Goal: Transaction & Acquisition: Purchase product/service

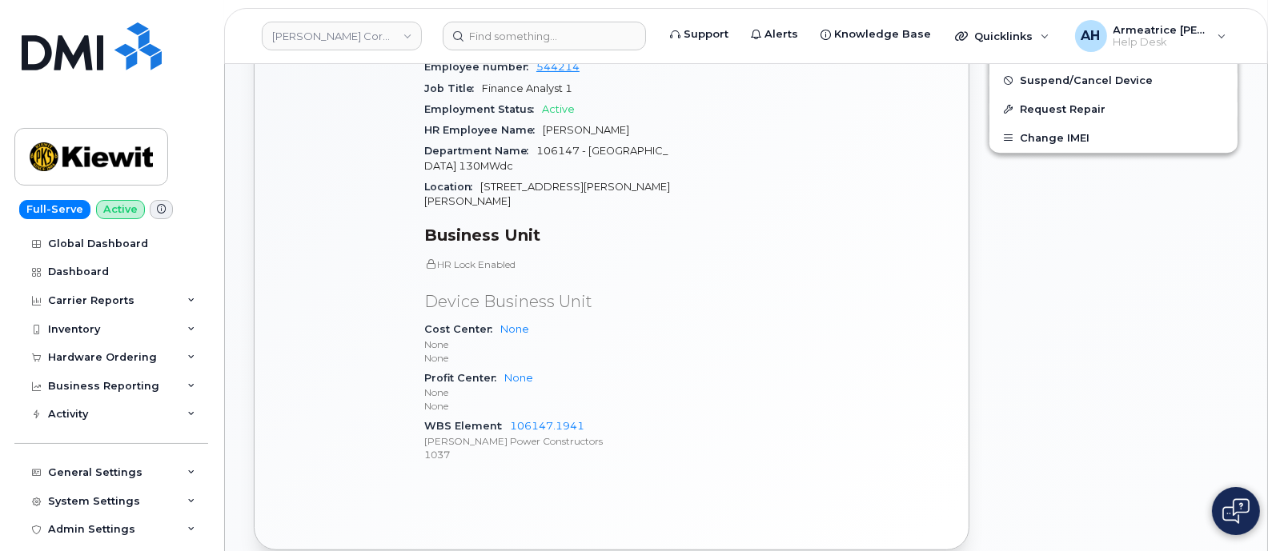
scroll to position [799, 0]
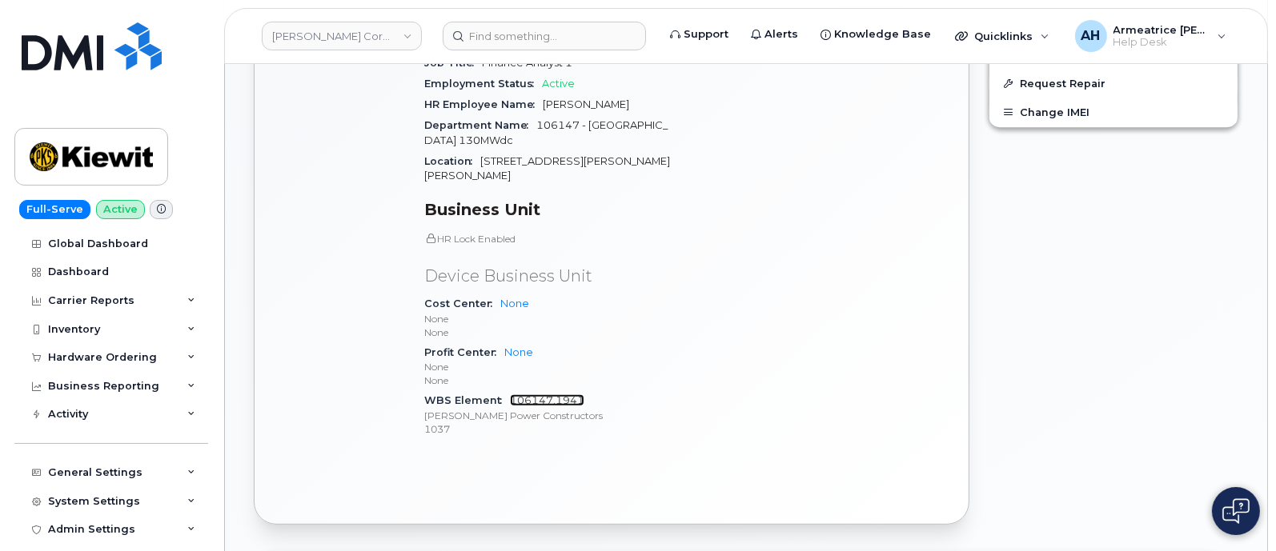
drag, startPoint x: 576, startPoint y: 370, endPoint x: 523, endPoint y: 373, distance: 52.9
drag, startPoint x: 523, startPoint y: 373, endPoint x: 620, endPoint y: 409, distance: 103.3
click at [620, 409] on div "Device Details Device iPhone 14 + Upgrade Device SIM 89148000010169992096 Email…" at bounding box center [548, 125] width 267 height 674
drag, startPoint x: 424, startPoint y: 371, endPoint x: 607, endPoint y: 374, distance: 182.5
click at [607, 391] on div "WBS Element 106147.1941 Kiewit Power Constructors 1037" at bounding box center [548, 415] width 248 height 49
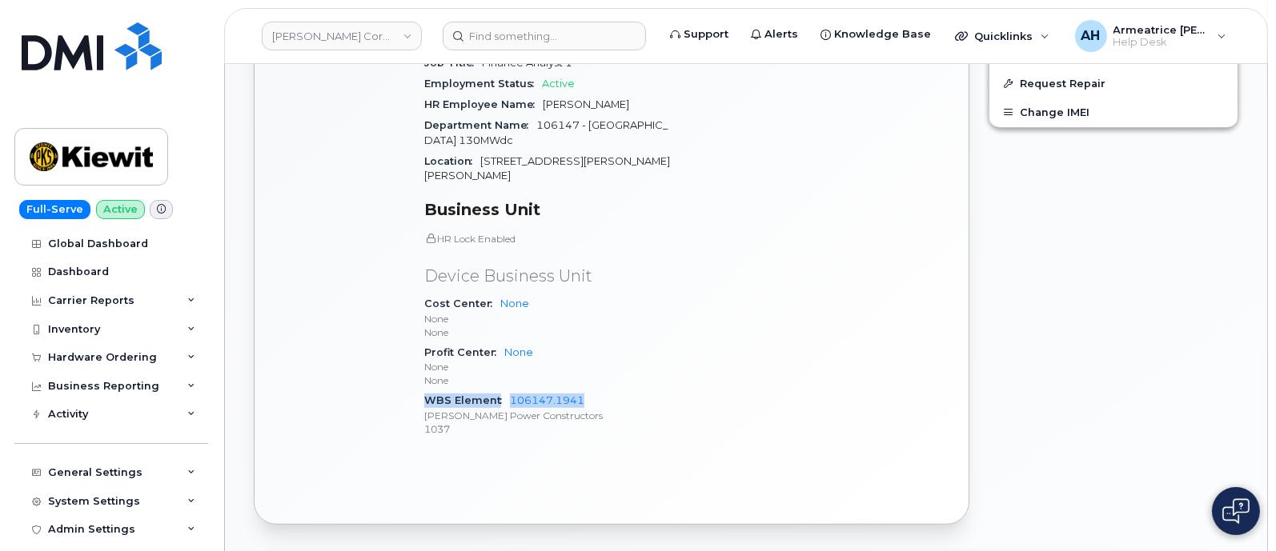
copy div "WBS Element 106147.1941"
click at [140, 354] on div "Hardware Ordering" at bounding box center [102, 357] width 109 height 13
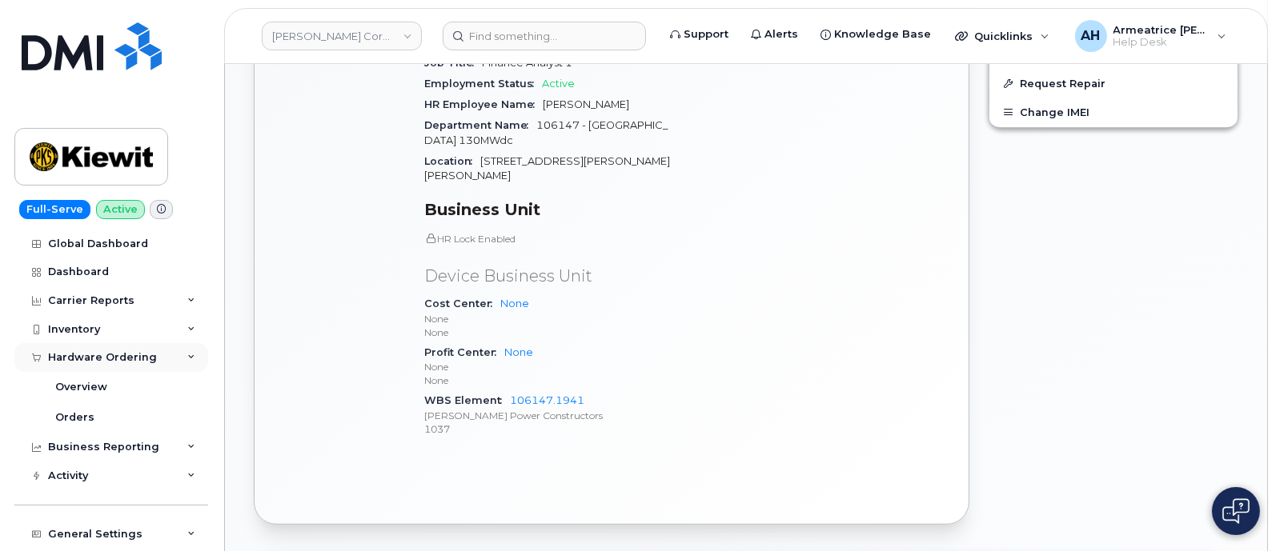
scroll to position [99, 0]
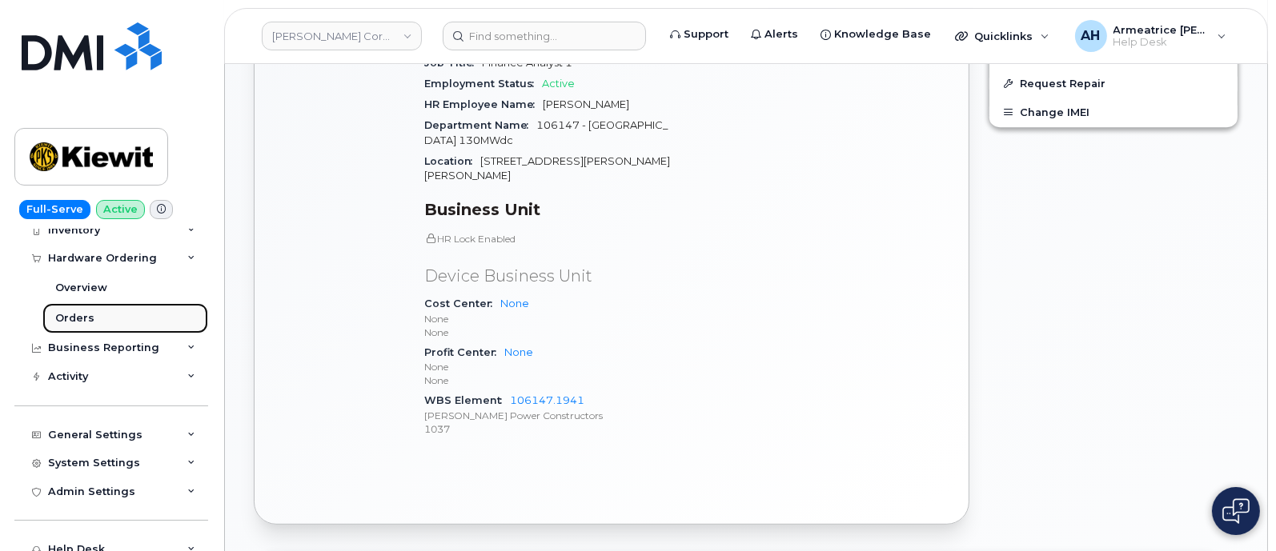
click at [88, 318] on div "Orders" at bounding box center [74, 318] width 39 height 14
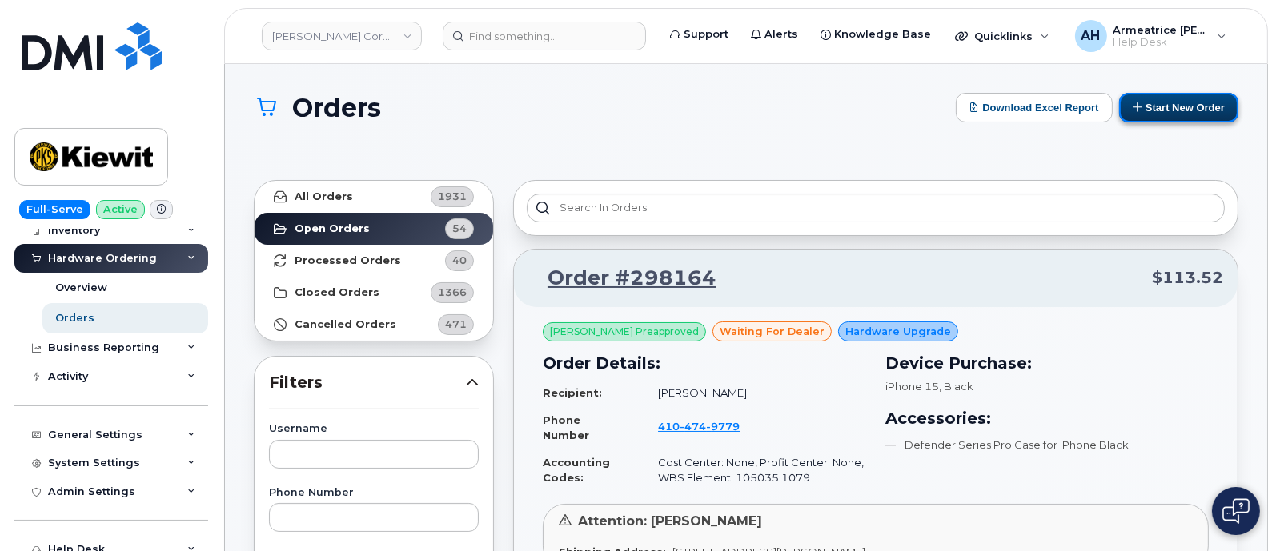
click at [1180, 110] on button "Start New Order" at bounding box center [1178, 108] width 119 height 30
click at [1169, 113] on button "Start New Order" at bounding box center [1178, 108] width 119 height 30
click at [1179, 111] on button "Start New Order" at bounding box center [1178, 108] width 119 height 30
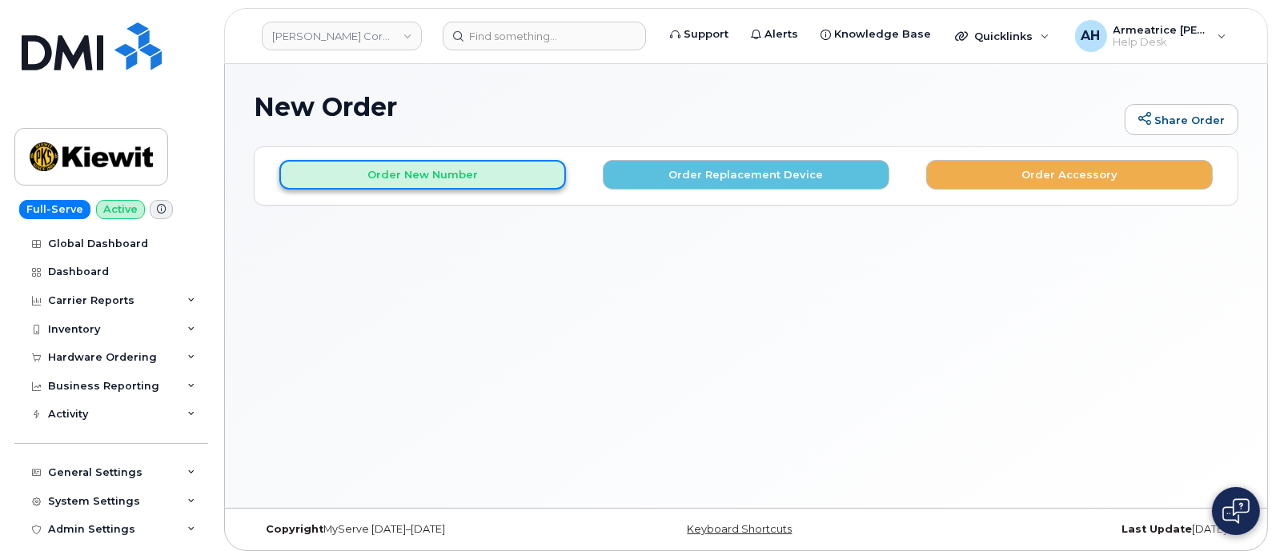
click at [472, 174] on button "Order New Number" at bounding box center [422, 175] width 286 height 30
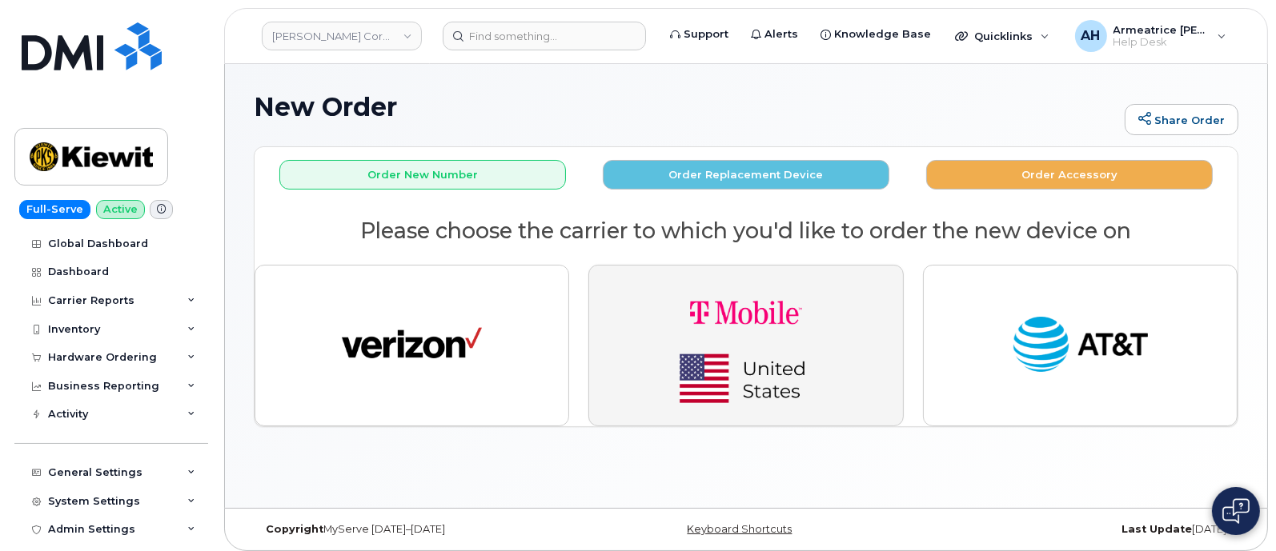
click at [737, 314] on img "button" at bounding box center [746, 345] width 224 height 134
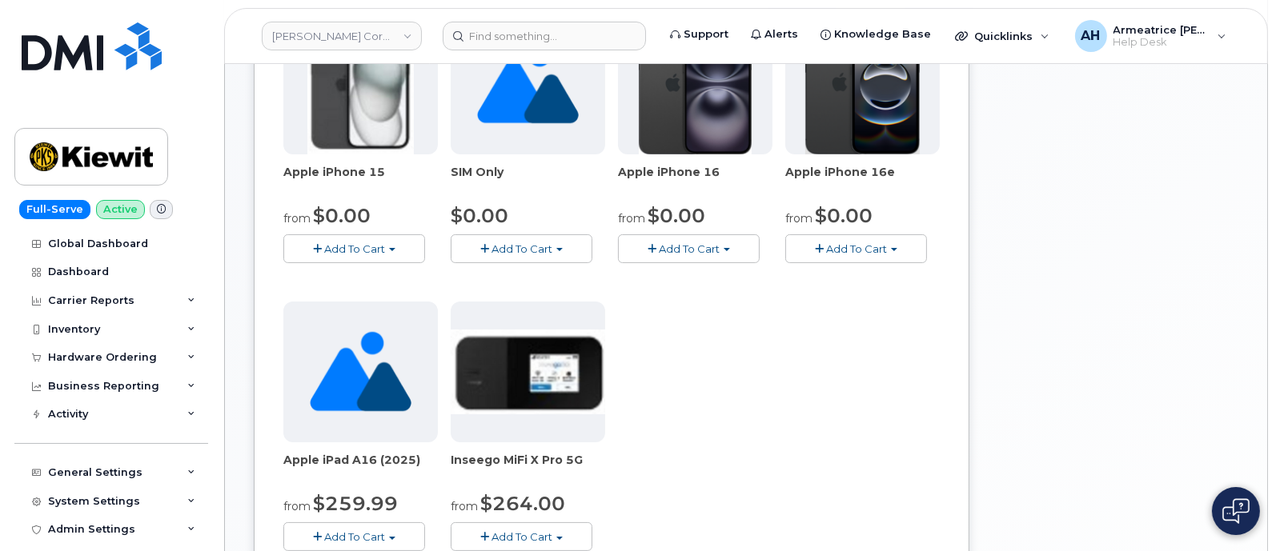
scroll to position [199, 0]
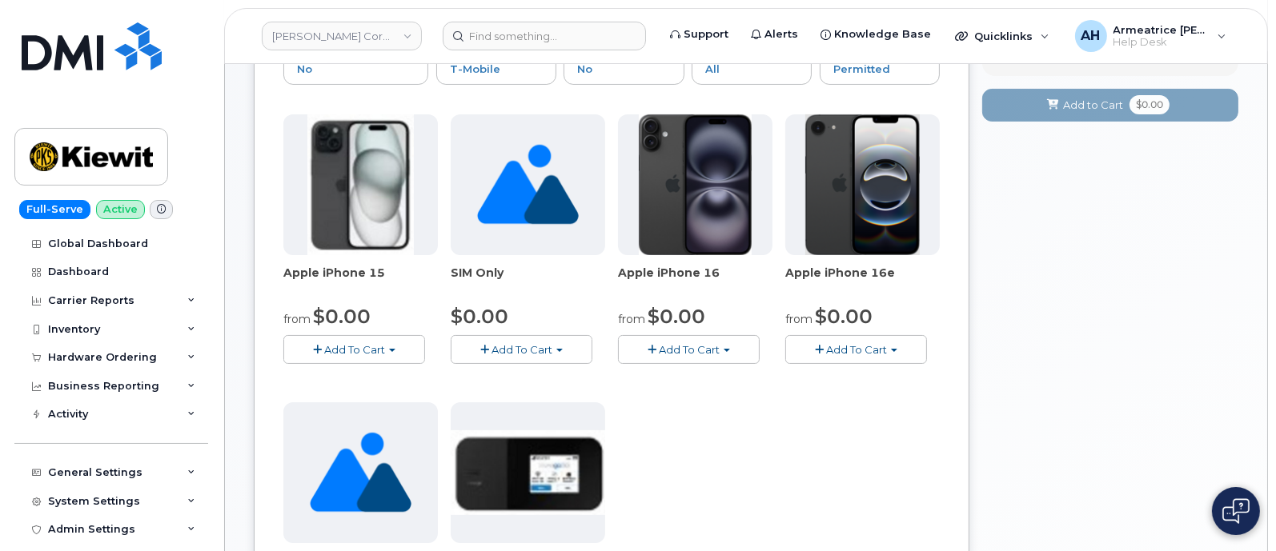
click at [881, 346] on span "Add To Cart" at bounding box center [856, 349] width 61 height 13
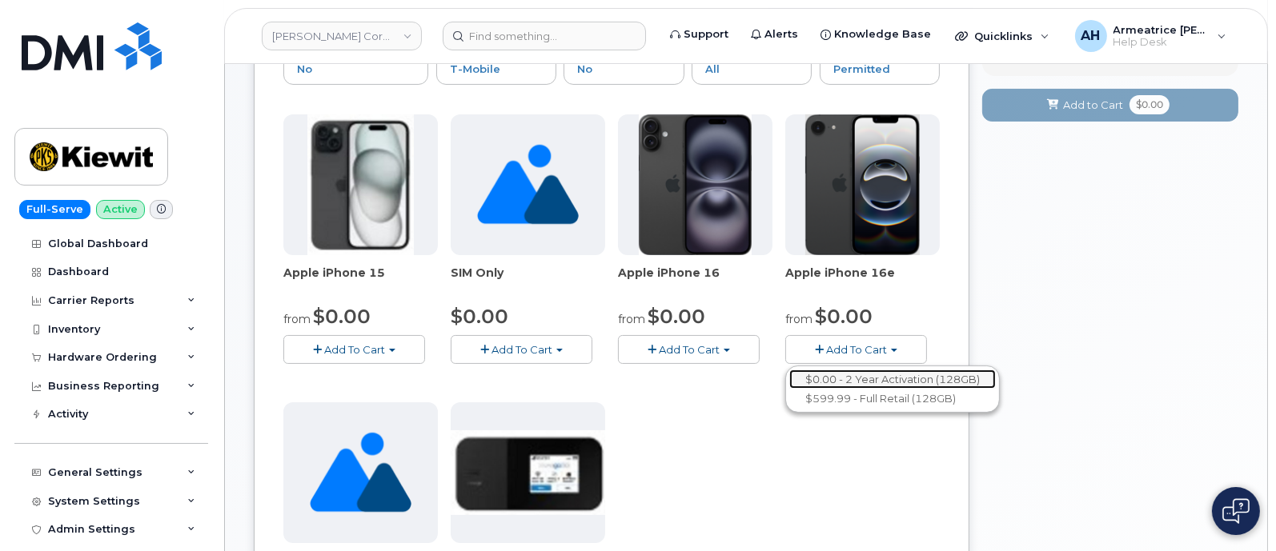
click at [884, 378] on link "$0.00 - 2 Year Activation (128GB)" at bounding box center [892, 380] width 206 height 20
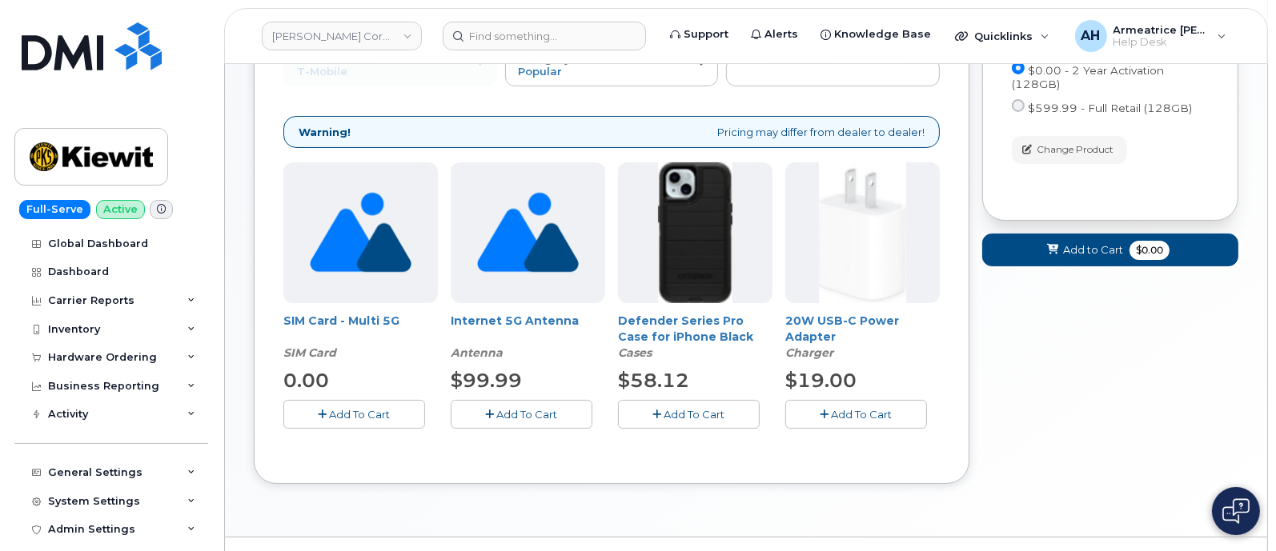
click at [723, 410] on span "Add To Cart" at bounding box center [694, 414] width 61 height 13
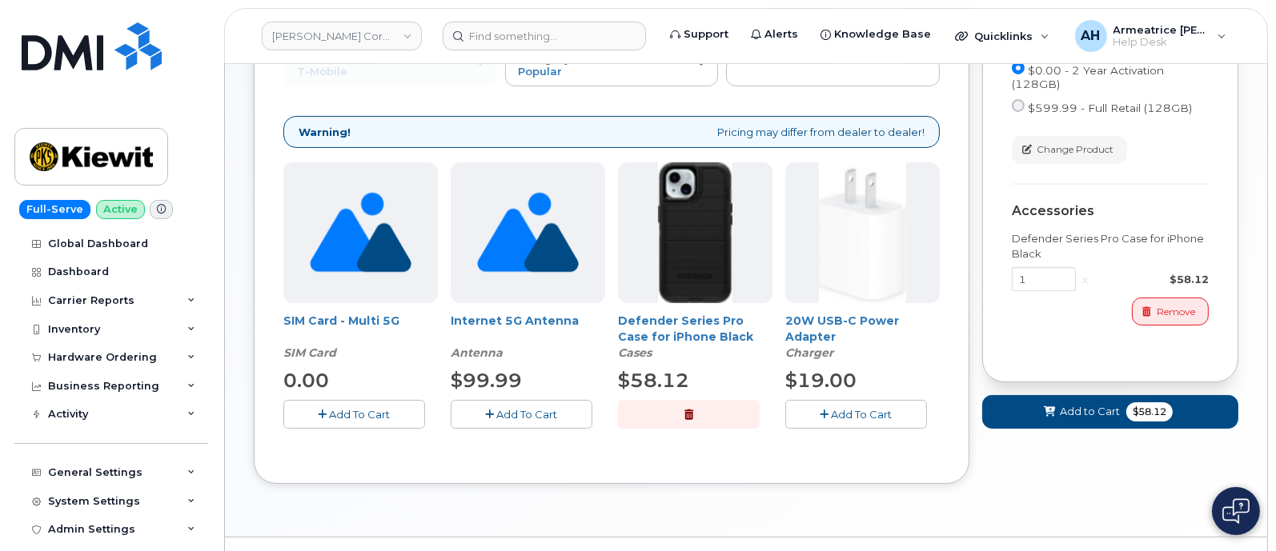
click at [861, 408] on span "Add To Cart" at bounding box center [861, 414] width 61 height 13
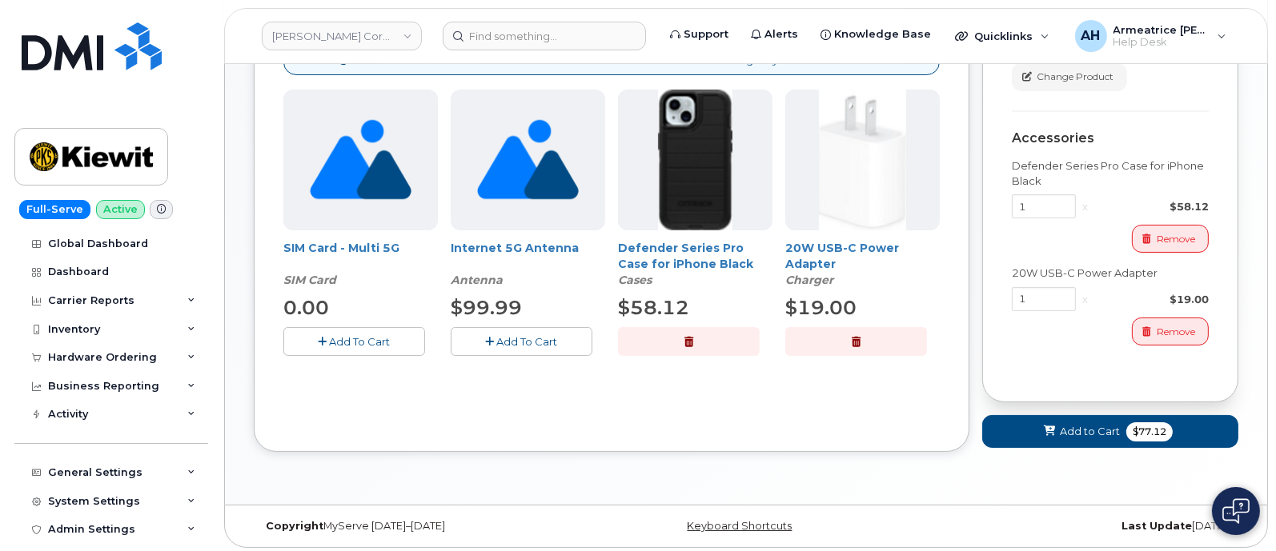
scroll to position [274, 0]
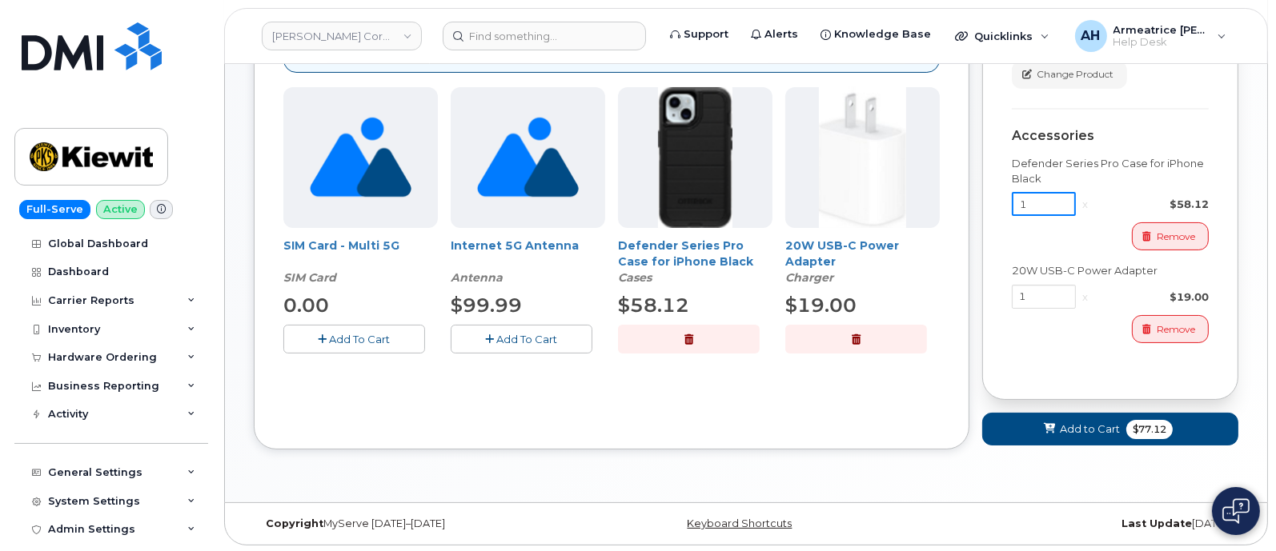
click at [1029, 207] on input "1" at bounding box center [1043, 204] width 64 height 24
type input "6"
click at [1032, 290] on input "1" at bounding box center [1043, 297] width 64 height 24
type input "7"
click at [1100, 434] on span "Add to Cart" at bounding box center [1086, 429] width 60 height 15
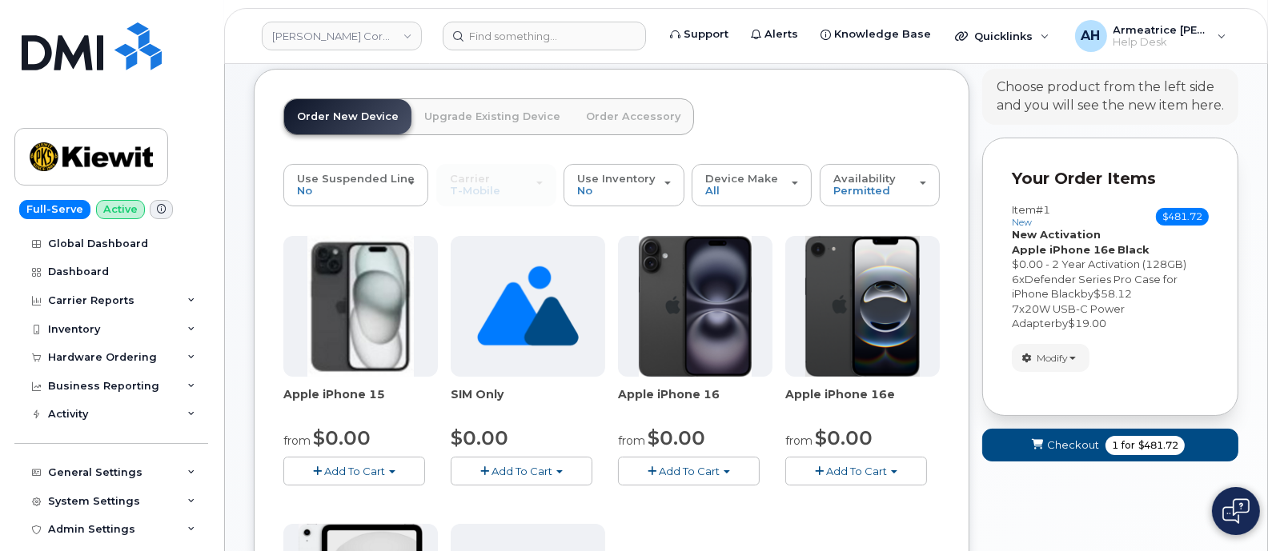
scroll to position [64, 0]
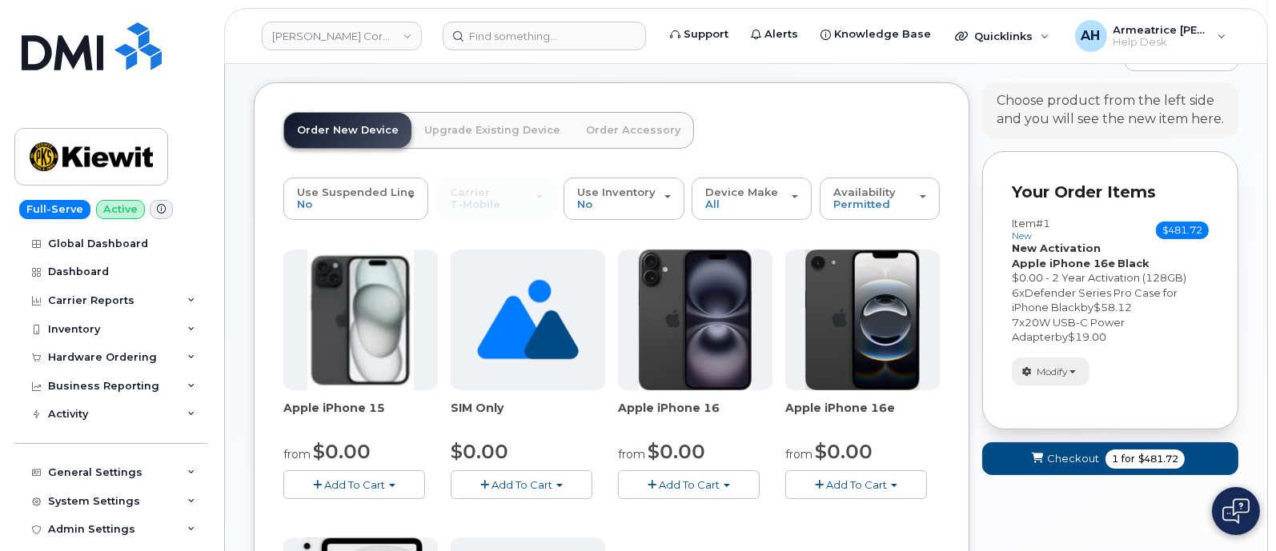
click at [1066, 366] on span "Modify" at bounding box center [1051, 372] width 31 height 14
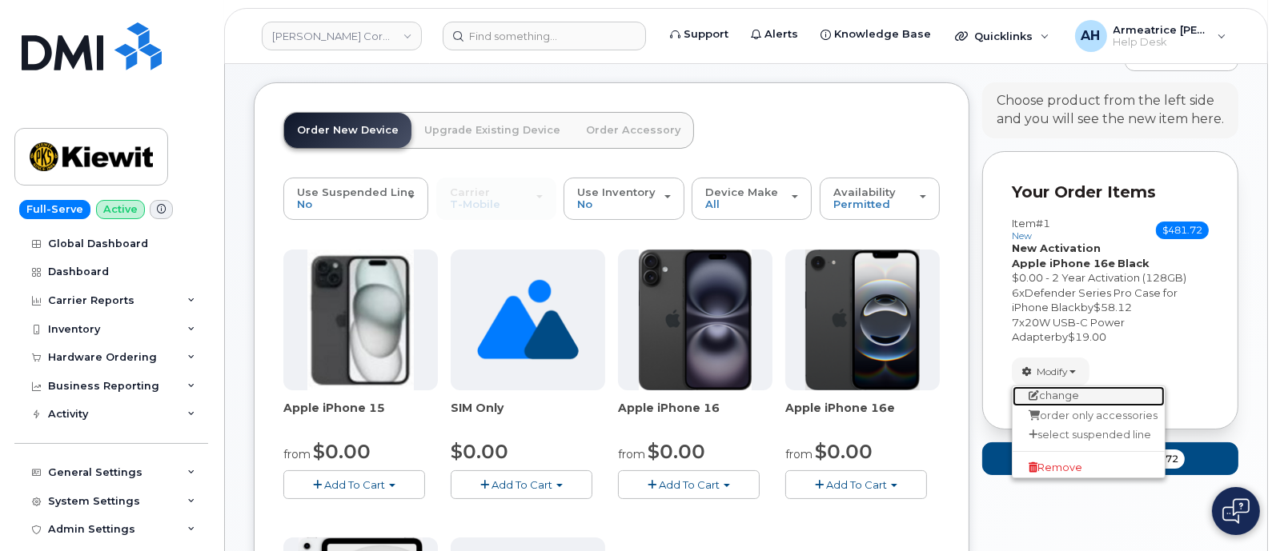
click at [1065, 400] on link "change" at bounding box center [1088, 396] width 152 height 19
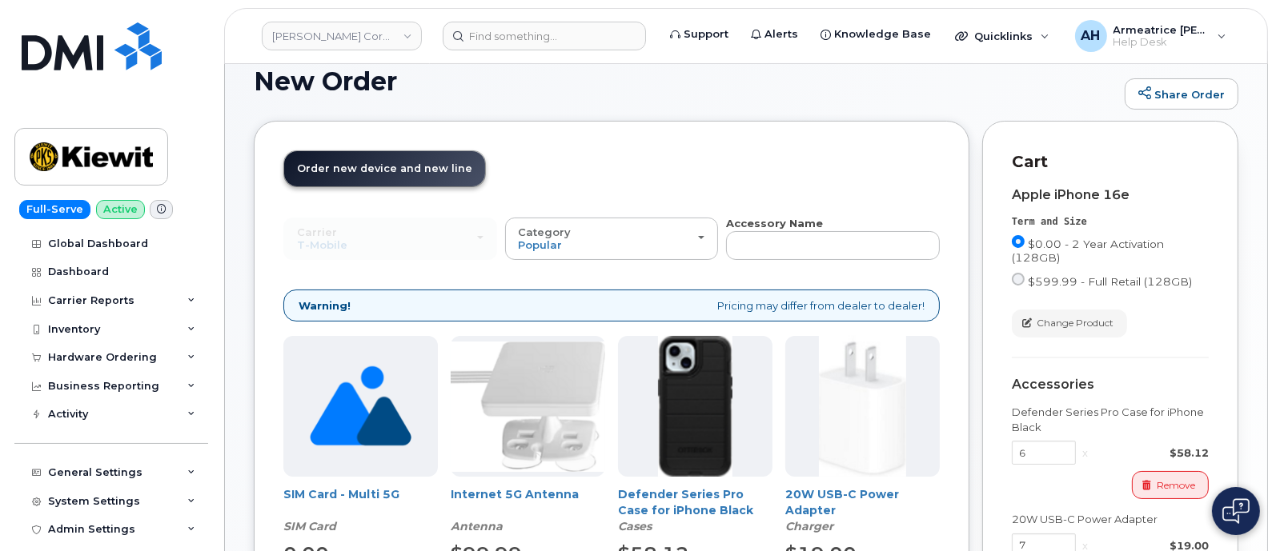
scroll to position [0, 0]
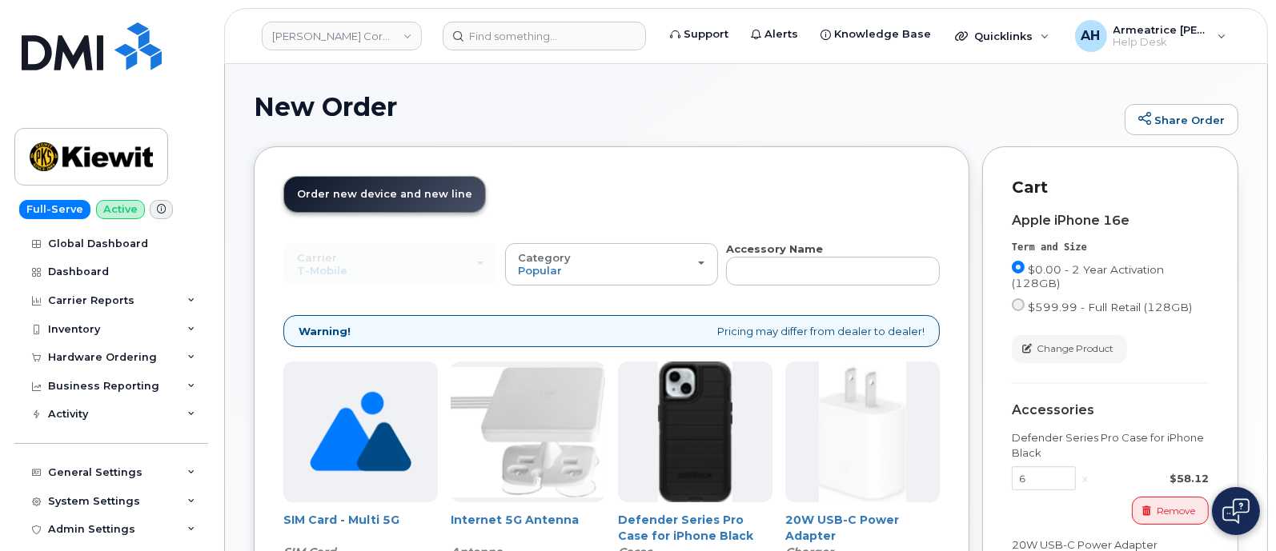
click at [360, 194] on span "Order new device and new line" at bounding box center [384, 194] width 175 height 12
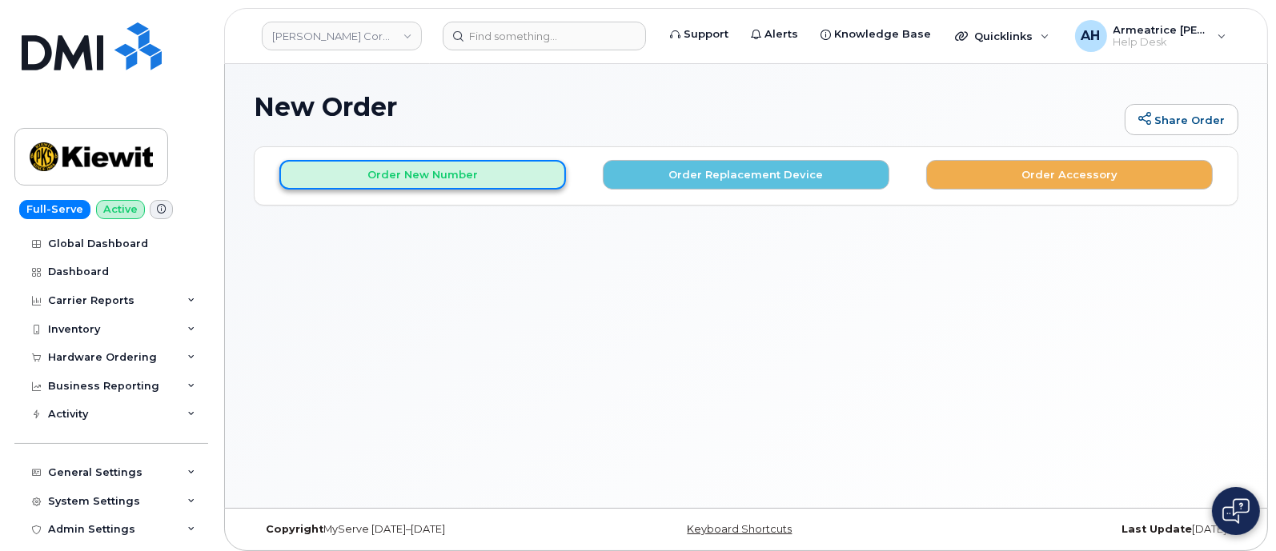
click at [455, 174] on button "Order New Number" at bounding box center [422, 175] width 286 height 30
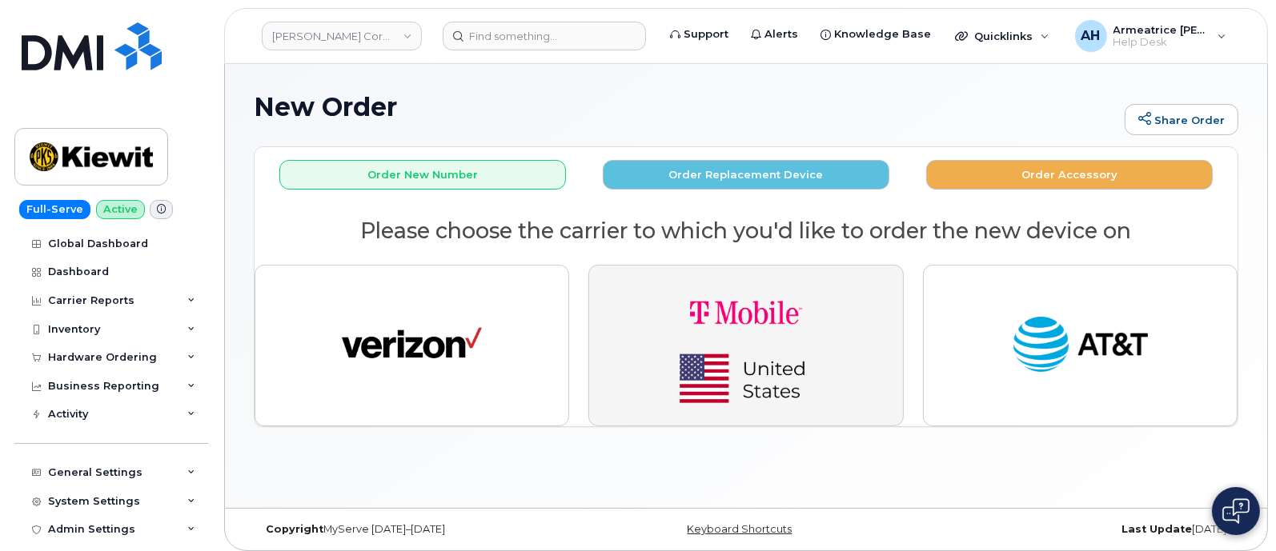
click at [752, 306] on img "button" at bounding box center [746, 345] width 224 height 134
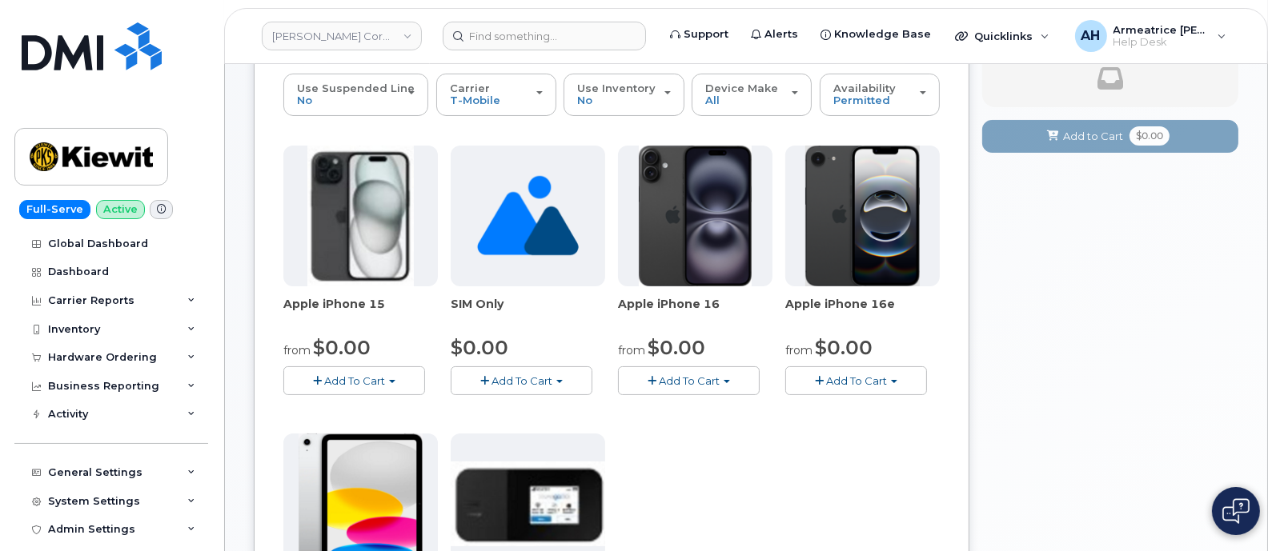
scroll to position [199, 0]
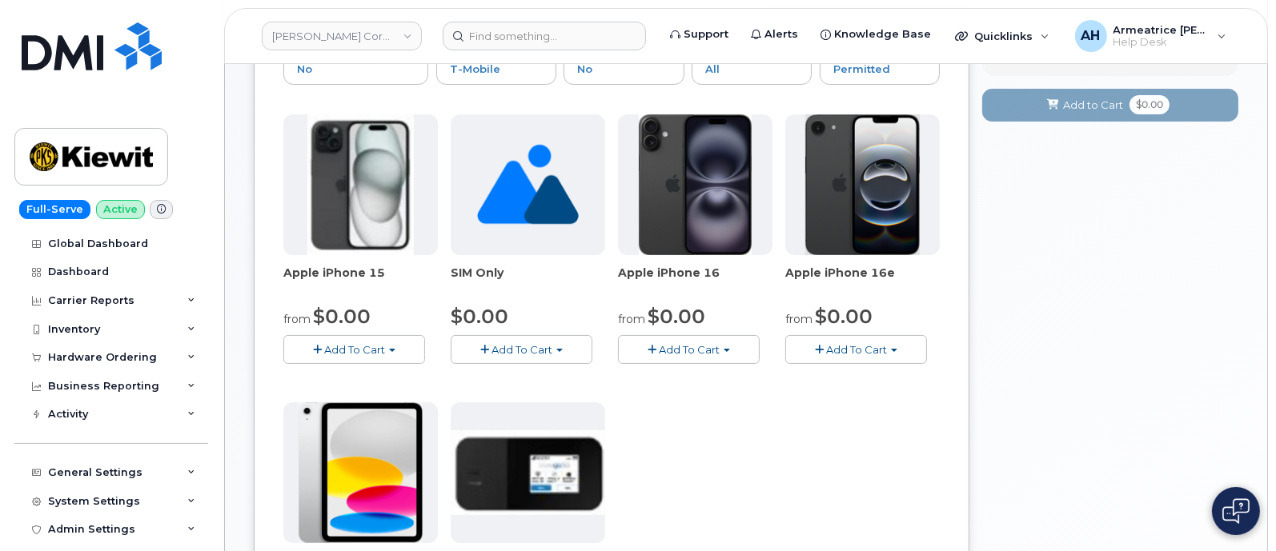
click at [842, 343] on span "Add To Cart" at bounding box center [856, 349] width 61 height 13
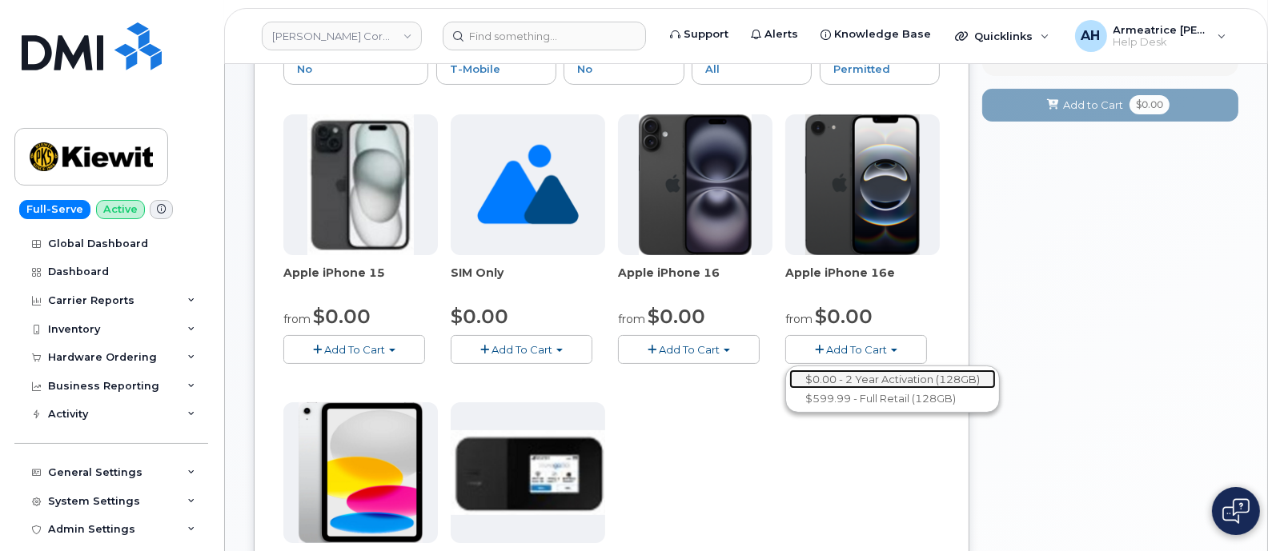
click at [886, 379] on link "$0.00 - 2 Year Activation (128GB)" at bounding box center [892, 380] width 206 height 20
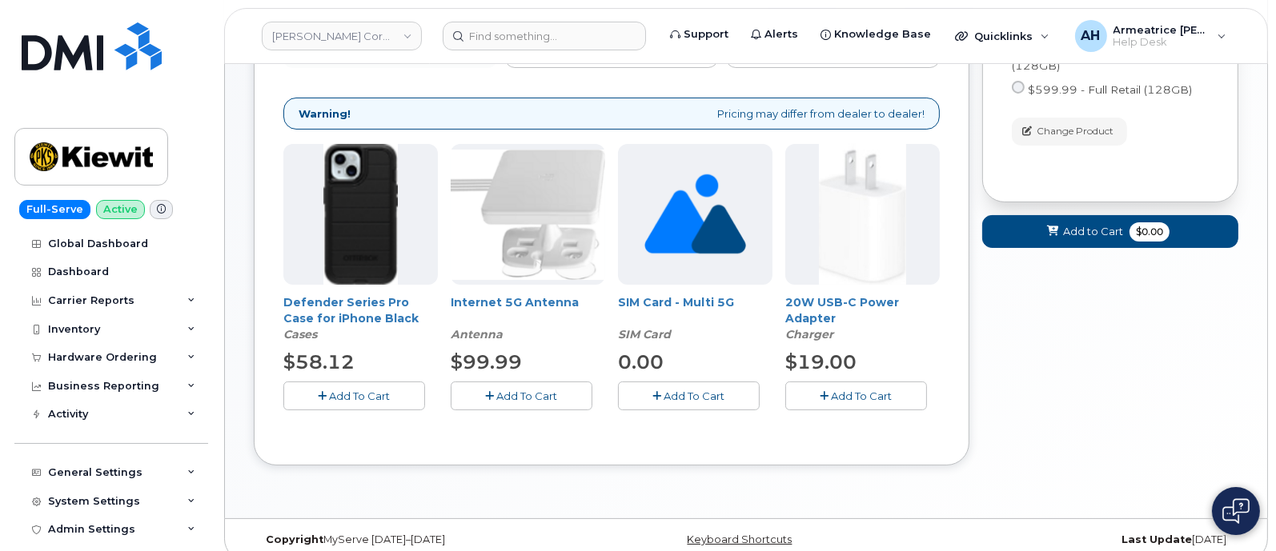
scroll to position [234, 0]
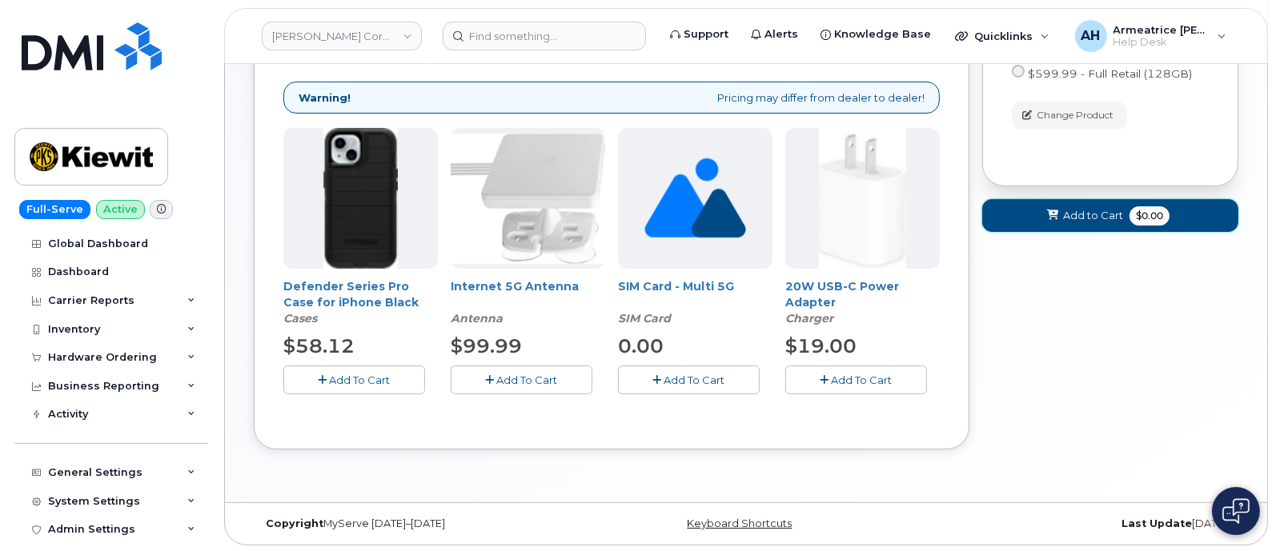
click at [1052, 213] on icon at bounding box center [1052, 215] width 11 height 10
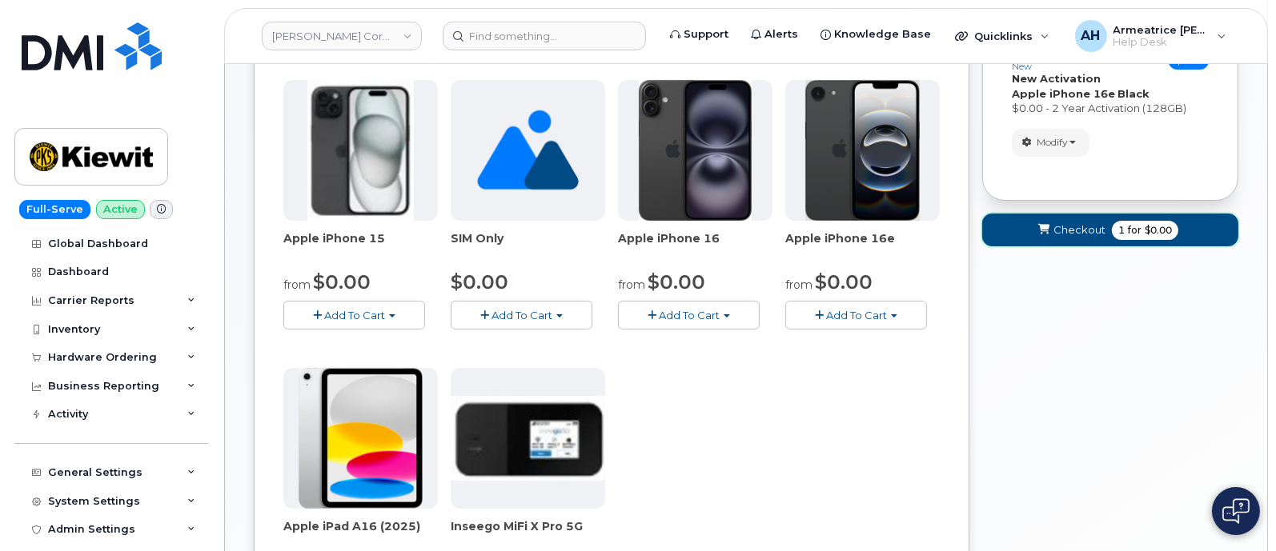
click at [1049, 226] on icon "submit" at bounding box center [1043, 230] width 11 height 10
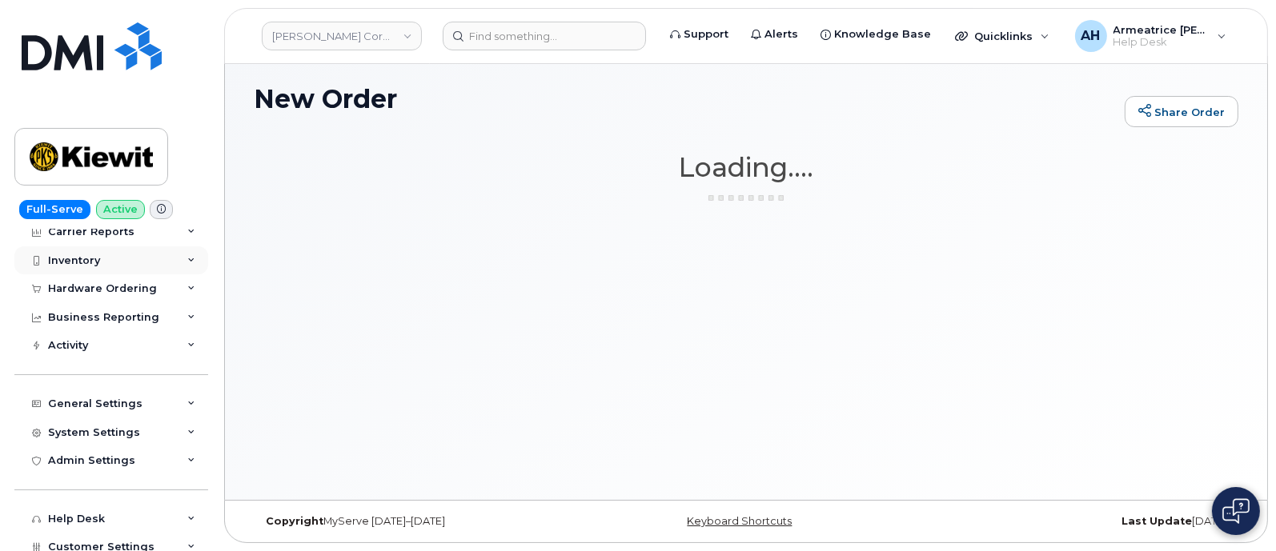
scroll to position [99, 0]
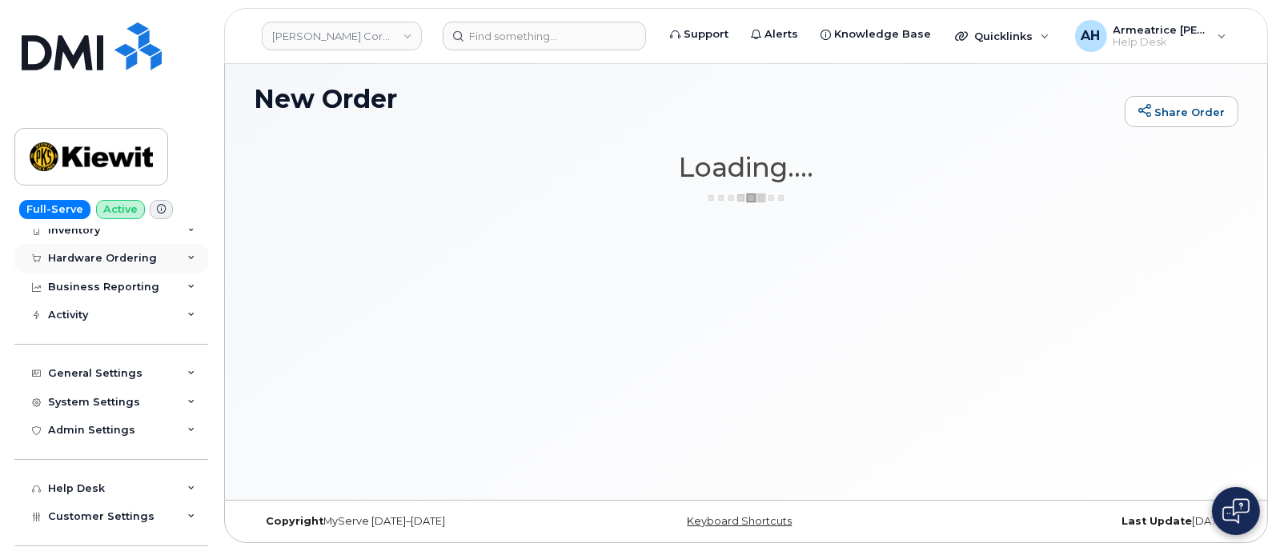
click at [187, 259] on icon at bounding box center [191, 258] width 8 height 8
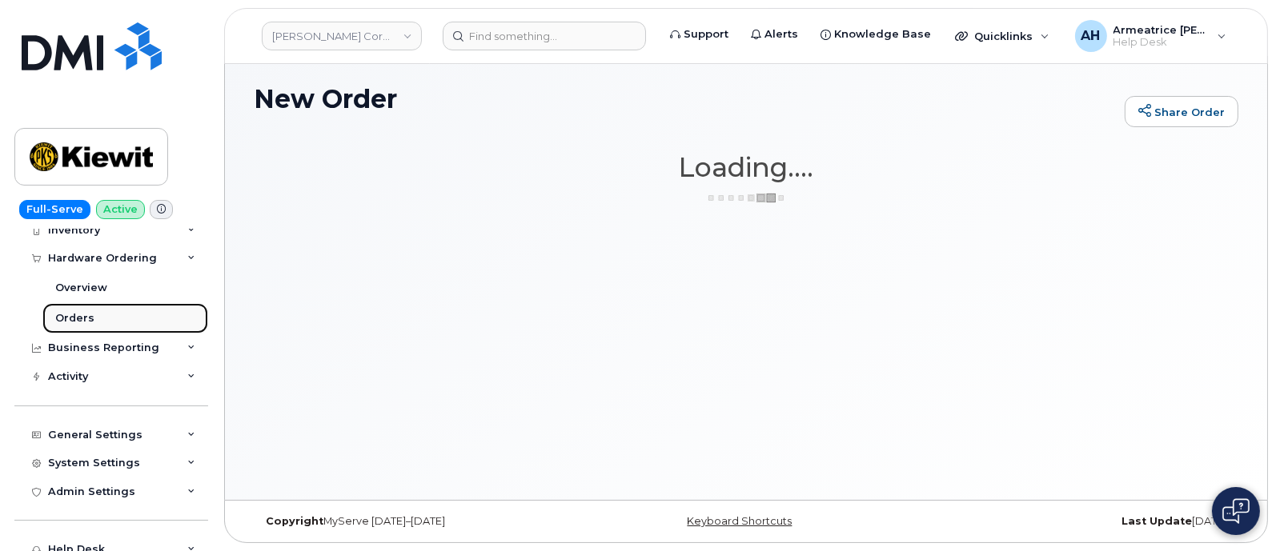
click at [102, 316] on link "Orders" at bounding box center [125, 318] width 166 height 30
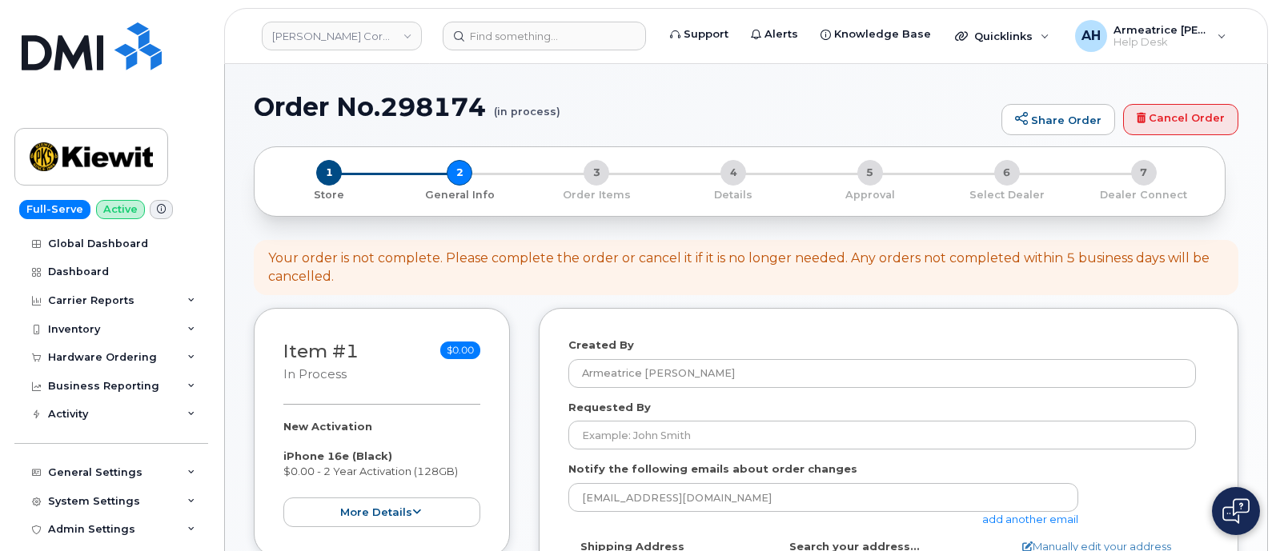
select select
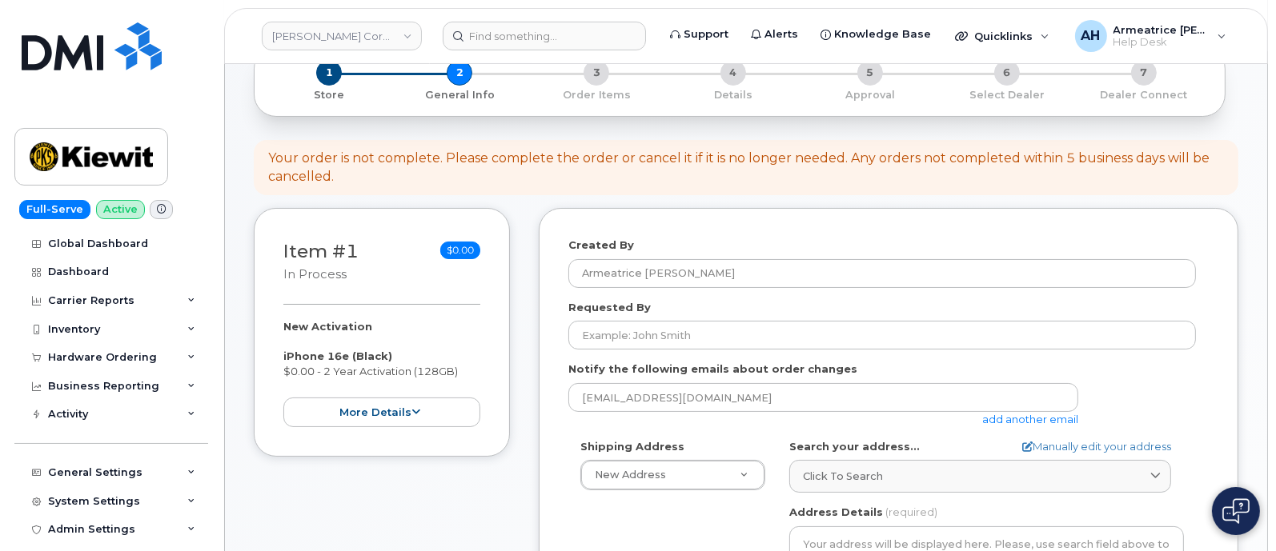
scroll to position [99, 0]
click at [412, 417] on button "more details" at bounding box center [381, 414] width 197 height 30
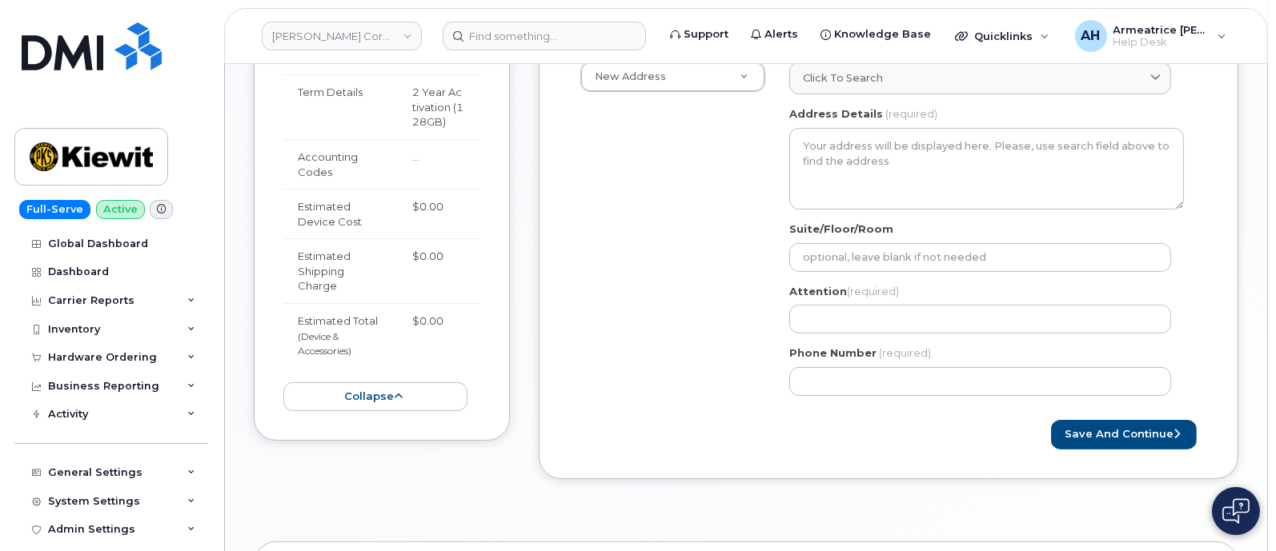
scroll to position [500, 0]
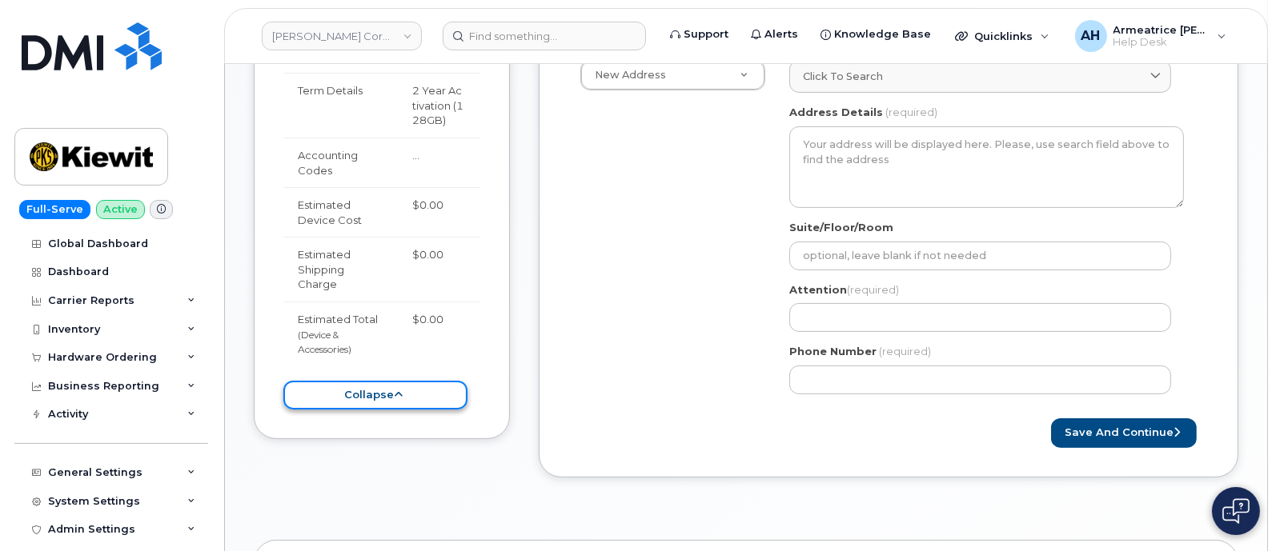
click at [416, 394] on button "collapse" at bounding box center [375, 396] width 184 height 30
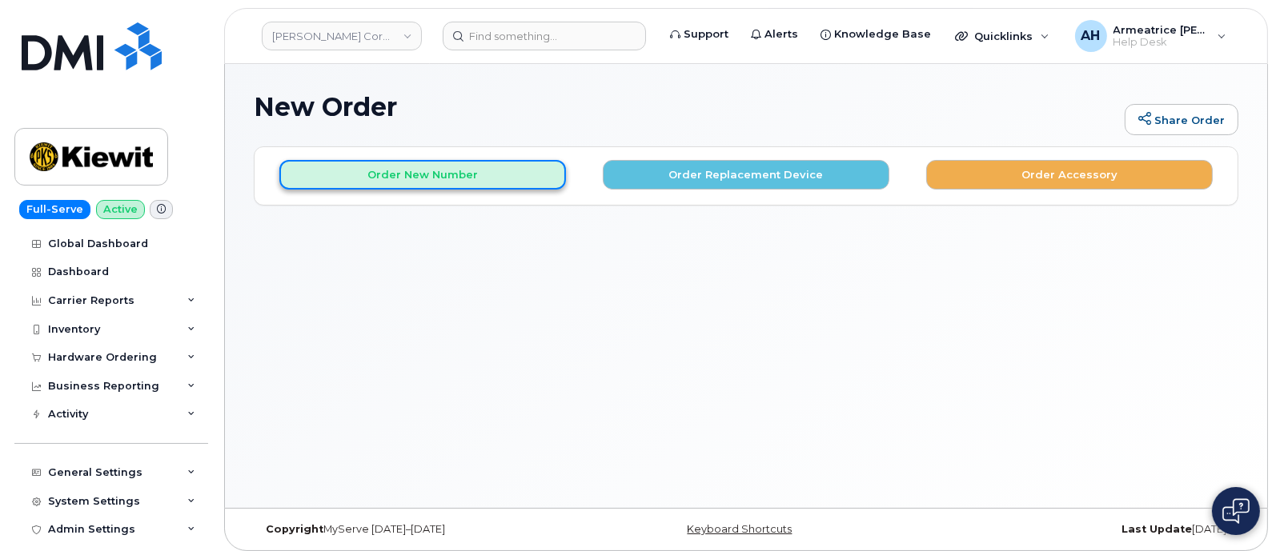
click at [482, 178] on button "Order New Number" at bounding box center [422, 175] width 286 height 30
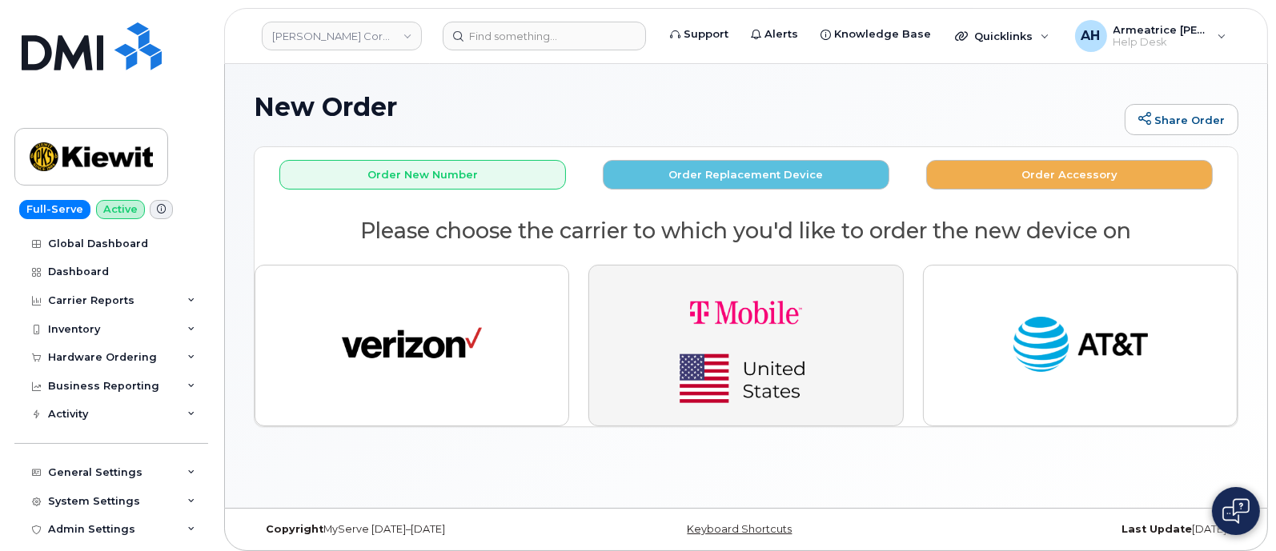
click at [710, 306] on img "button" at bounding box center [746, 345] width 224 height 134
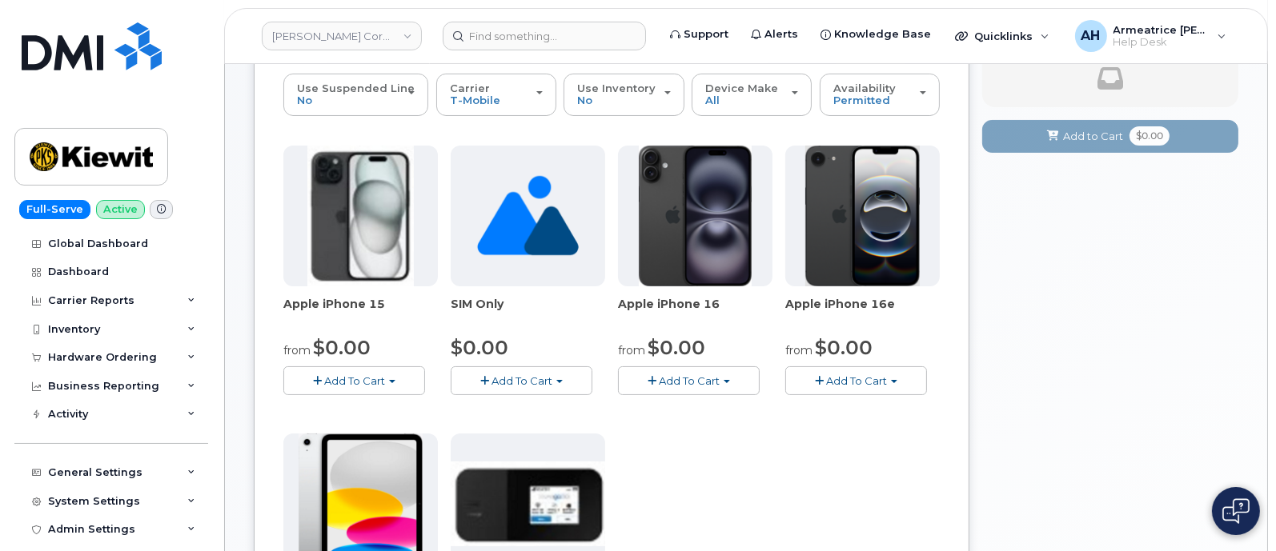
scroll to position [199, 0]
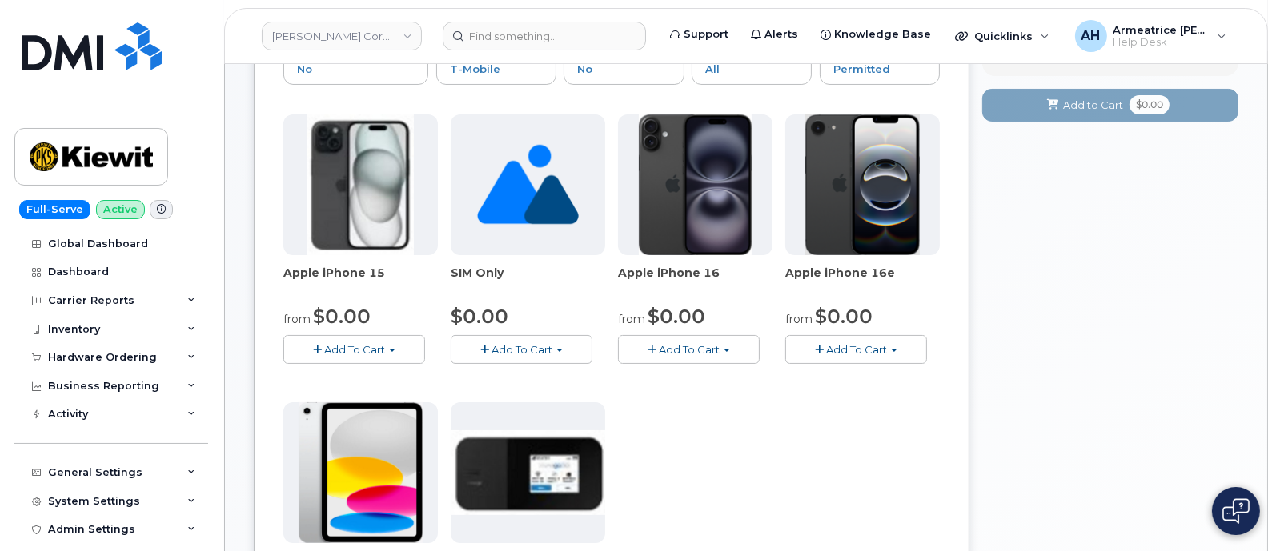
click at [821, 345] on span "button" at bounding box center [819, 350] width 9 height 10
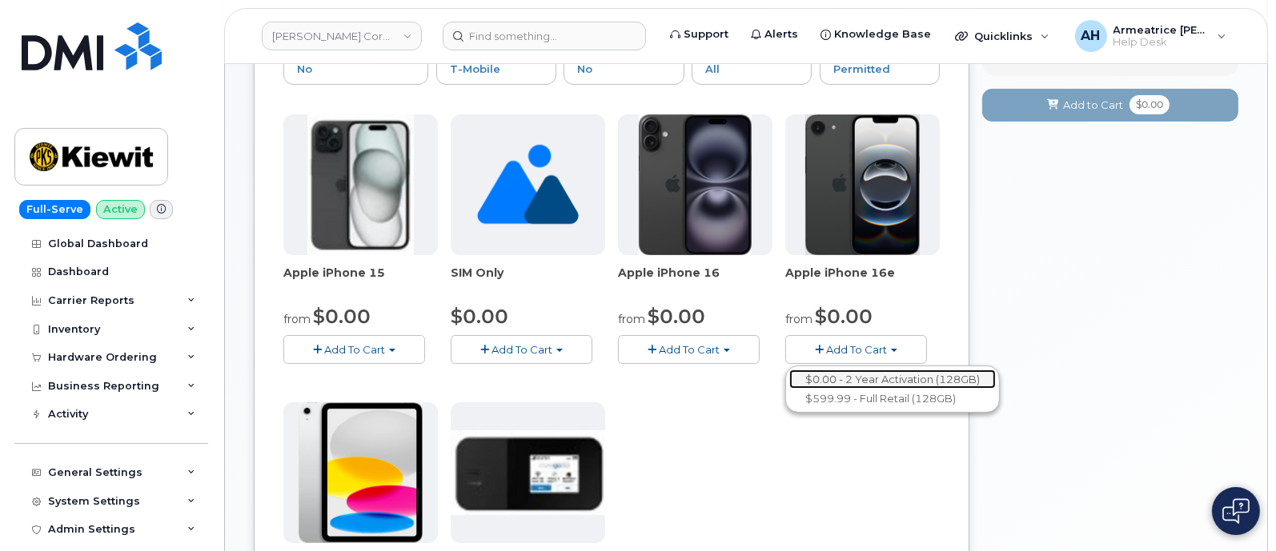
click at [835, 375] on link "$0.00 - 2 Year Activation (128GB)" at bounding box center [892, 380] width 206 height 20
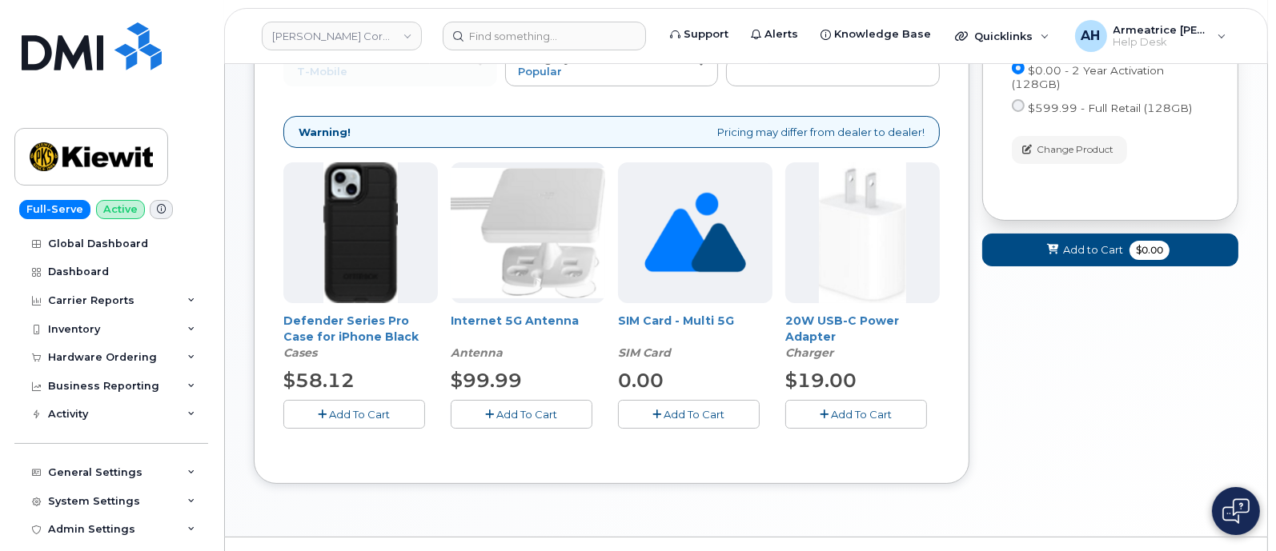
scroll to position [234, 0]
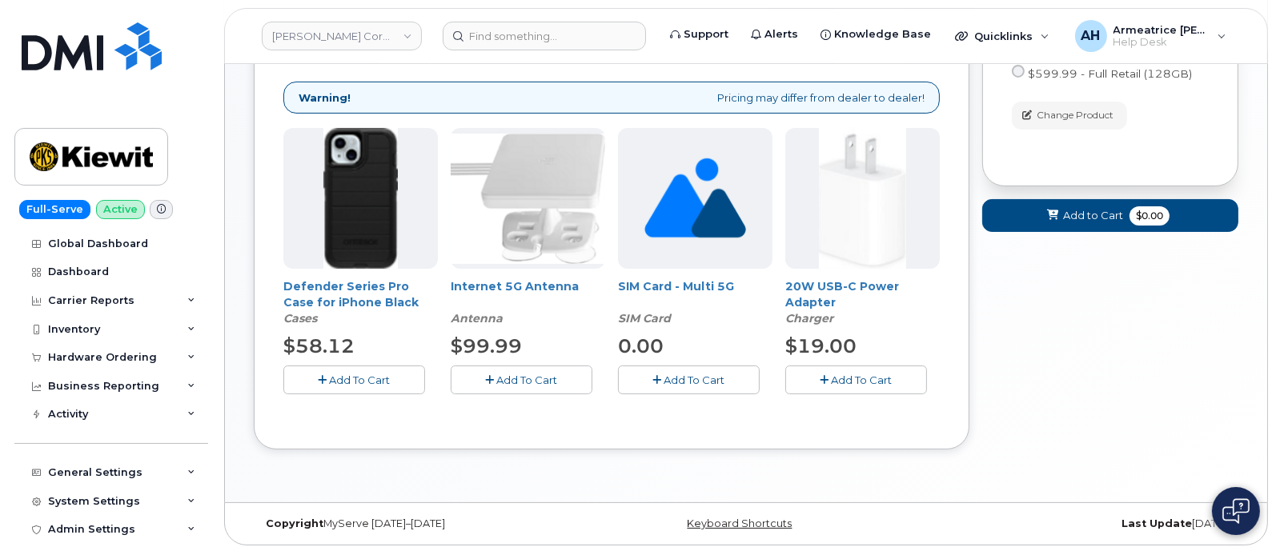
click at [850, 379] on span "Add To Cart" at bounding box center [861, 380] width 61 height 13
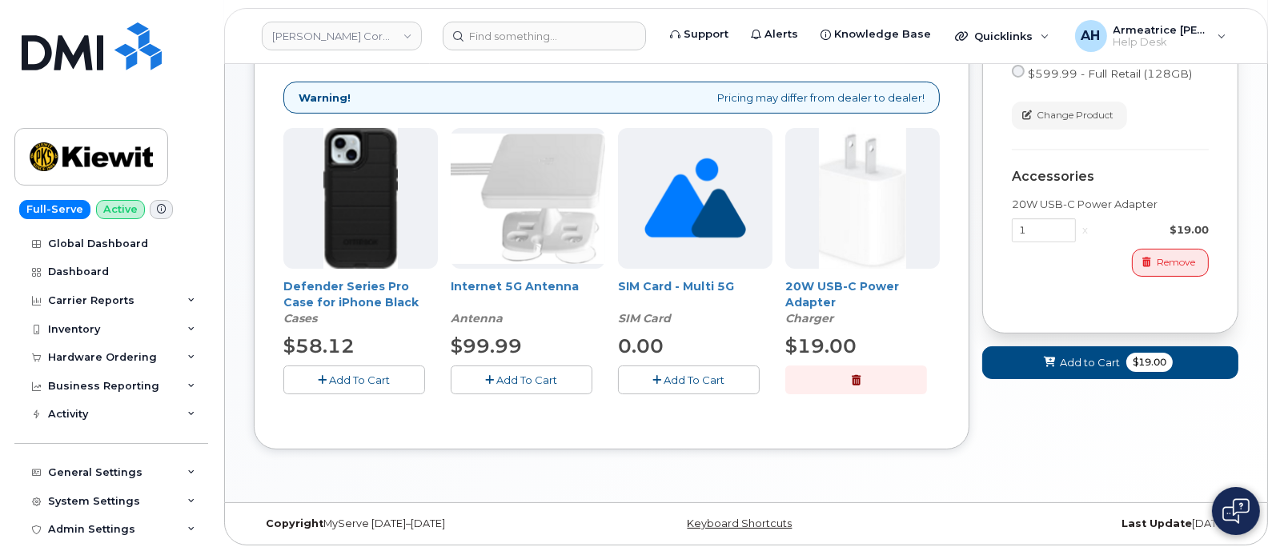
click at [387, 386] on button "Add To Cart" at bounding box center [354, 380] width 142 height 28
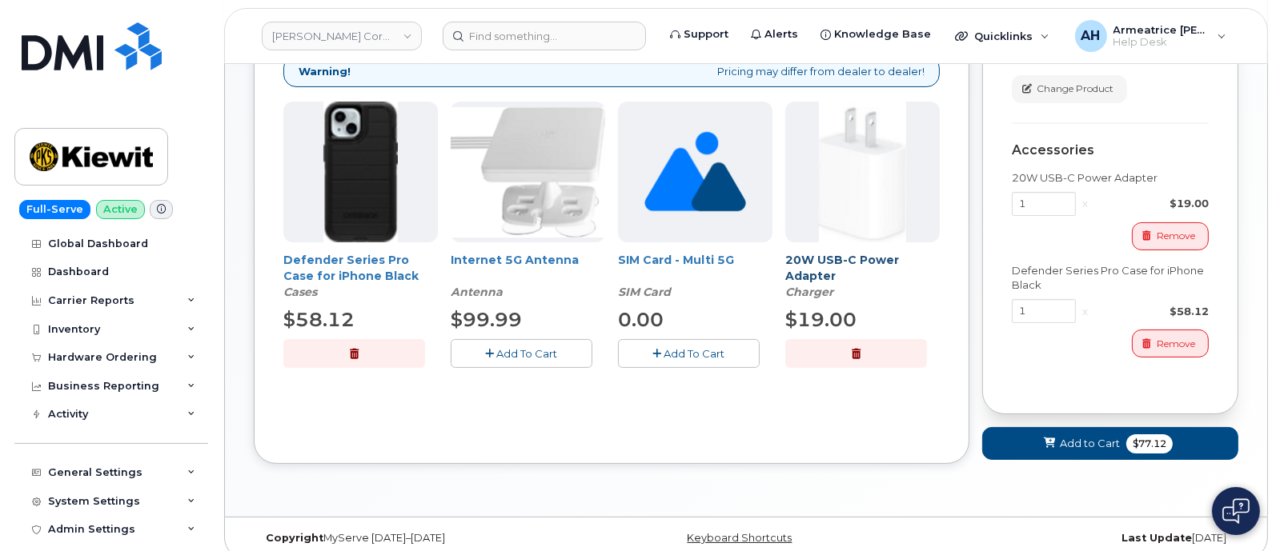
scroll to position [274, 0]
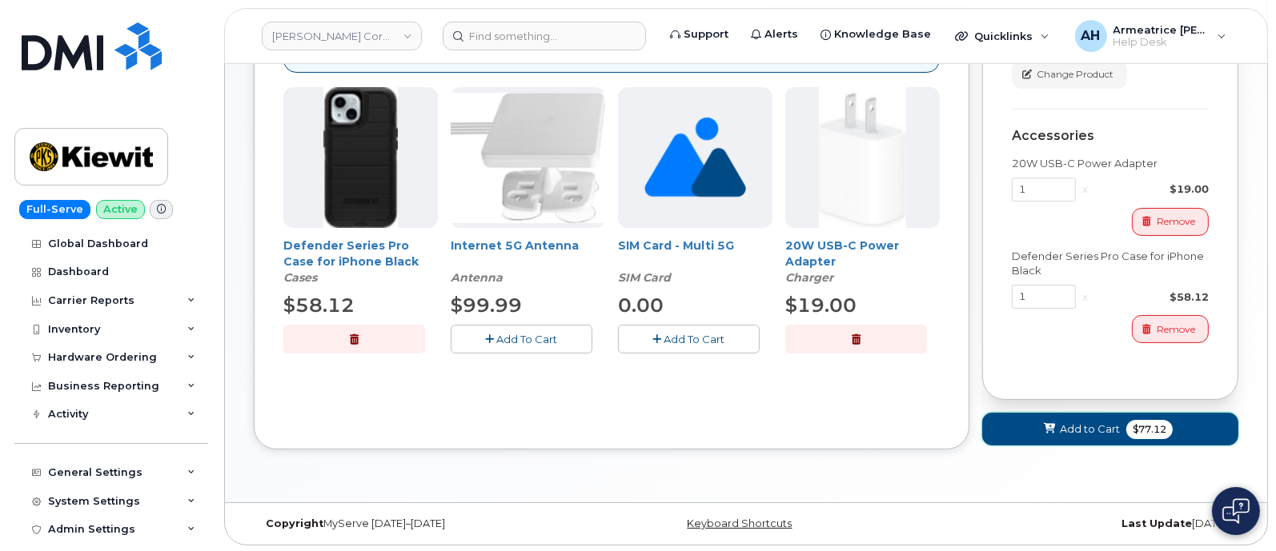
click at [1150, 422] on span "$77.12" at bounding box center [1149, 429] width 46 height 19
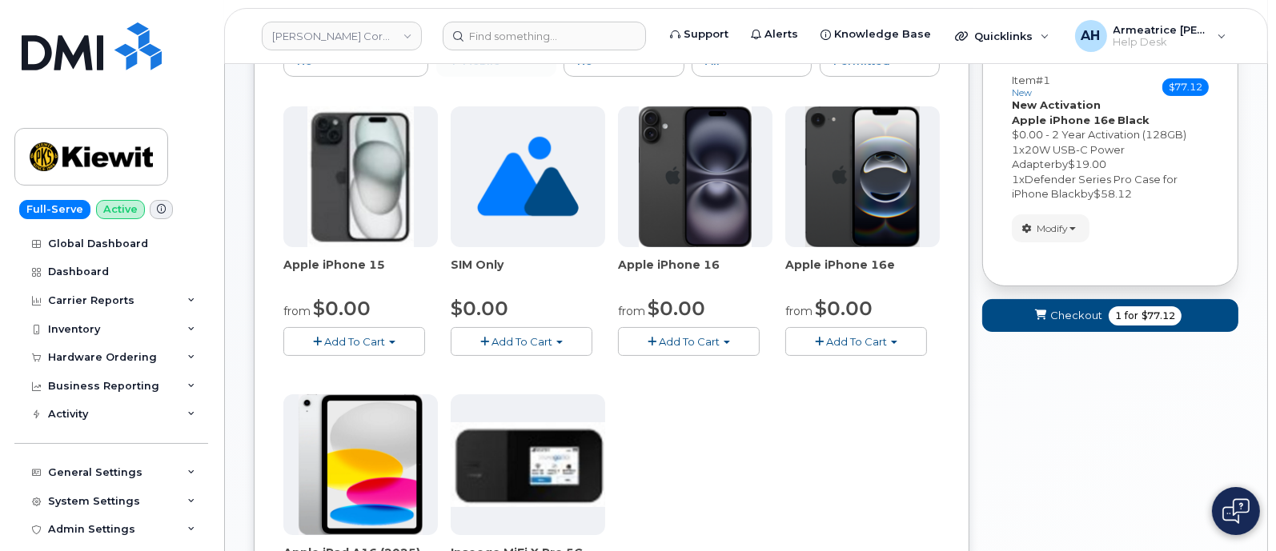
scroll to position [163, 0]
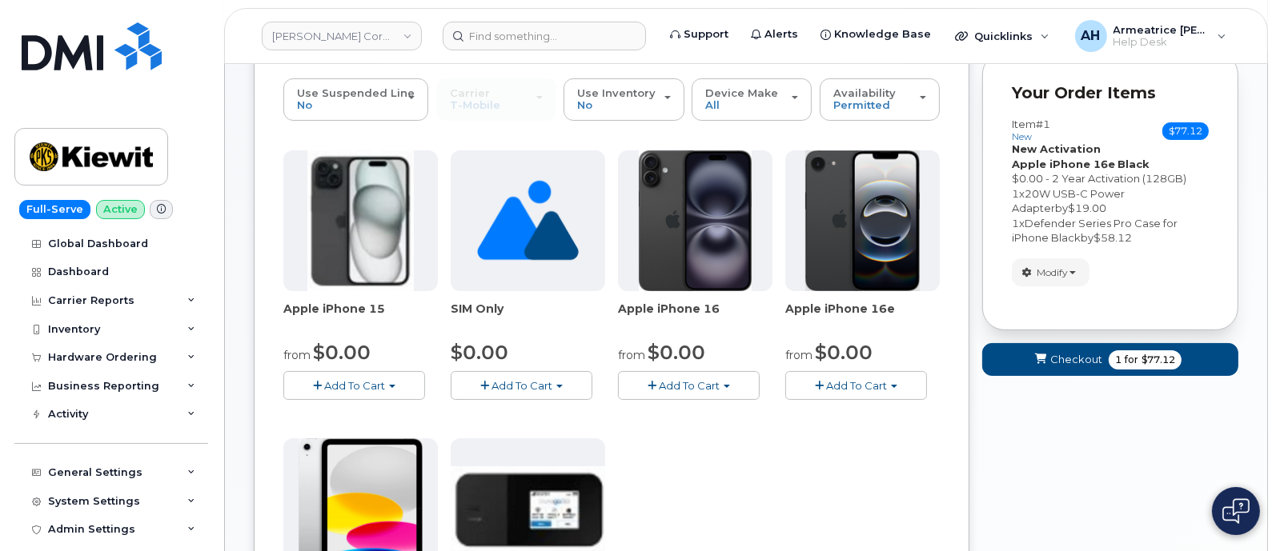
click at [871, 386] on span "Add To Cart" at bounding box center [856, 385] width 61 height 13
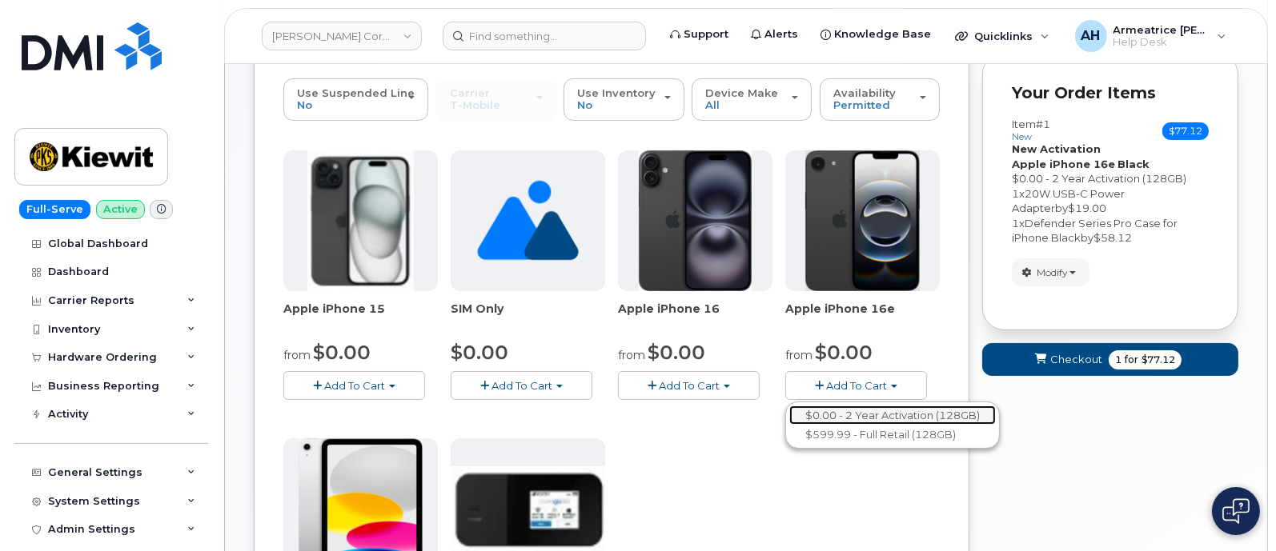
click at [903, 413] on link "$0.00 - 2 Year Activation (128GB)" at bounding box center [892, 416] width 206 height 20
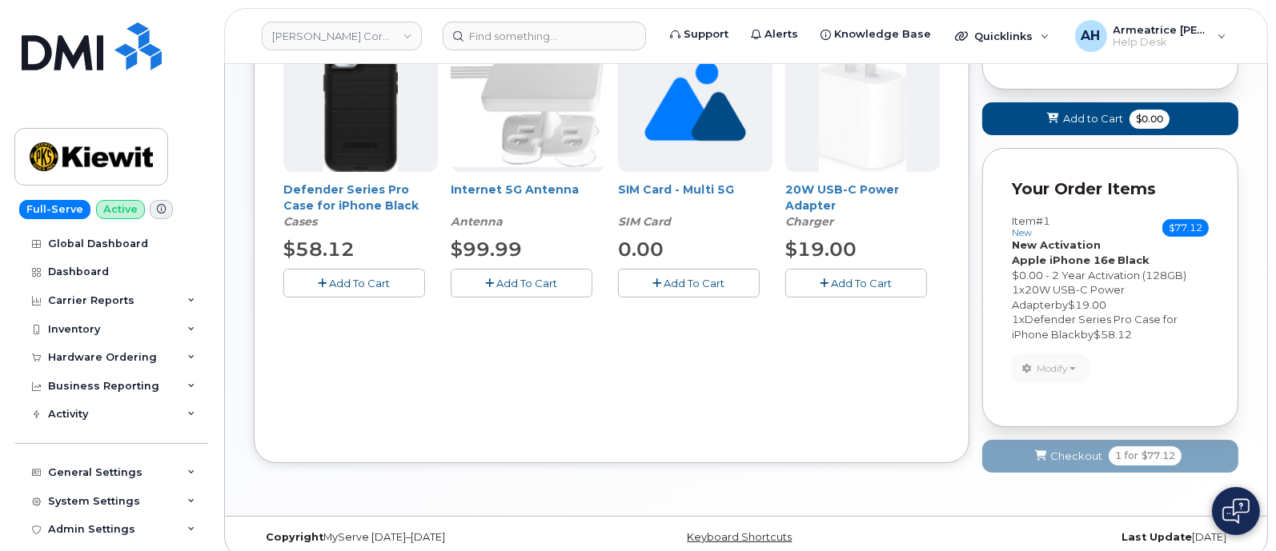
scroll to position [344, 0]
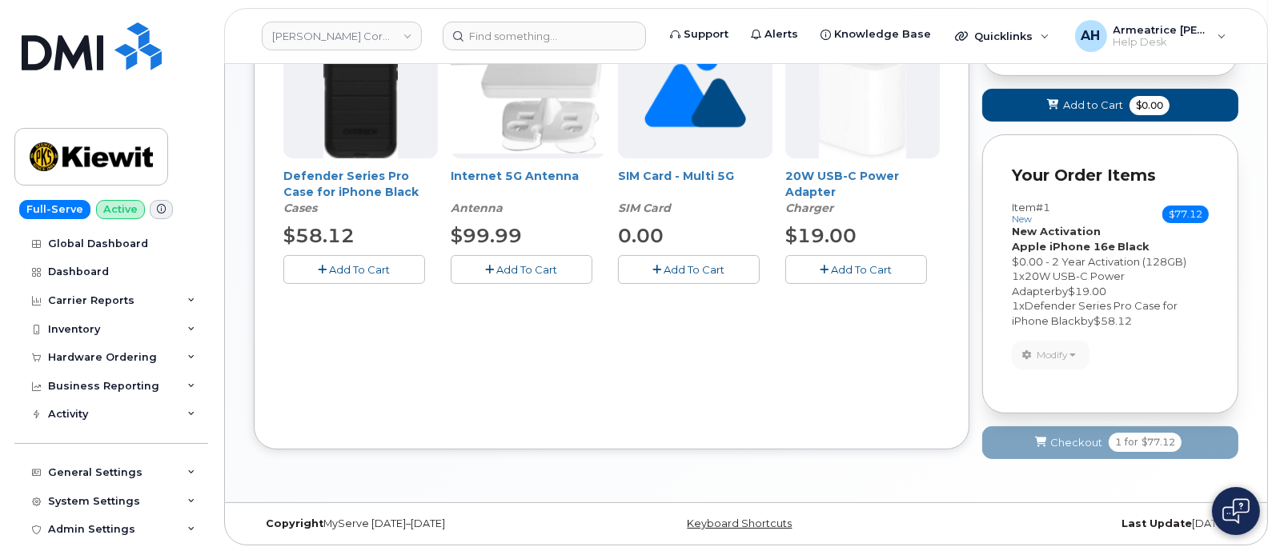
click at [396, 268] on button "Add To Cart" at bounding box center [354, 269] width 142 height 28
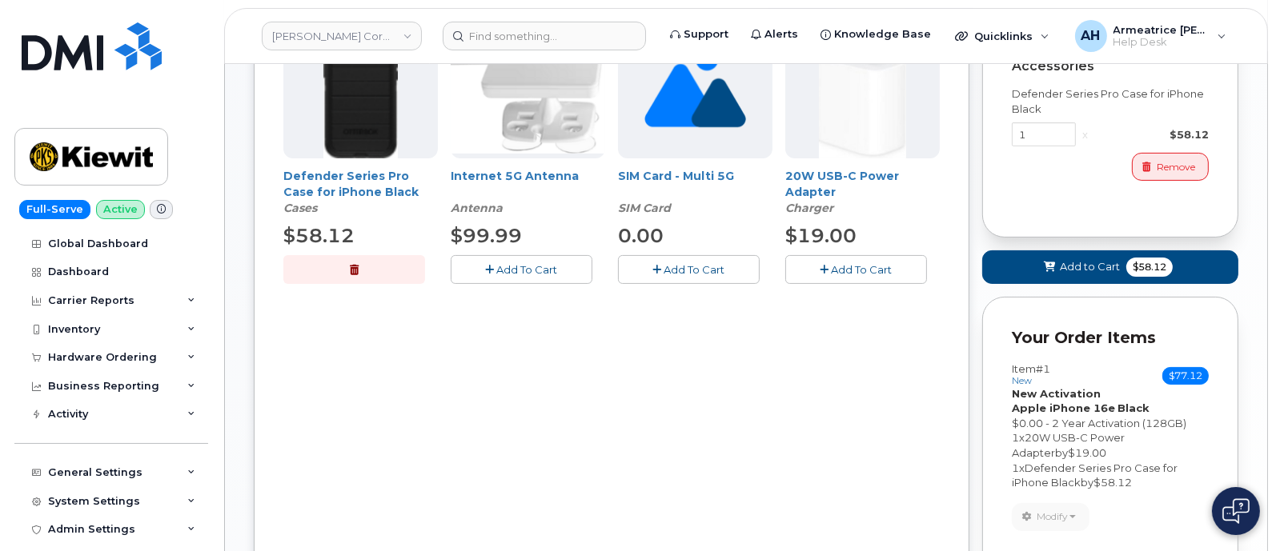
click at [847, 263] on span "Add To Cart" at bounding box center [861, 269] width 61 height 13
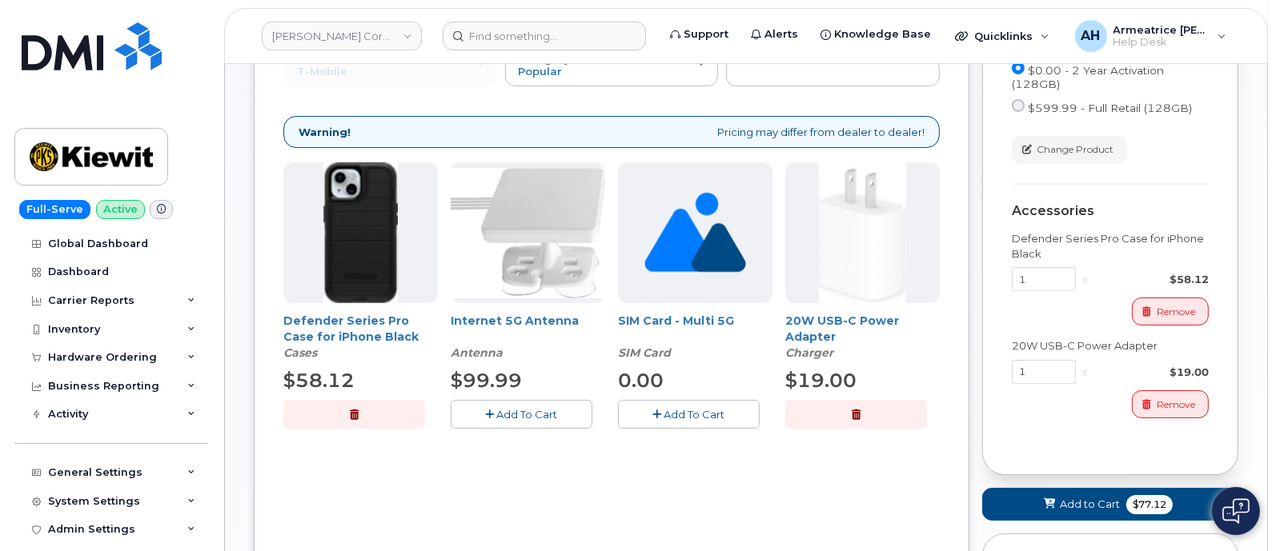
scroll to position [99, 0]
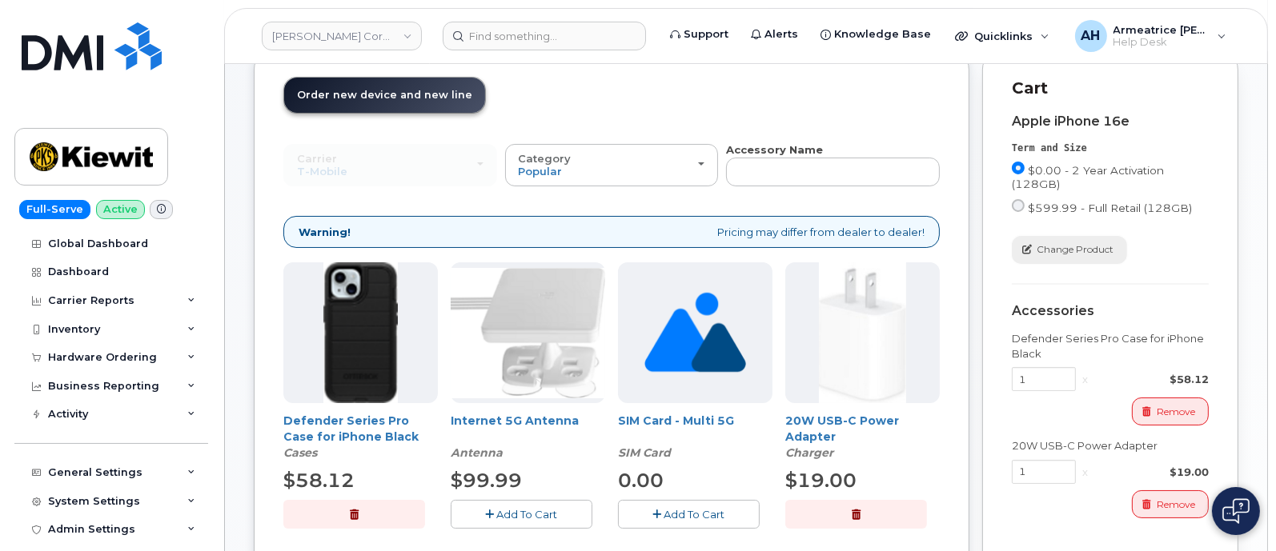
click at [1055, 257] on button "Change Product" at bounding box center [1068, 250] width 115 height 28
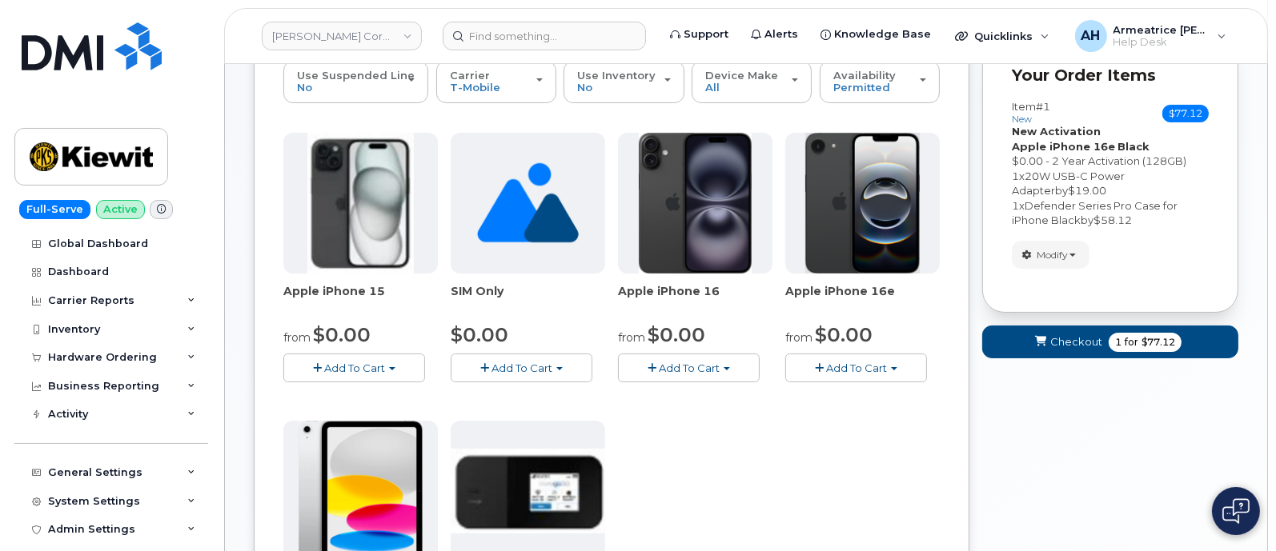
scroll to position [199, 0]
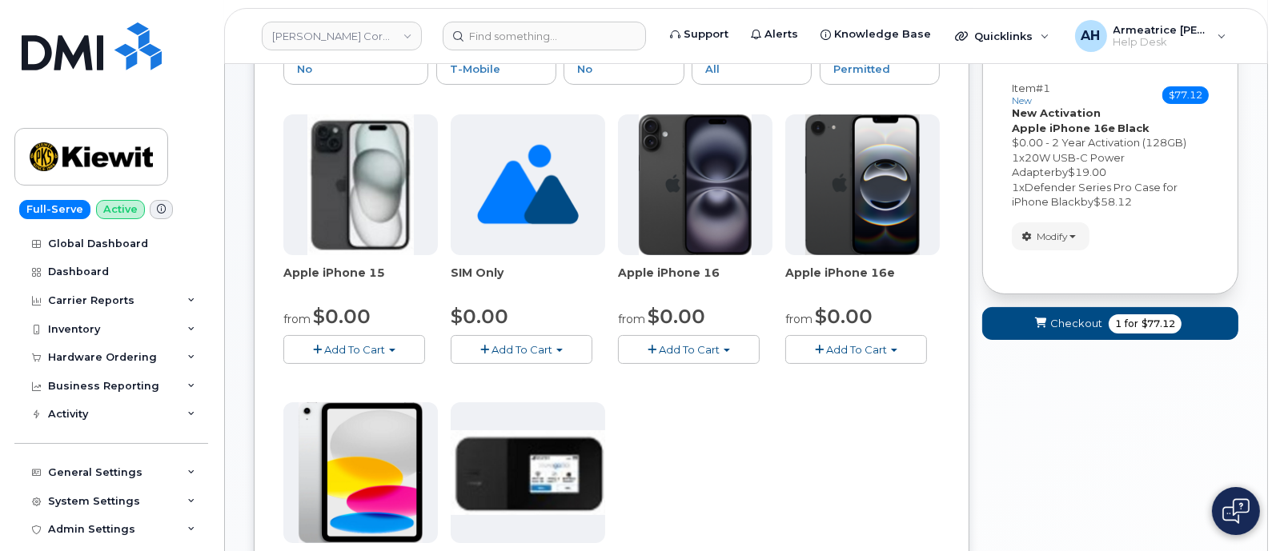
click at [896, 345] on button "Add To Cart" at bounding box center [856, 349] width 142 height 28
click at [900, 312] on div "from $0.00" at bounding box center [862, 316] width 154 height 27
click at [855, 354] on button "Add To Cart" at bounding box center [856, 349] width 142 height 28
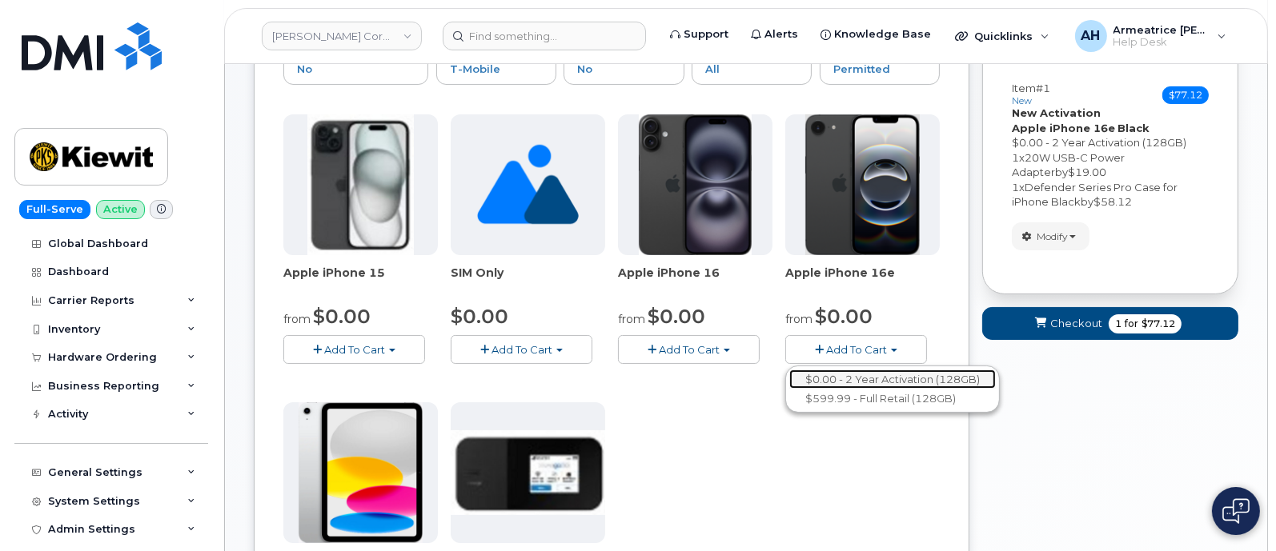
click at [861, 370] on link "$0.00 - 2 Year Activation (128GB)" at bounding box center [892, 380] width 206 height 20
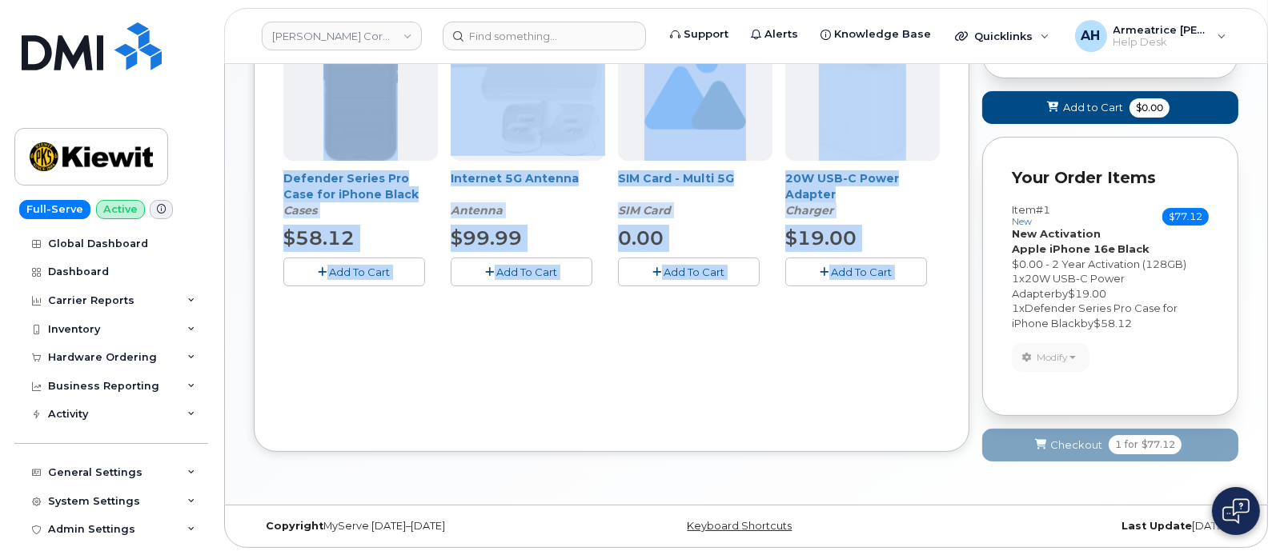
scroll to position [344, 0]
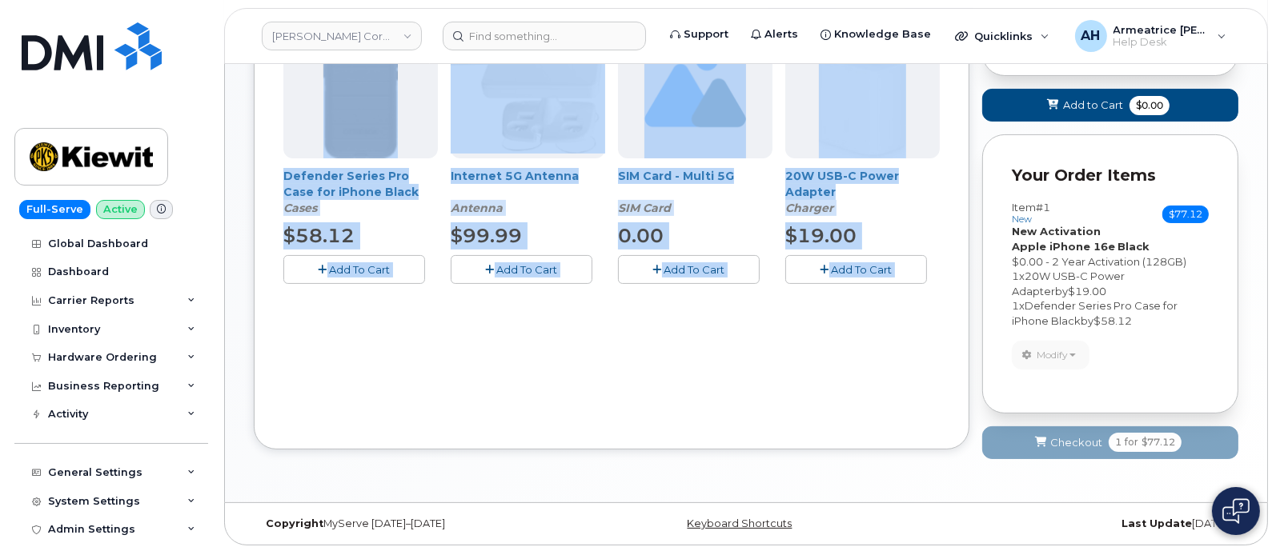
click at [364, 270] on span "Add To Cart" at bounding box center [360, 269] width 61 height 13
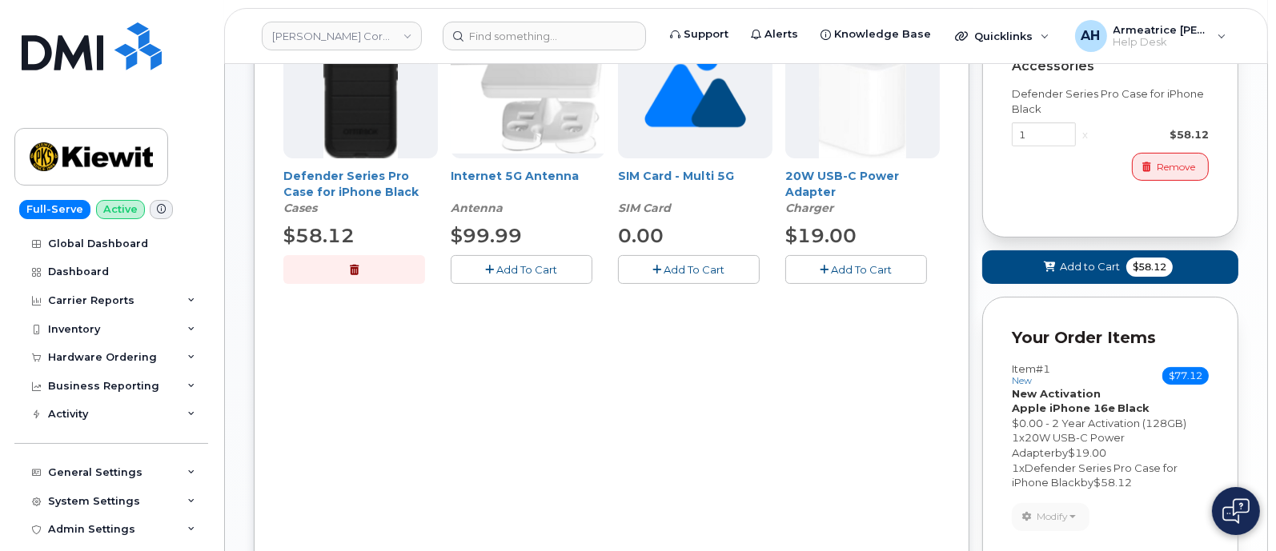
click at [842, 270] on span "Add To Cart" at bounding box center [861, 269] width 61 height 13
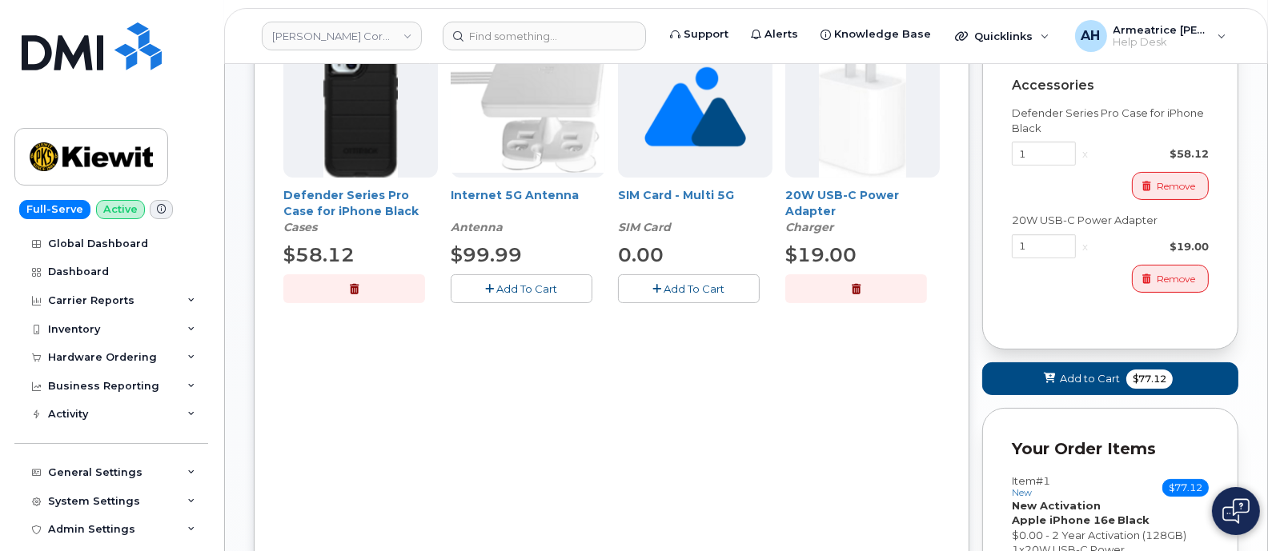
scroll to position [398, 0]
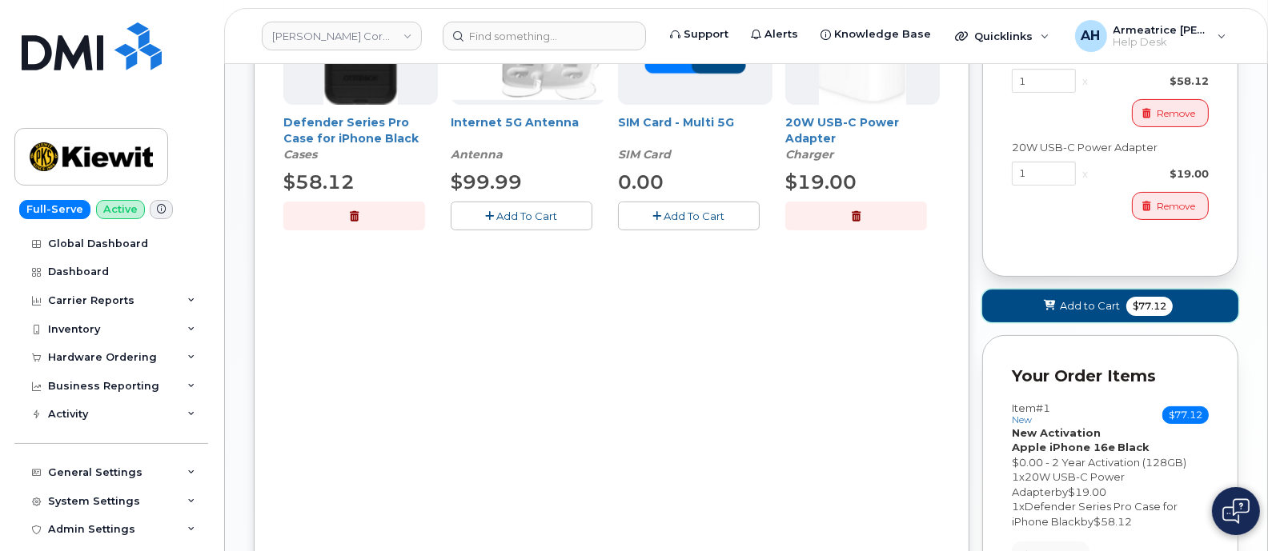
click at [1091, 311] on span "Add to Cart" at bounding box center [1089, 305] width 60 height 15
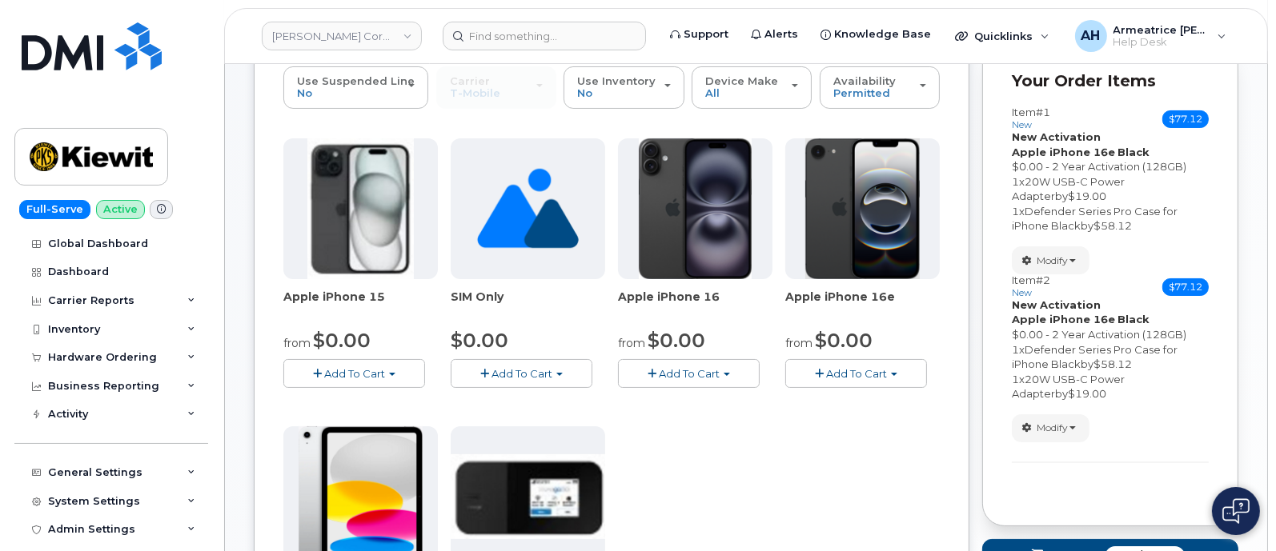
scroll to position [163, 0]
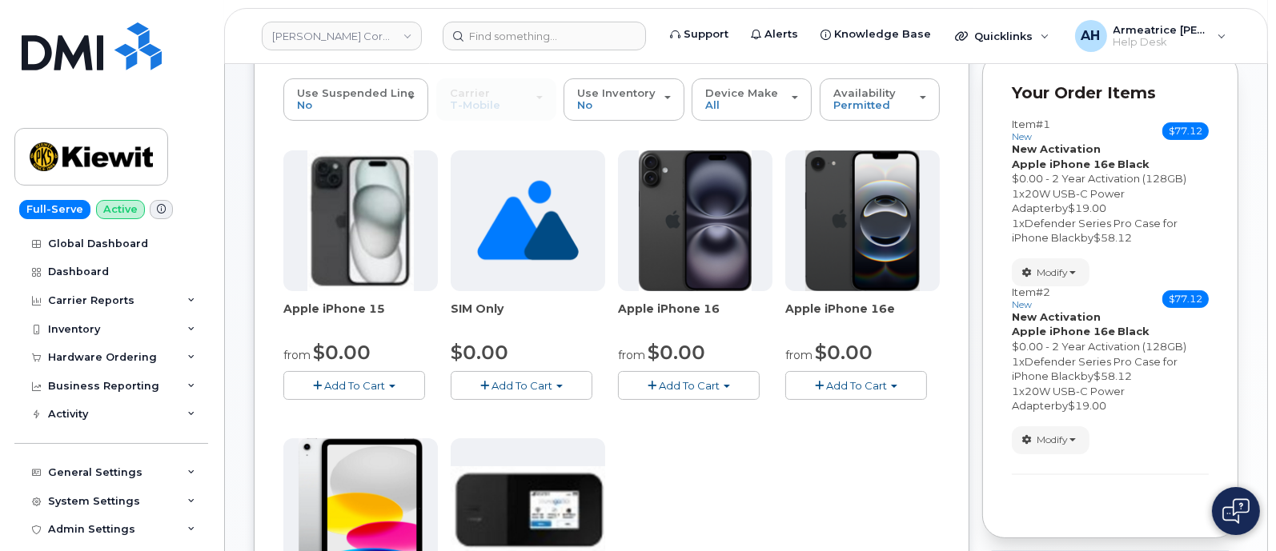
click at [828, 383] on span "Add To Cart" at bounding box center [856, 385] width 61 height 13
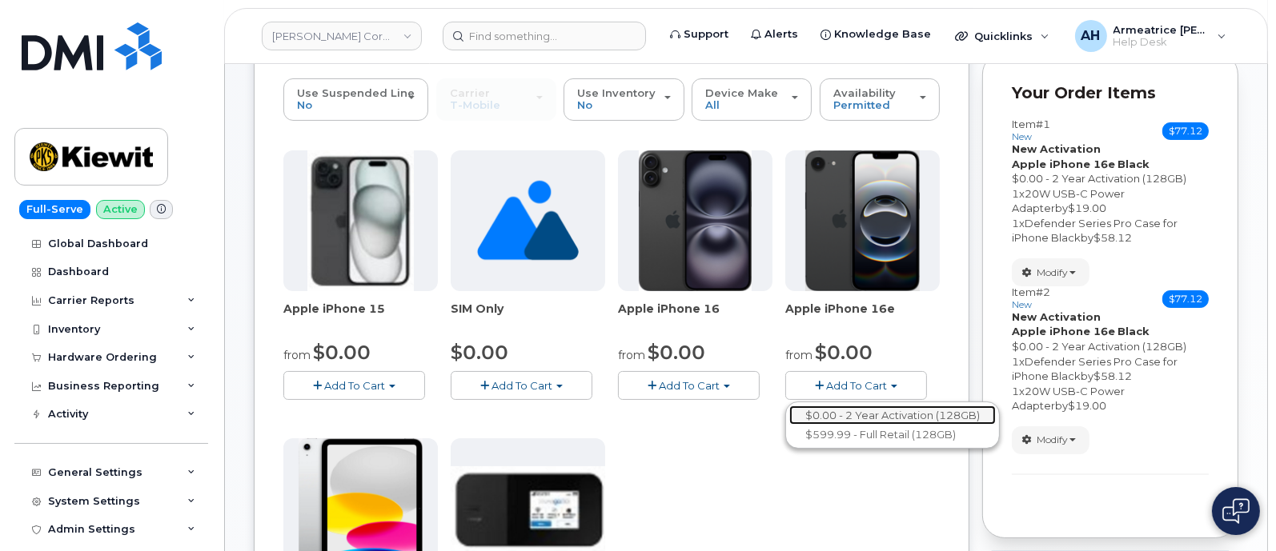
click at [848, 412] on link "$0.00 - 2 Year Activation (128GB)" at bounding box center [892, 416] width 206 height 20
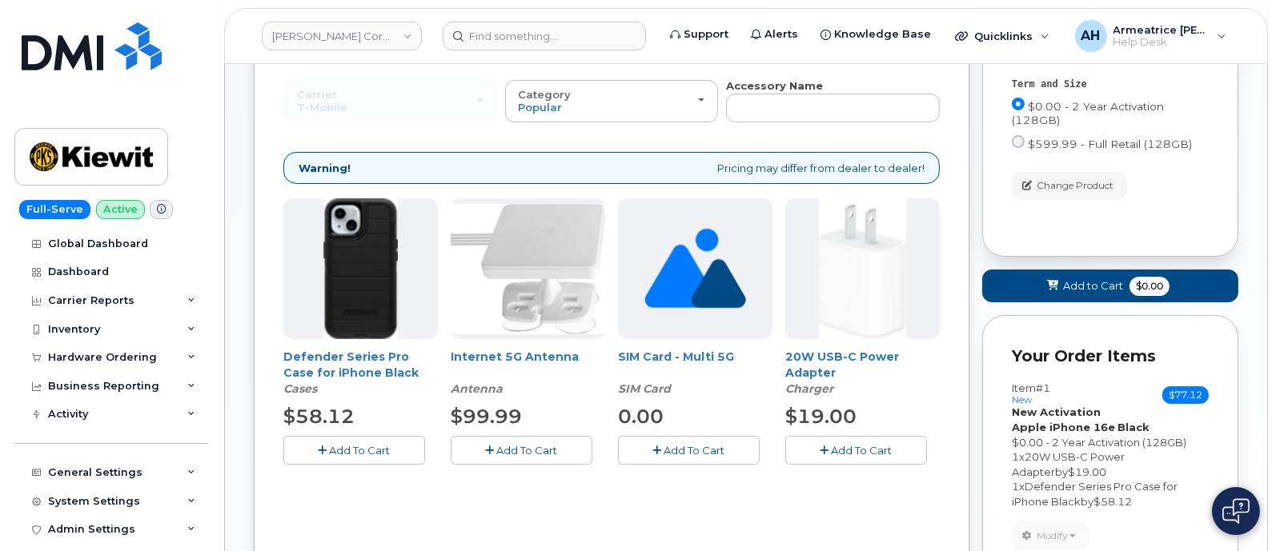
click at [376, 441] on button "Add To Cart" at bounding box center [354, 450] width 142 height 28
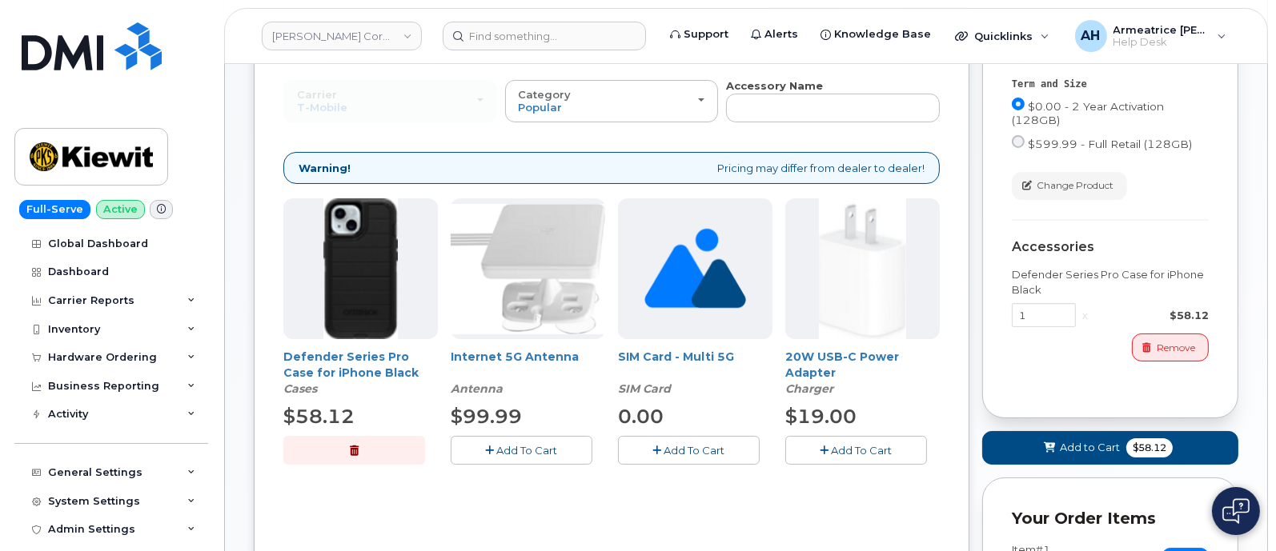
click at [863, 438] on button "Add To Cart" at bounding box center [856, 450] width 142 height 28
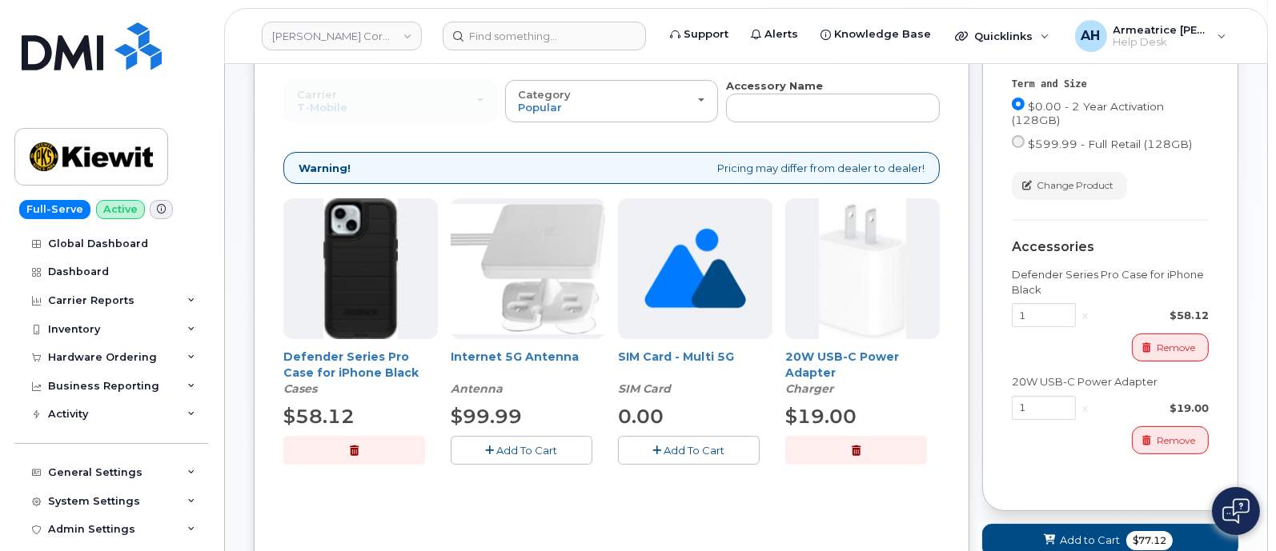
scroll to position [264, 0]
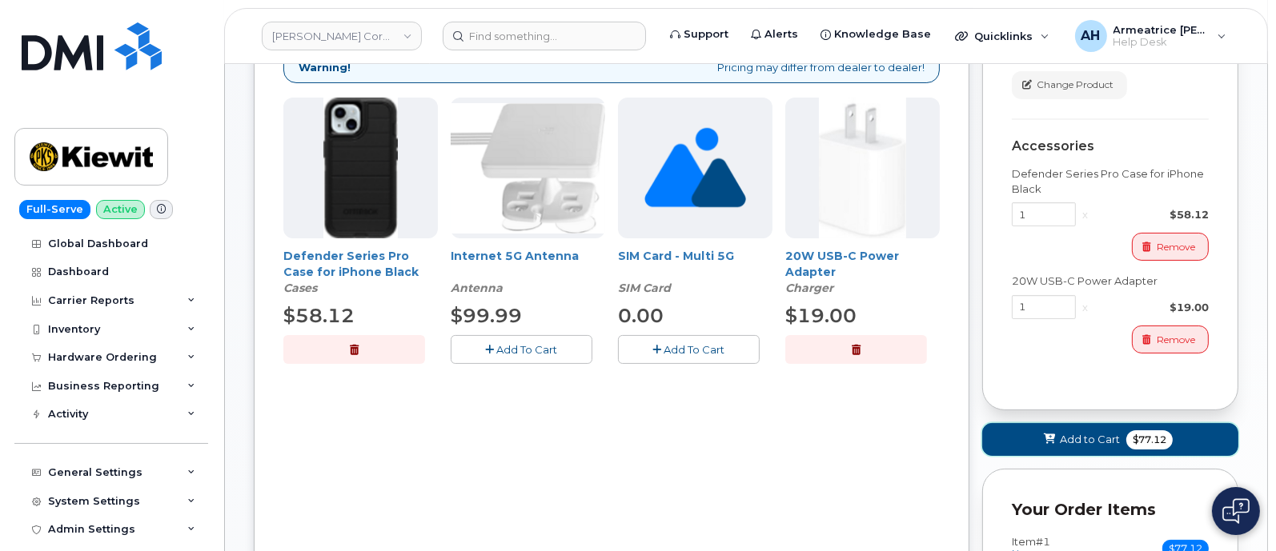
click at [1092, 429] on button "Add to Cart $77.12" at bounding box center [1110, 439] width 256 height 33
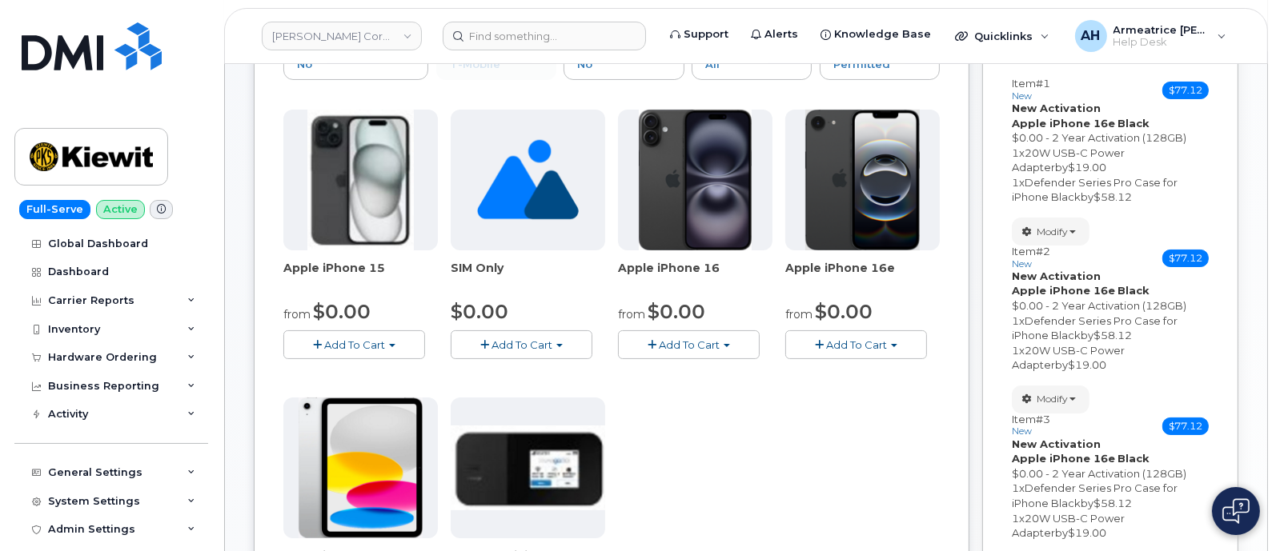
scroll to position [163, 0]
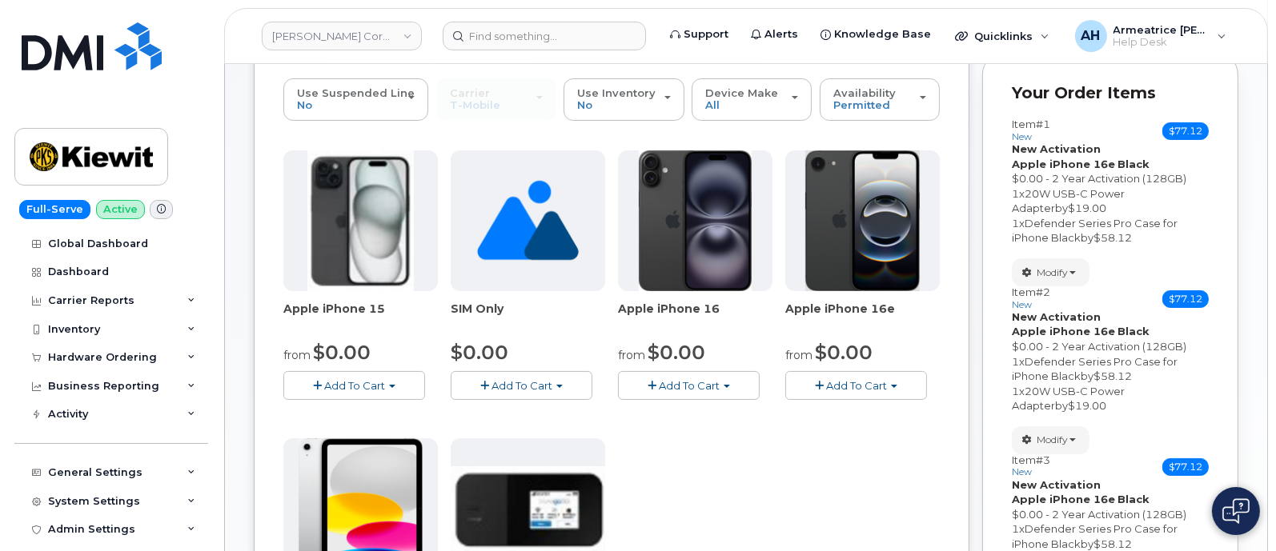
click at [836, 382] on span "Add To Cart" at bounding box center [856, 385] width 61 height 13
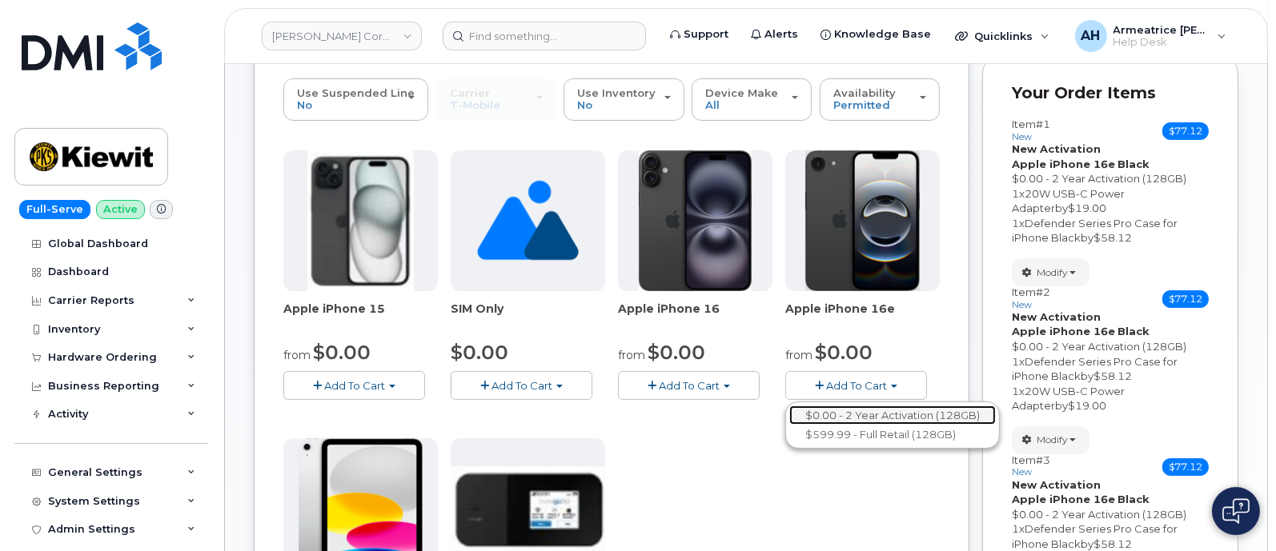
click at [851, 409] on link "$0.00 - 2 Year Activation (128GB)" at bounding box center [892, 416] width 206 height 20
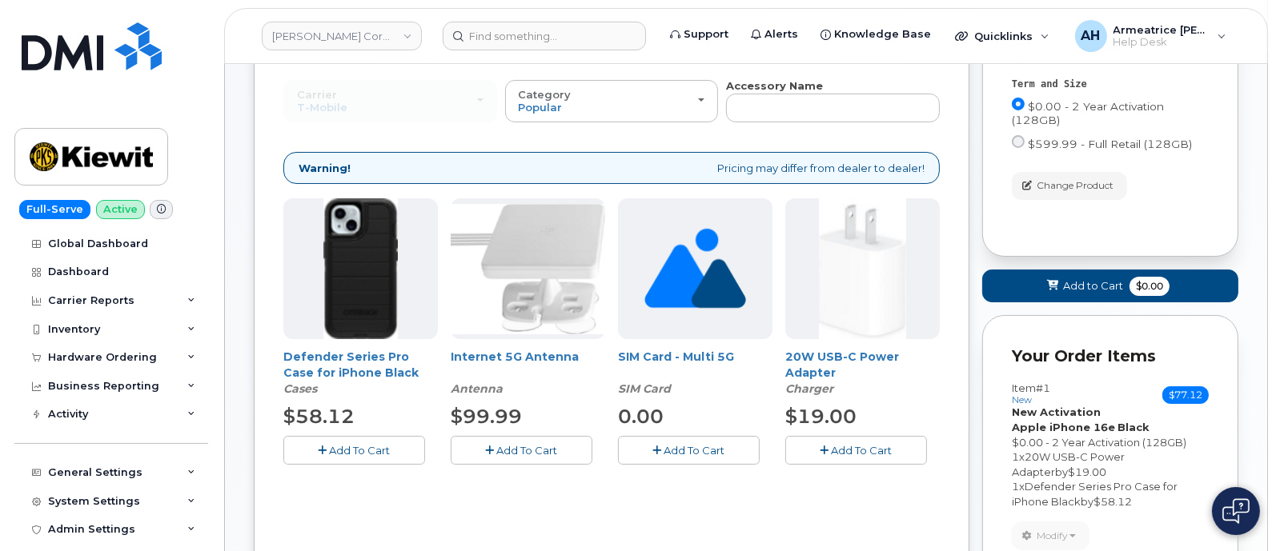
click at [400, 450] on button "Add To Cart" at bounding box center [354, 450] width 142 height 28
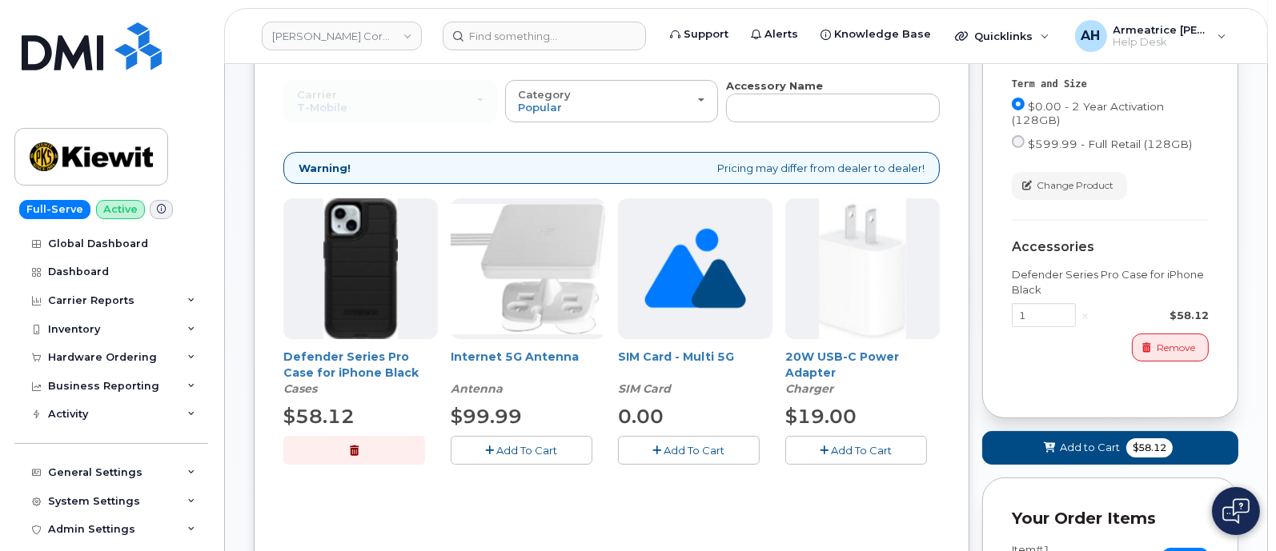
click at [832, 437] on button "Add To Cart" at bounding box center [856, 450] width 142 height 28
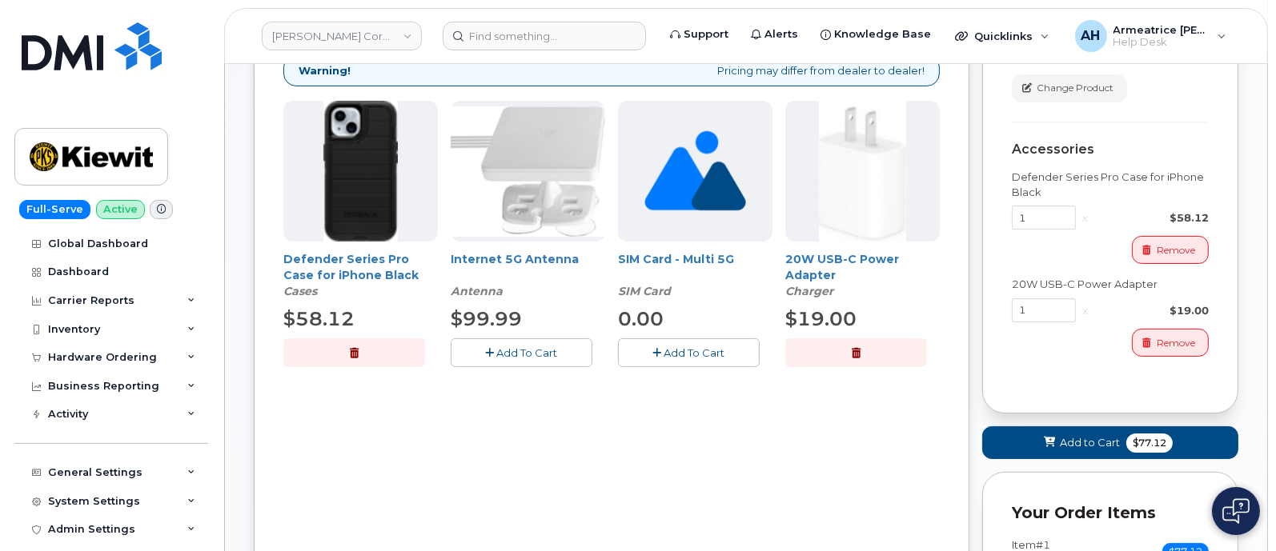
scroll to position [264, 0]
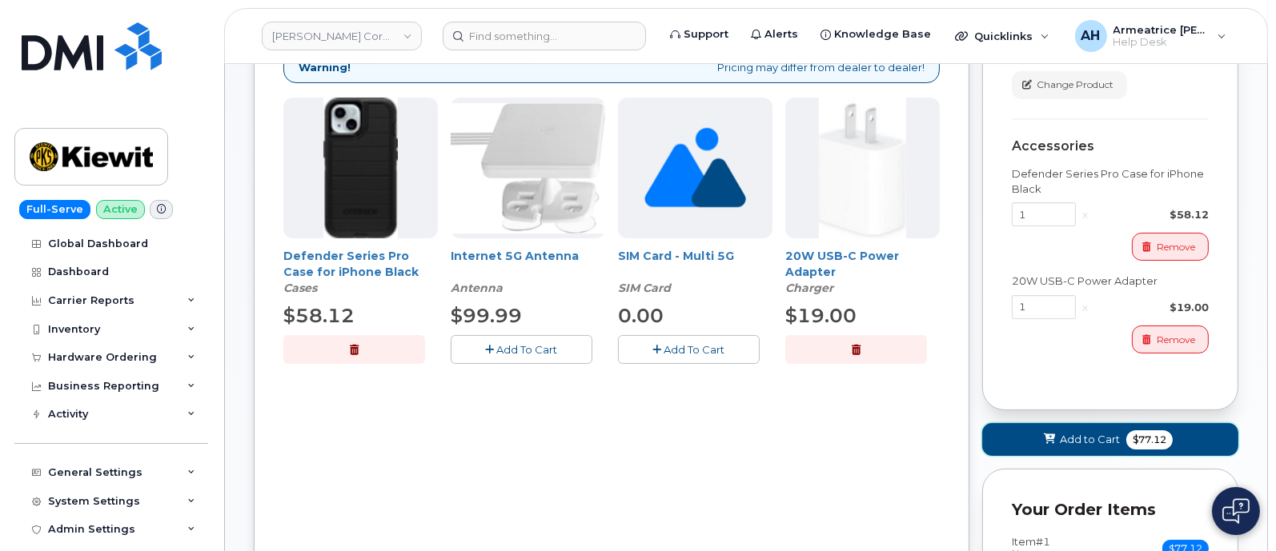
click at [1042, 432] on span at bounding box center [1049, 439] width 15 height 15
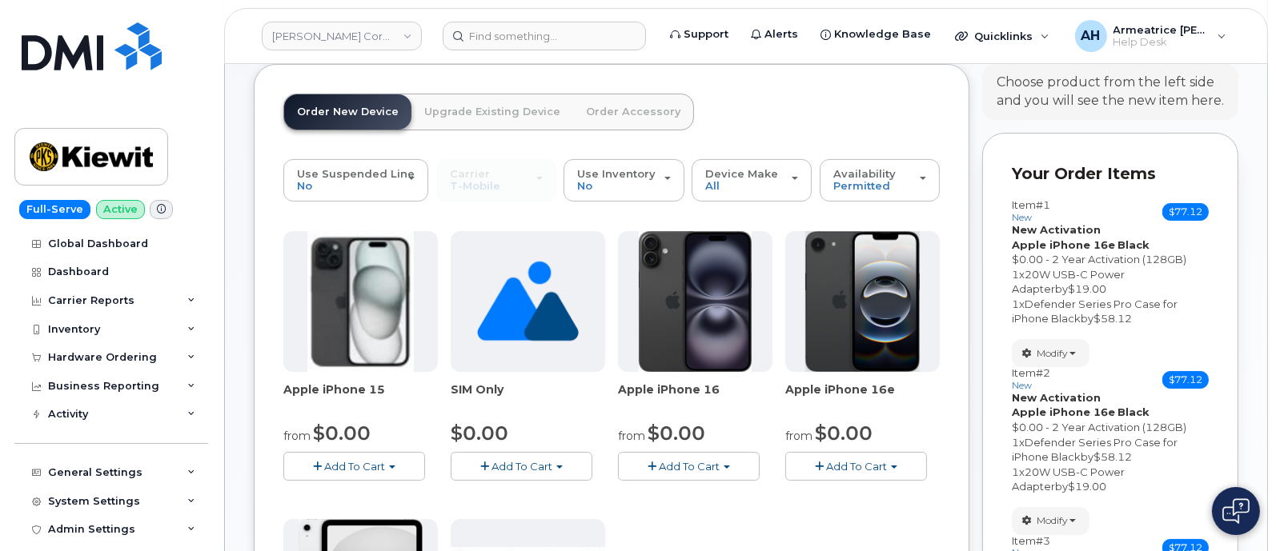
scroll to position [64, 0]
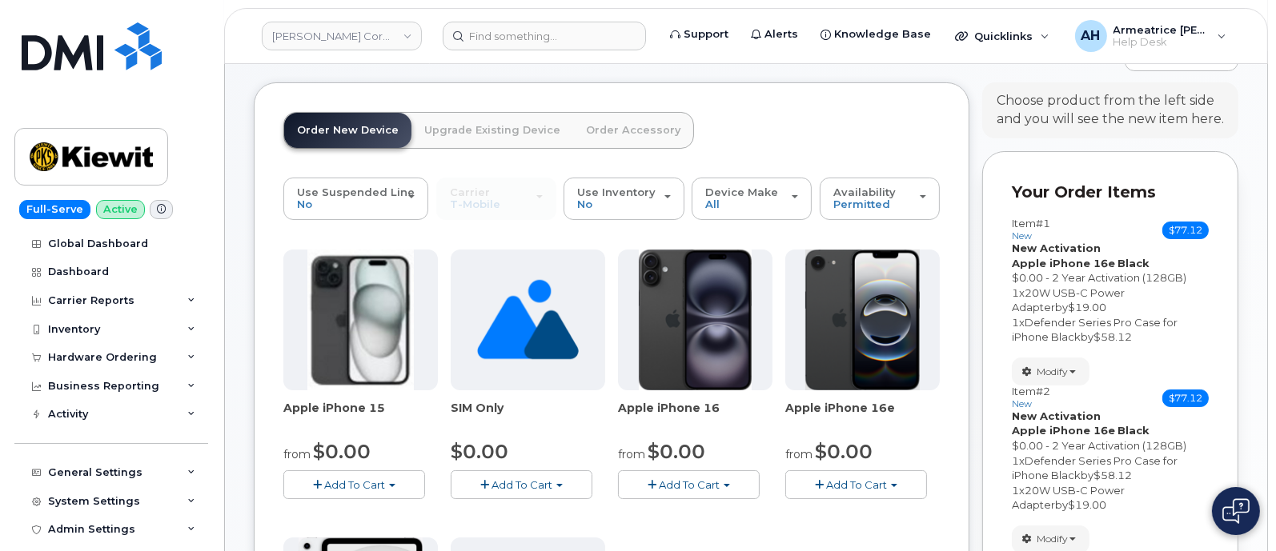
click at [861, 484] on span "Add To Cart" at bounding box center [856, 485] width 61 height 13
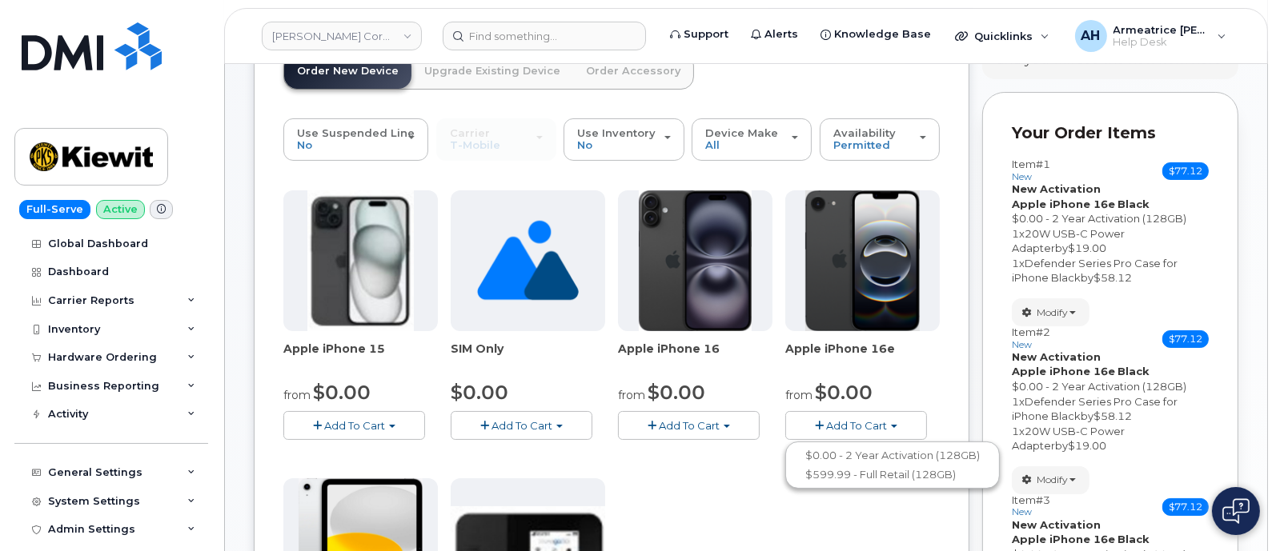
scroll to position [163, 0]
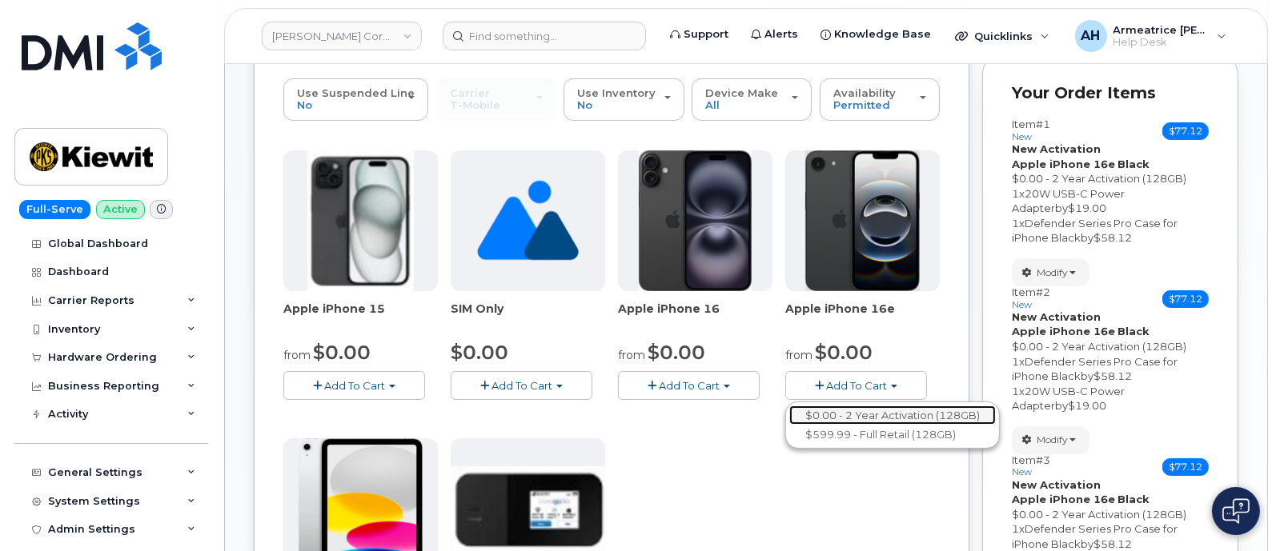
click at [855, 415] on link "$0.00 - 2 Year Activation (128GB)" at bounding box center [892, 416] width 206 height 20
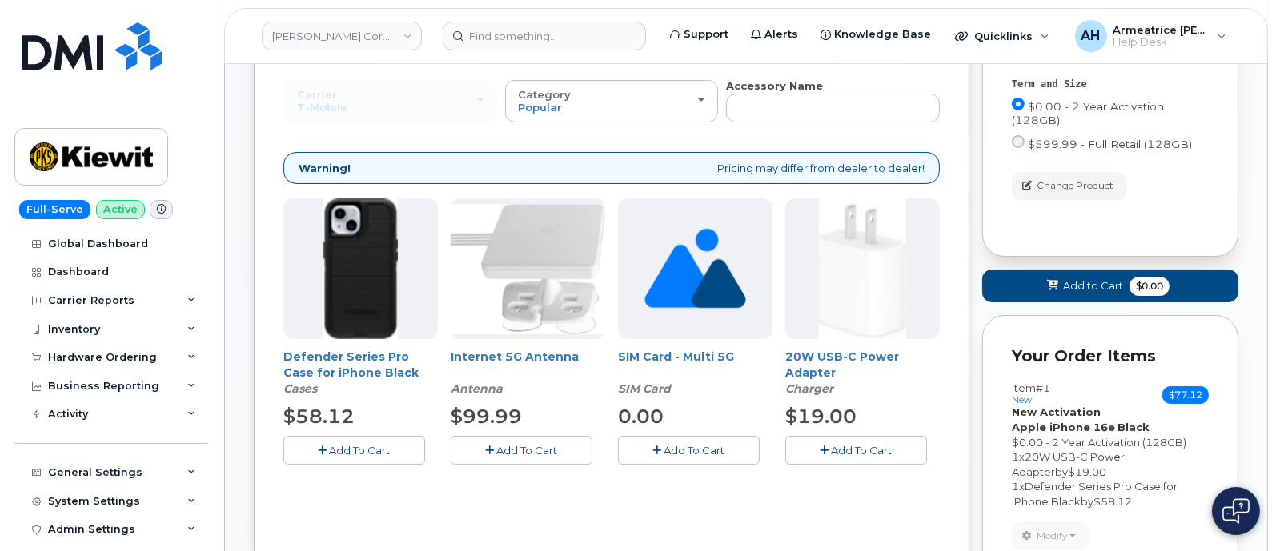
click at [352, 448] on span "Add To Cart" at bounding box center [360, 450] width 61 height 13
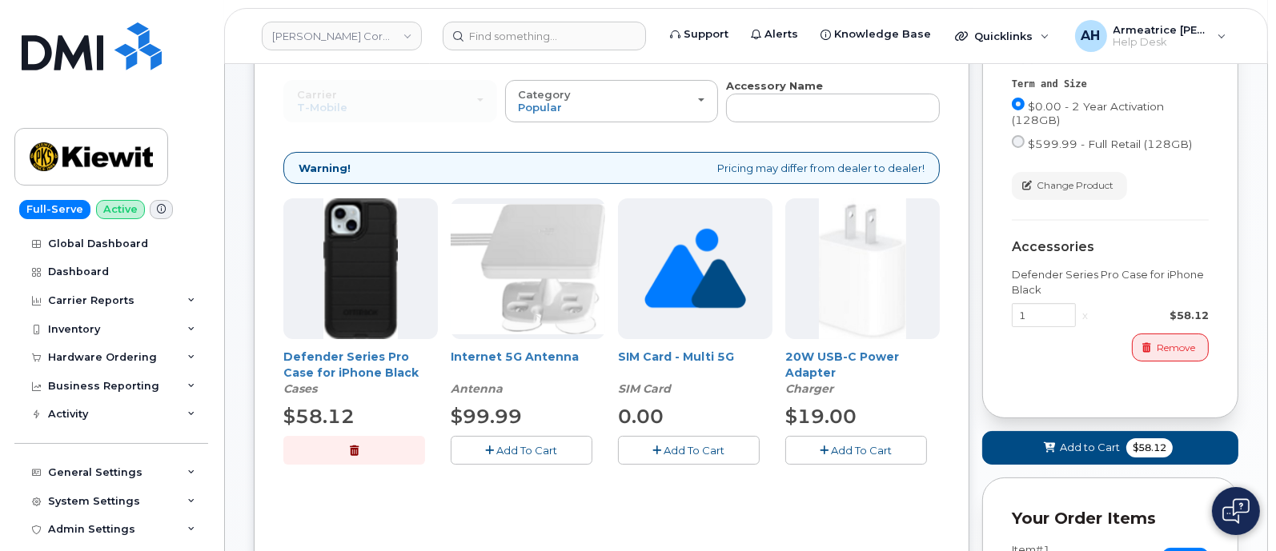
click at [860, 447] on span "Add To Cart" at bounding box center [861, 450] width 61 height 13
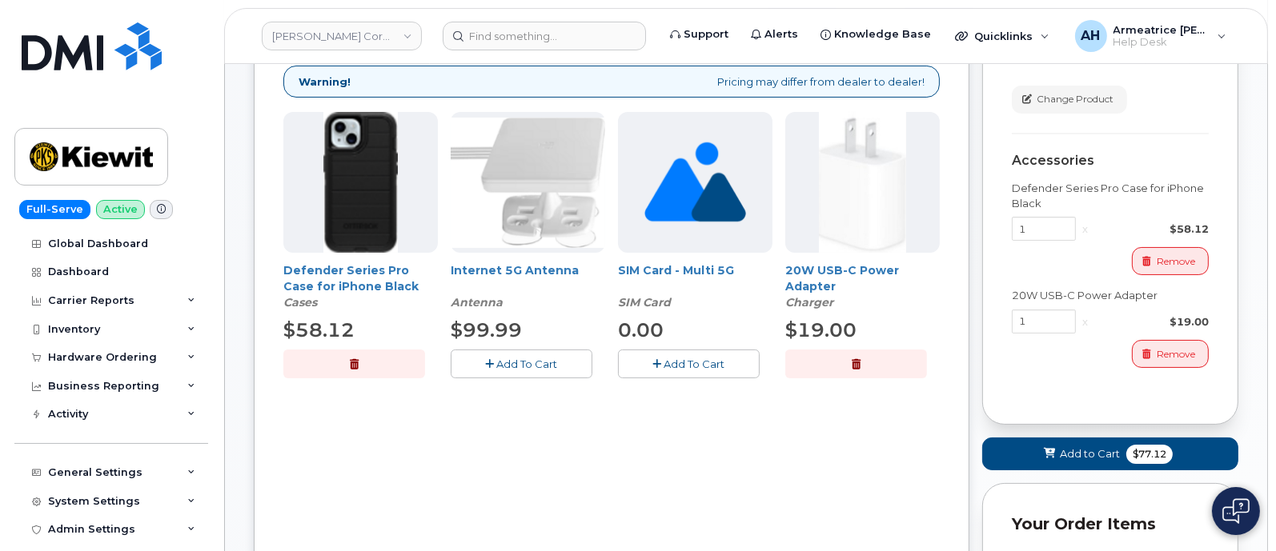
scroll to position [363, 0]
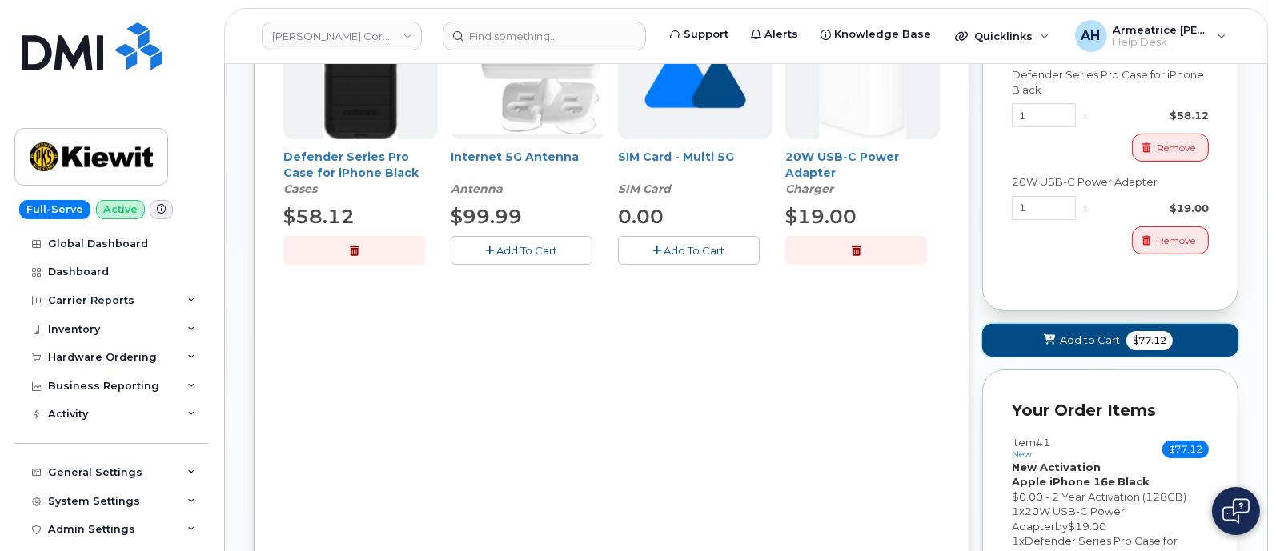
click at [1096, 335] on span "Add to Cart" at bounding box center [1089, 340] width 60 height 15
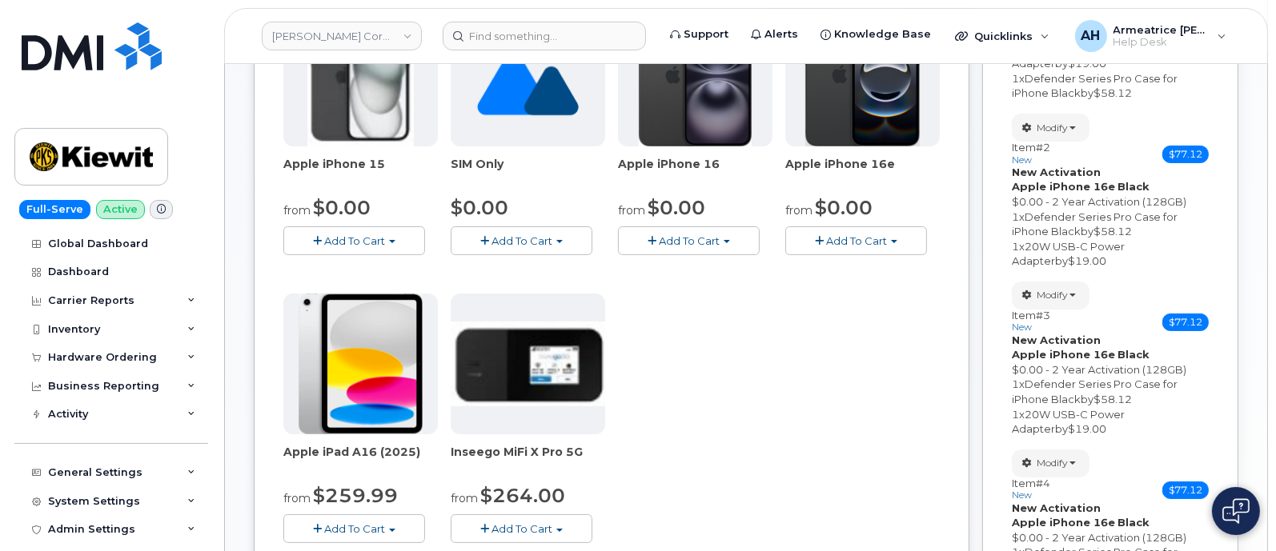
scroll to position [191, 0]
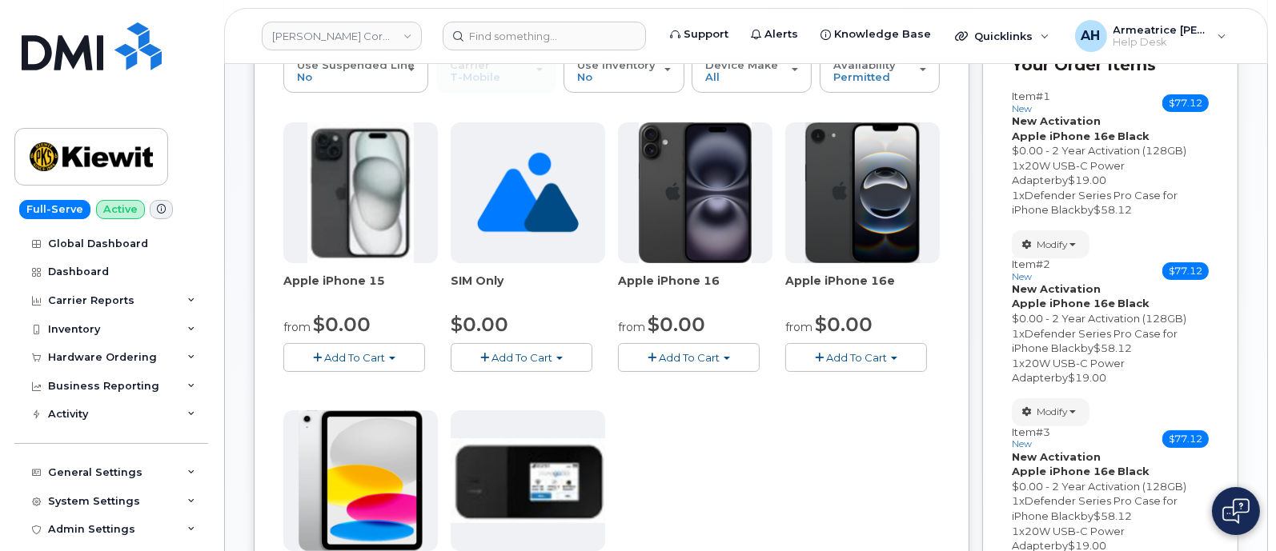
click at [842, 352] on span "Add To Cart" at bounding box center [856, 357] width 61 height 13
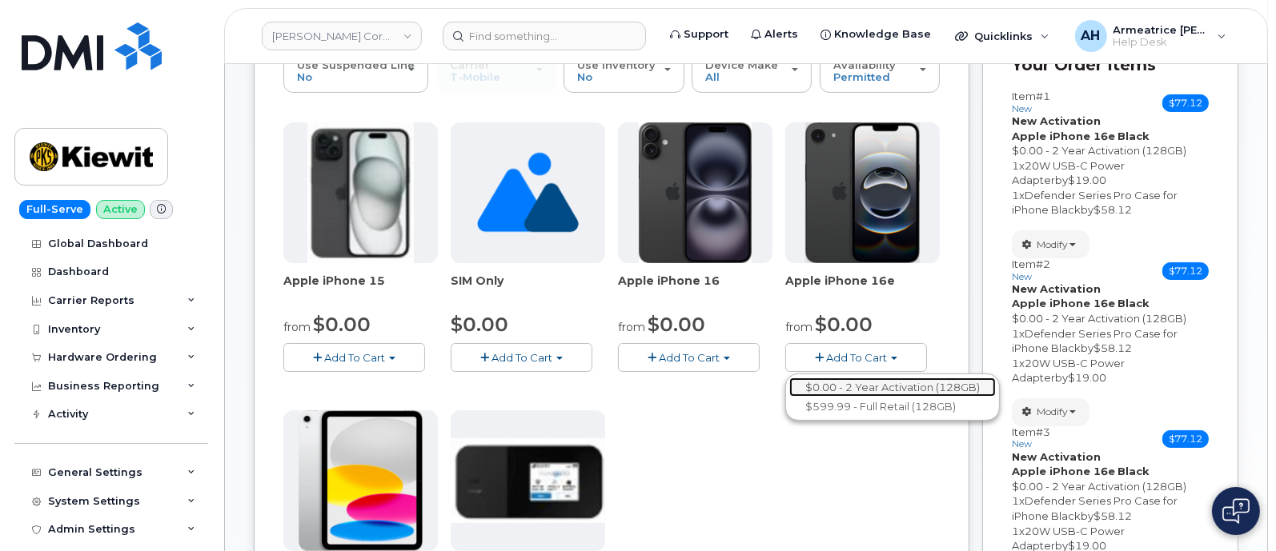
click at [880, 381] on link "$0.00 - 2 Year Activation (128GB)" at bounding box center [892, 388] width 206 height 20
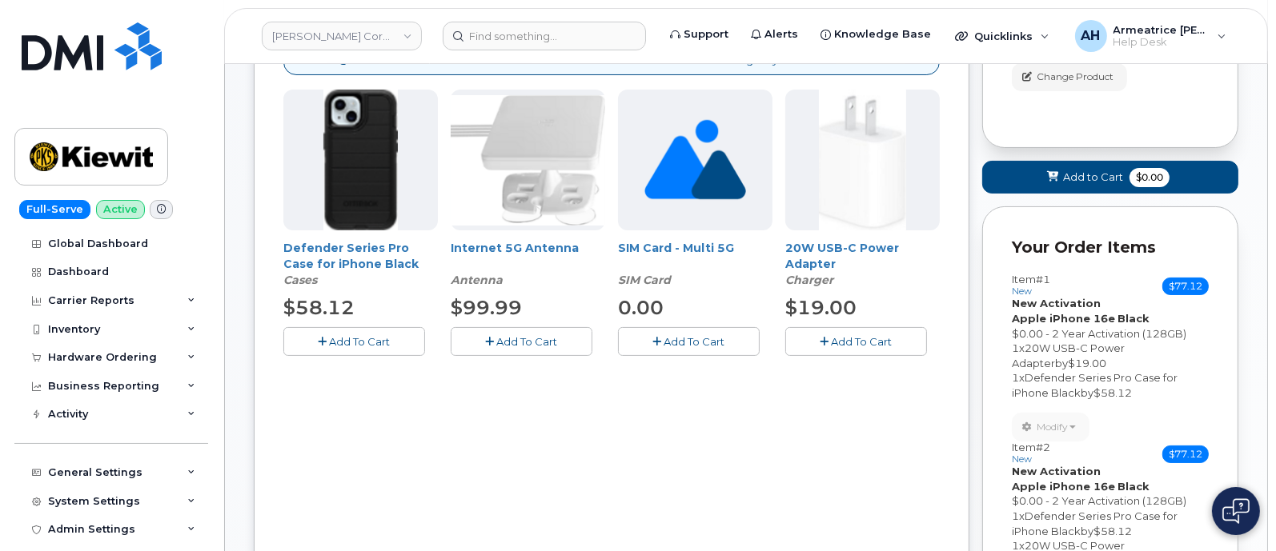
scroll to position [291, 0]
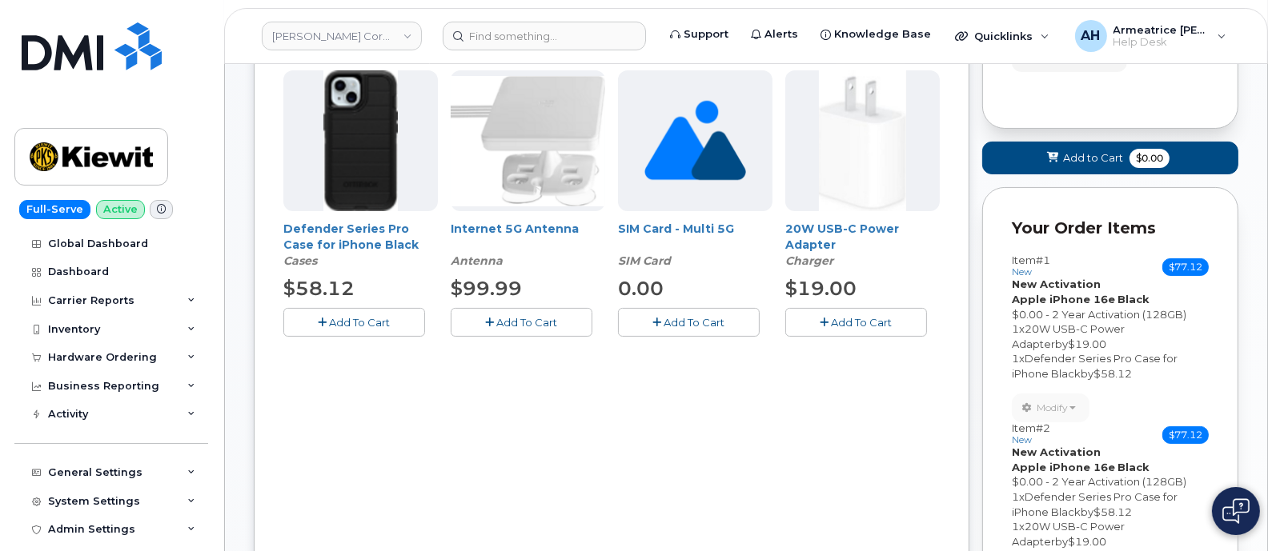
click at [366, 316] on span "Add To Cart" at bounding box center [360, 322] width 61 height 13
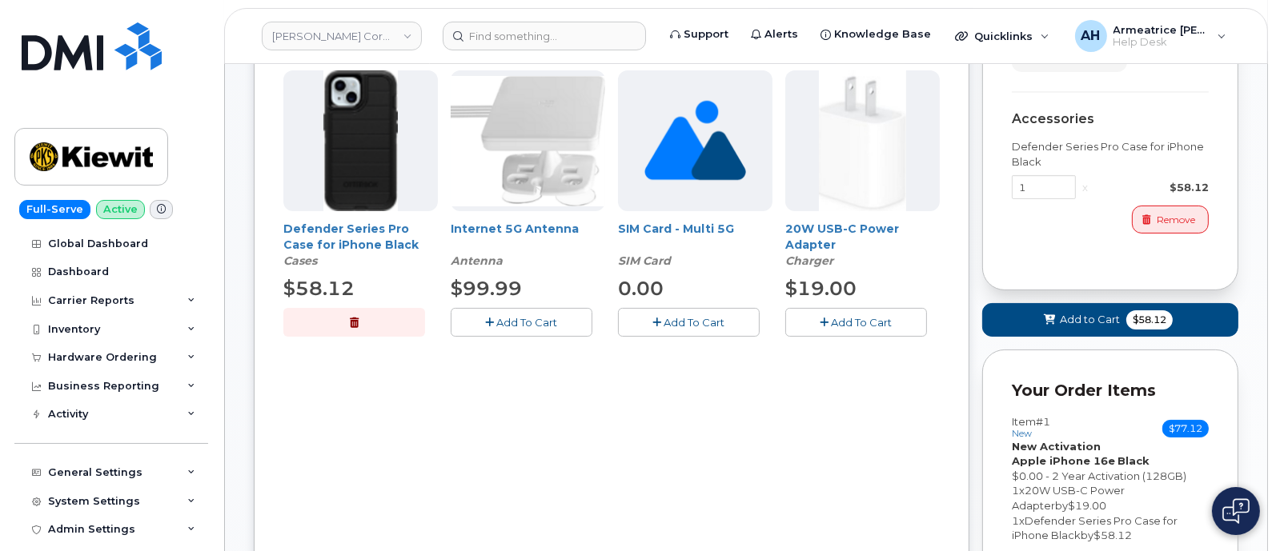
click at [832, 312] on button "Add To Cart" at bounding box center [856, 322] width 142 height 28
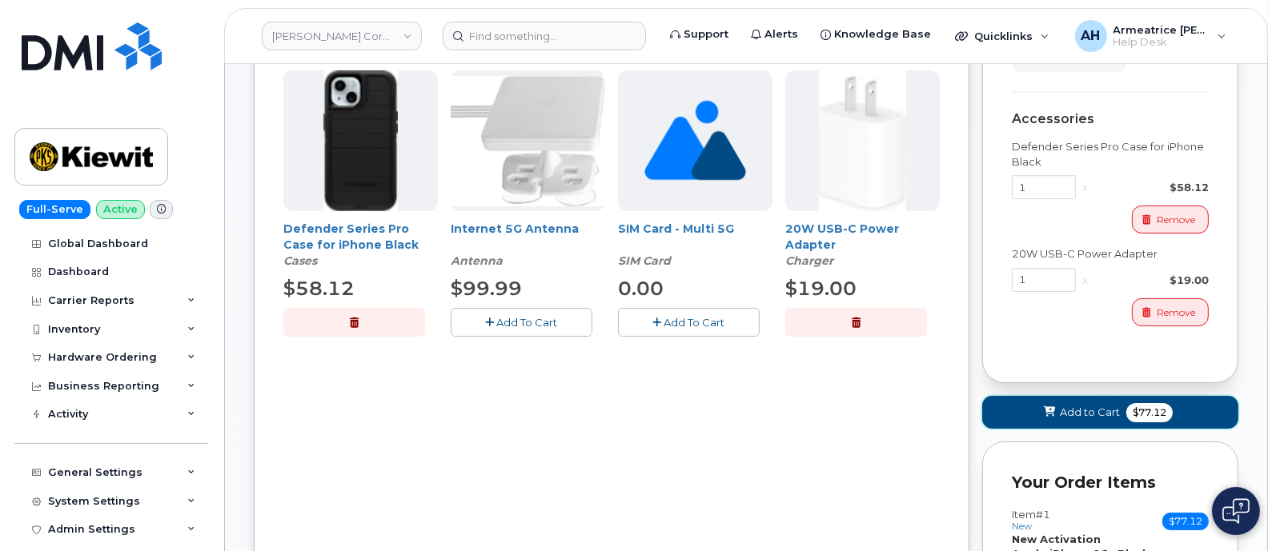
click at [1092, 411] on span "Add to Cart" at bounding box center [1089, 412] width 60 height 15
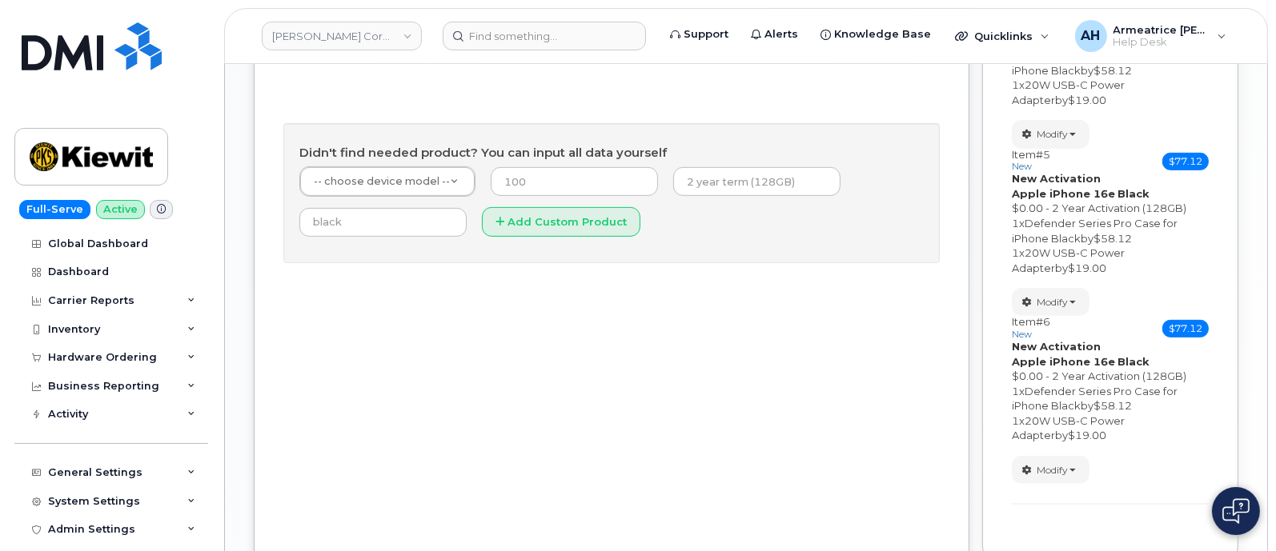
scroll to position [959, 0]
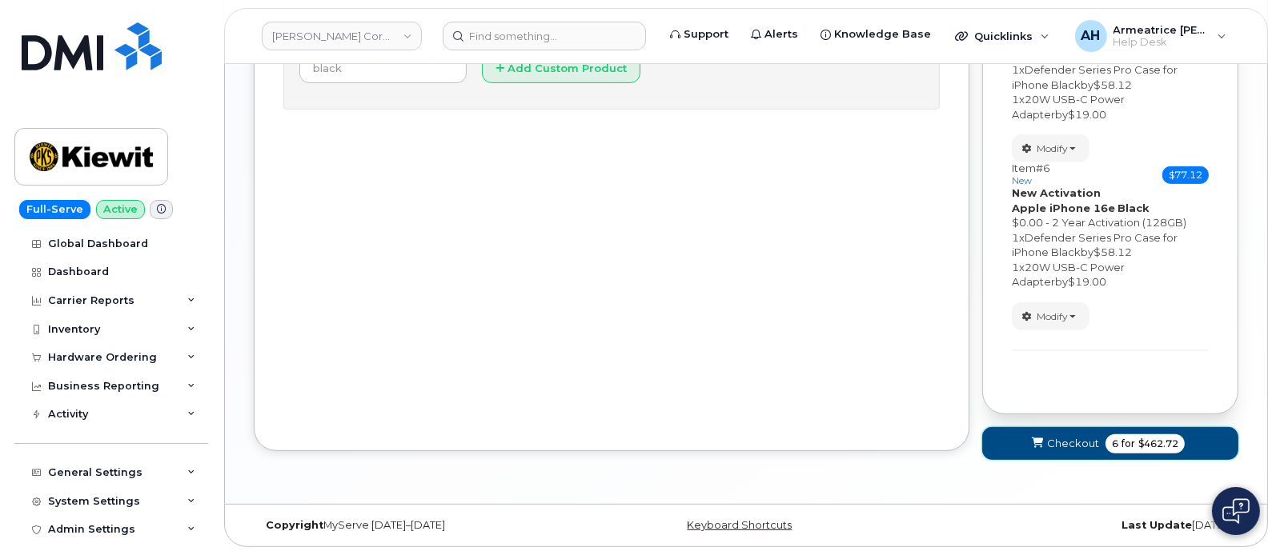
click at [1074, 437] on span "Checkout" at bounding box center [1073, 443] width 52 height 15
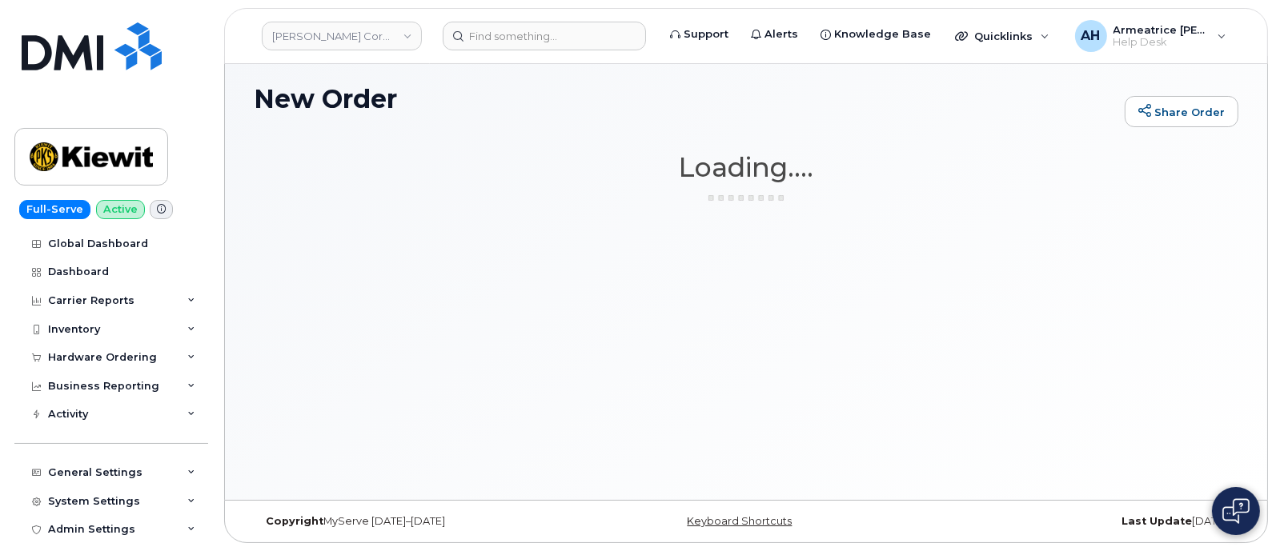
scroll to position [8, 0]
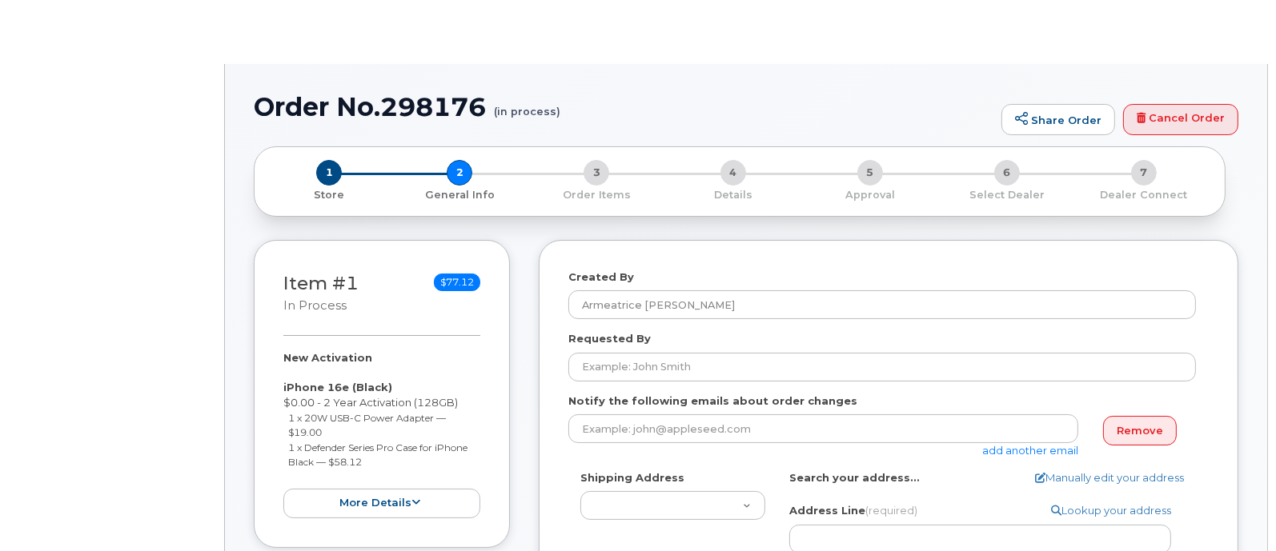
select select
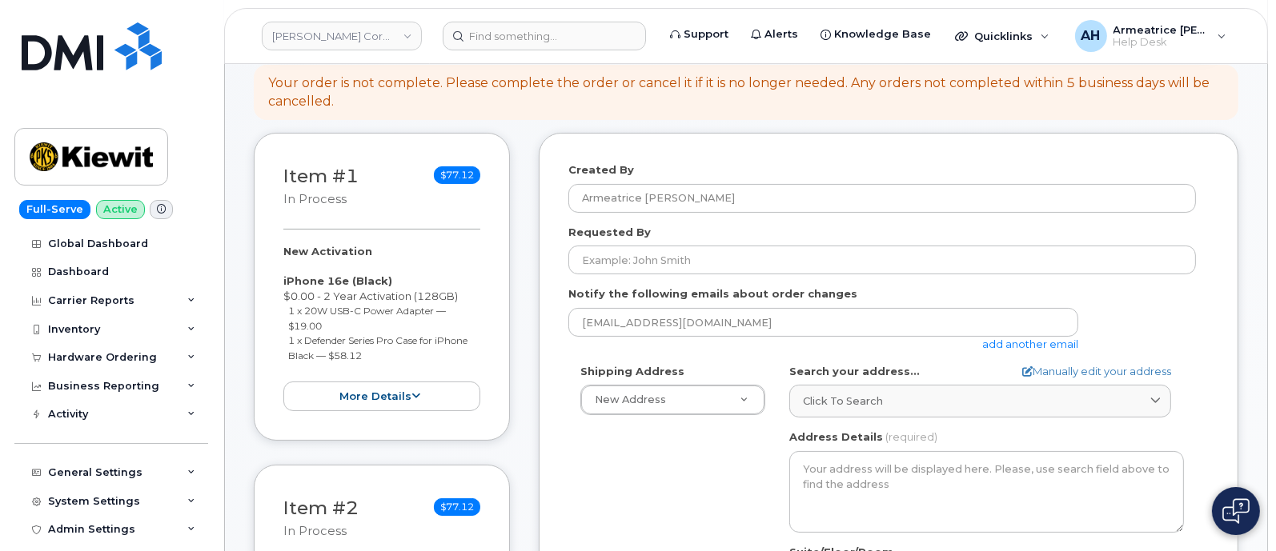
scroll to position [199, 0]
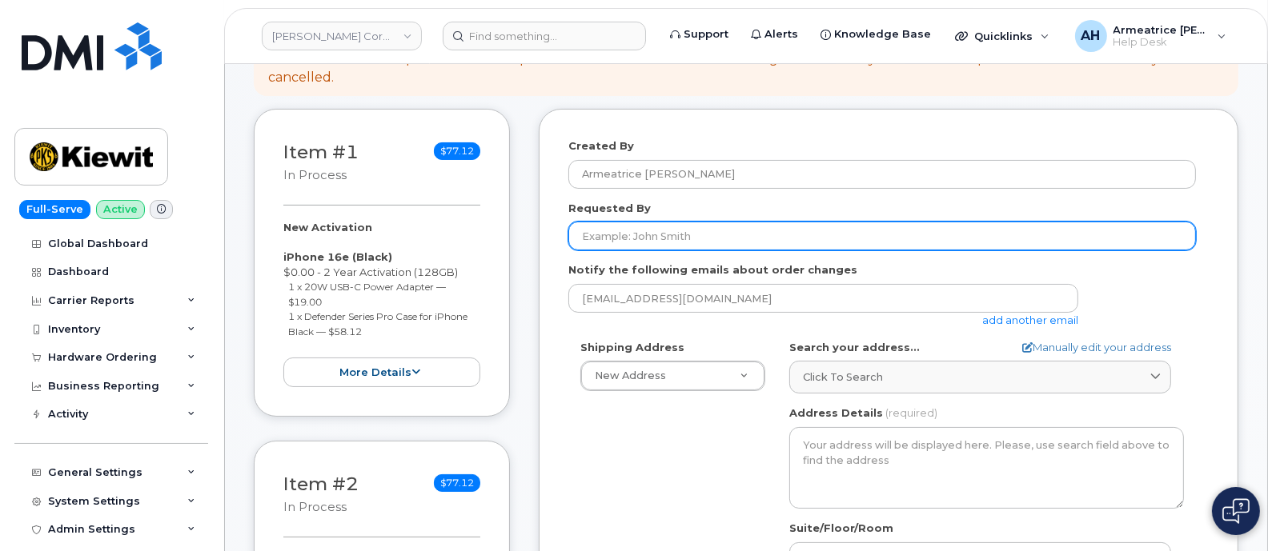
click at [666, 242] on input "Requested By" at bounding box center [881, 236] width 627 height 29
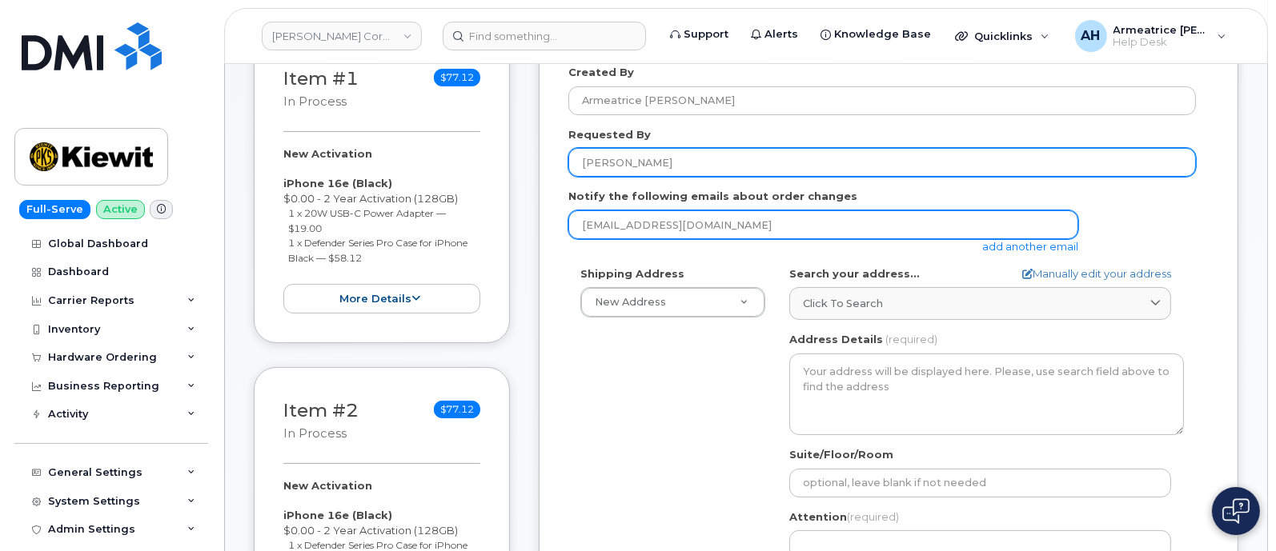
scroll to position [300, 0]
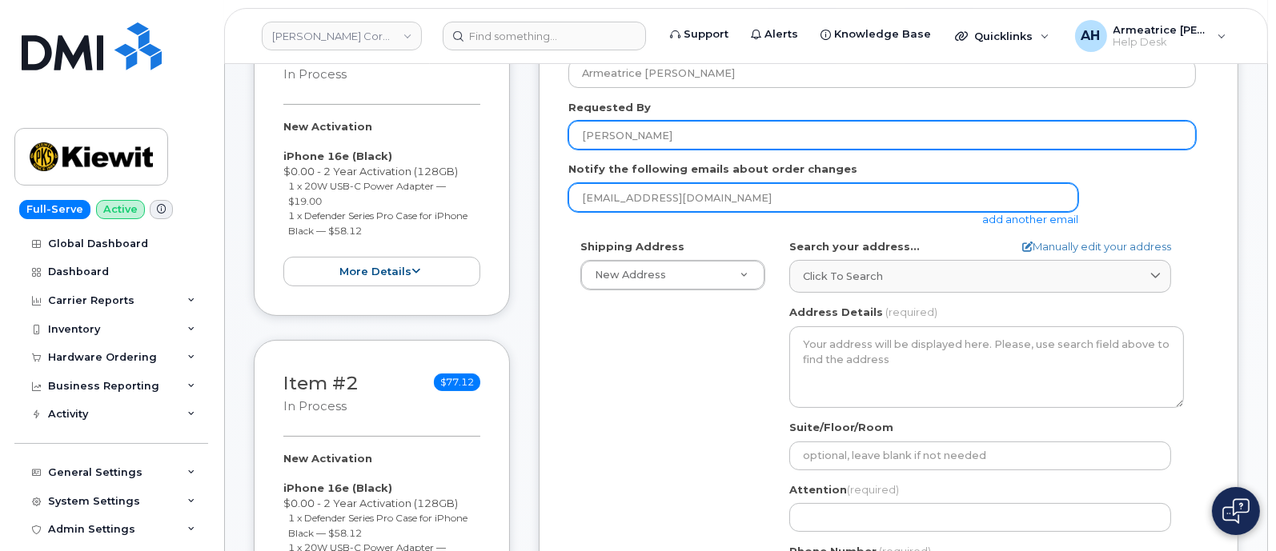
type input "[PERSON_NAME]"
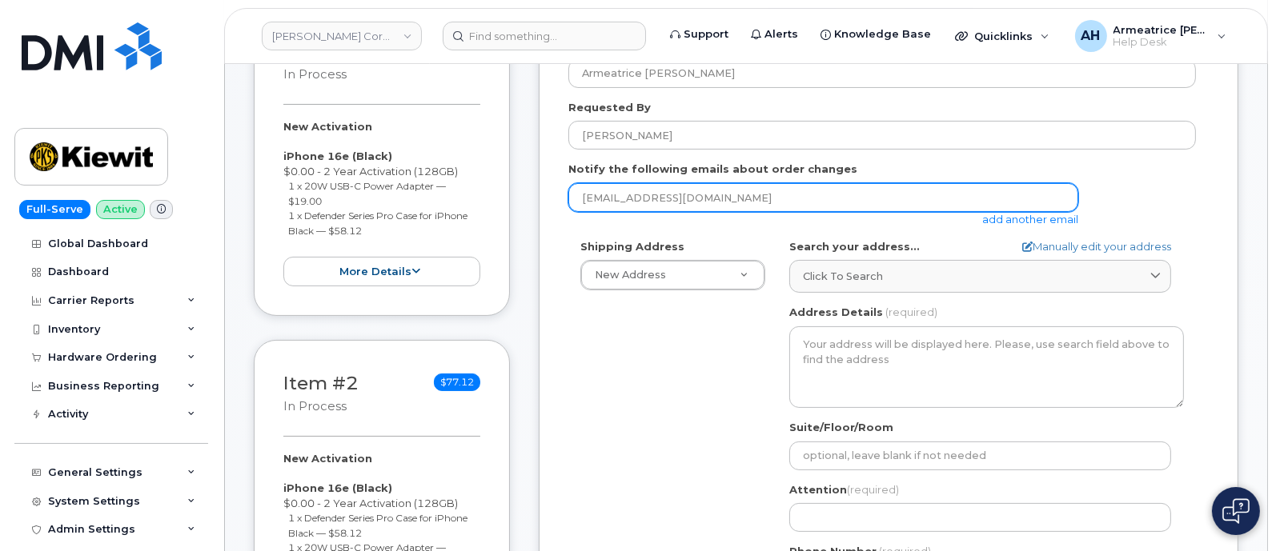
drag, startPoint x: 720, startPoint y: 194, endPoint x: 576, endPoint y: 201, distance: 144.2
click at [576, 201] on input "[EMAIL_ADDRESS][DOMAIN_NAME]" at bounding box center [823, 197] width 510 height 29
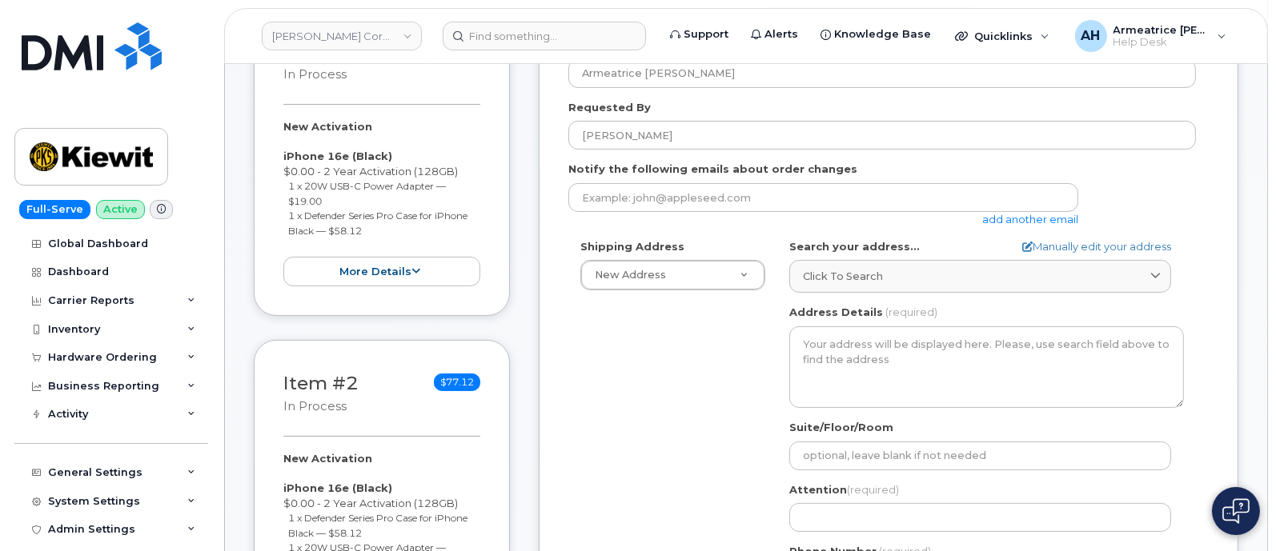
click at [1013, 216] on link "add another email" at bounding box center [1030, 219] width 96 height 13
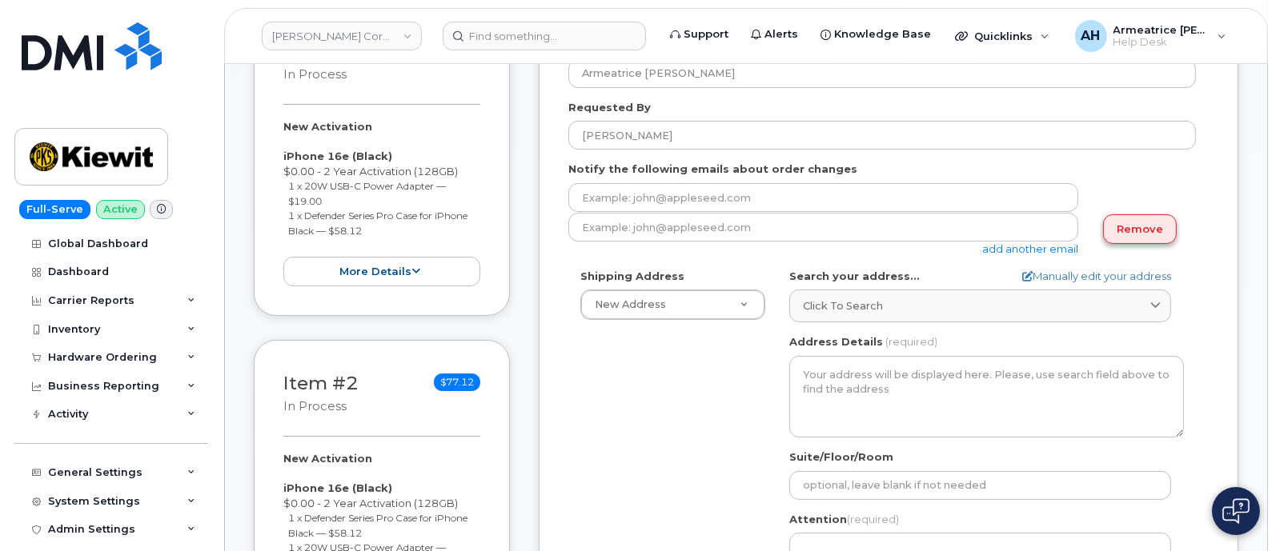
click at [1132, 225] on link "Remove" at bounding box center [1140, 229] width 74 height 30
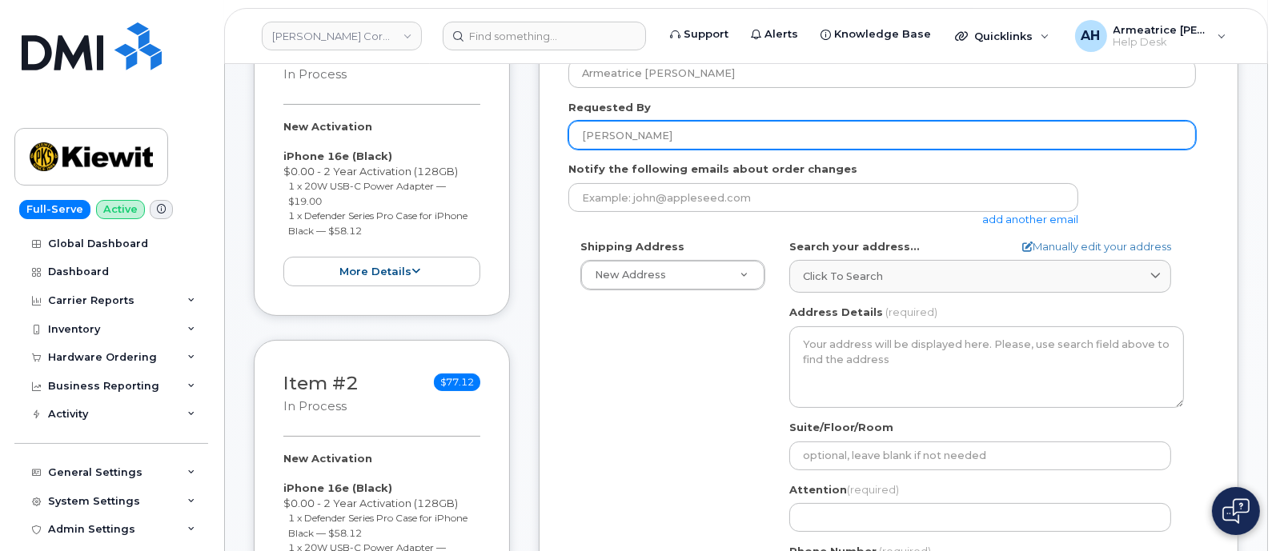
click at [660, 136] on input "[PERSON_NAME]" at bounding box center [881, 135] width 627 height 29
click at [1166, 138] on input "[PERSON_NAME]" at bounding box center [881, 135] width 627 height 29
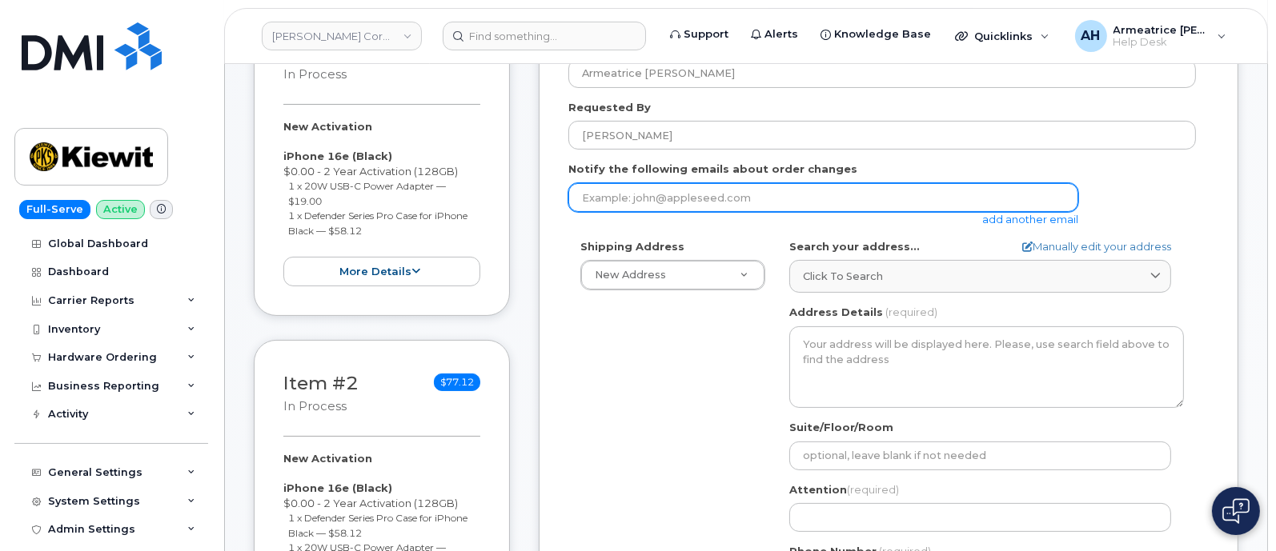
click at [608, 197] on input "email" at bounding box center [823, 197] width 510 height 29
click at [629, 200] on input "email" at bounding box center [823, 197] width 510 height 29
paste input "[PERSON_NAME][EMAIL_ADDRESS][PERSON_NAME][DOMAIN_NAME]"
type input "[PERSON_NAME][EMAIL_ADDRESS][PERSON_NAME][DOMAIN_NAME]"
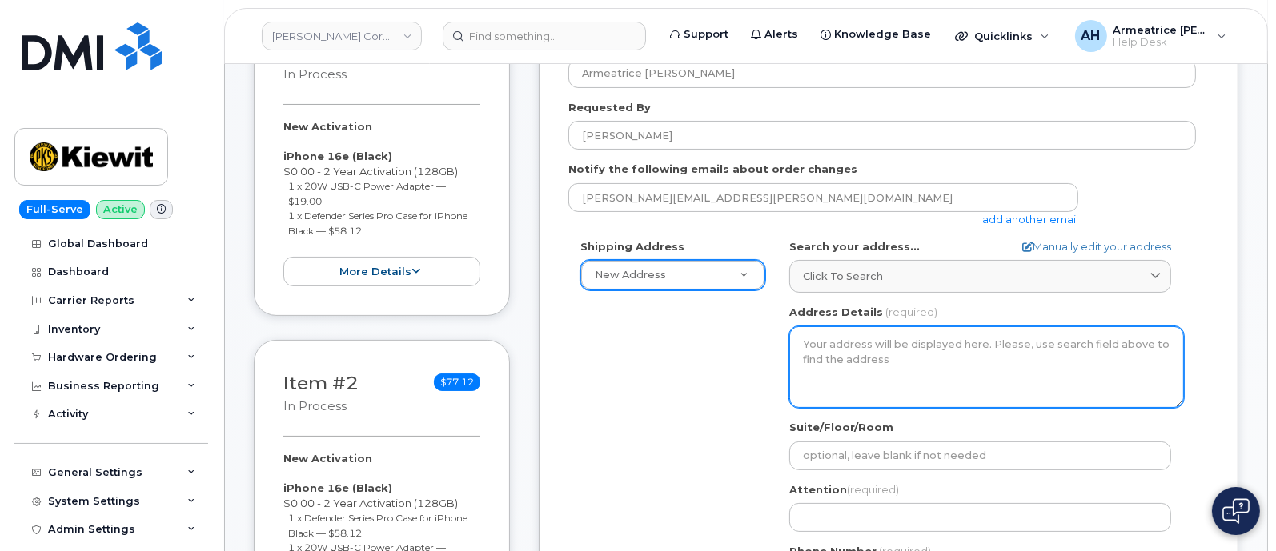
click at [838, 346] on textarea "Address Details" at bounding box center [986, 367] width 395 height 82
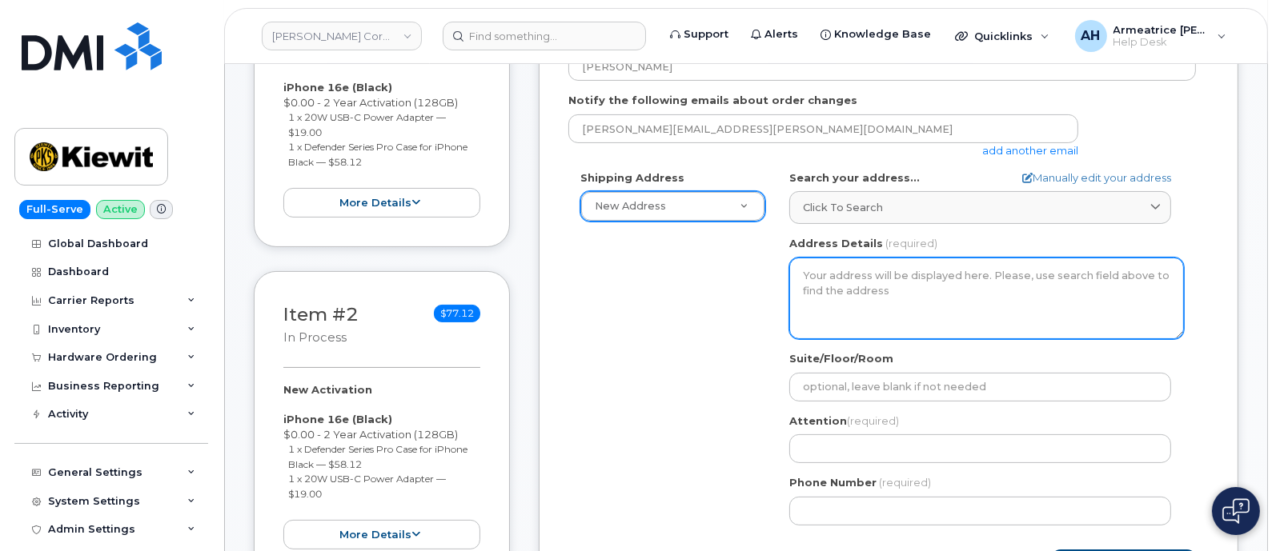
scroll to position [399, 0]
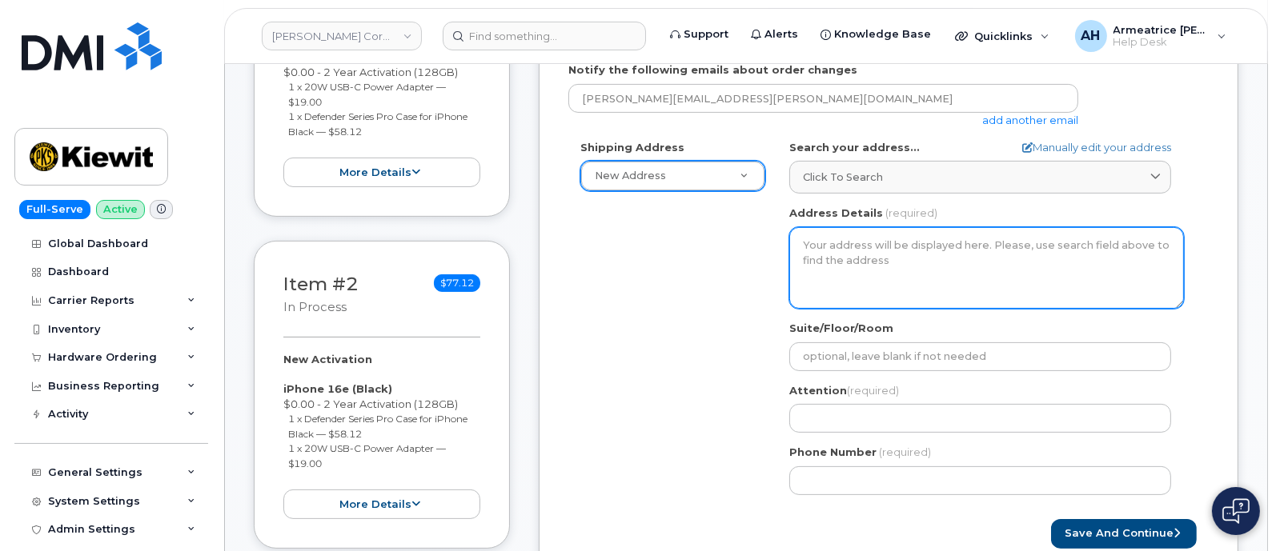
click at [812, 254] on textarea "Address Details" at bounding box center [986, 268] width 395 height 82
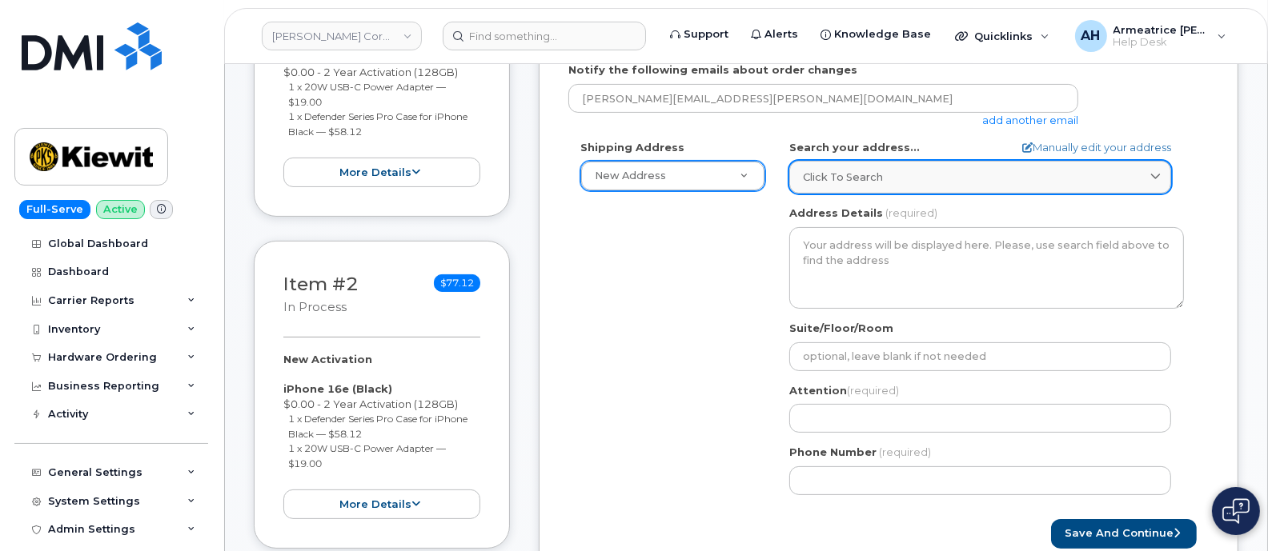
click at [868, 182] on span "Click to search" at bounding box center [843, 177] width 80 height 15
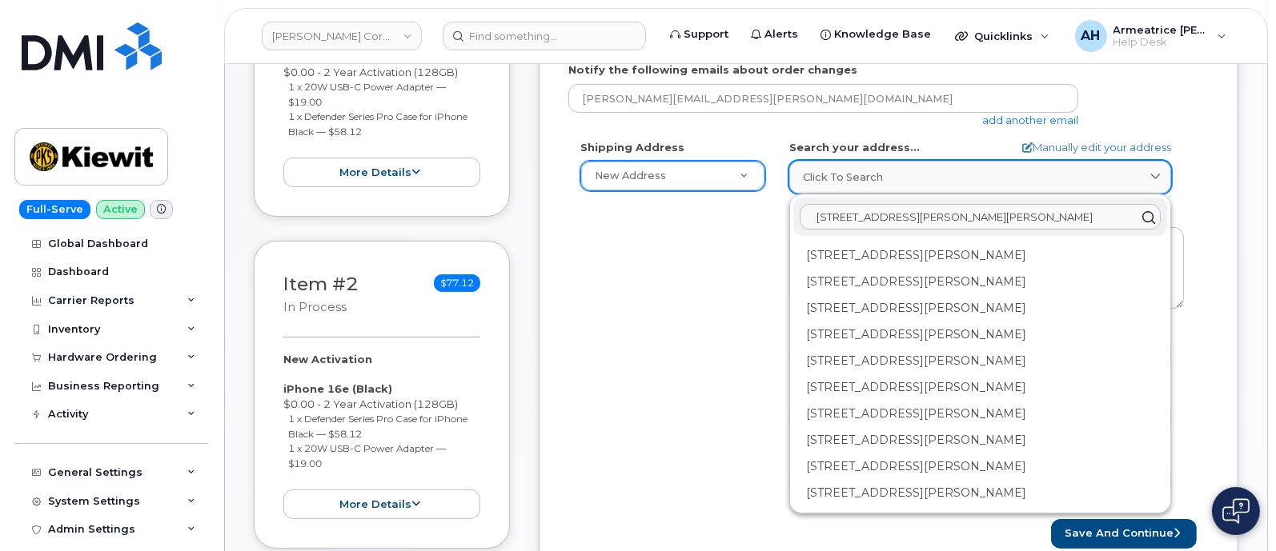
type input "2283 Marion Upper Sandusky Rd"
click at [1154, 175] on icon at bounding box center [1155, 177] width 10 height 10
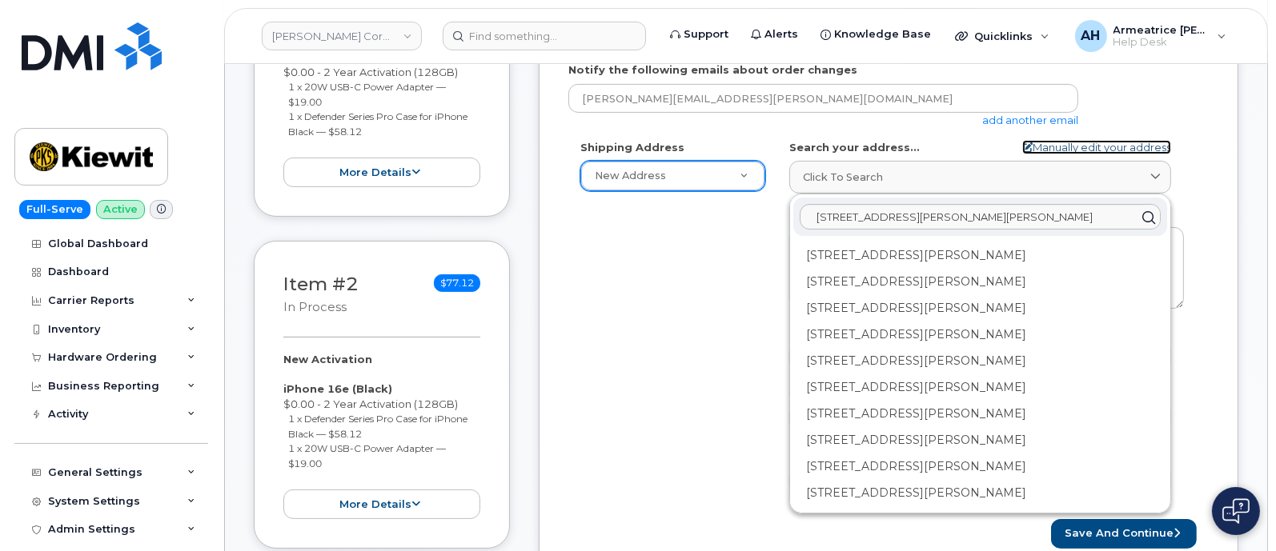
click at [1104, 142] on link "Manually edit your address" at bounding box center [1096, 147] width 149 height 15
select select
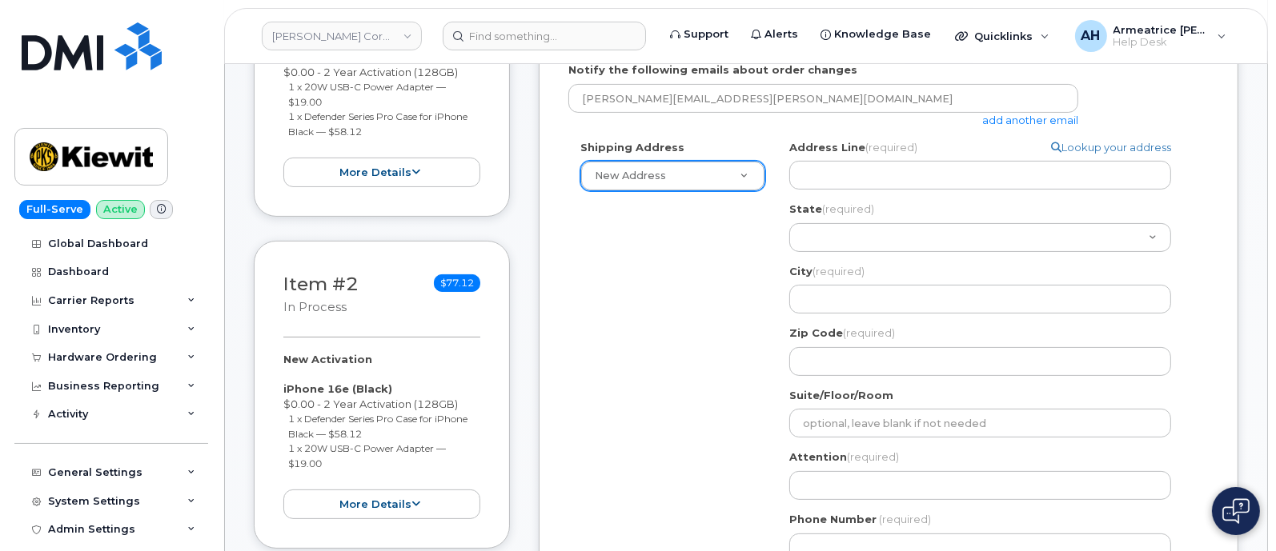
scroll to position [500, 0]
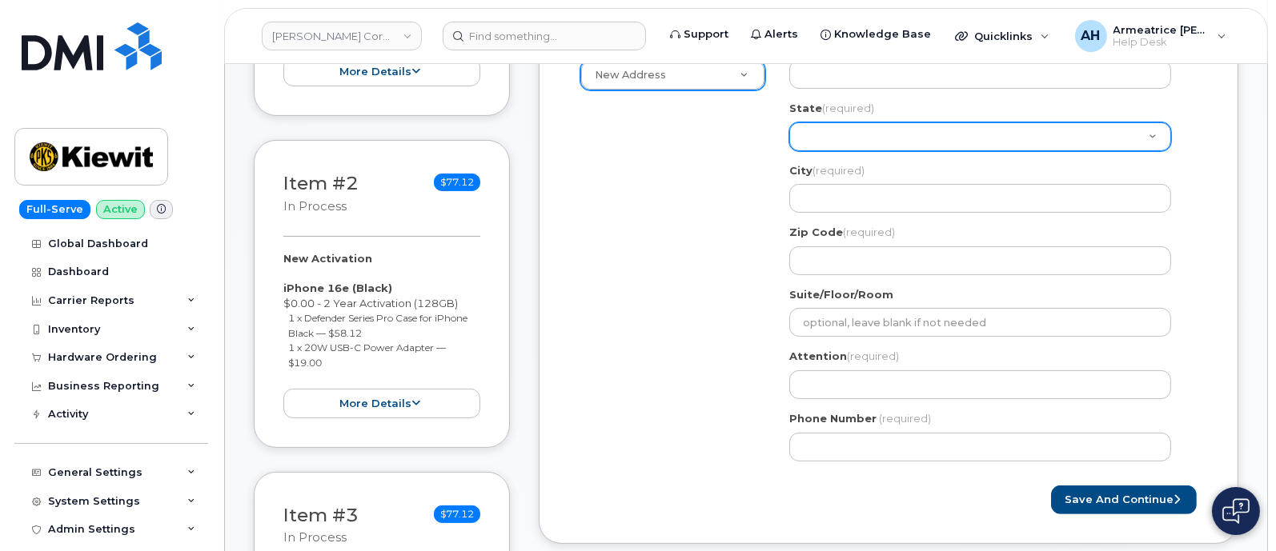
click at [836, 142] on select "Alabama Alaska American Samoa Arizona Arkansas California Colorado Connecticut …" at bounding box center [980, 136] width 382 height 29
select select "OH"
click at [789, 122] on select "Alabama Alaska American Samoa Arizona Arkansas California Colorado Connecticut …" at bounding box center [980, 136] width 382 height 29
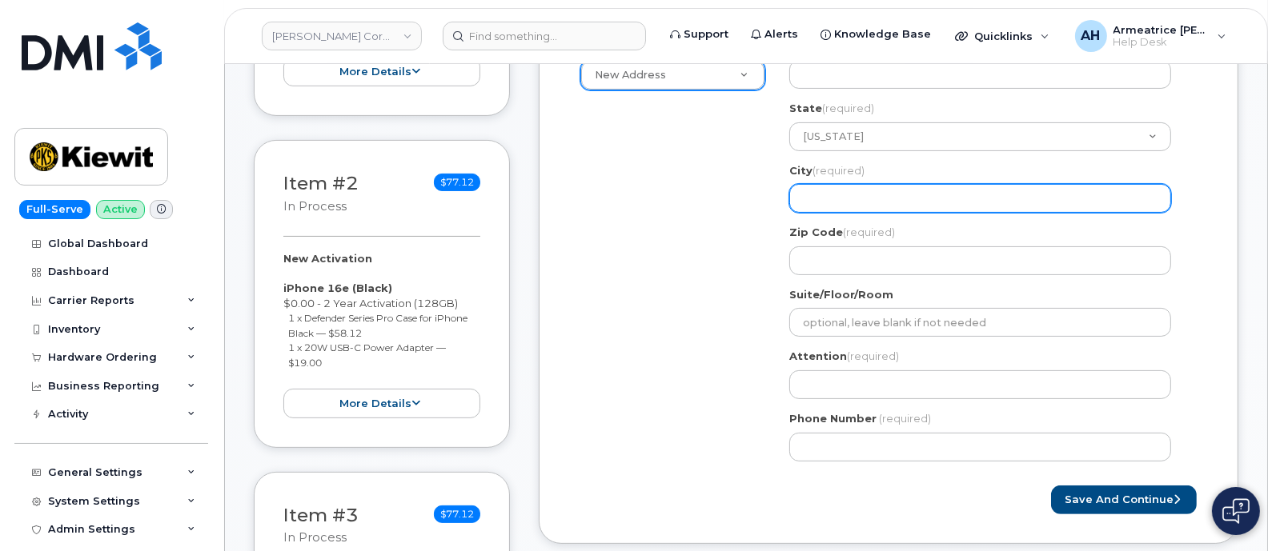
click at [838, 195] on input "City (required)" at bounding box center [980, 198] width 382 height 29
select select
type input "M"
select select
type input "Ma"
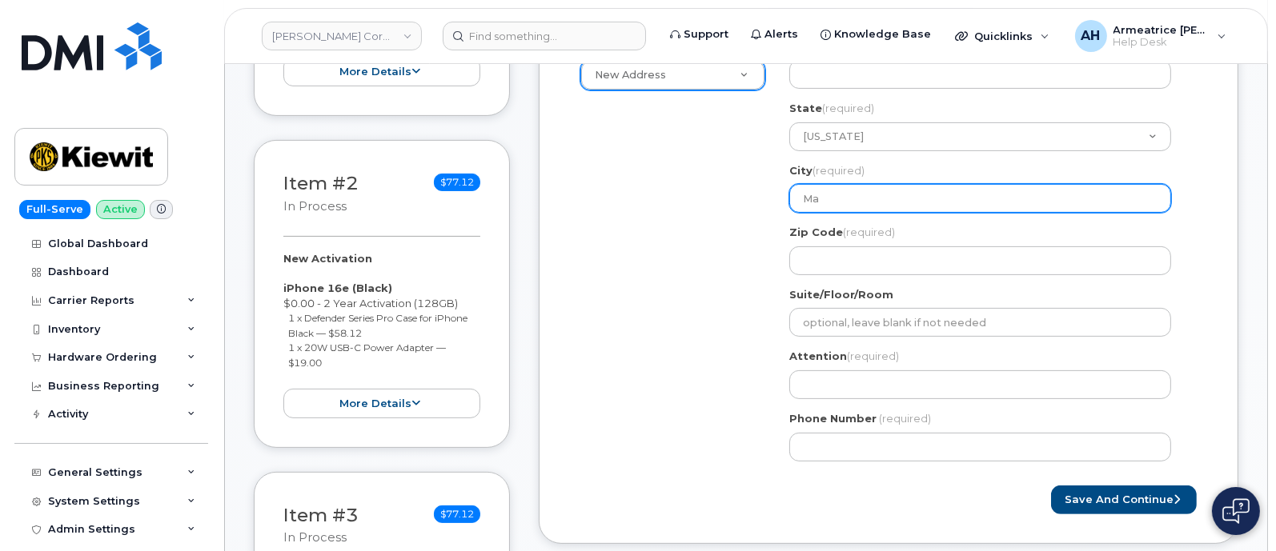
select select
type input "Mar"
select select
type input "Mari"
select select
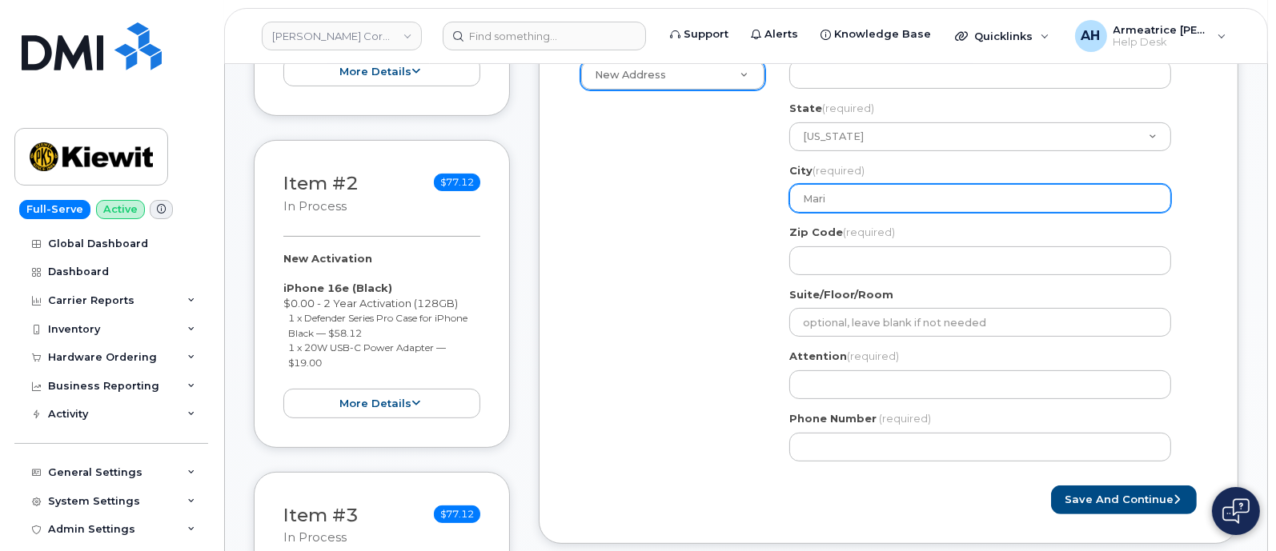
type input "Mario"
select select
type input "Marion"
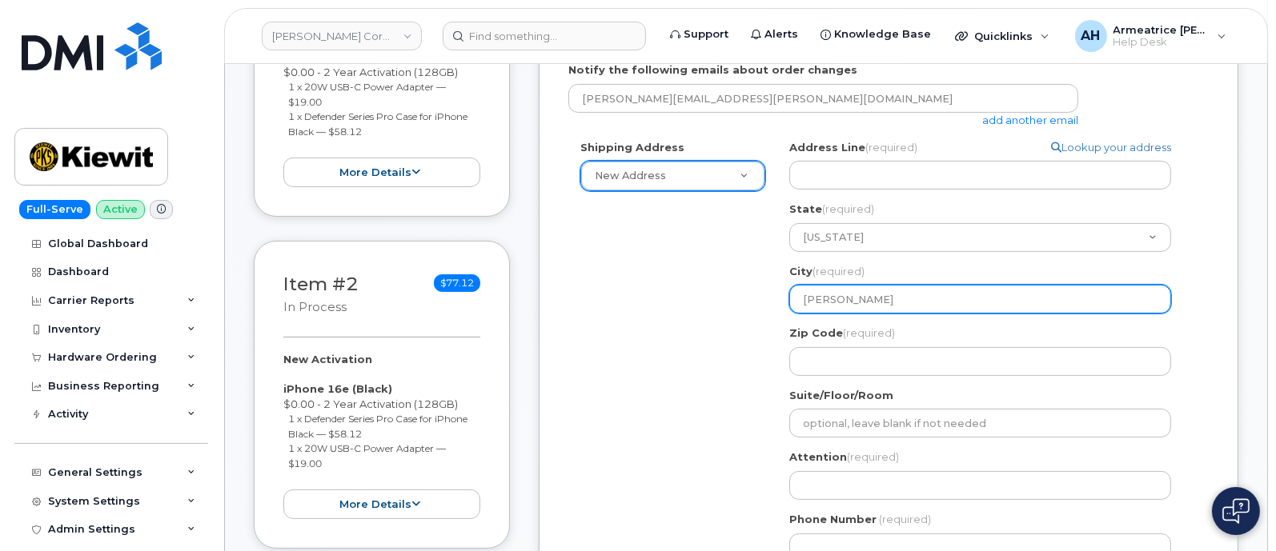
scroll to position [399, 0]
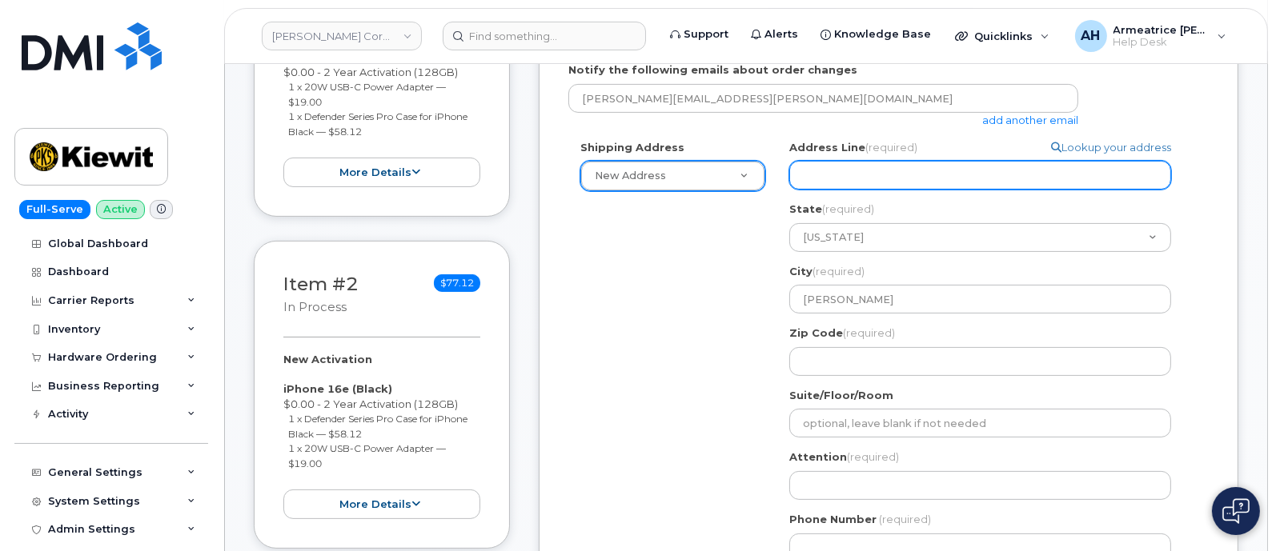
click at [833, 174] on input "Address Line (required)" at bounding box center [980, 175] width 382 height 29
paste input "2283 Marion Upper Sandusky Rd."
select select
type input "2283 Marion Upper Sandusky Rd."
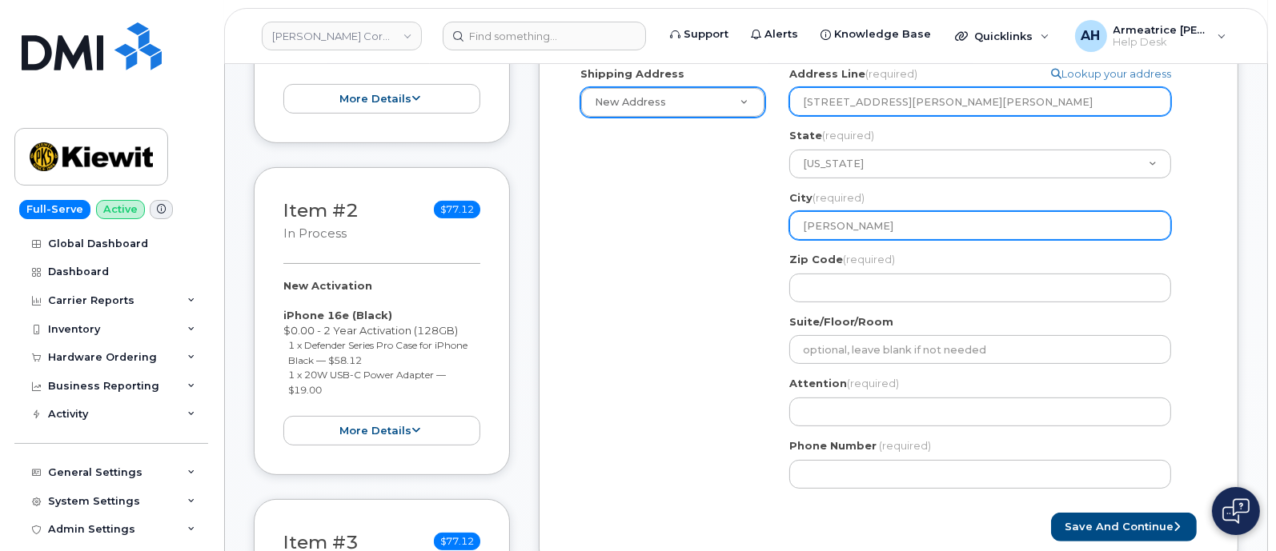
scroll to position [500, 0]
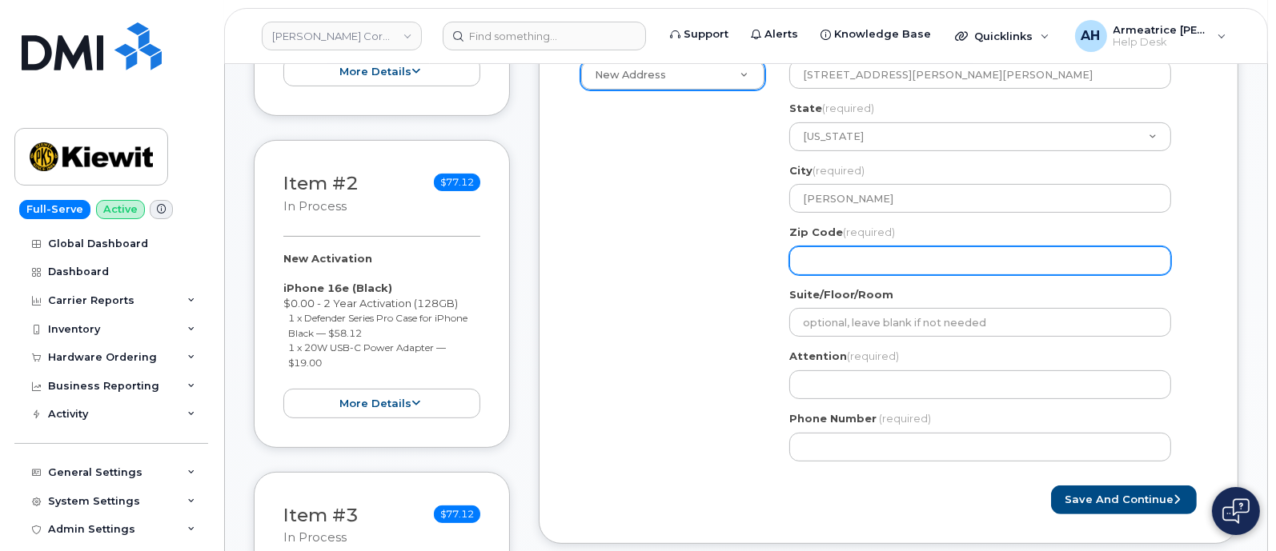
click at [819, 254] on input "Zip Code (required)" at bounding box center [980, 260] width 382 height 29
paste input "43302"
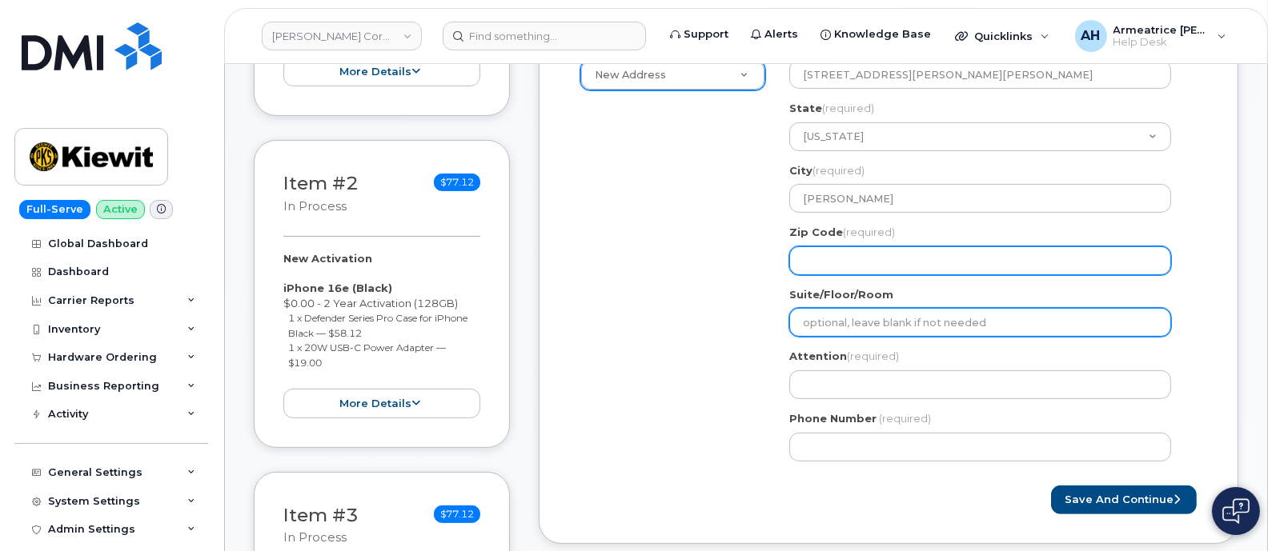
select select
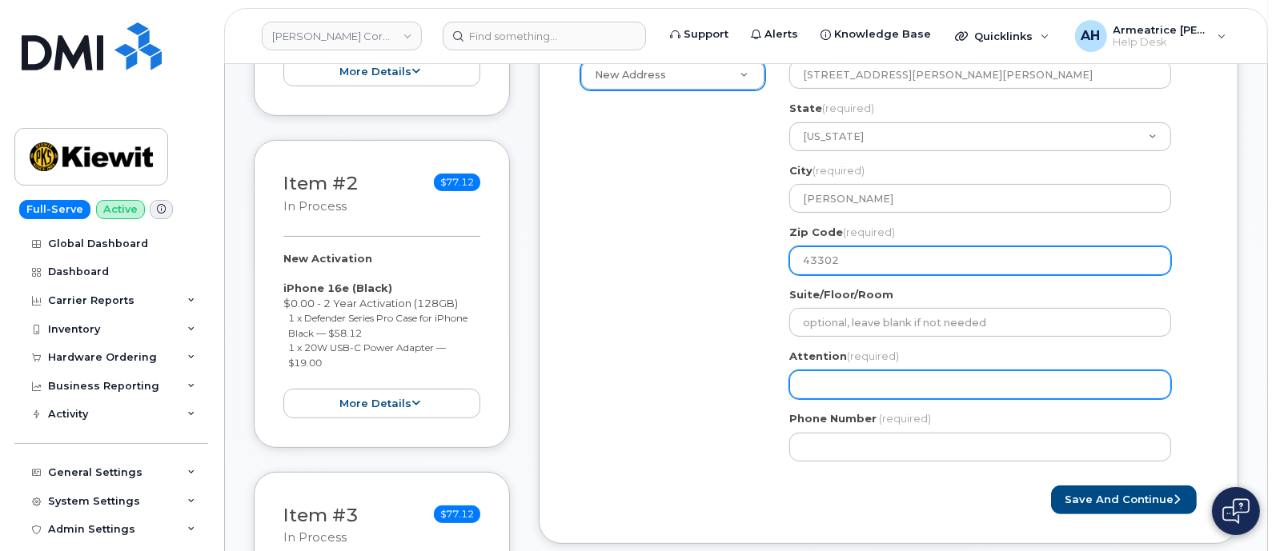
type input "43302"
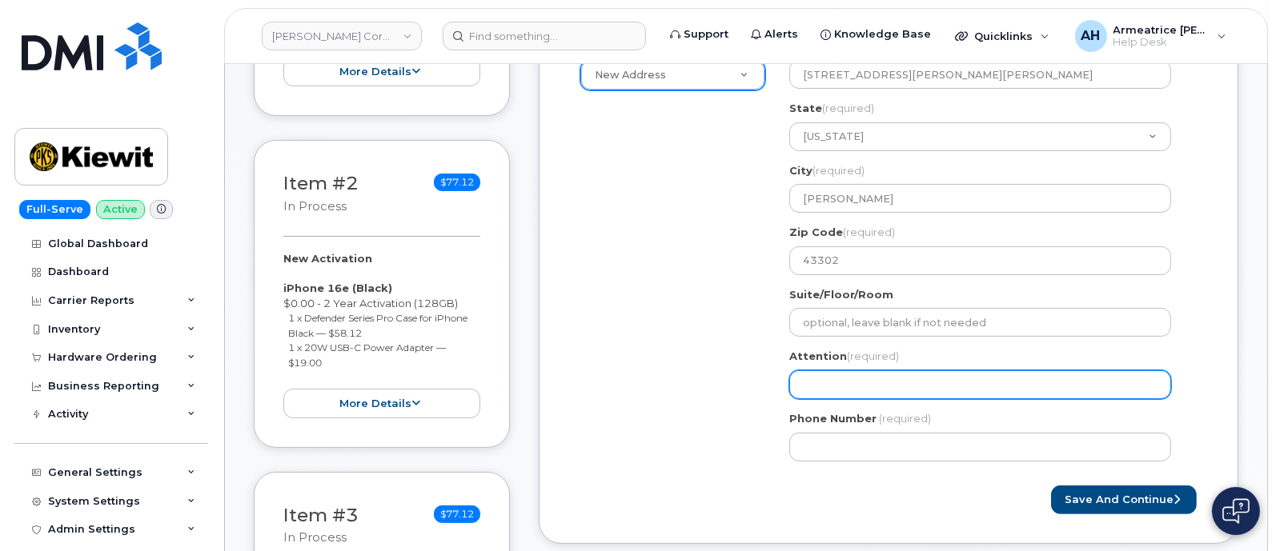
click at [868, 378] on input "Attention (required)" at bounding box center [980, 384] width 382 height 29
select select
type input "M"
select select
type input "Mi"
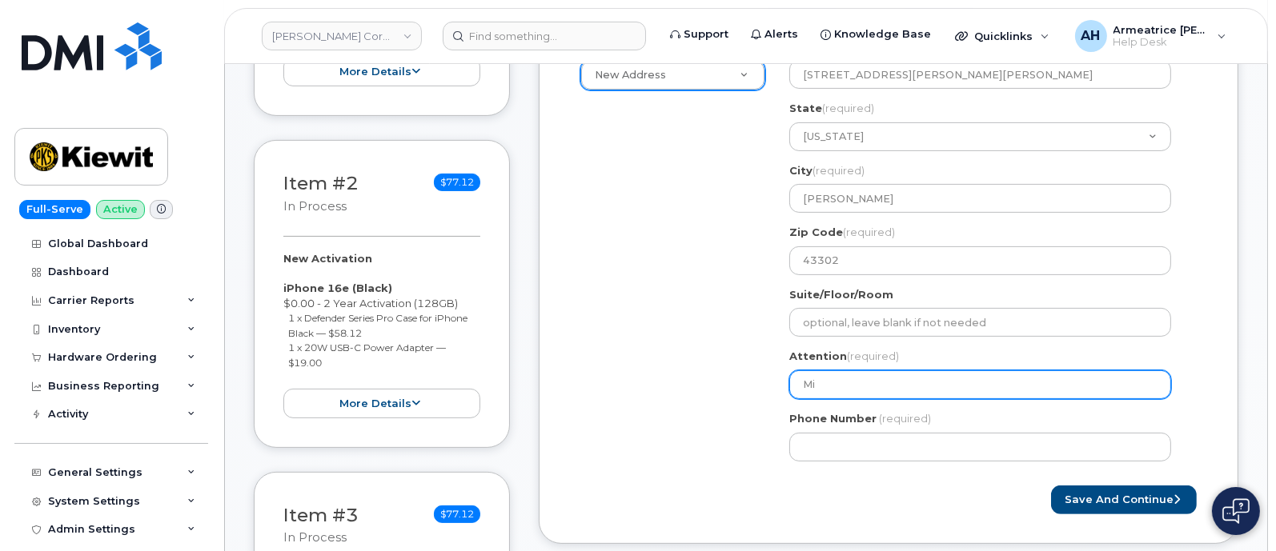
select select
type input "Mig"
select select
type input "Migu"
select select
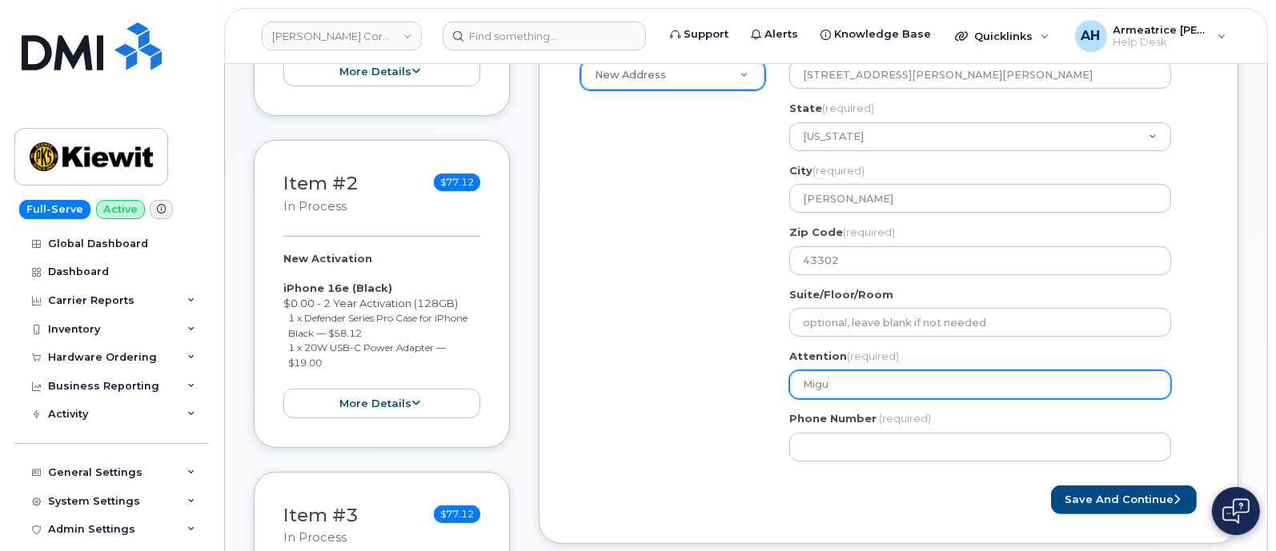
type input "Migue"
select select
type input "Miguel"
select select
type input "Miguel B"
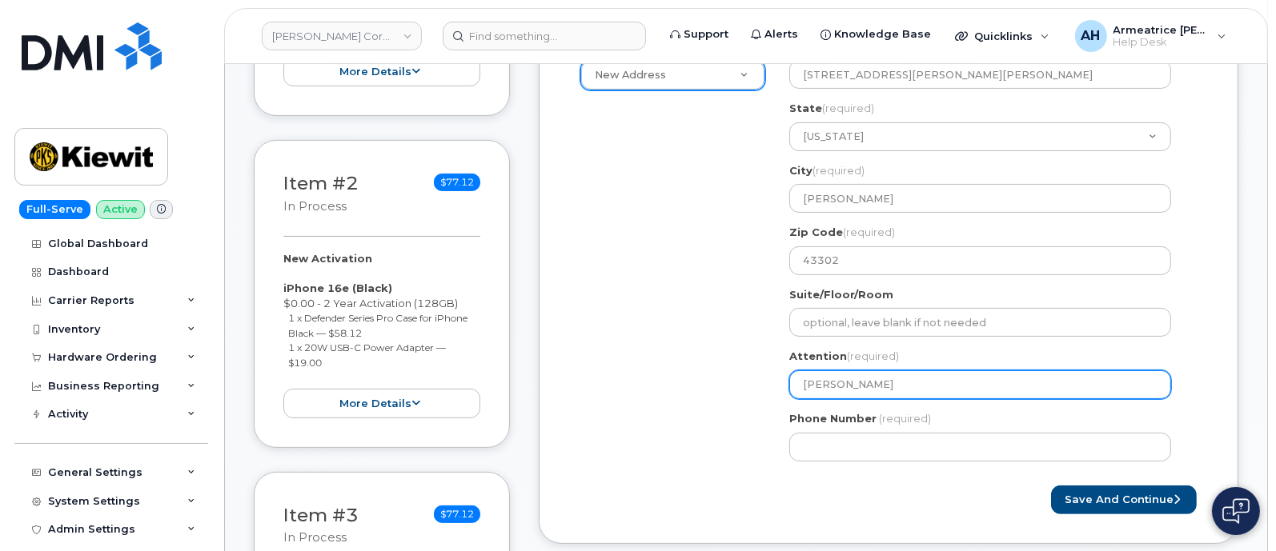
select select
type input "Miguel Ba"
select select
type input "Miguel Bac"
select select
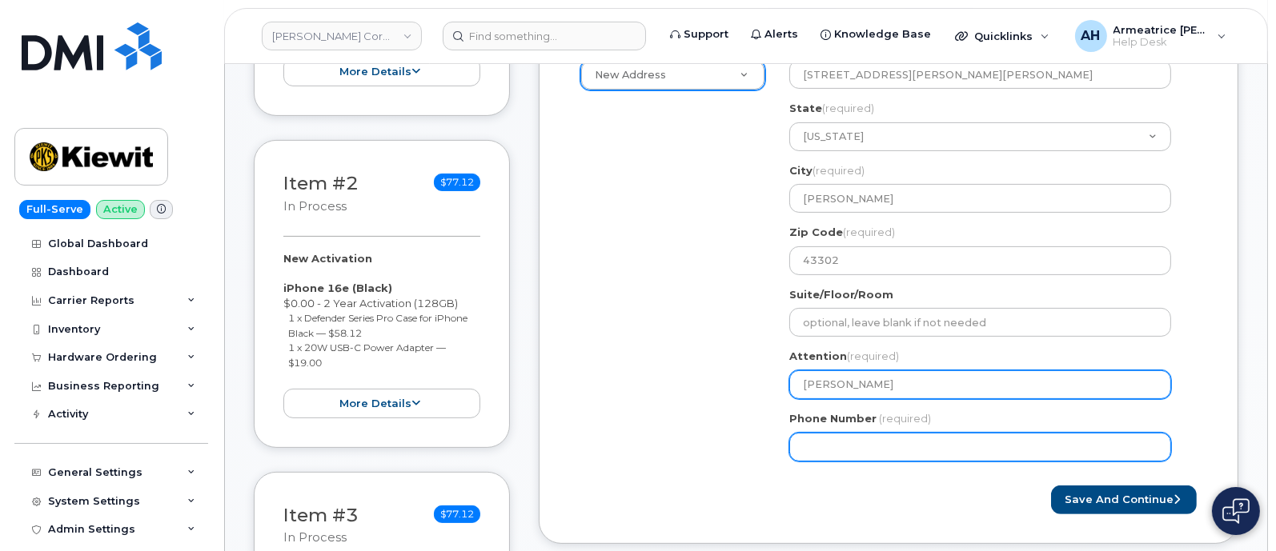
type input "[PERSON_NAME]"
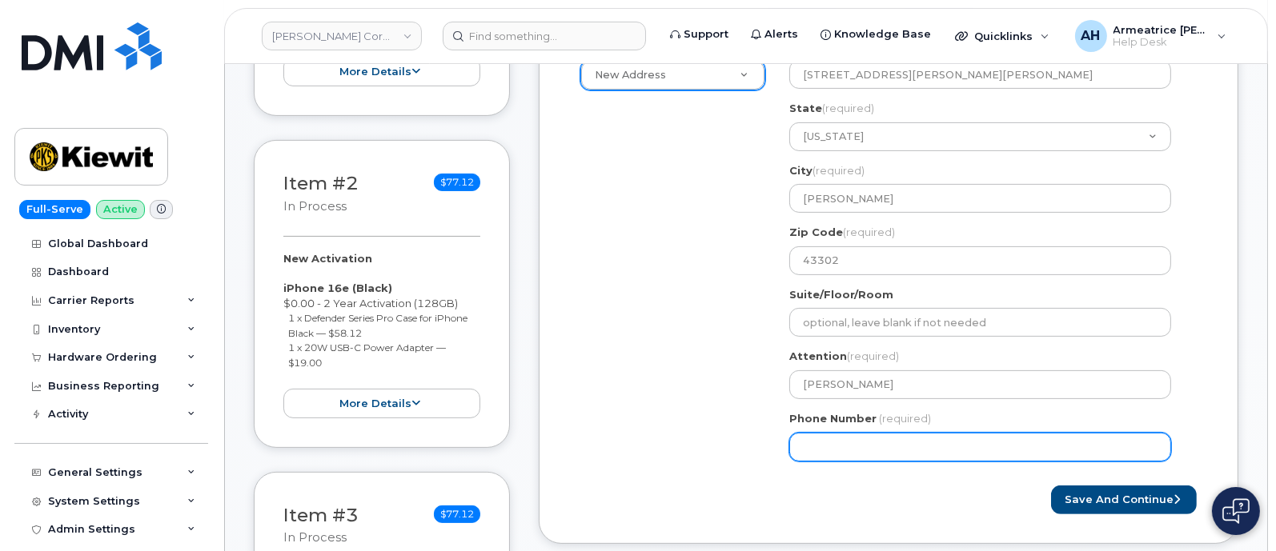
click at [841, 449] on input "Phone Number" at bounding box center [980, 447] width 382 height 29
click at [834, 447] on input "Phone Number" at bounding box center [980, 447] width 382 height 29
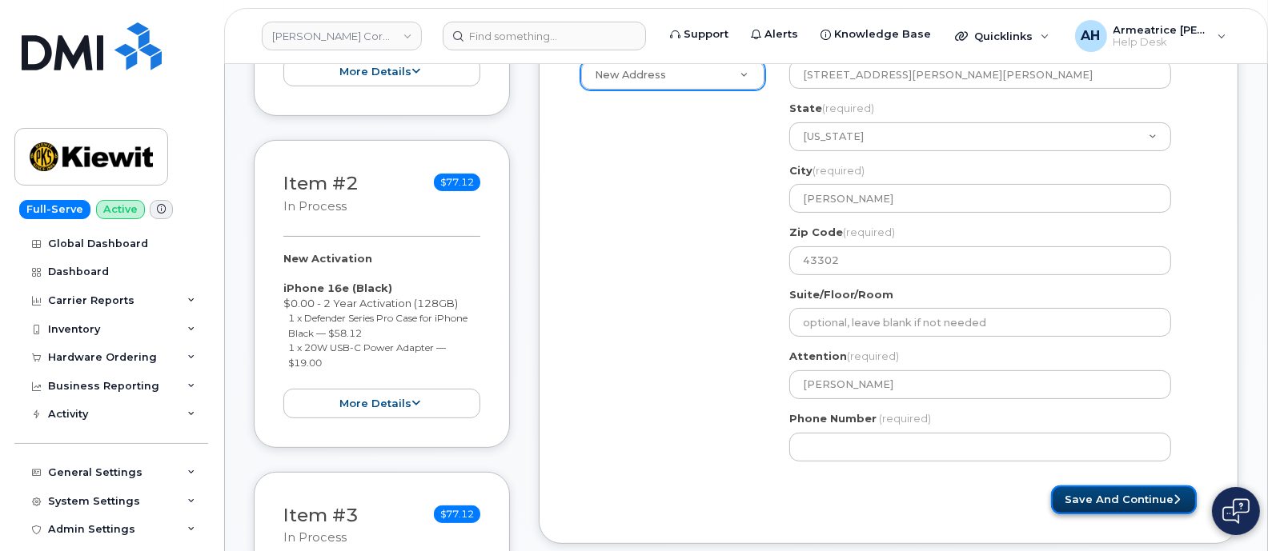
click at [1135, 498] on button "Save and Continue" at bounding box center [1124, 501] width 146 height 30
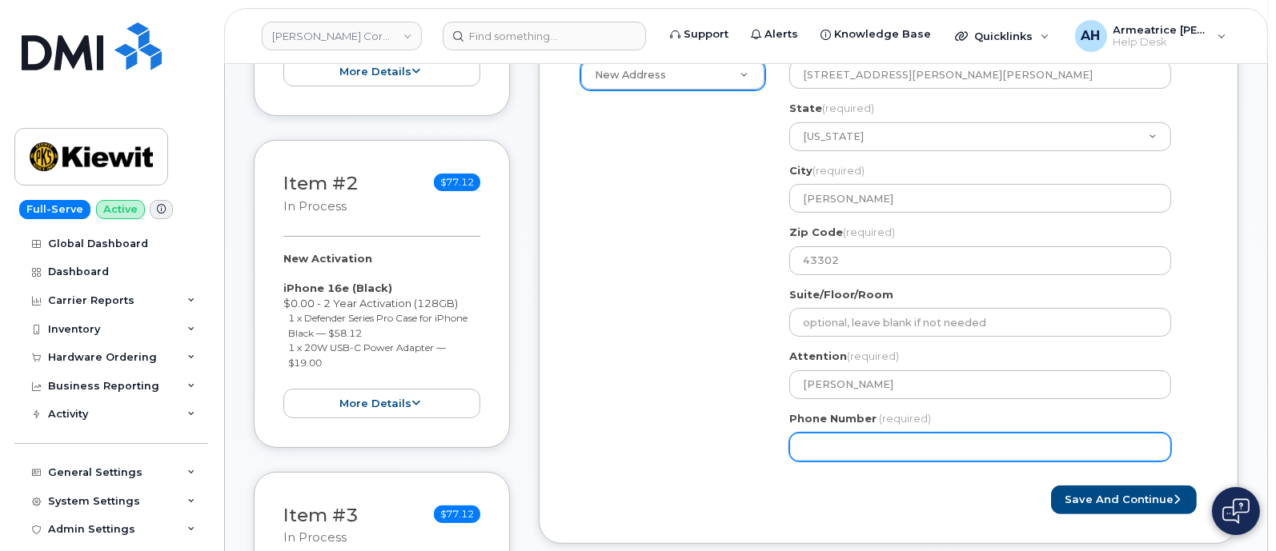
click at [858, 444] on input "Phone Number" at bounding box center [980, 447] width 382 height 29
click at [855, 446] on input "Phone Number" at bounding box center [980, 447] width 382 height 29
select select
type input "9376909002"
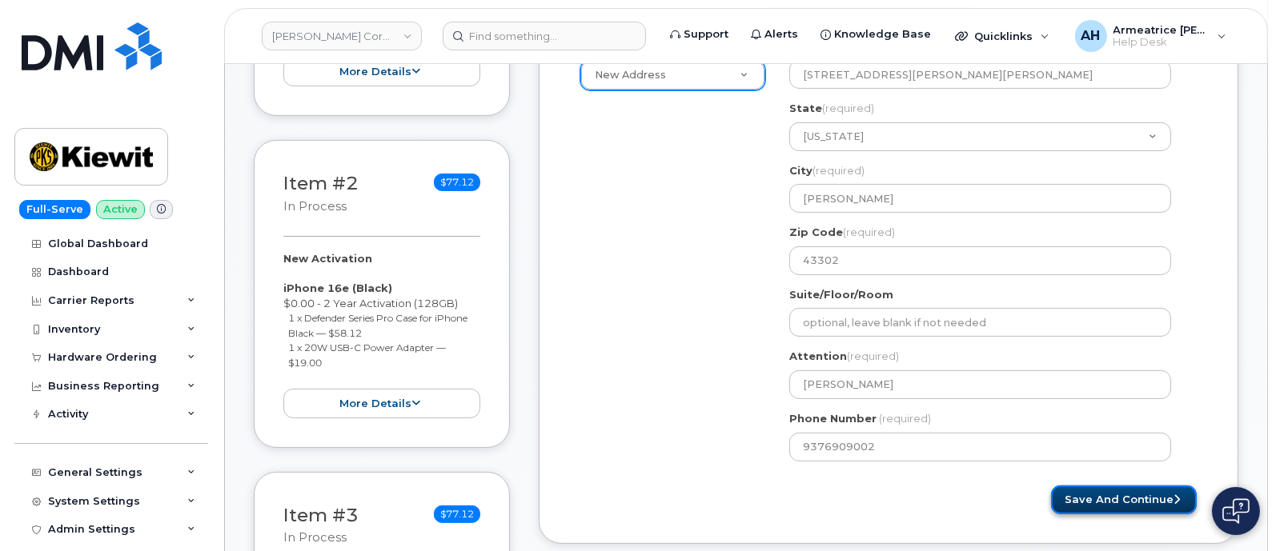
click at [1093, 498] on button "Save and Continue" at bounding box center [1124, 501] width 146 height 30
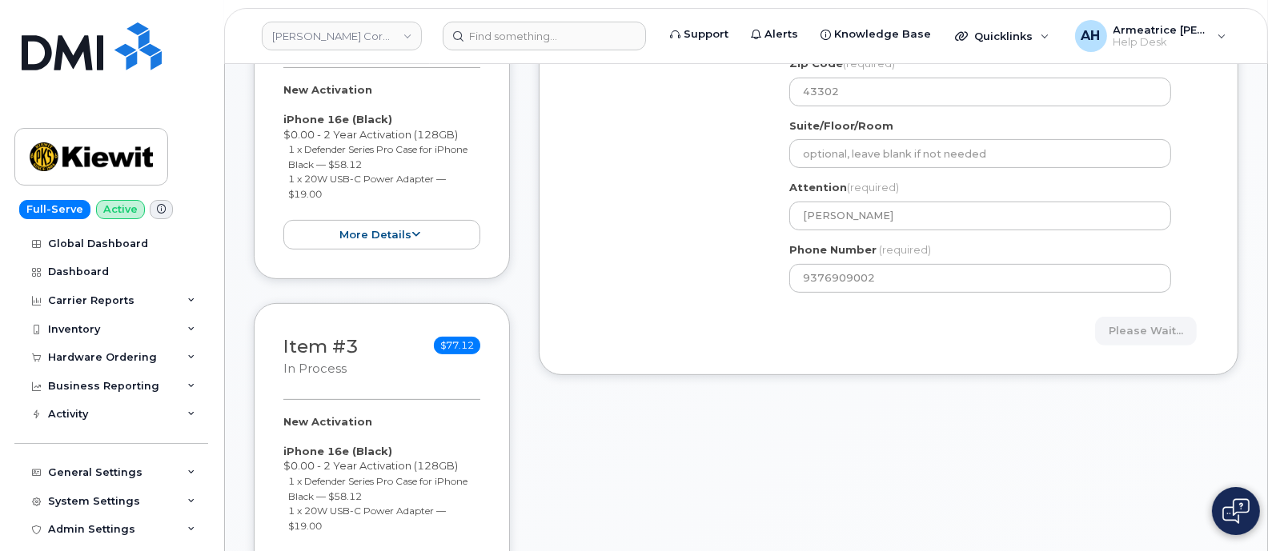
scroll to position [699, 0]
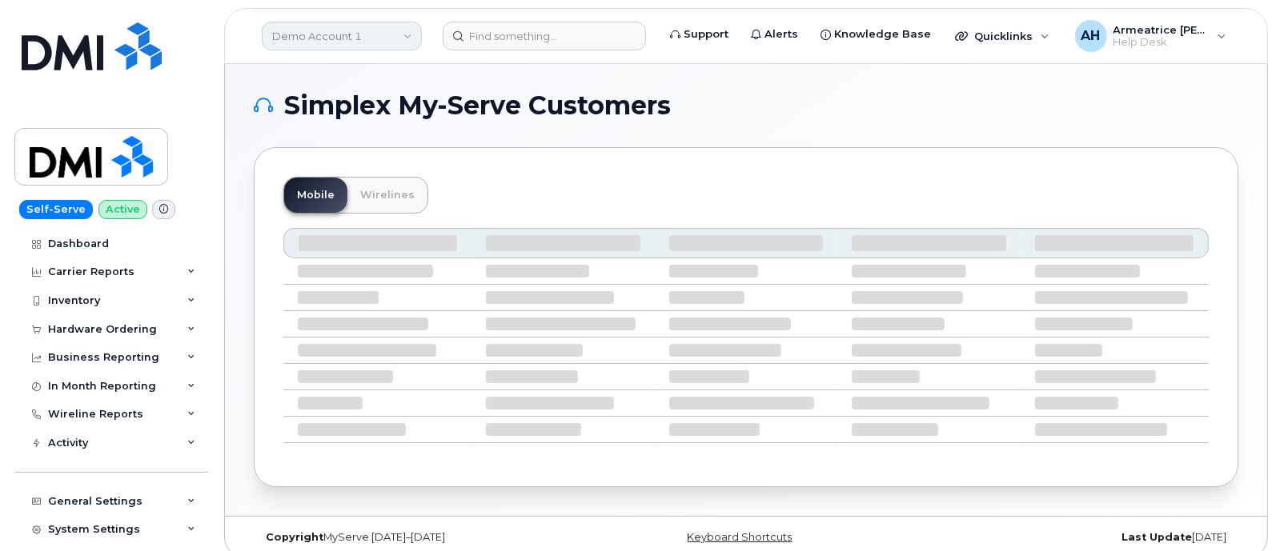
click at [411, 48] on link "Demo Account 1" at bounding box center [342, 36] width 160 height 29
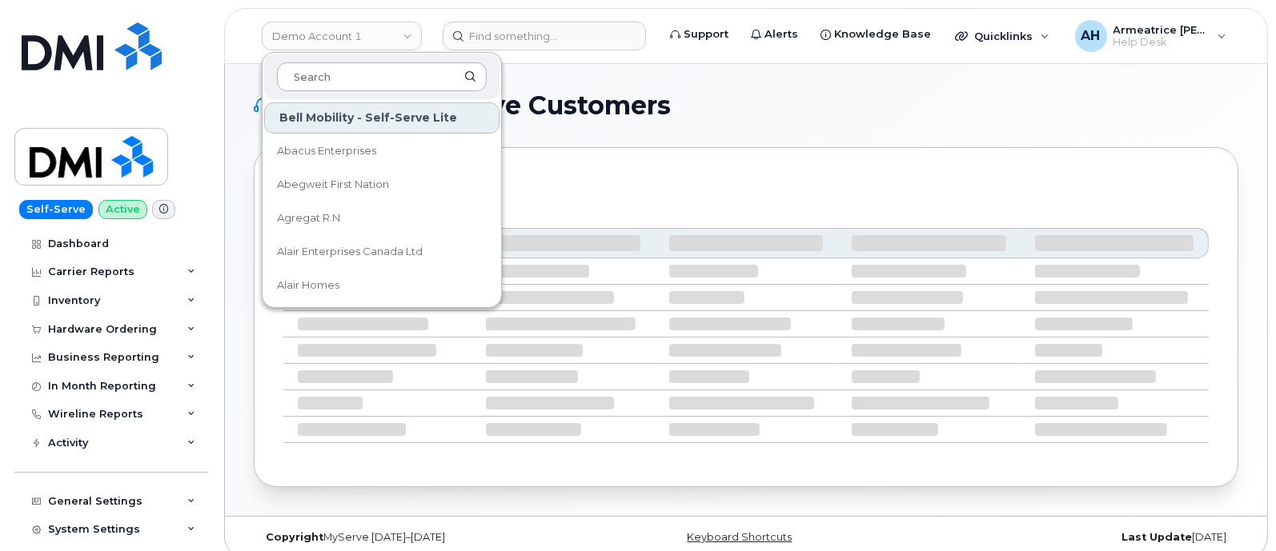
click at [353, 85] on input at bounding box center [382, 76] width 210 height 29
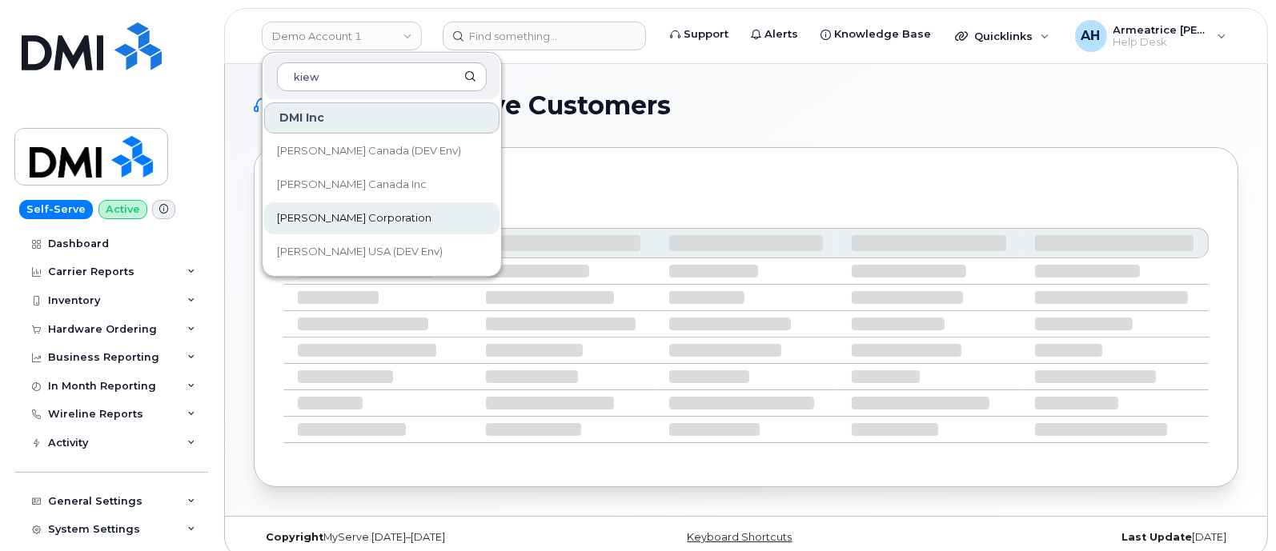
type input "kiew"
click at [357, 208] on link "[PERSON_NAME] Corporation" at bounding box center [381, 218] width 235 height 32
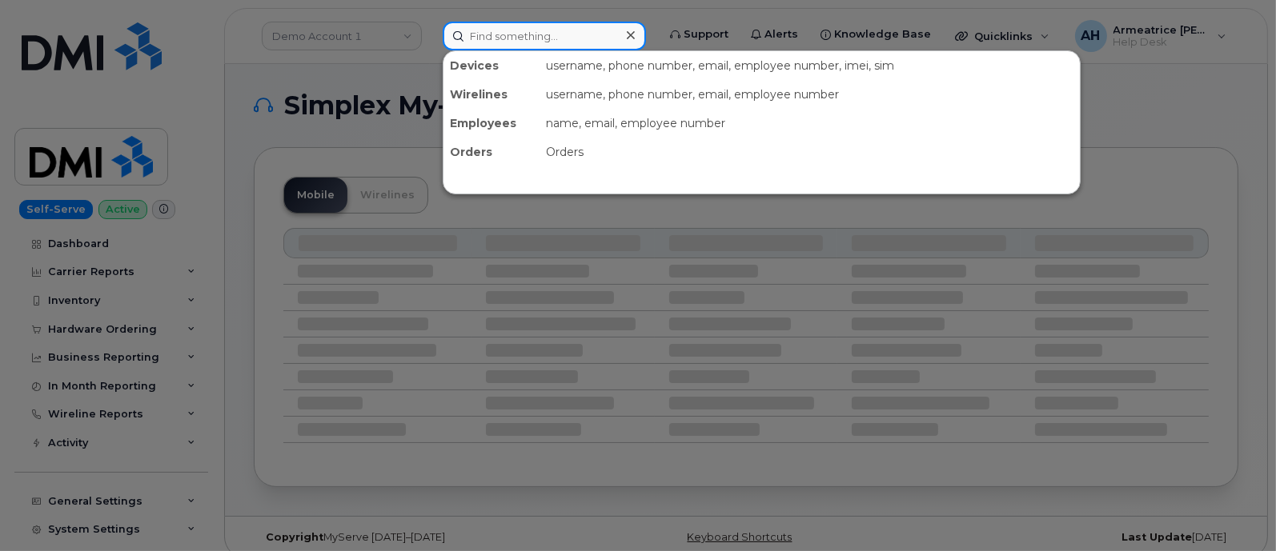
click at [516, 34] on input at bounding box center [544, 36] width 203 height 29
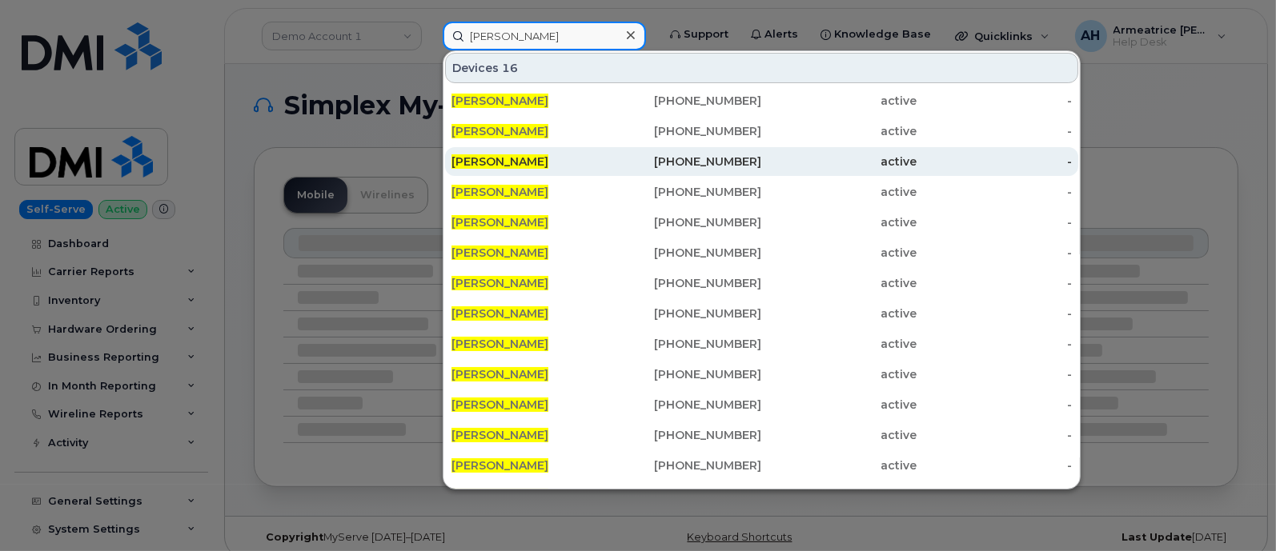
type input "miguel baca"
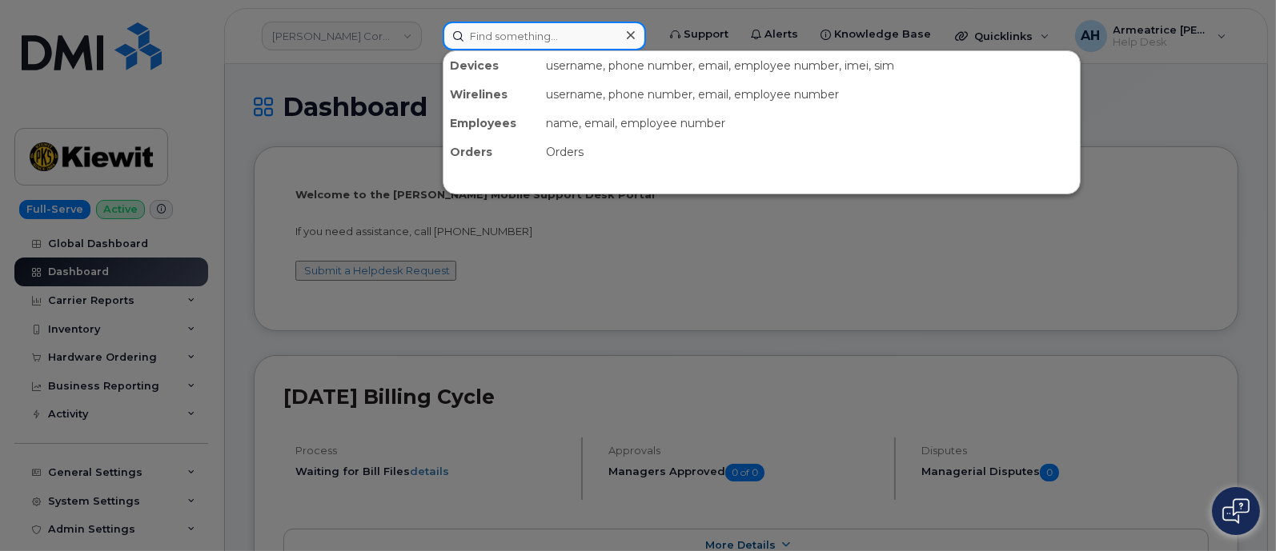
click at [555, 39] on input at bounding box center [544, 36] width 203 height 29
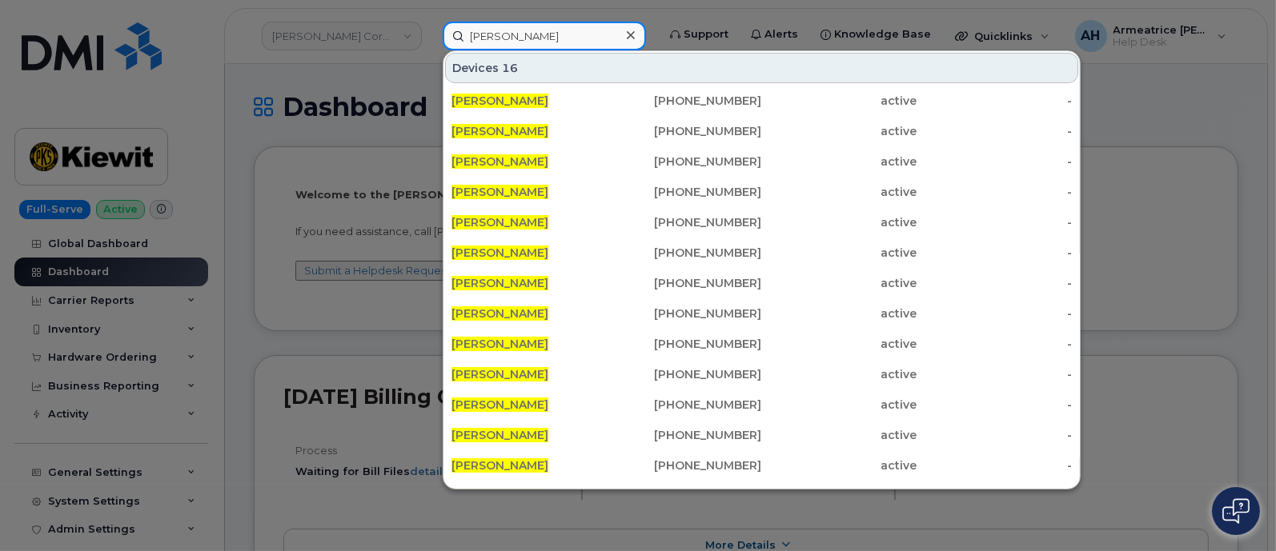
type input "[PERSON_NAME]"
drag, startPoint x: 549, startPoint y: 34, endPoint x: 425, endPoint y: 34, distance: 124.0
click at [430, 34] on div "[PERSON_NAME] 16 [PERSON_NAME] [PHONE_NUMBER] active - [PERSON_NAME] [PHONE_NUM…" at bounding box center [544, 36] width 229 height 29
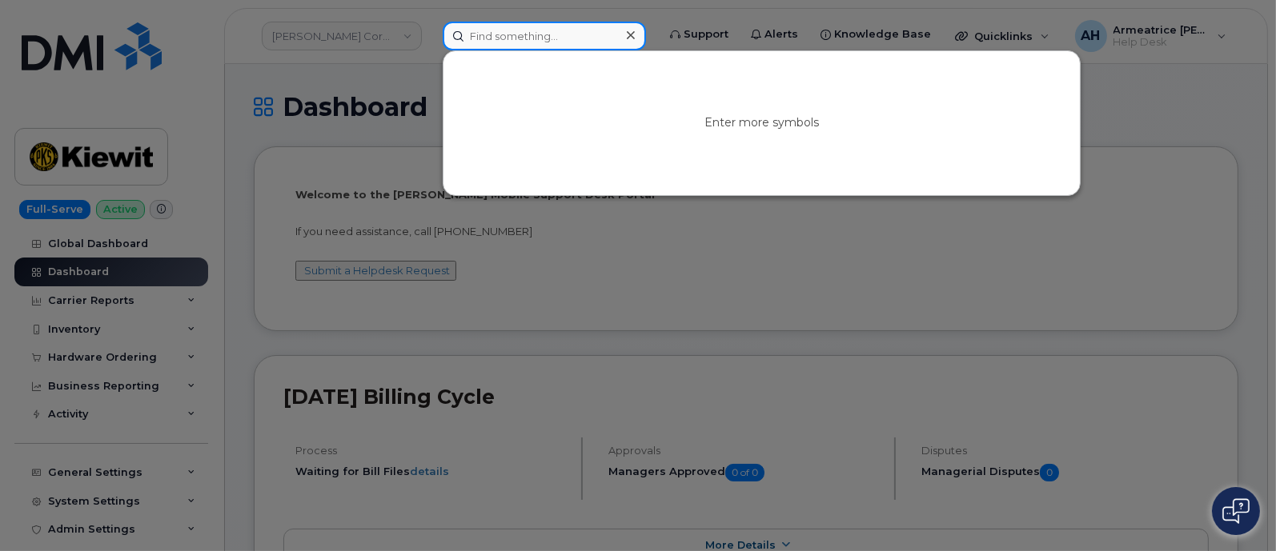
paste input "[PHONE_NUMBER]"
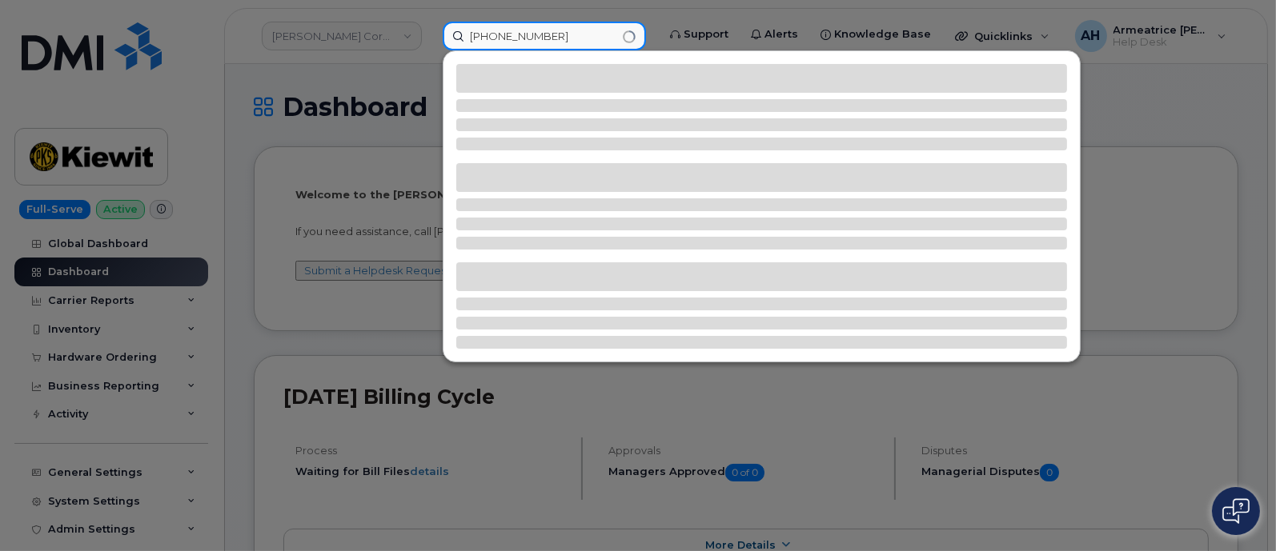
type input "[PHONE_NUMBER]"
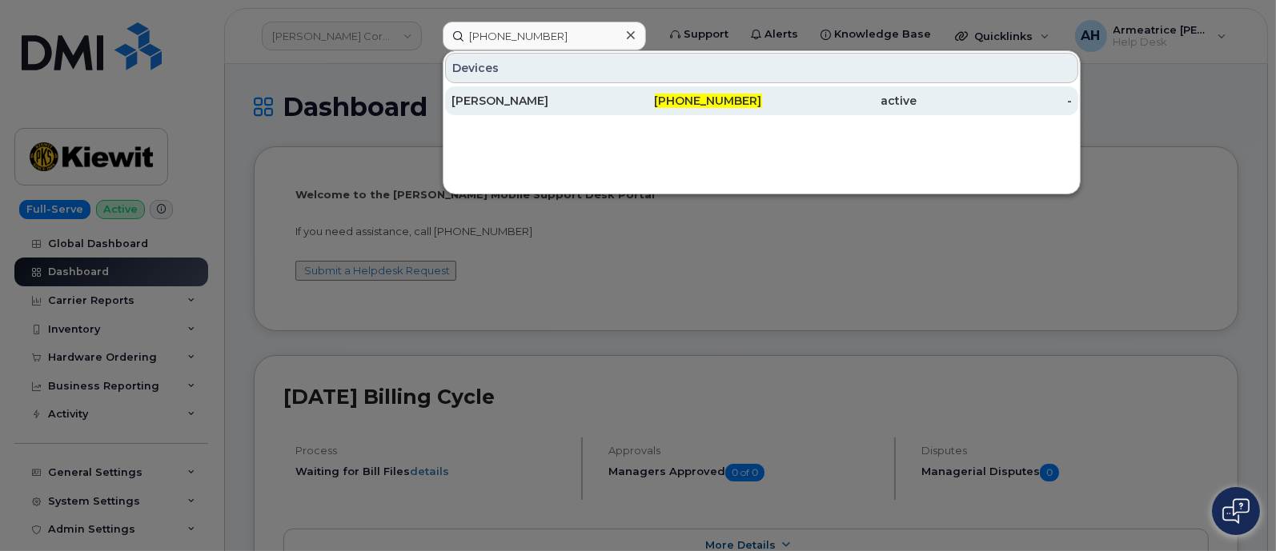
click at [637, 106] on div "[PHONE_NUMBER]" at bounding box center [684, 101] width 155 height 16
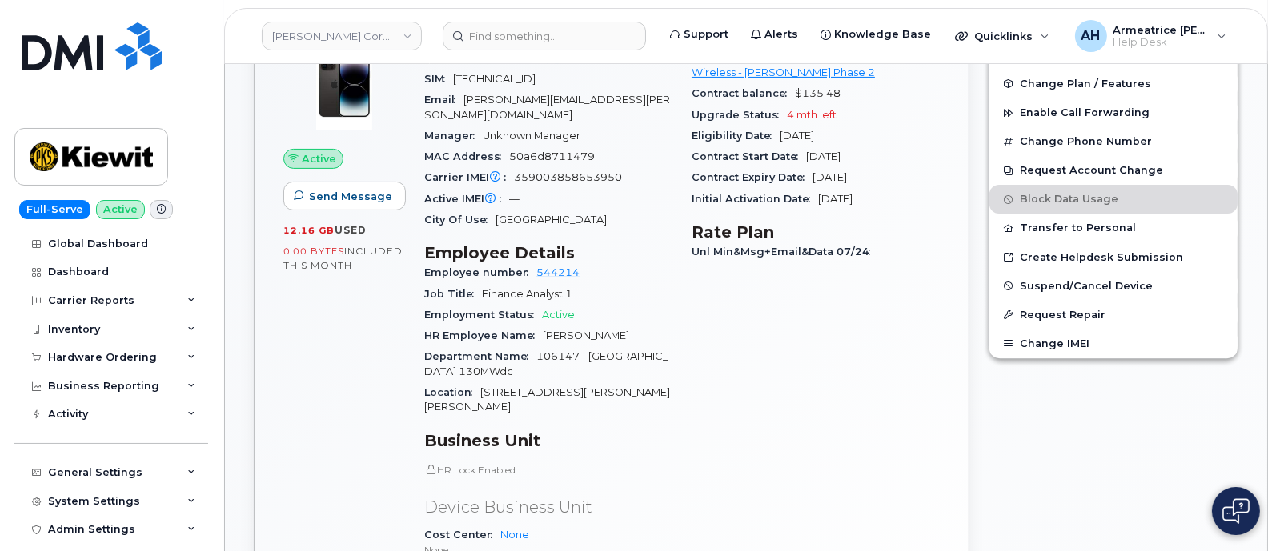
scroll to position [600, 0]
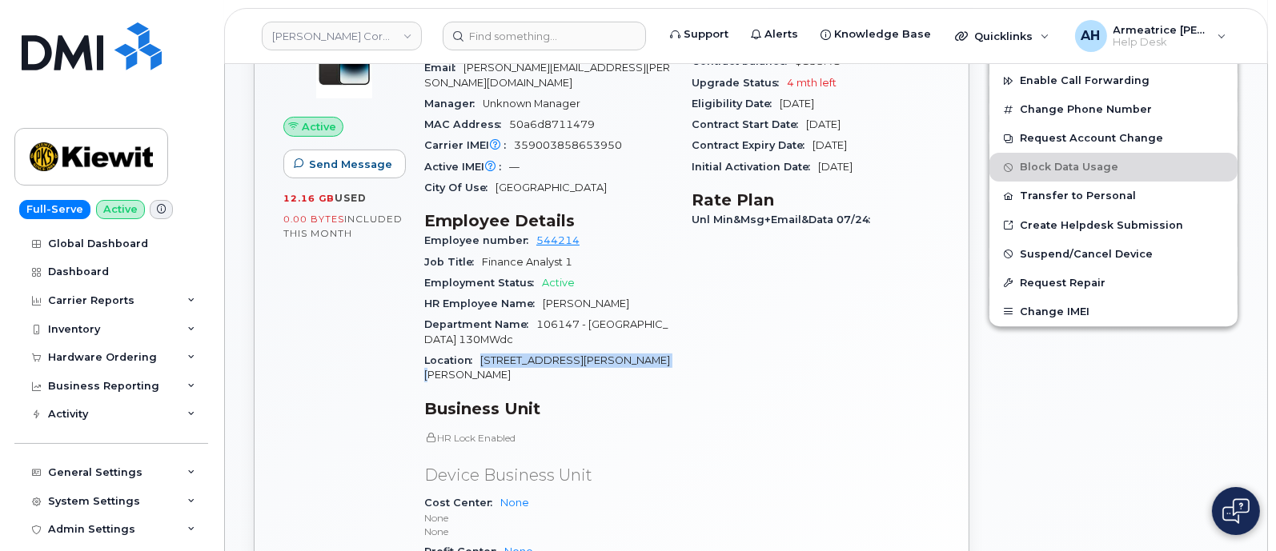
drag, startPoint x: 481, startPoint y: 343, endPoint x: 639, endPoint y: 346, distance: 158.5
click at [656, 350] on div "Location [STREET_ADDRESS][PERSON_NAME][PERSON_NAME]" at bounding box center [548, 368] width 248 height 36
copy span "[STREET_ADDRESS][PERSON_NAME][PERSON_NAME]"
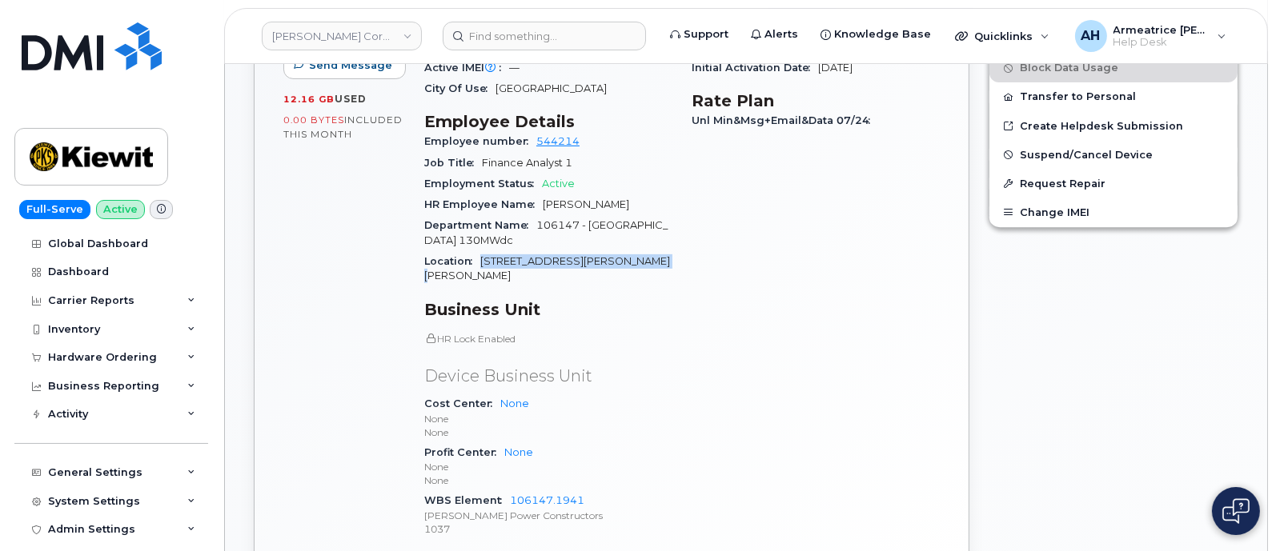
scroll to position [799, 0]
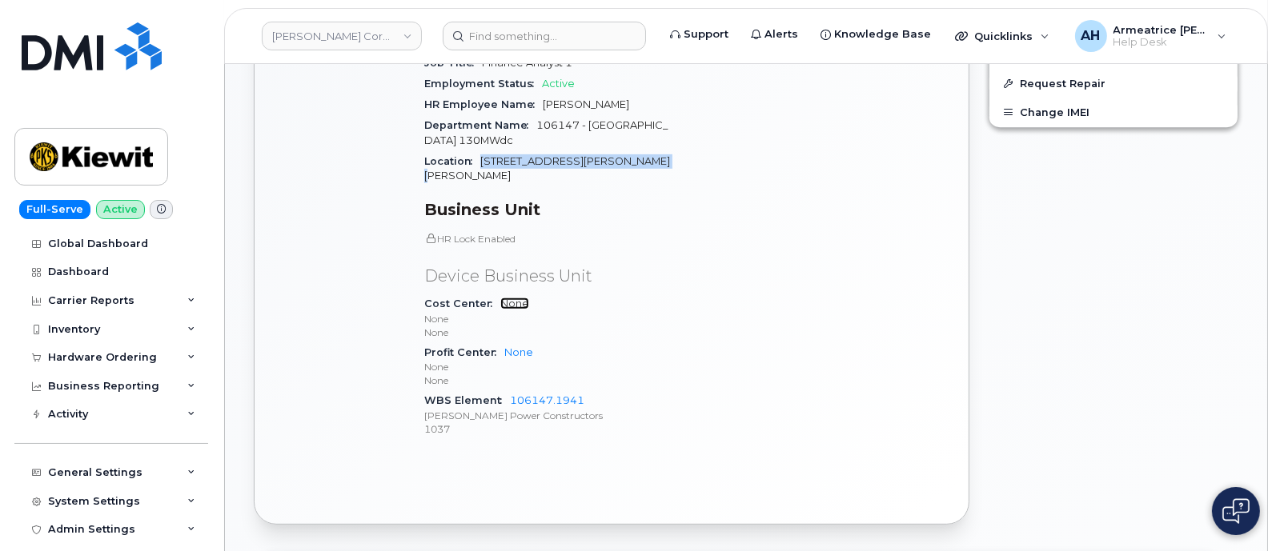
click at [515, 298] on link "None" at bounding box center [514, 304] width 29 height 12
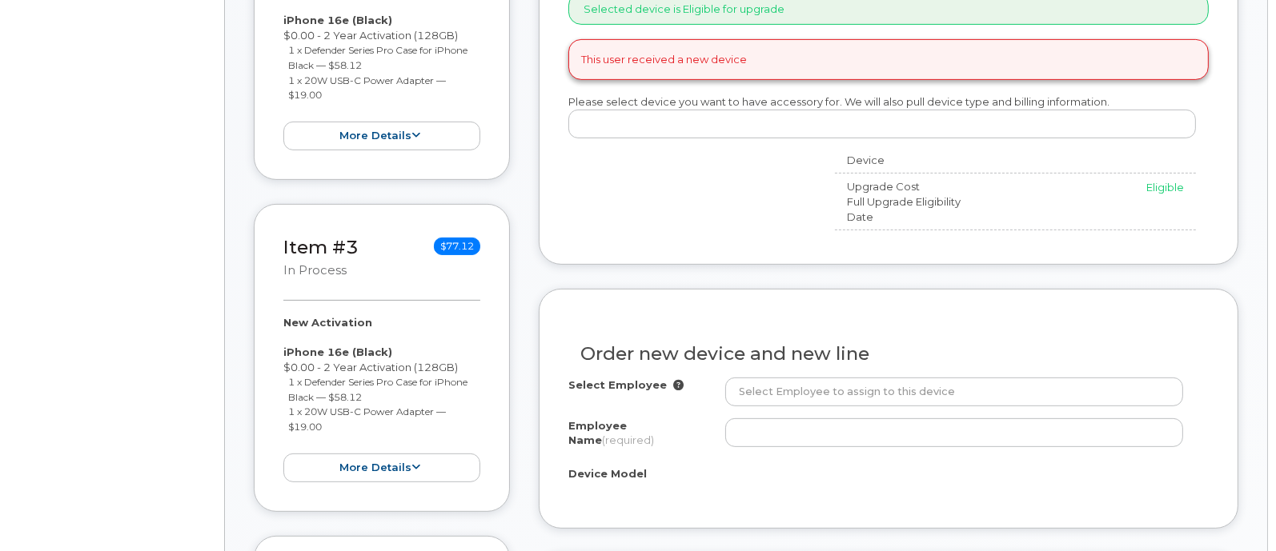
radio input "true"
select select
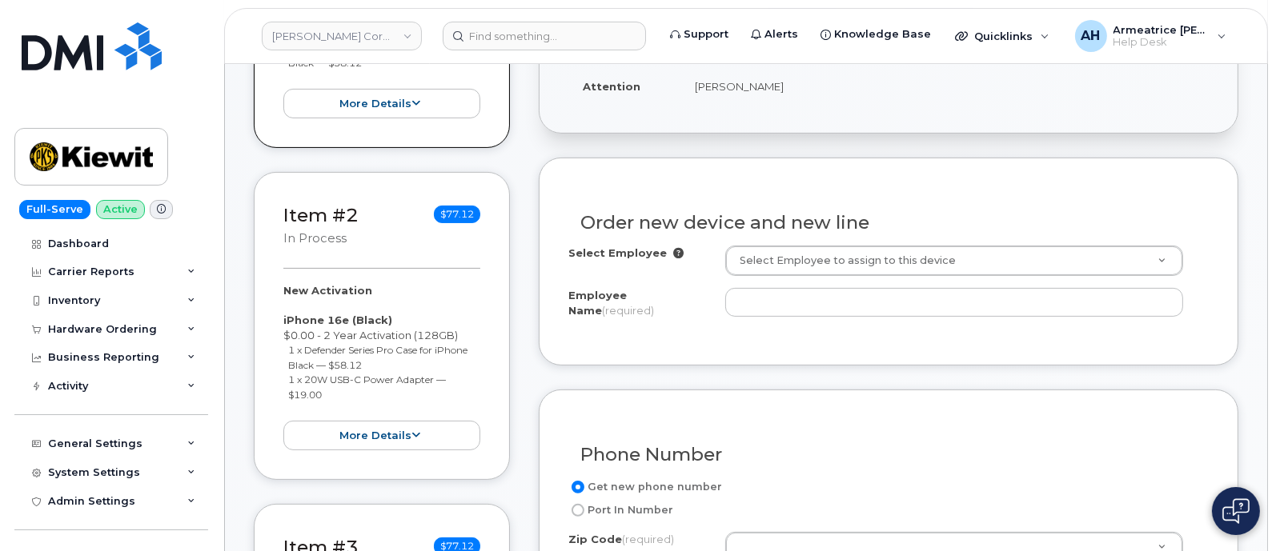
scroll to position [500, 0]
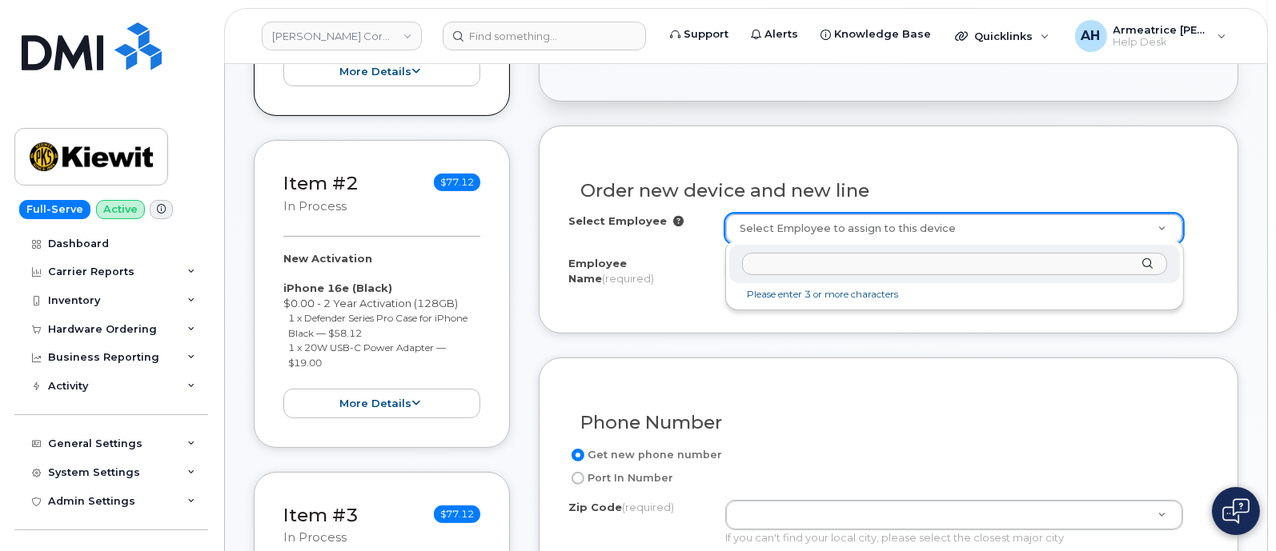
click at [767, 262] on input "text" at bounding box center [954, 264] width 425 height 23
type input "[PERSON_NAME]"
click at [1148, 262] on div "[PERSON_NAME]" at bounding box center [954, 264] width 451 height 39
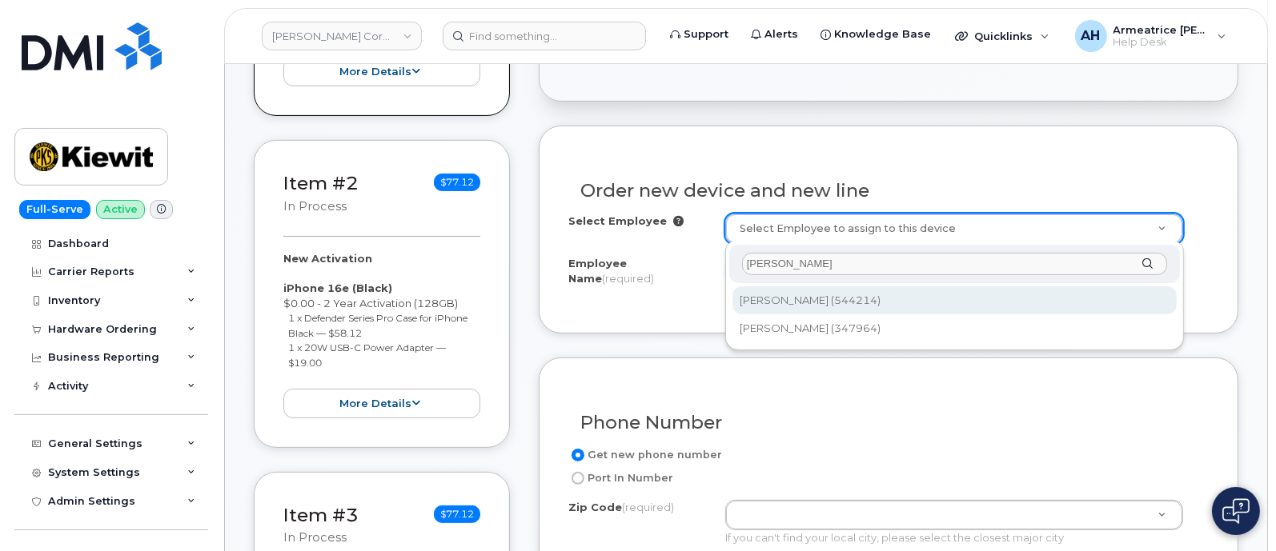
type input "2170738"
type input "[PERSON_NAME]"
type input "[STREET_ADDRESS][PERSON_NAME][PERSON_NAME]"
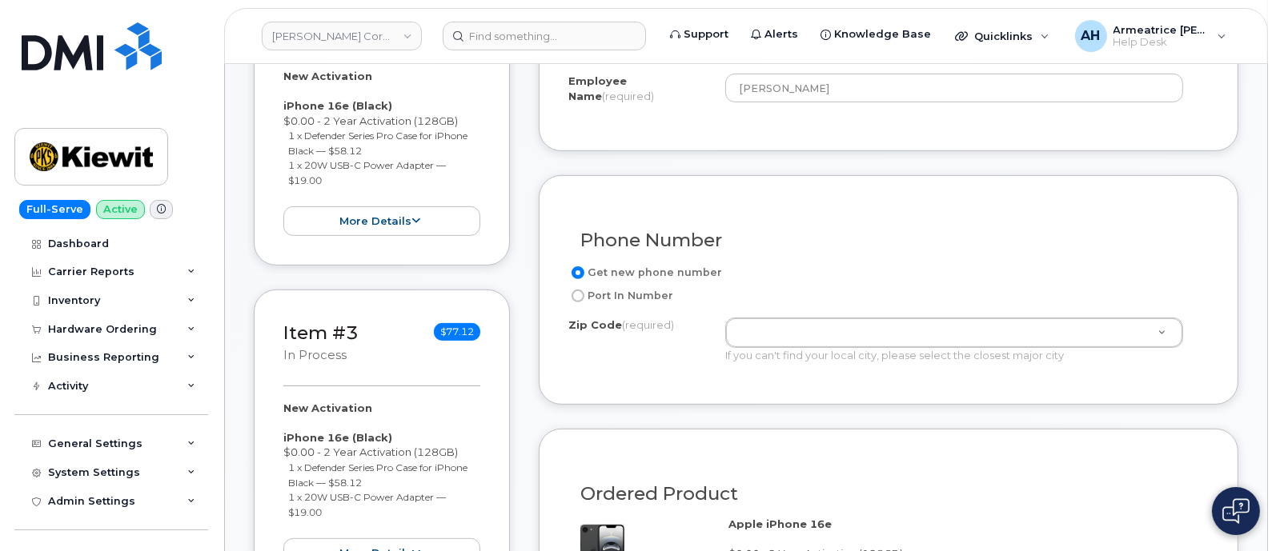
scroll to position [699, 0]
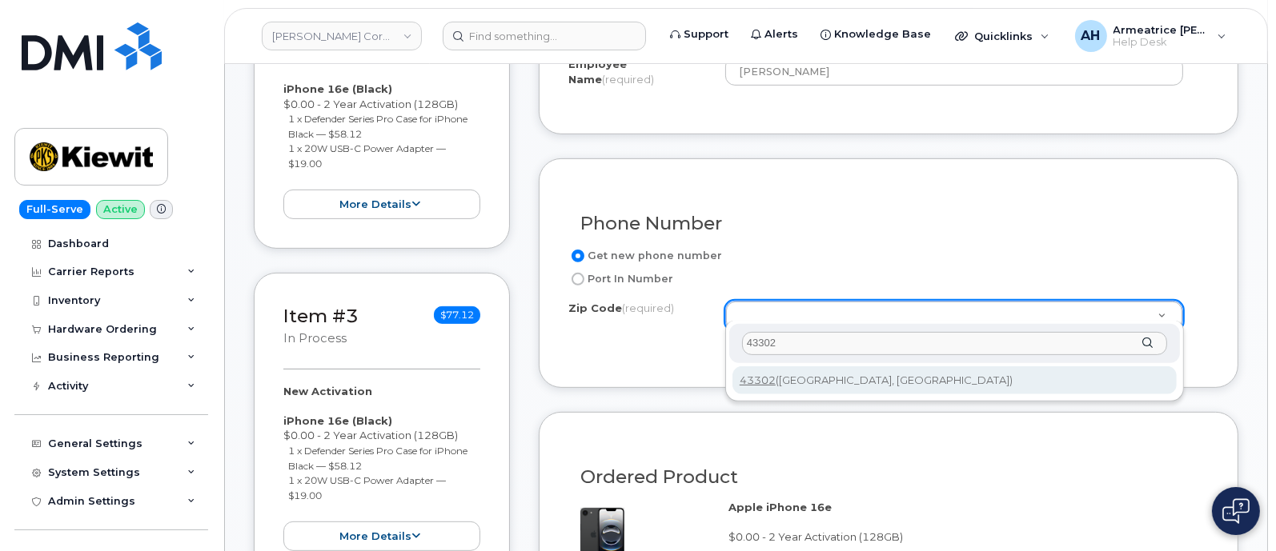
type input "43302"
type input "43302 (Marion, OH)"
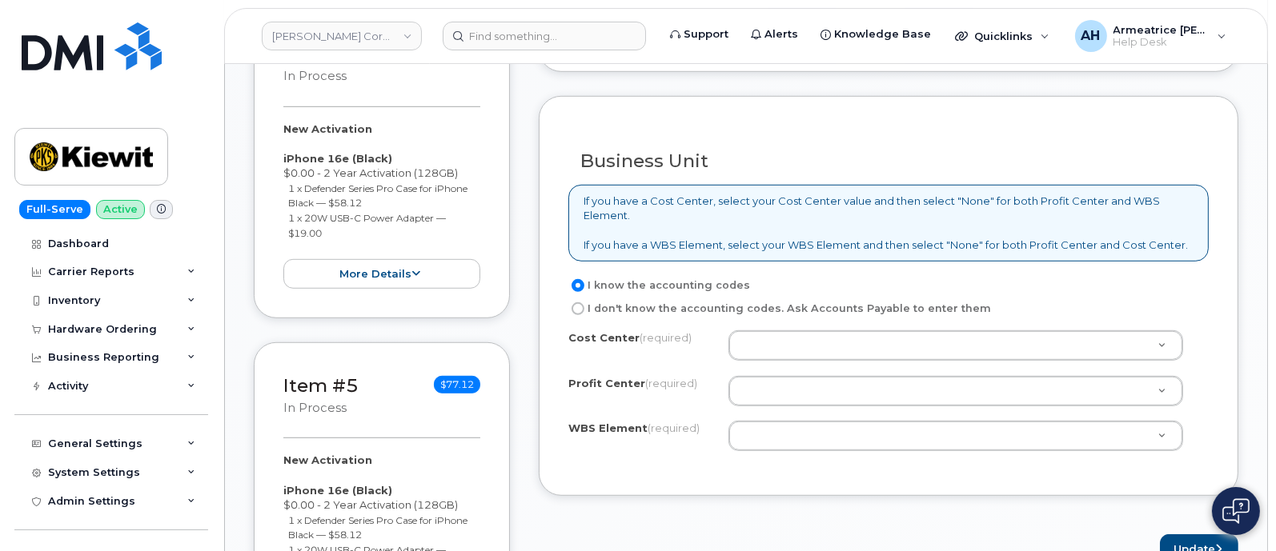
scroll to position [1300, 0]
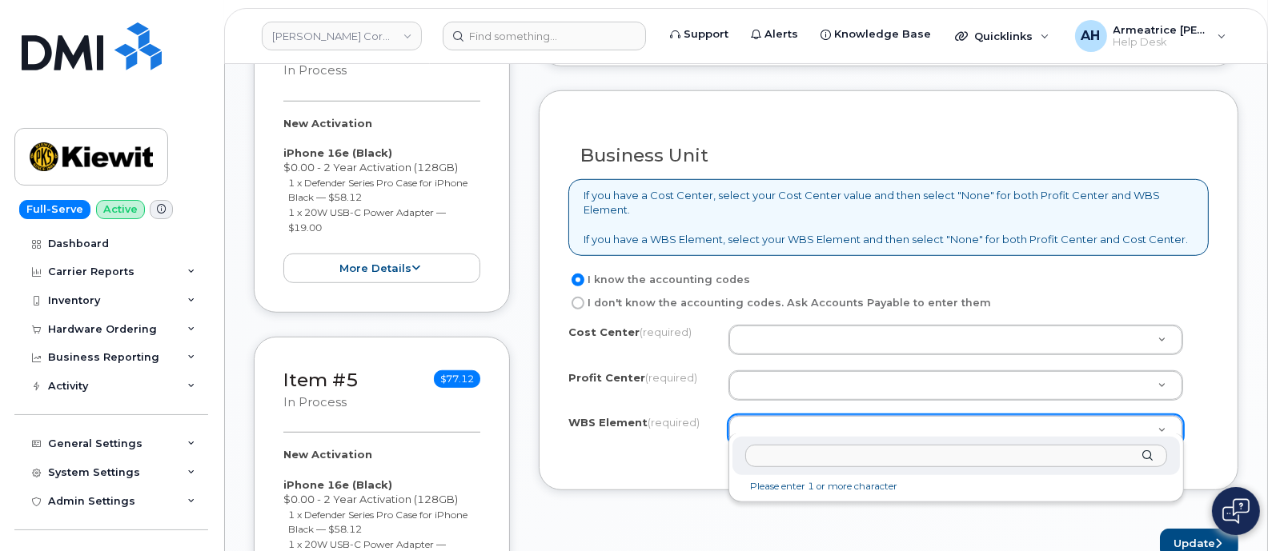
drag, startPoint x: 795, startPoint y: 418, endPoint x: 784, endPoint y: 422, distance: 11.9
click at [788, 458] on input "text" at bounding box center [956, 456] width 422 height 23
paste input "106147.1941"
type input "106147.1941"
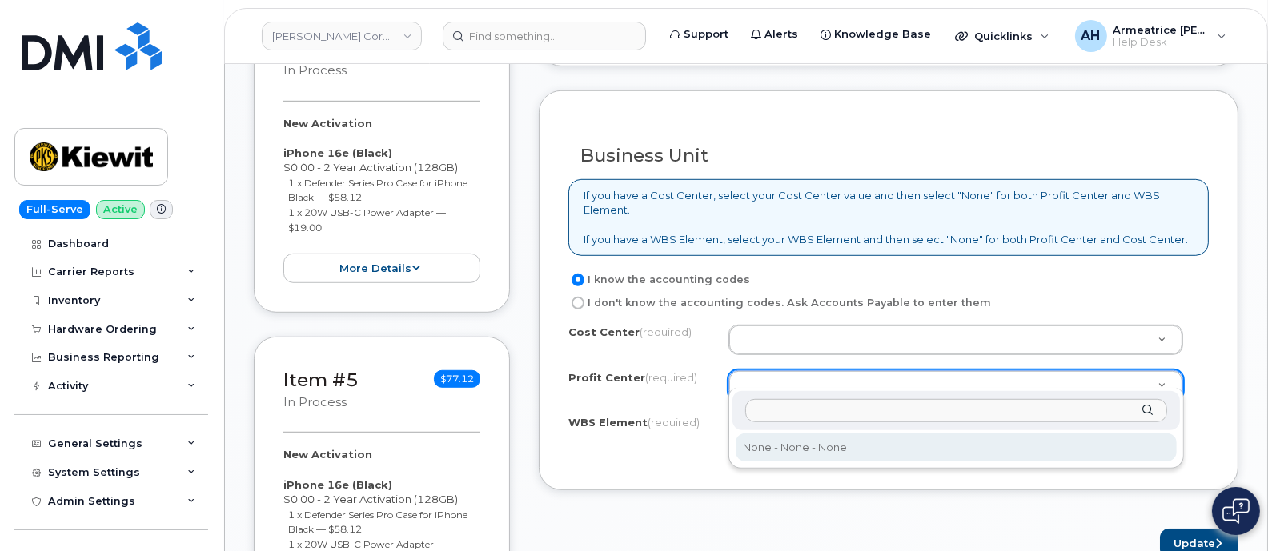
select select "None"
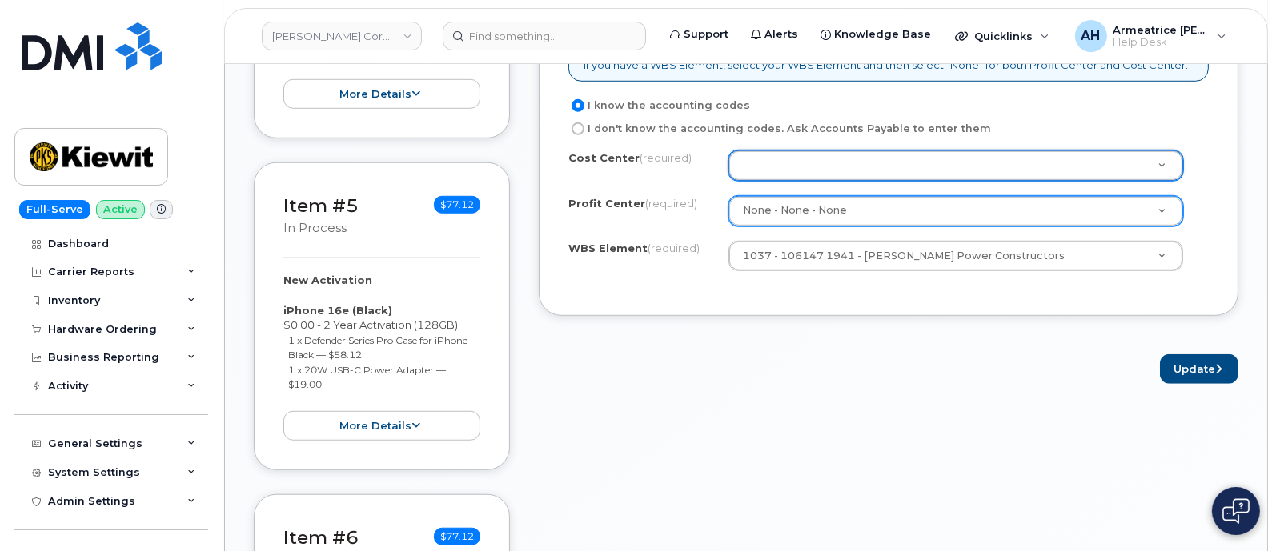
scroll to position [1500, 0]
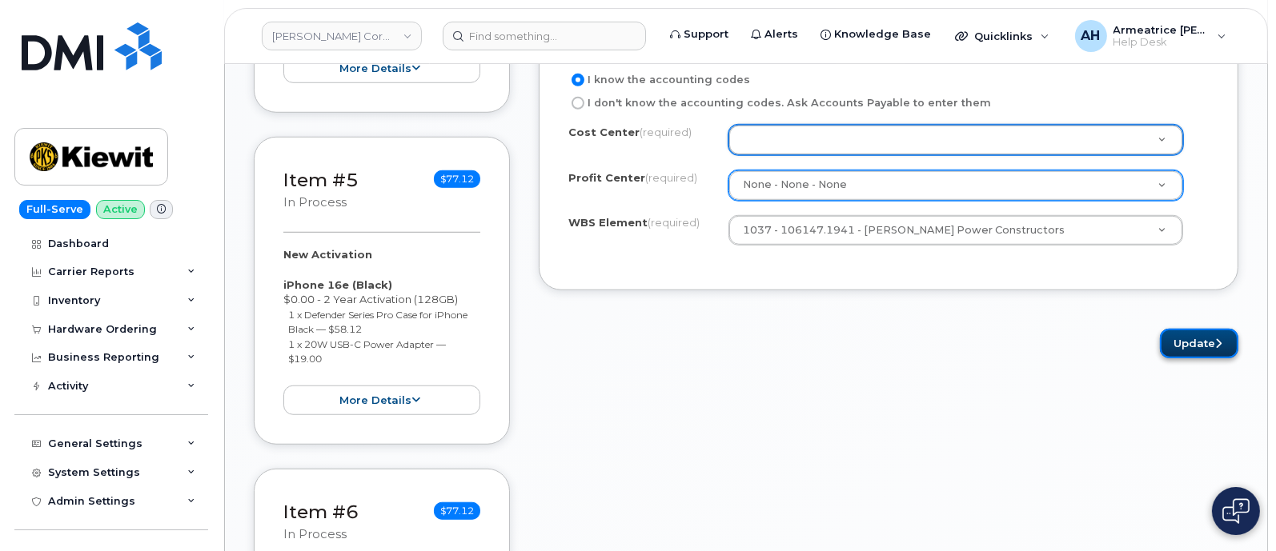
click at [1184, 329] on button "Update" at bounding box center [1199, 344] width 78 height 30
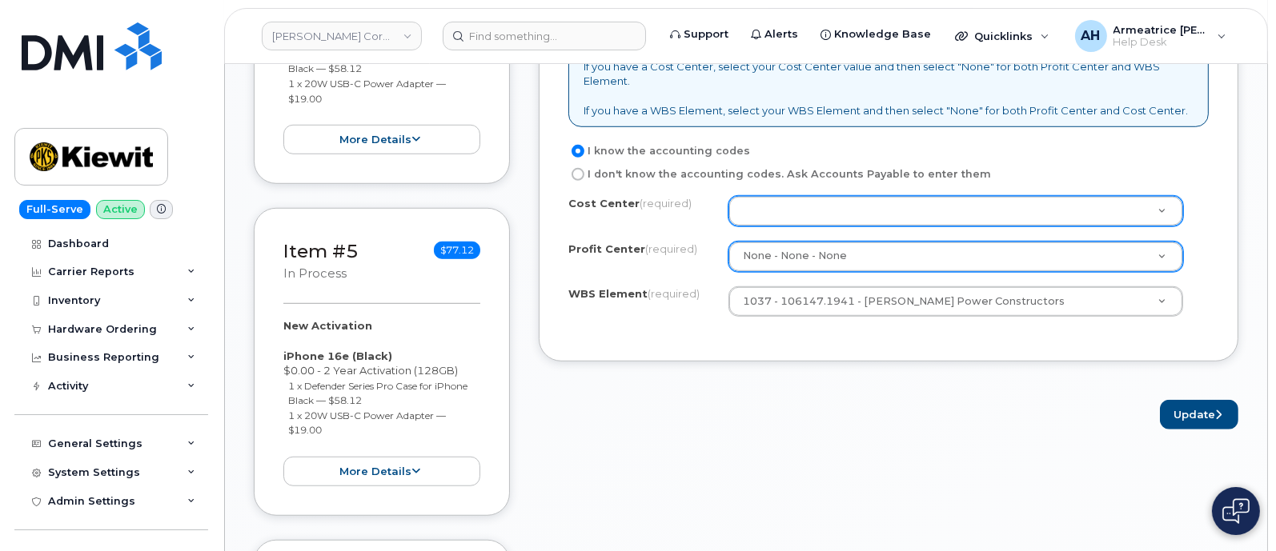
scroll to position [1400, 0]
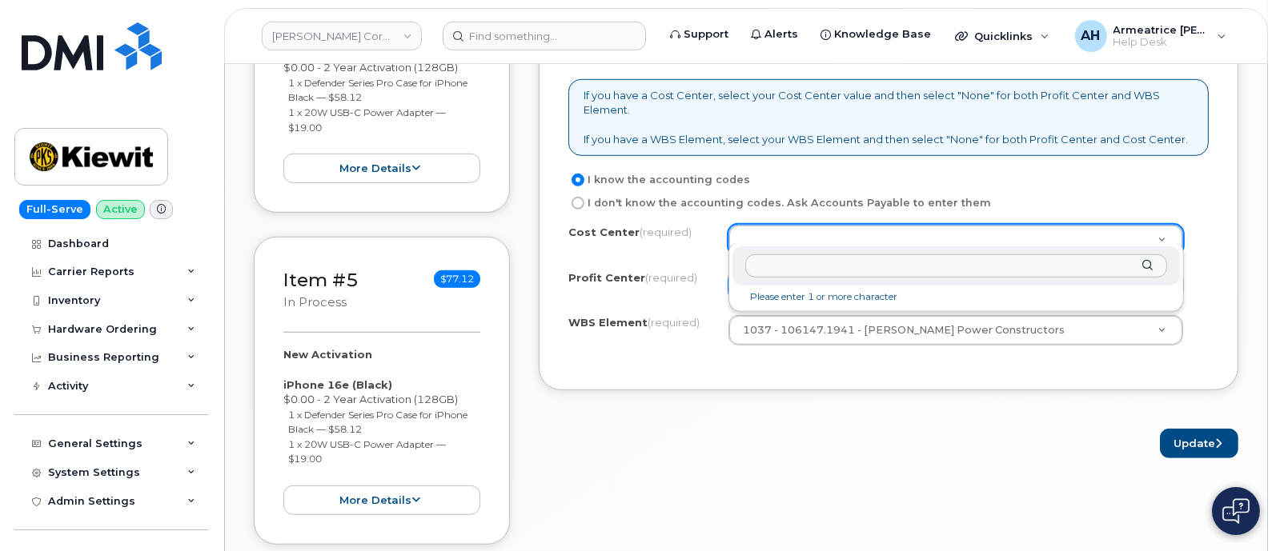
click at [1148, 263] on div at bounding box center [955, 265] width 447 height 39
click at [967, 267] on input "text" at bounding box center [956, 265] width 422 height 23
type input "na"
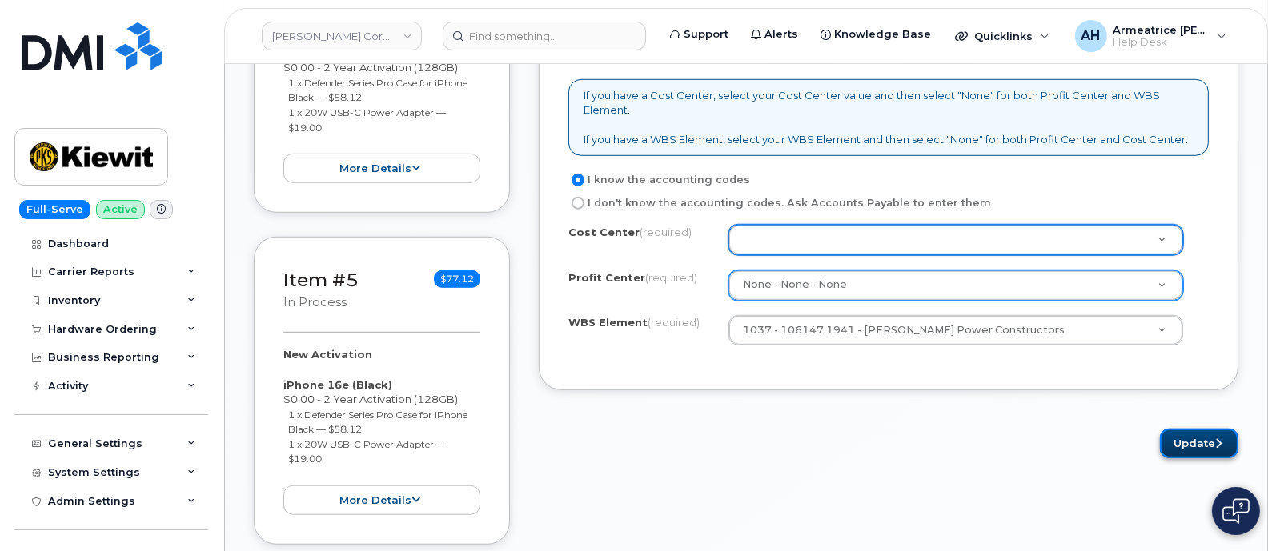
click at [1186, 429] on button "Update" at bounding box center [1199, 444] width 78 height 30
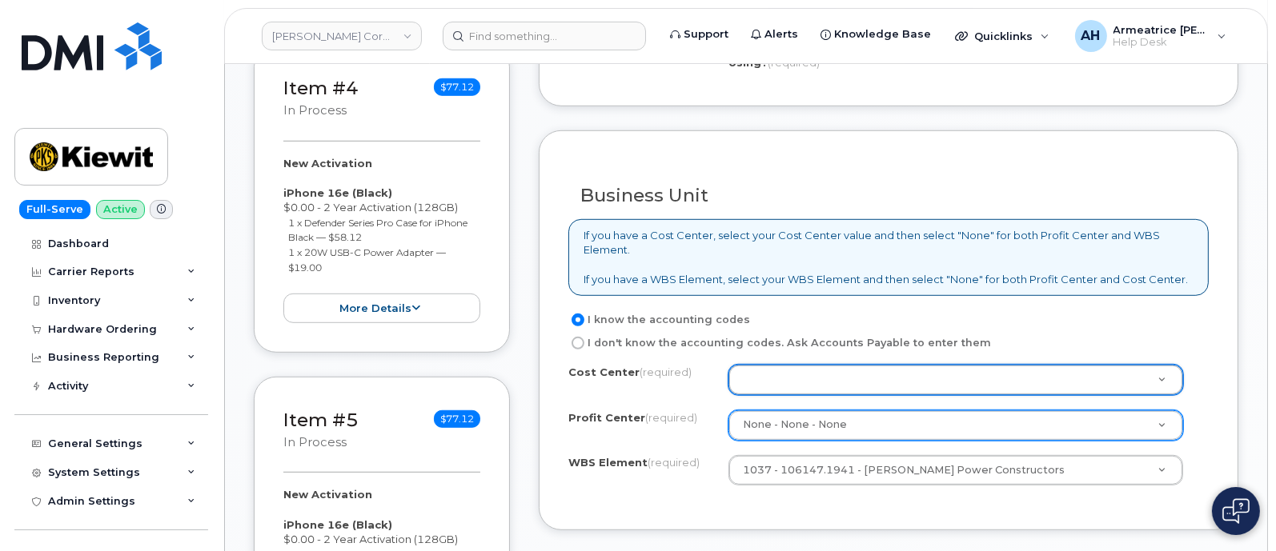
scroll to position [1300, 0]
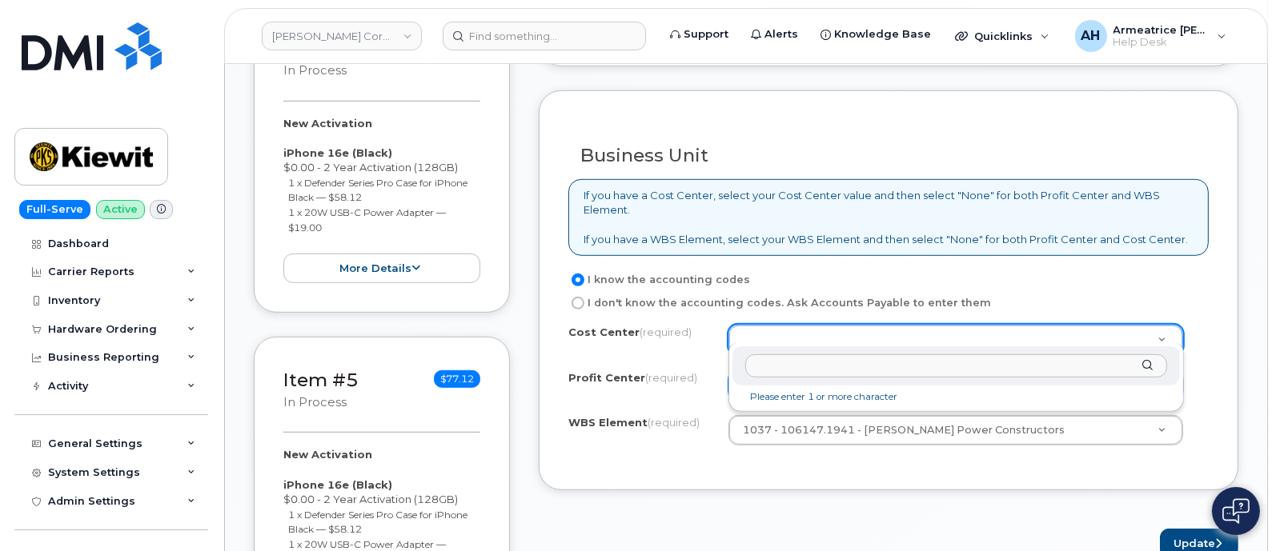
click at [788, 368] on input "text" at bounding box center [956, 365] width 422 height 23
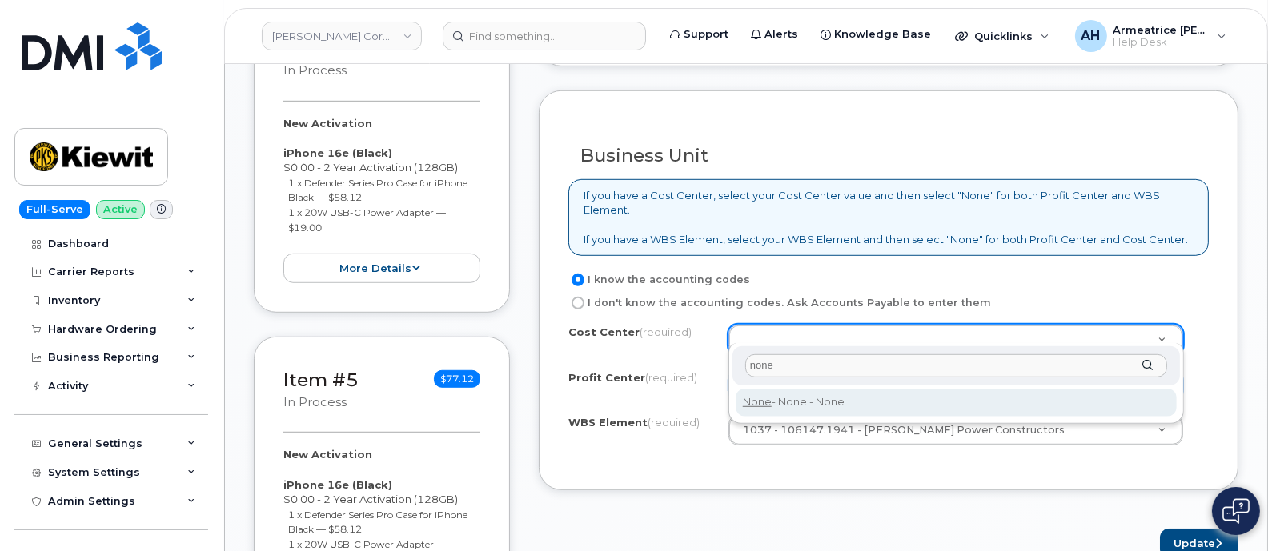
type input "none"
type input "None"
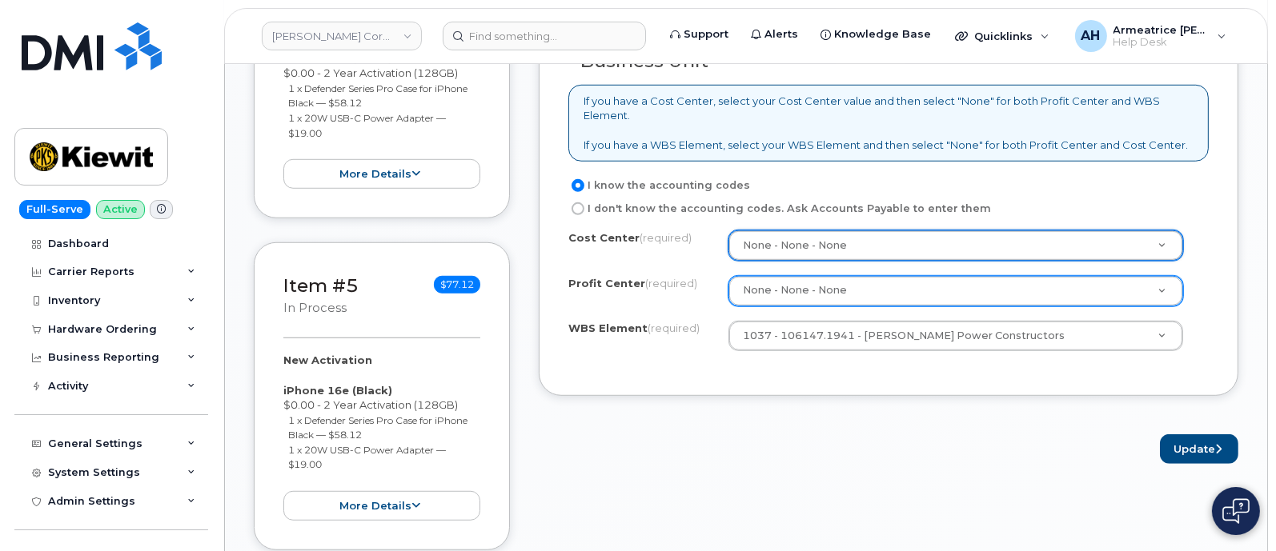
scroll to position [1500, 0]
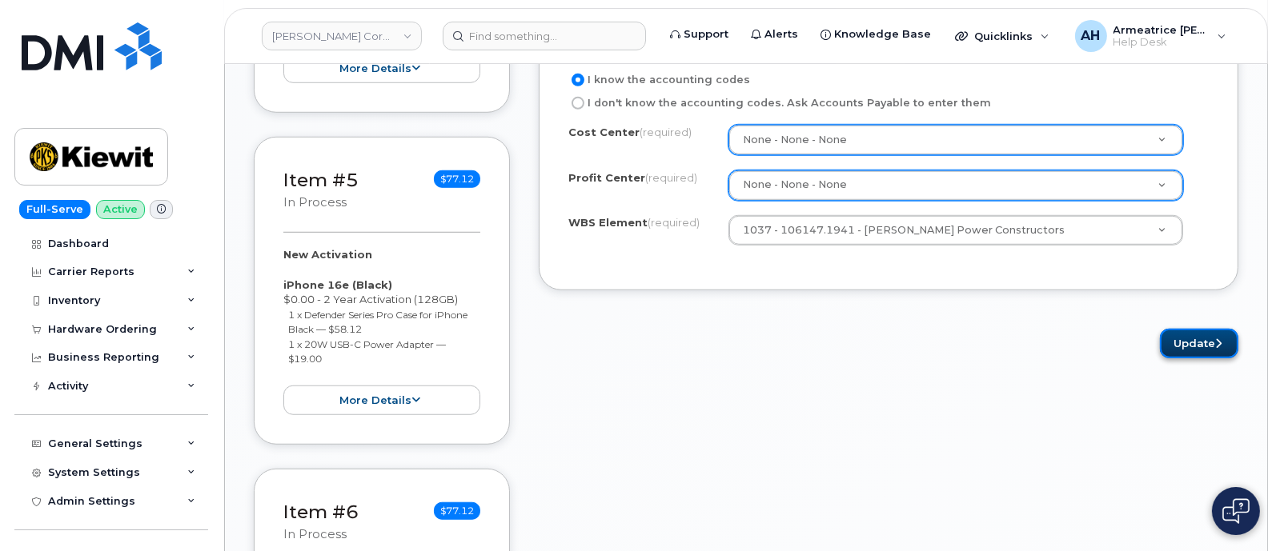
click at [1192, 329] on button "Update" at bounding box center [1199, 344] width 78 height 30
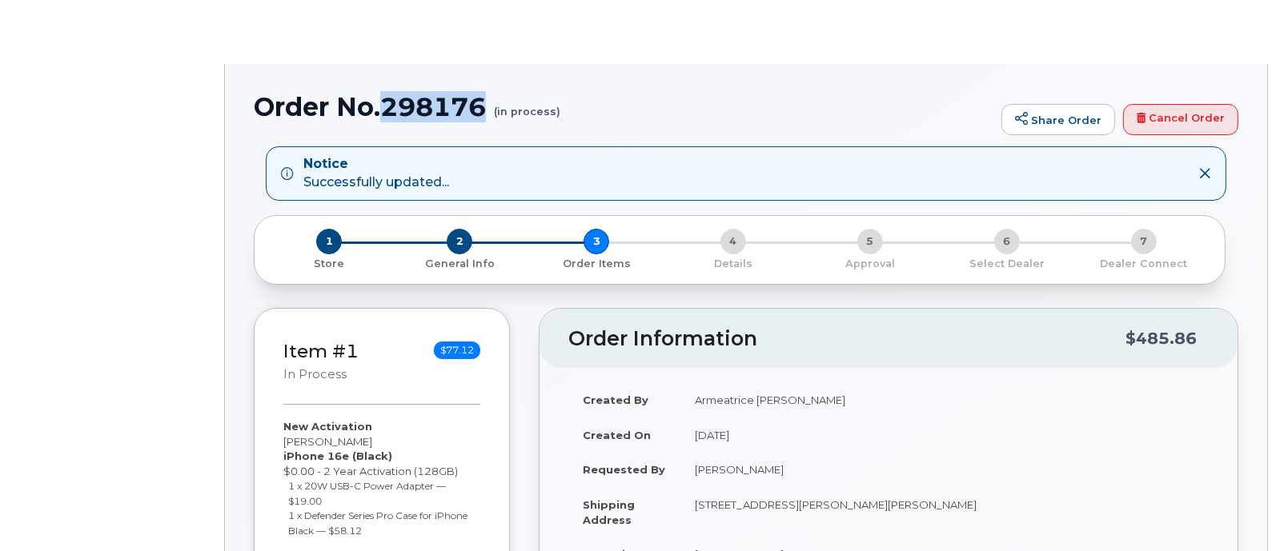
drag, startPoint x: 384, startPoint y: 102, endPoint x: 494, endPoint y: 106, distance: 109.7
click at [494, 106] on h1 "Order No.298176 (in process)" at bounding box center [623, 107] width 739 height 28
copy h1 "298176"
radio input "true"
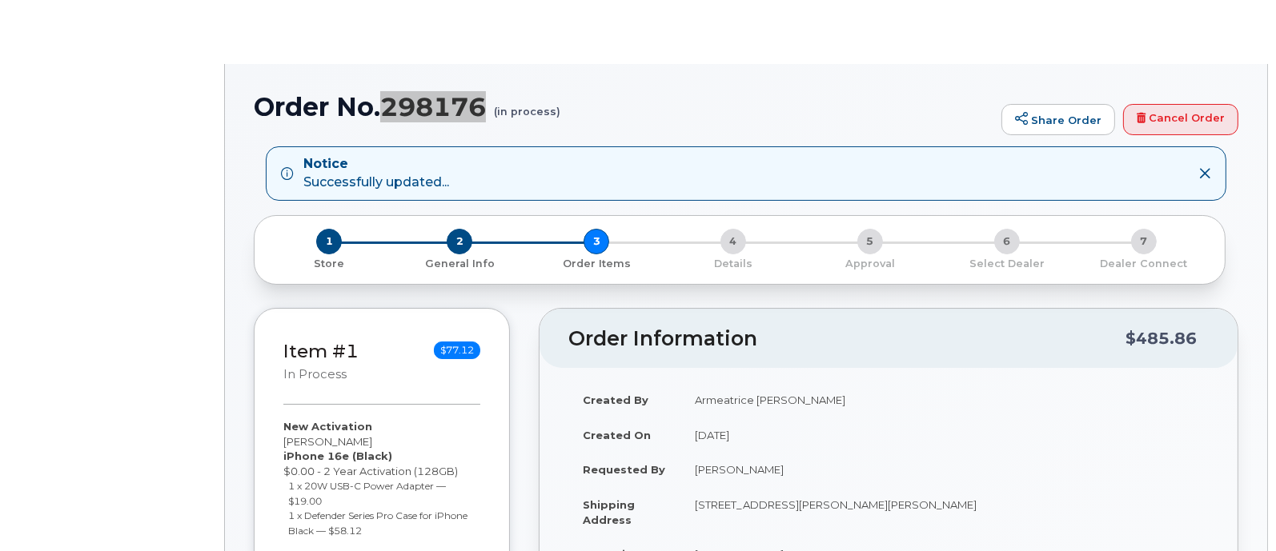
select select
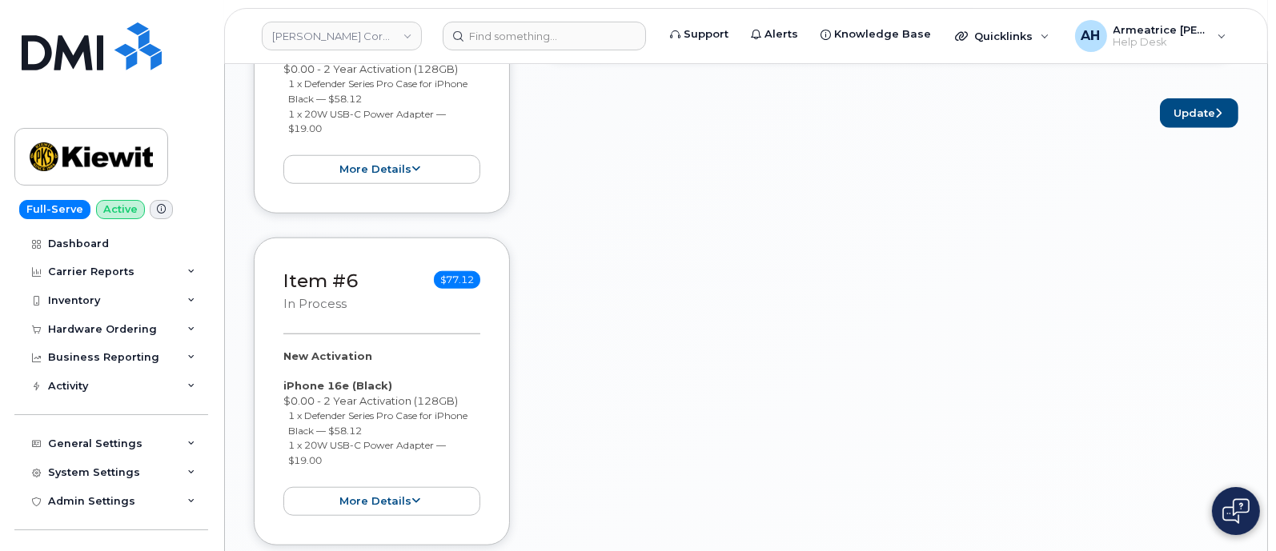
scroll to position [1800, 0]
click at [1174, 98] on button "Update" at bounding box center [1199, 112] width 78 height 30
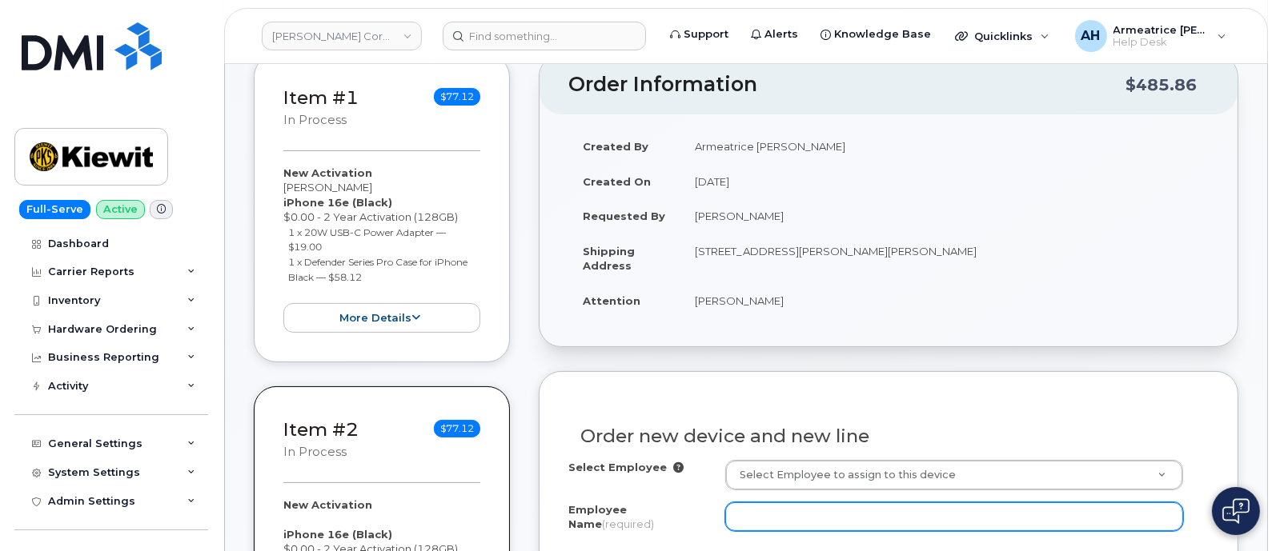
scroll to position [523, 0]
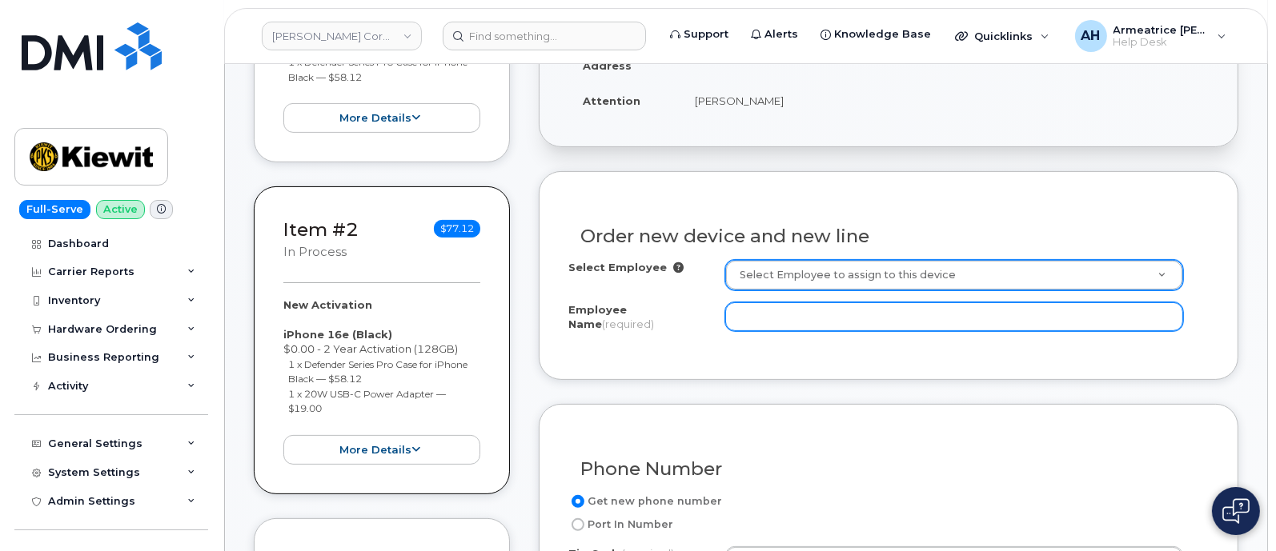
click at [763, 320] on input "Employee Name (required)" at bounding box center [954, 316] width 458 height 29
click at [894, 318] on input "[PERSON_NAME]" at bounding box center [954, 316] width 458 height 29
type input "[PERSON_NAME]"
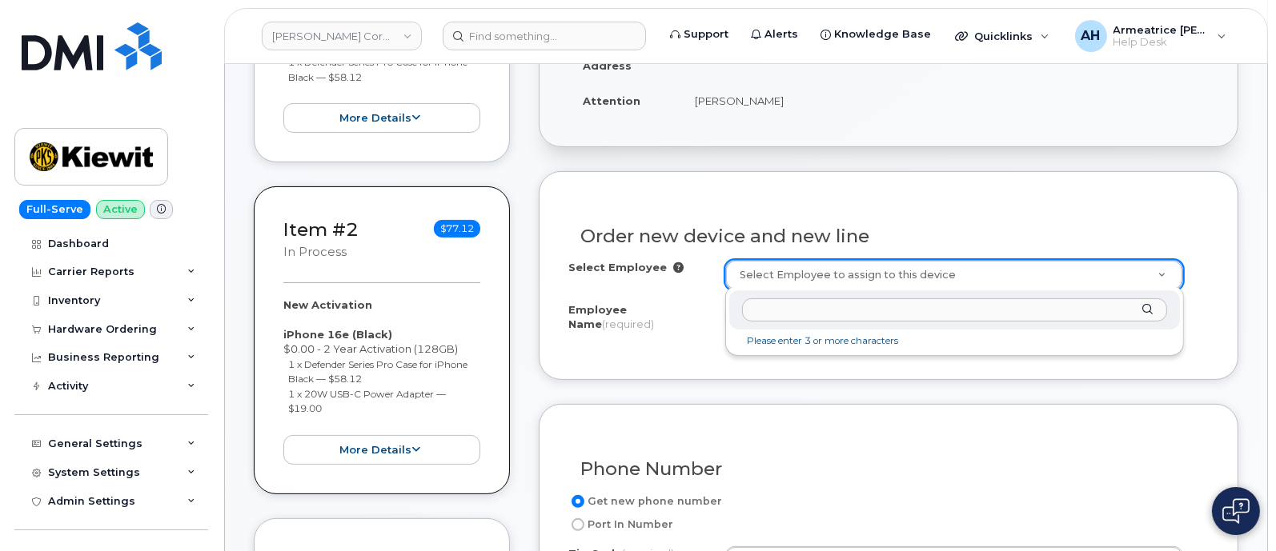
click at [788, 318] on input "text" at bounding box center [954, 309] width 425 height 23
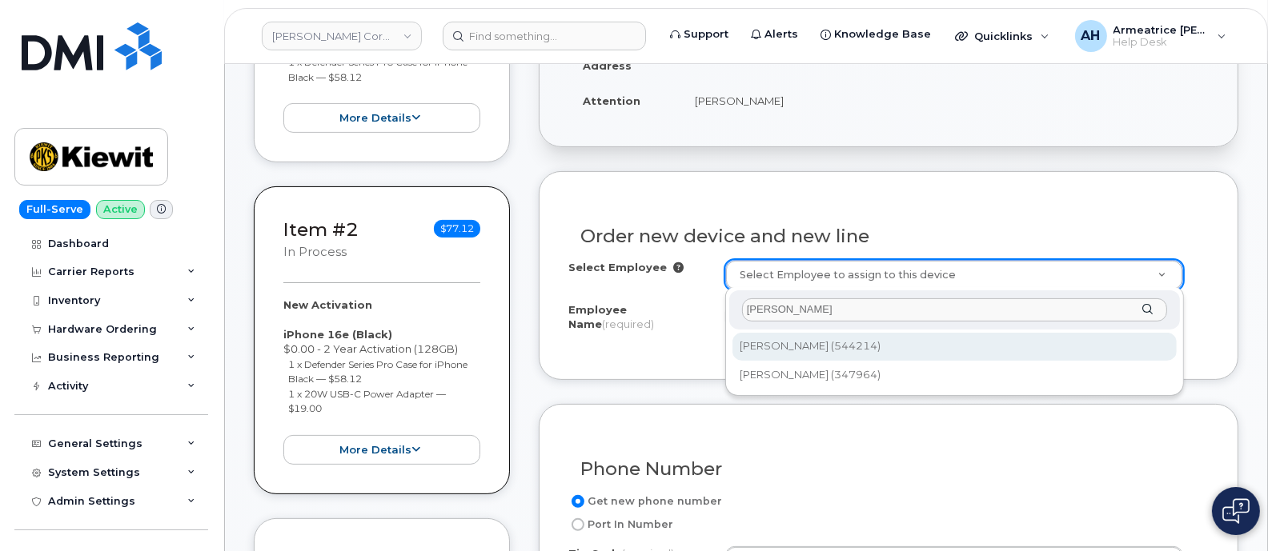
type input "miguel baca"
type input "2170738"
type input "[STREET_ADDRESS][PERSON_NAME][PERSON_NAME]"
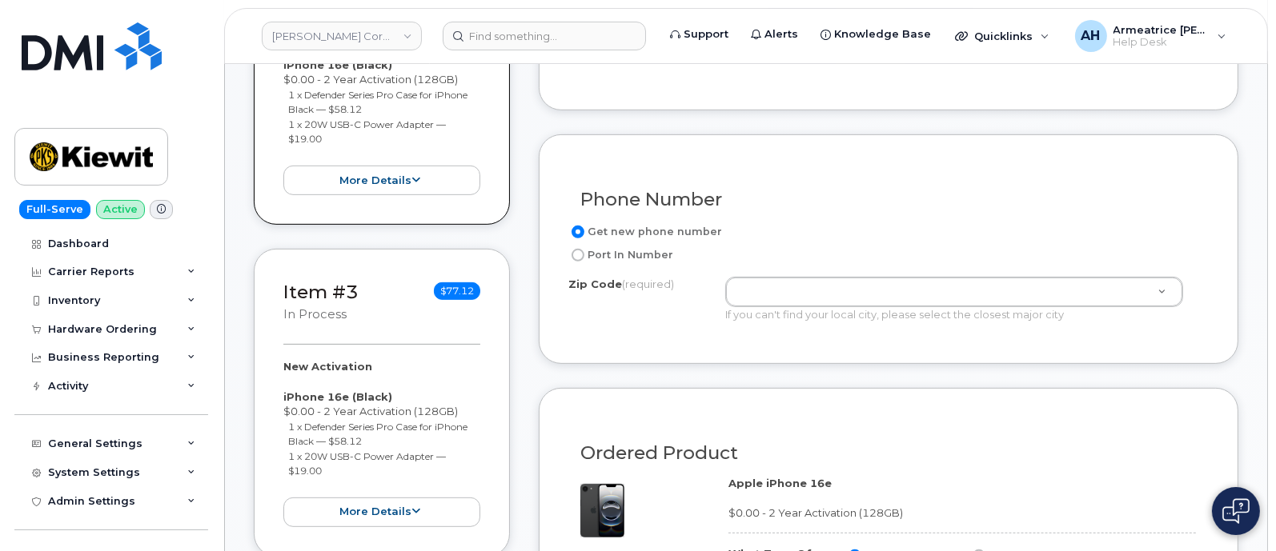
scroll to position [823, 0]
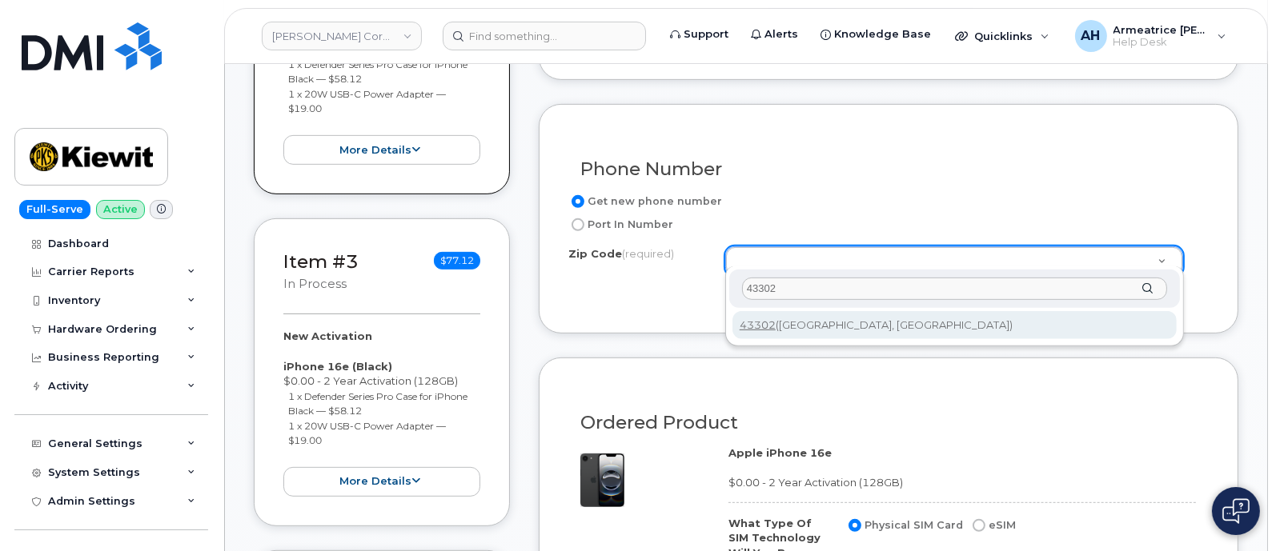
type input "43302"
type input "43302 (Marion, OH)"
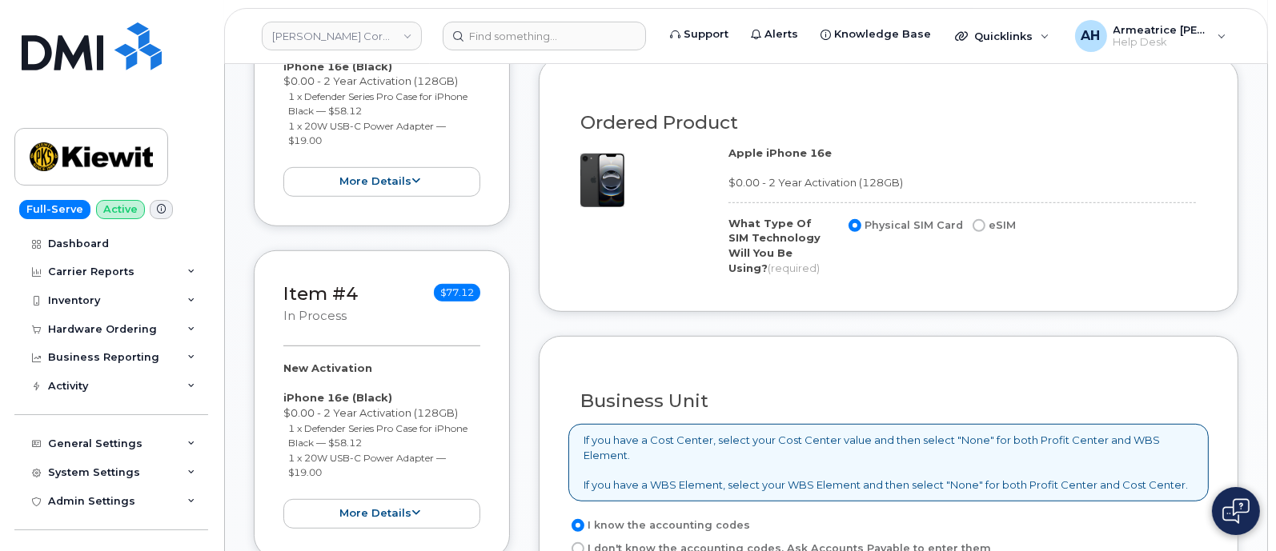
scroll to position [1023, 0]
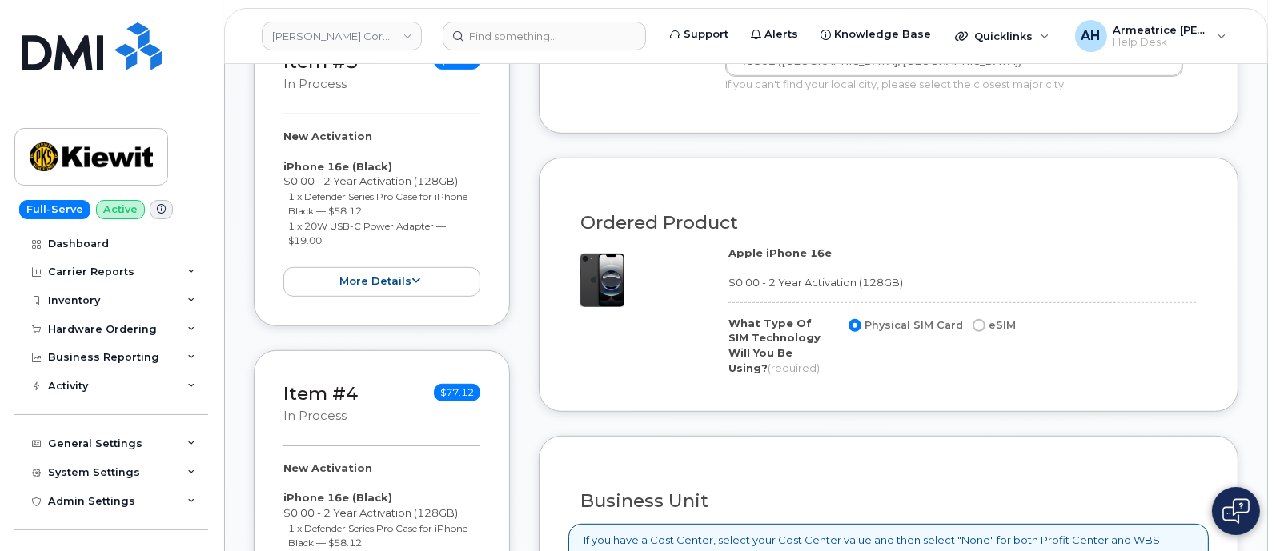
click at [975, 319] on input "eSIM" at bounding box center [978, 325] width 13 height 13
radio input "true"
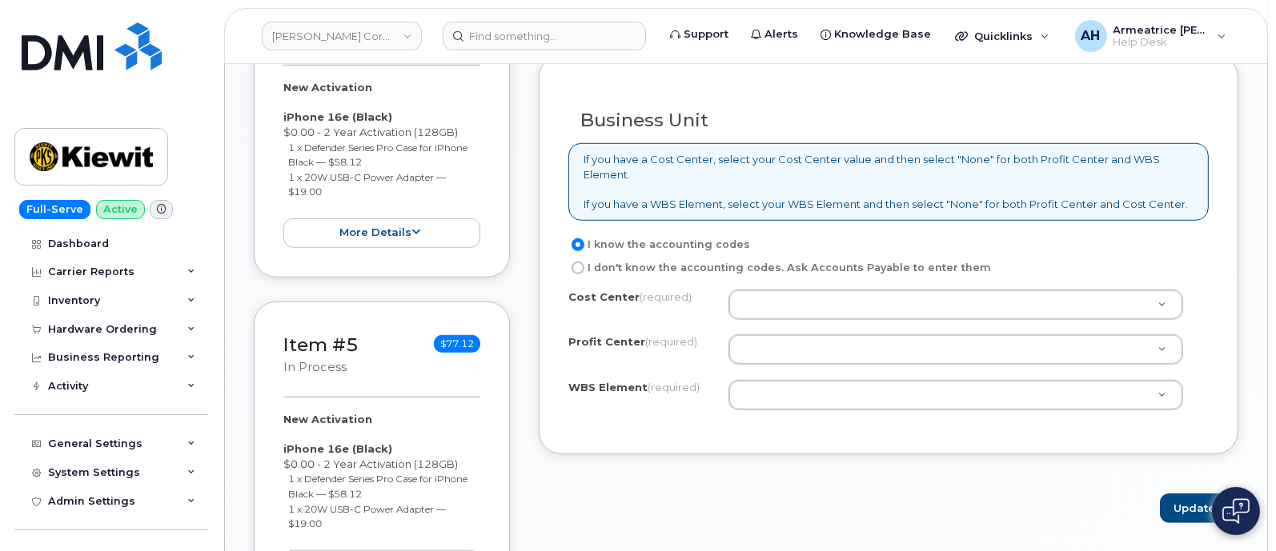
scroll to position [1423, 0]
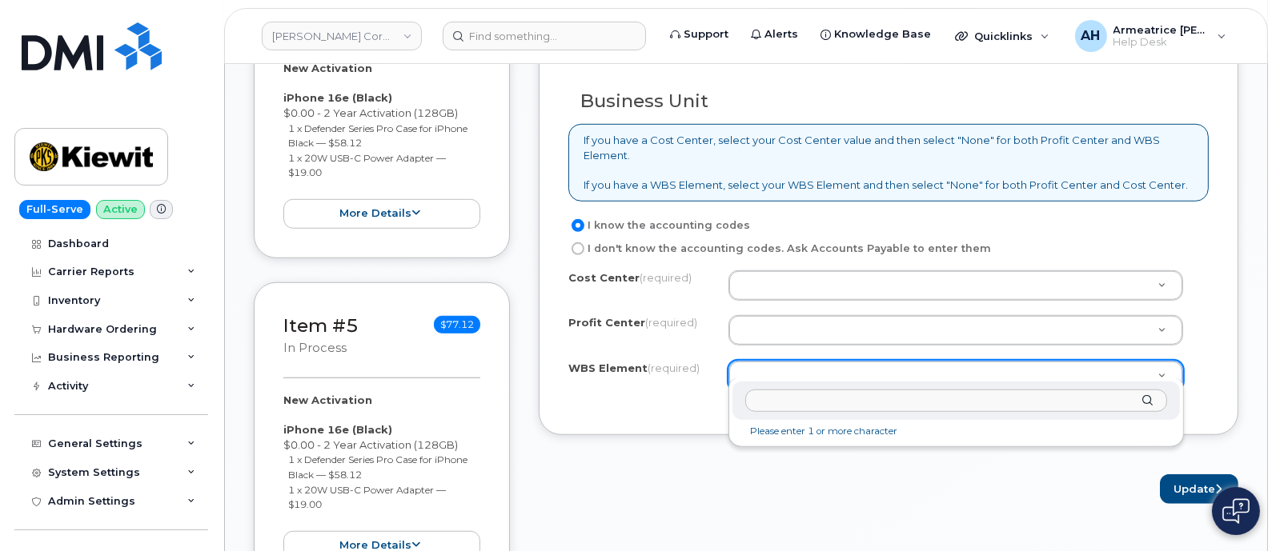
drag, startPoint x: 760, startPoint y: 356, endPoint x: 767, endPoint y: 364, distance: 10.2
click at [783, 407] on input "text" at bounding box center [956, 401] width 422 height 23
paste input "106147.1941"
type input "106147.1941"
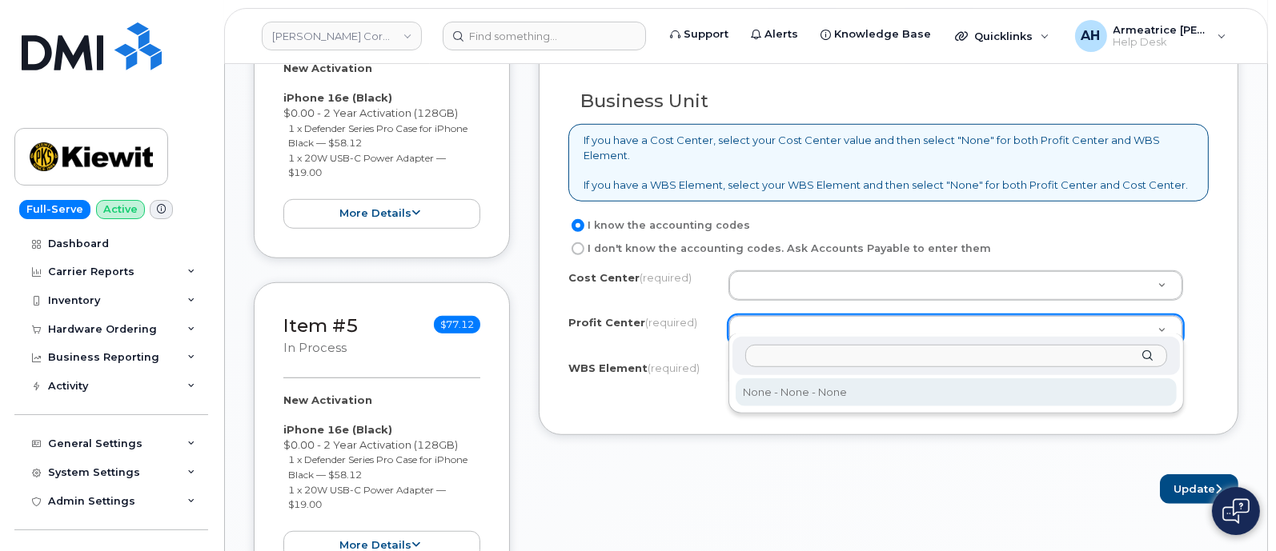
select select "None"
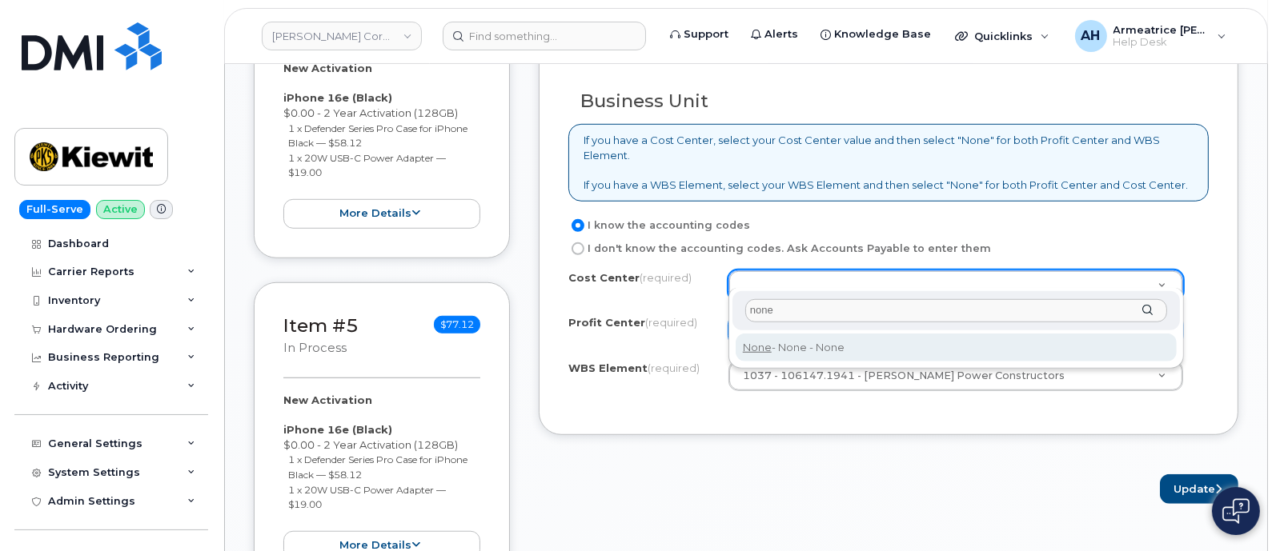
type input "none"
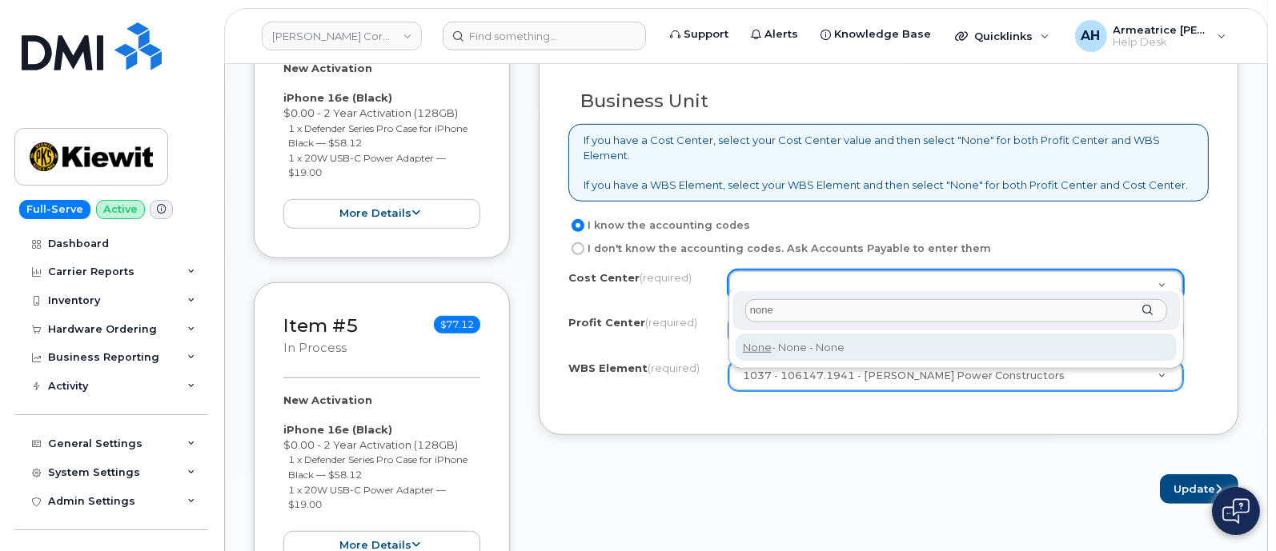
drag, startPoint x: 784, startPoint y: 345, endPoint x: 801, endPoint y: 352, distance: 18.3
type input "None"
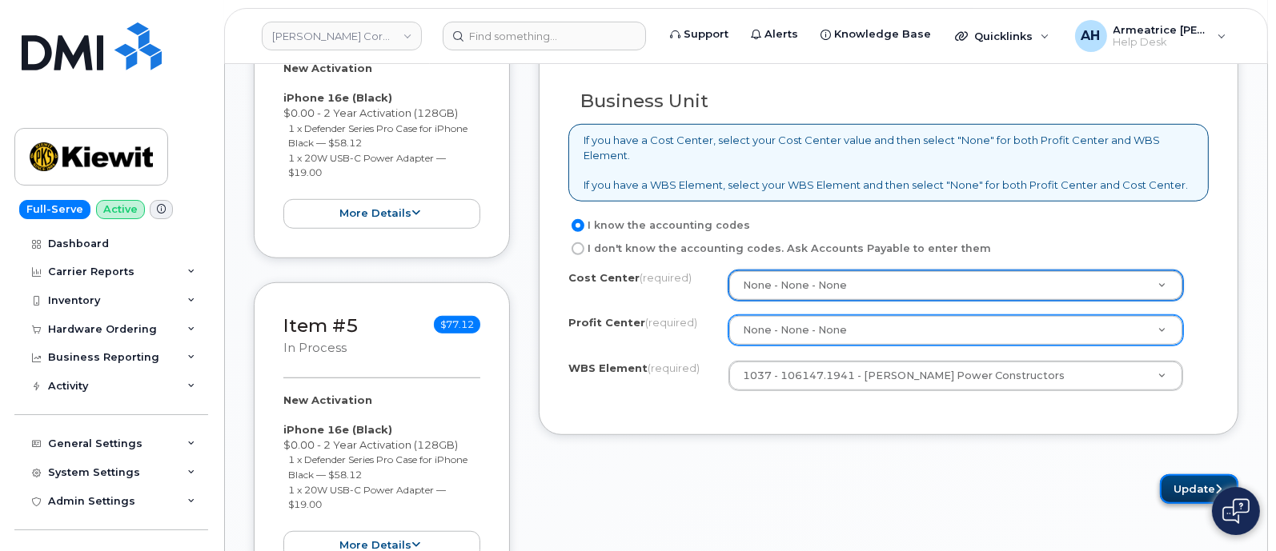
click at [1192, 475] on button "Update" at bounding box center [1199, 490] width 78 height 30
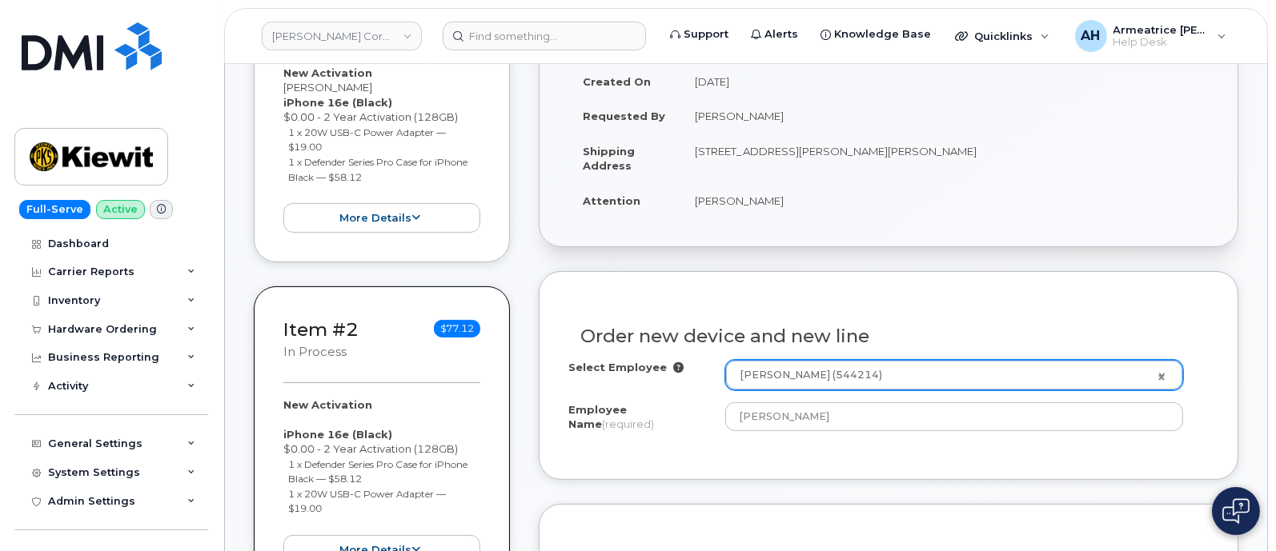
scroll to position [492, 0]
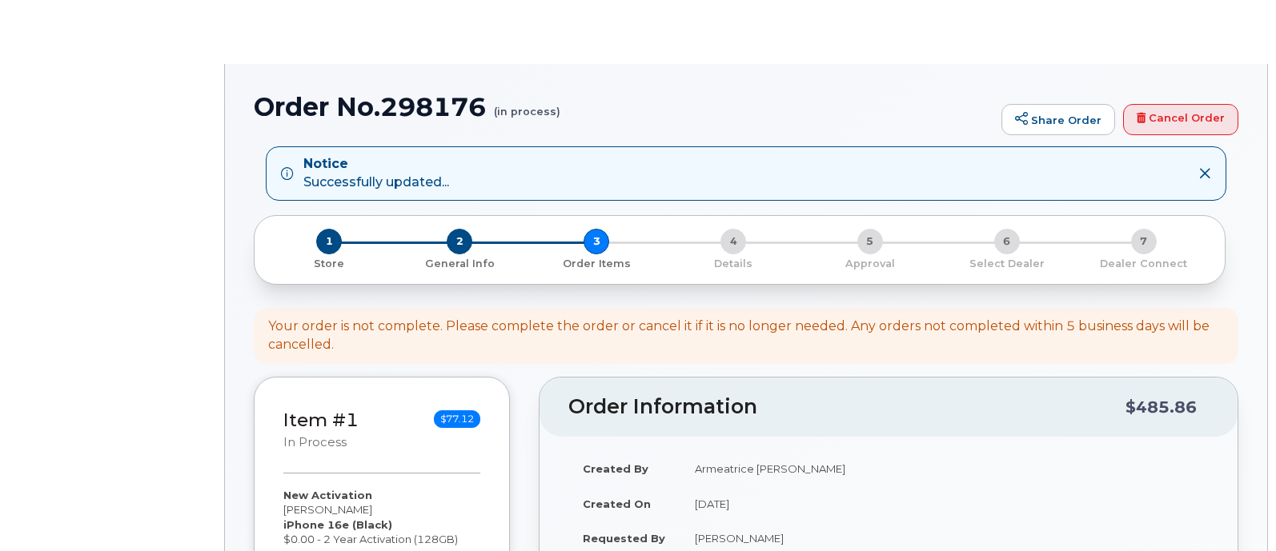
select select
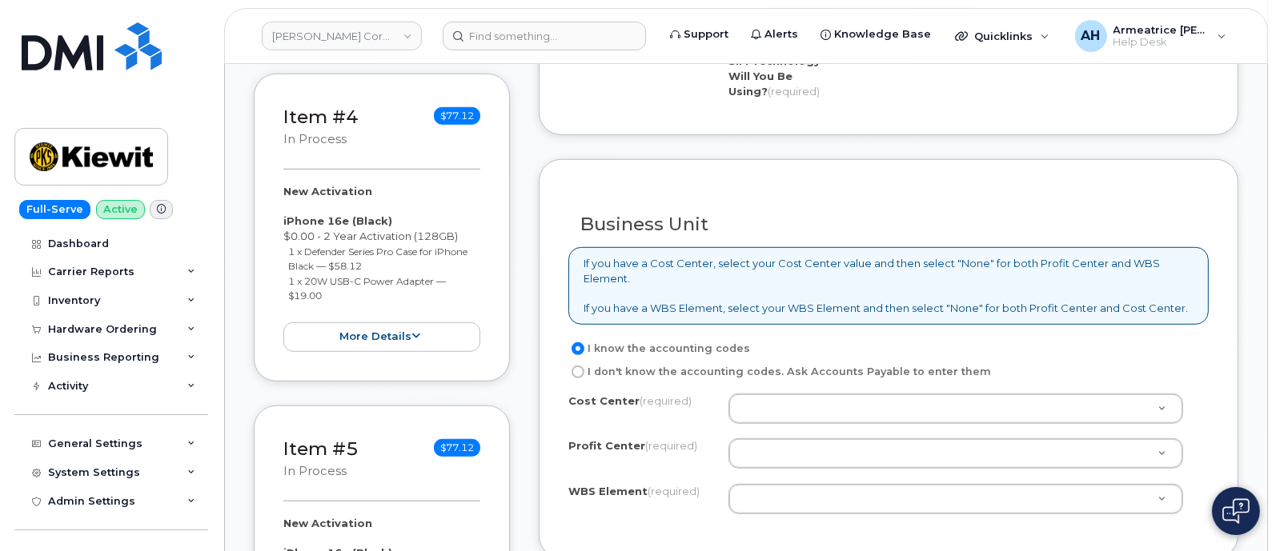
scroll to position [1500, 0]
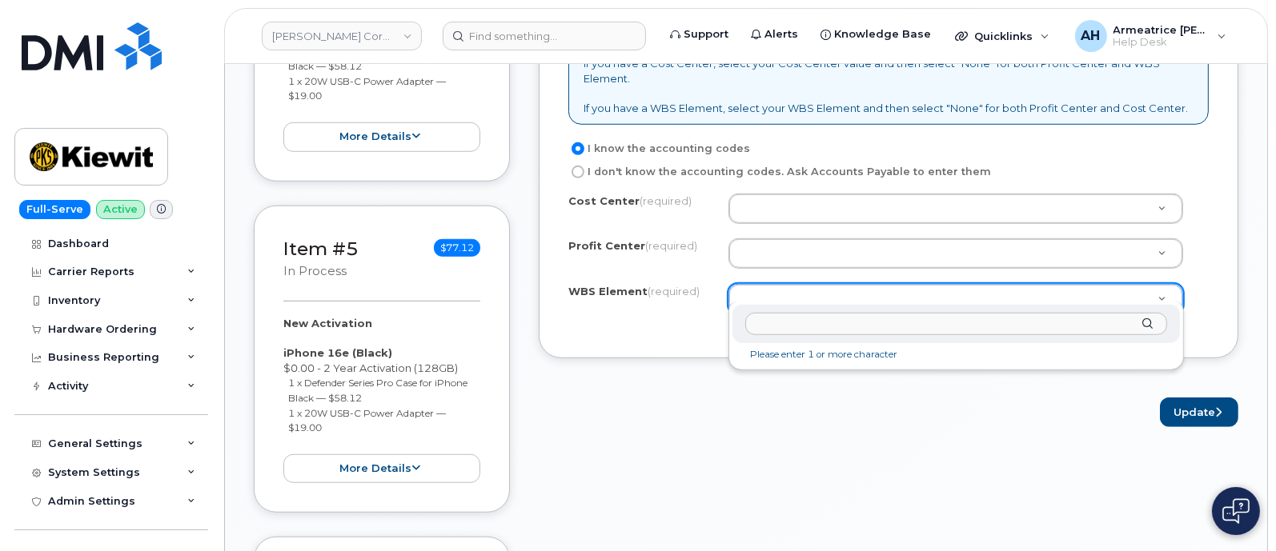
click at [782, 322] on input "text" at bounding box center [956, 324] width 422 height 23
type input "106147.1941"
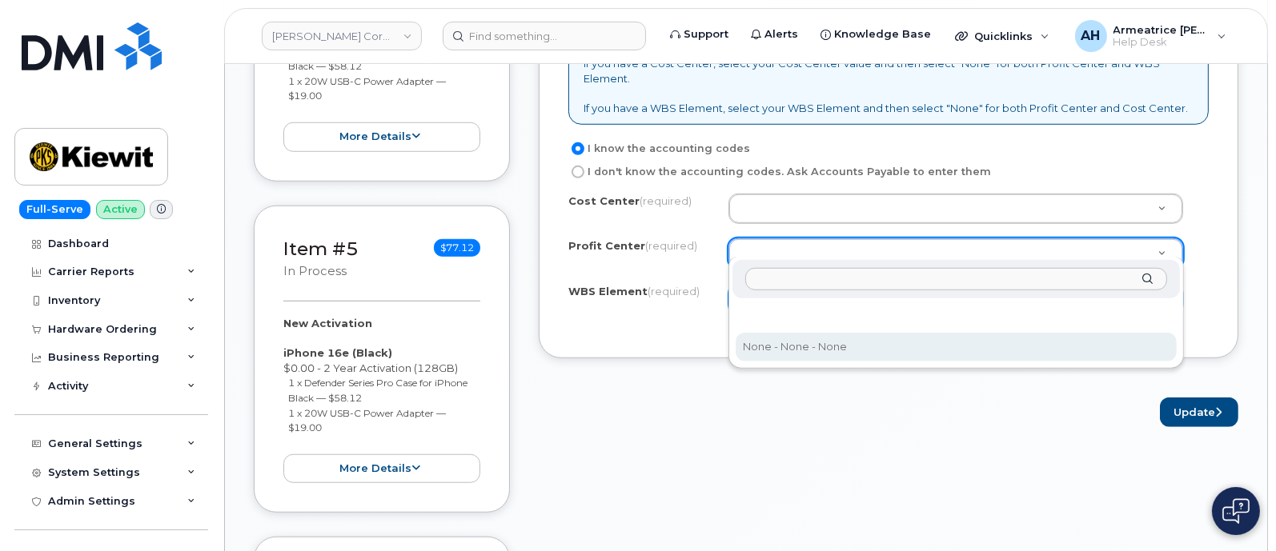
select select "None"
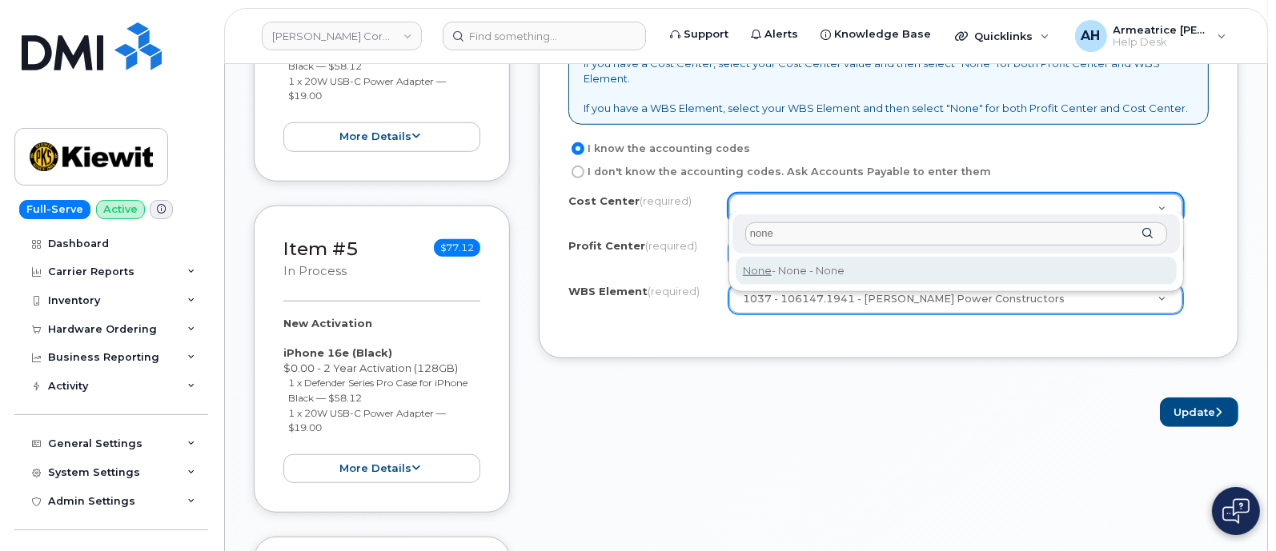
type input "none"
type input "None"
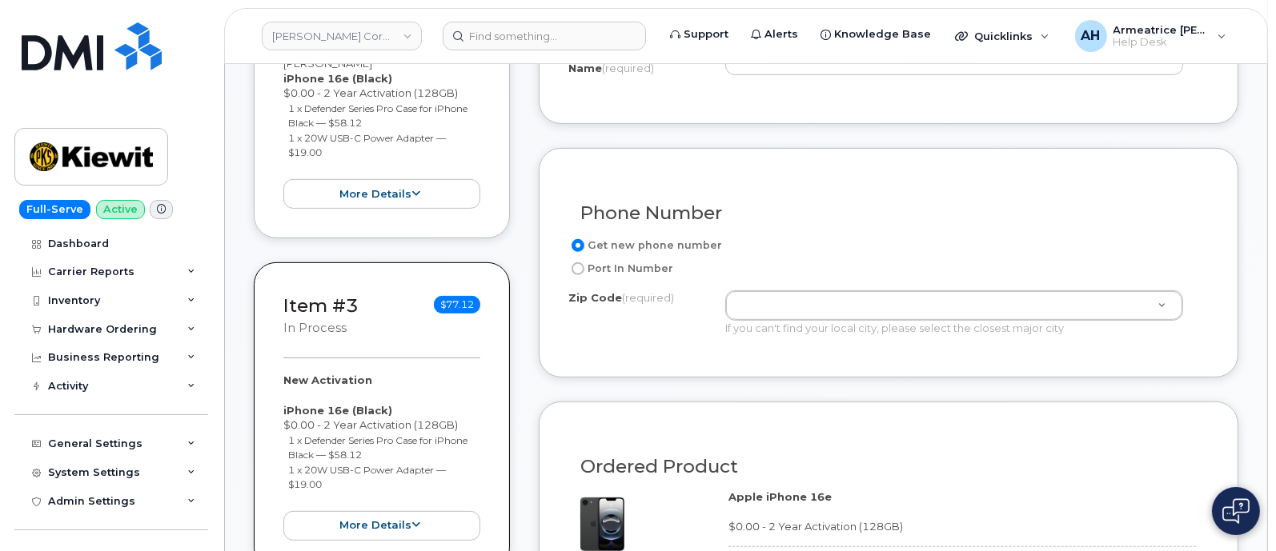
scroll to position [699, 0]
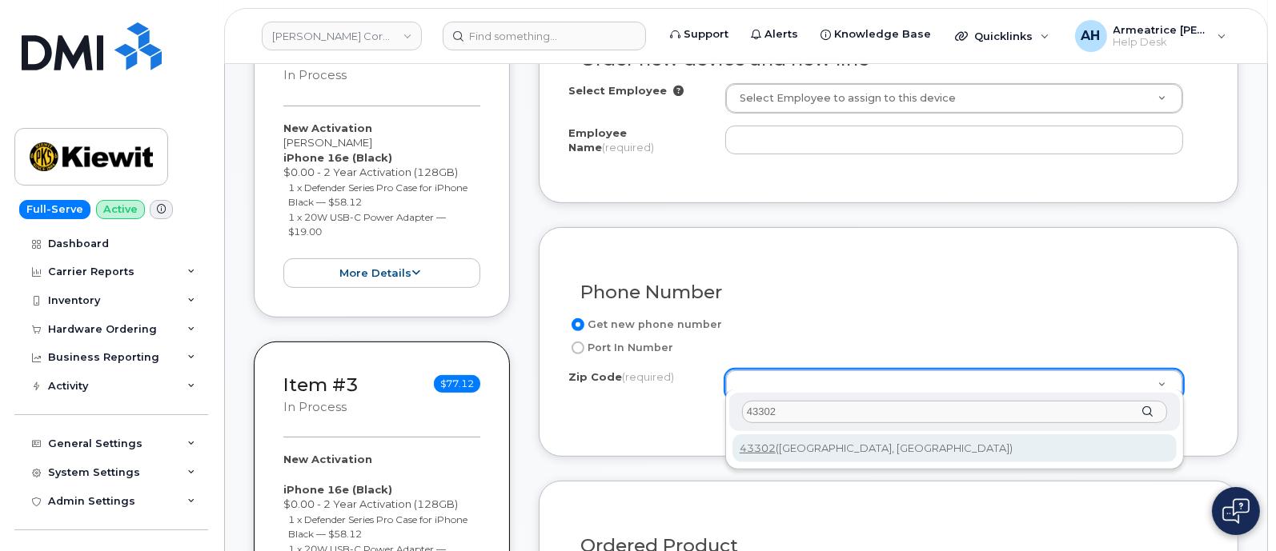
type input "43302"
type input "43302 ([GEOGRAPHIC_DATA], [GEOGRAPHIC_DATA])"
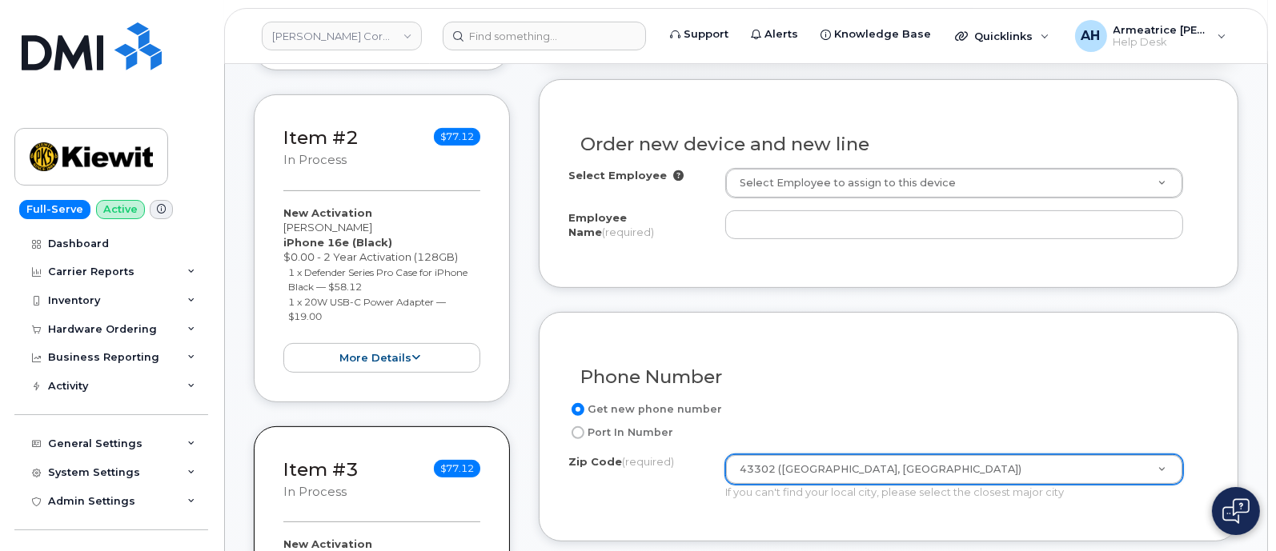
scroll to position [399, 0]
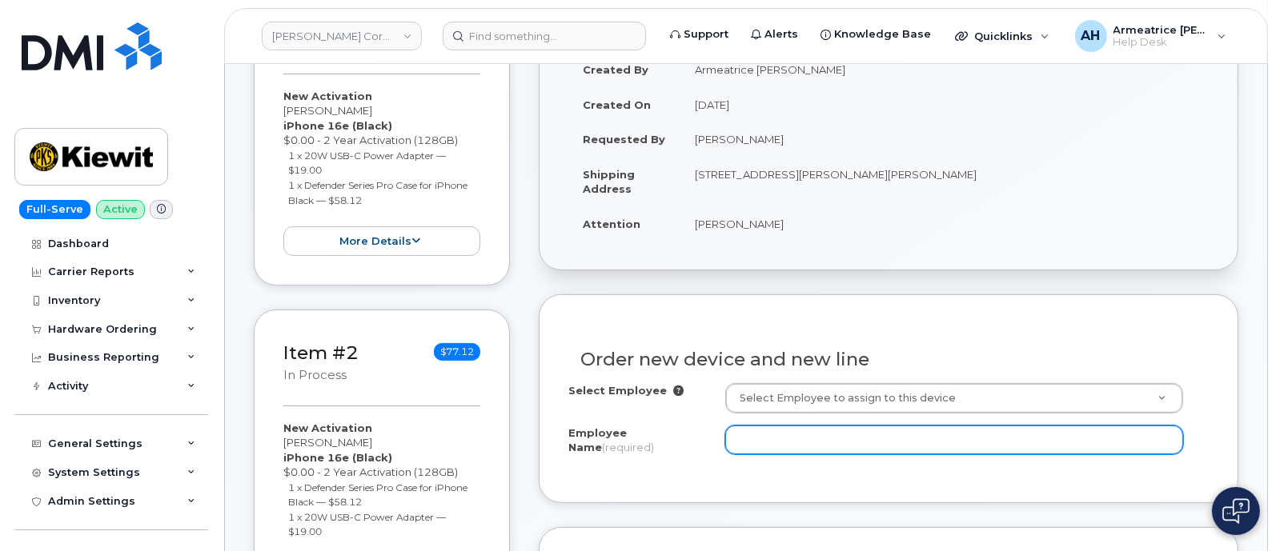
click at [776, 434] on input "Employee Name (required)" at bounding box center [954, 440] width 458 height 29
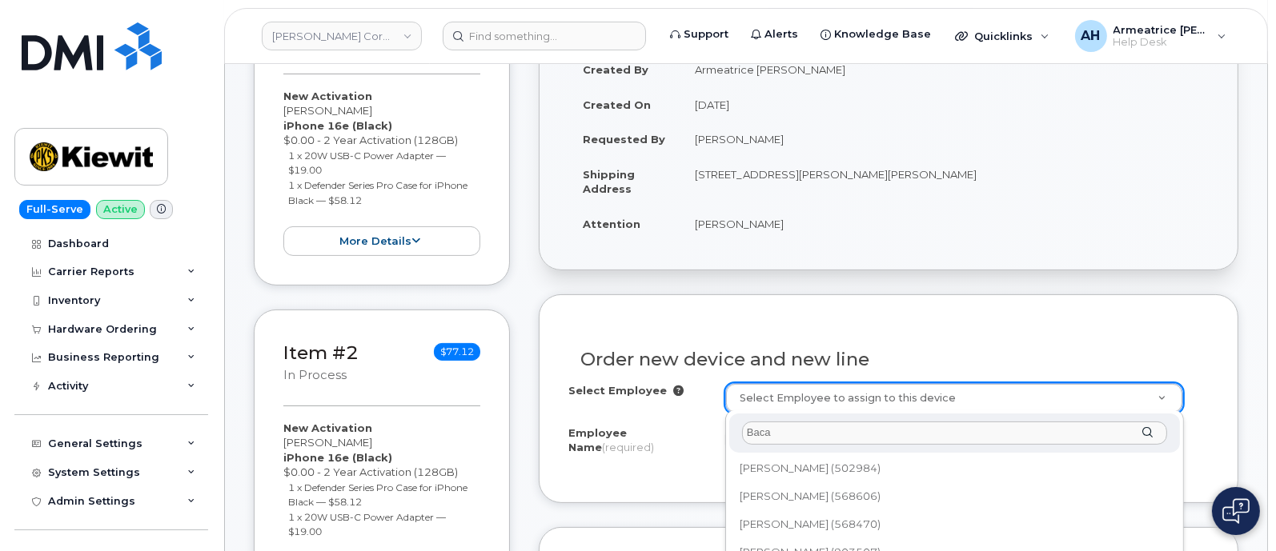
scroll to position [194, 0]
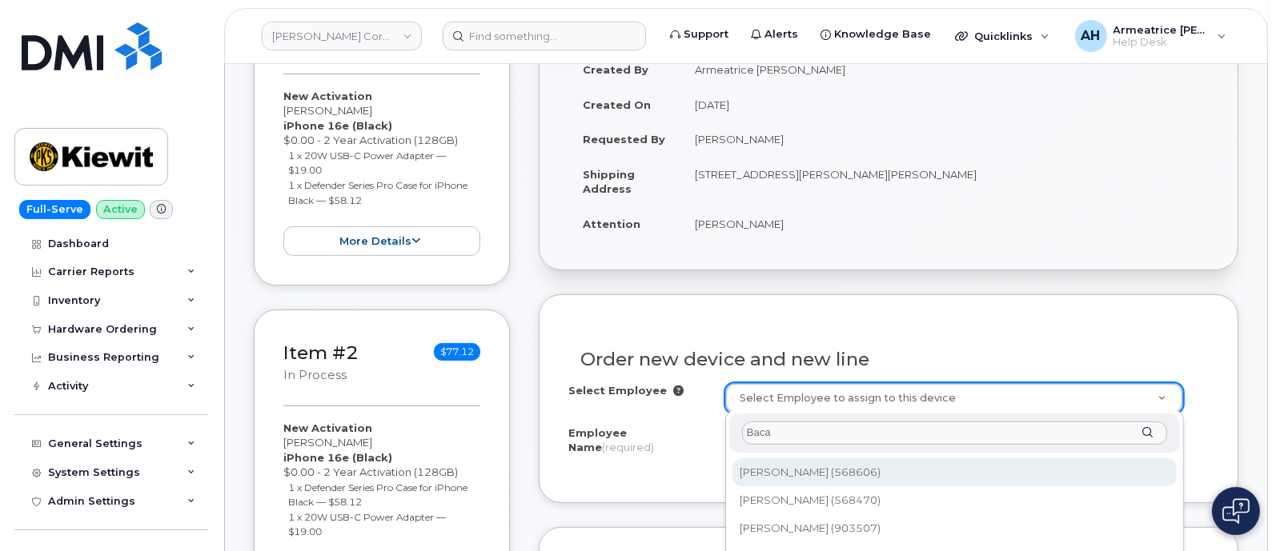
click at [746, 434] on input "Baca" at bounding box center [954, 433] width 425 height 23
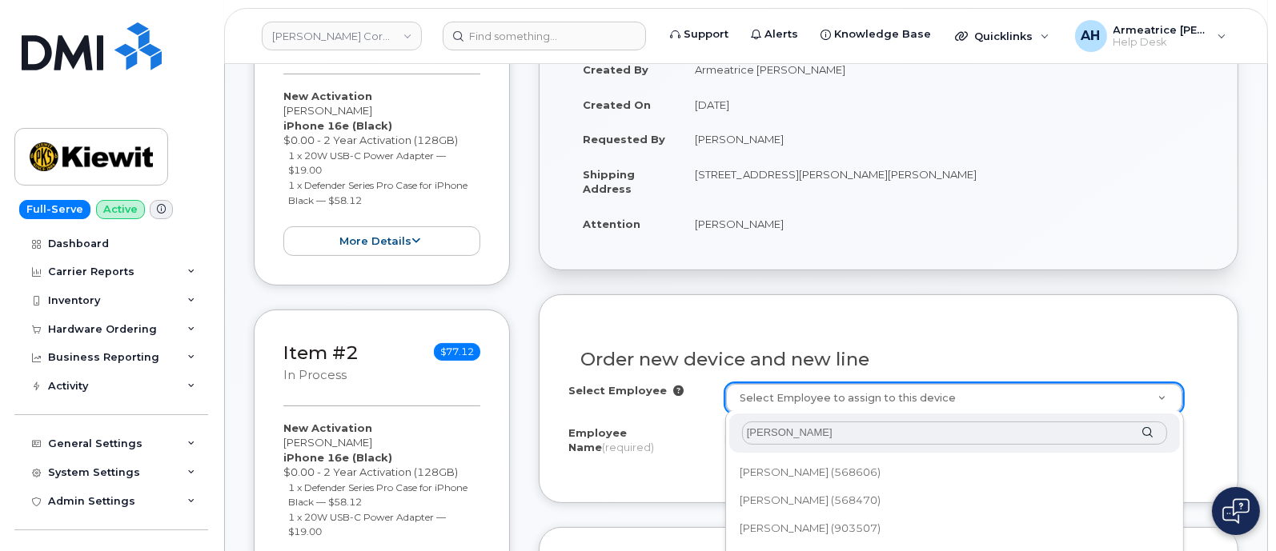
scroll to position [0, 0]
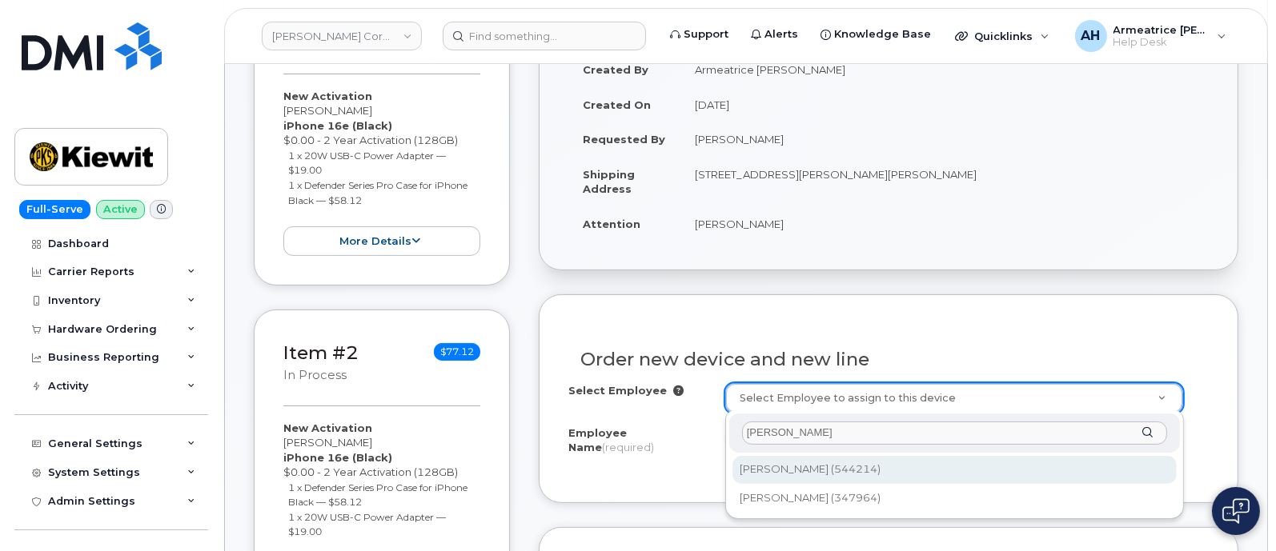
type input "[PERSON_NAME]"
click at [1146, 427] on div "[PERSON_NAME]" at bounding box center [954, 433] width 451 height 39
type input "2170738"
type input "[PERSON_NAME]"
type input "[STREET_ADDRESS][PERSON_NAME][PERSON_NAME]"
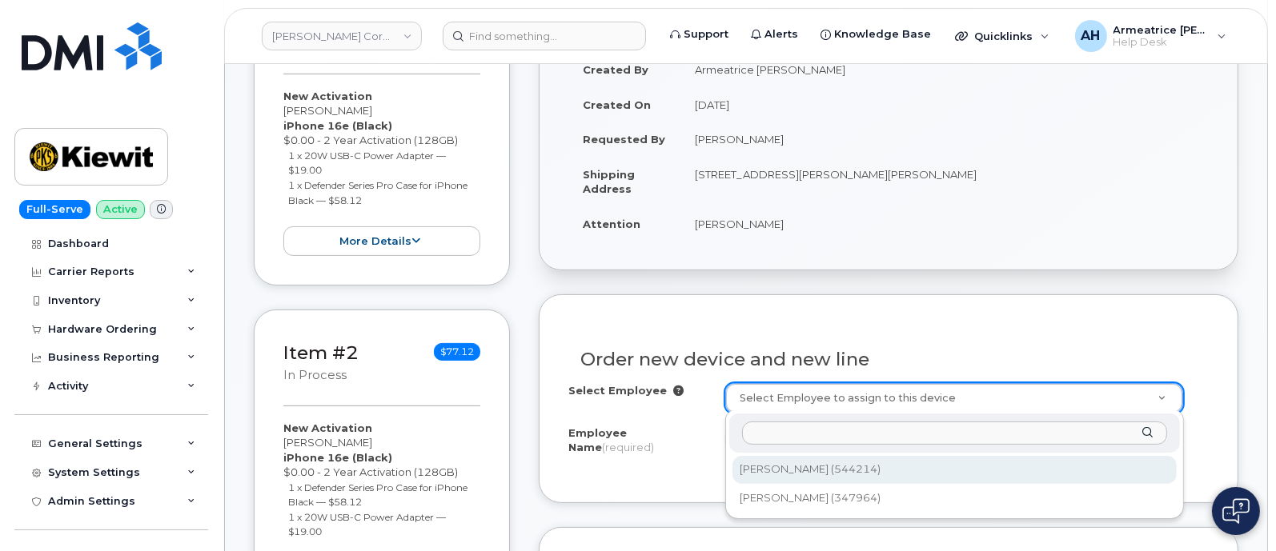
select select
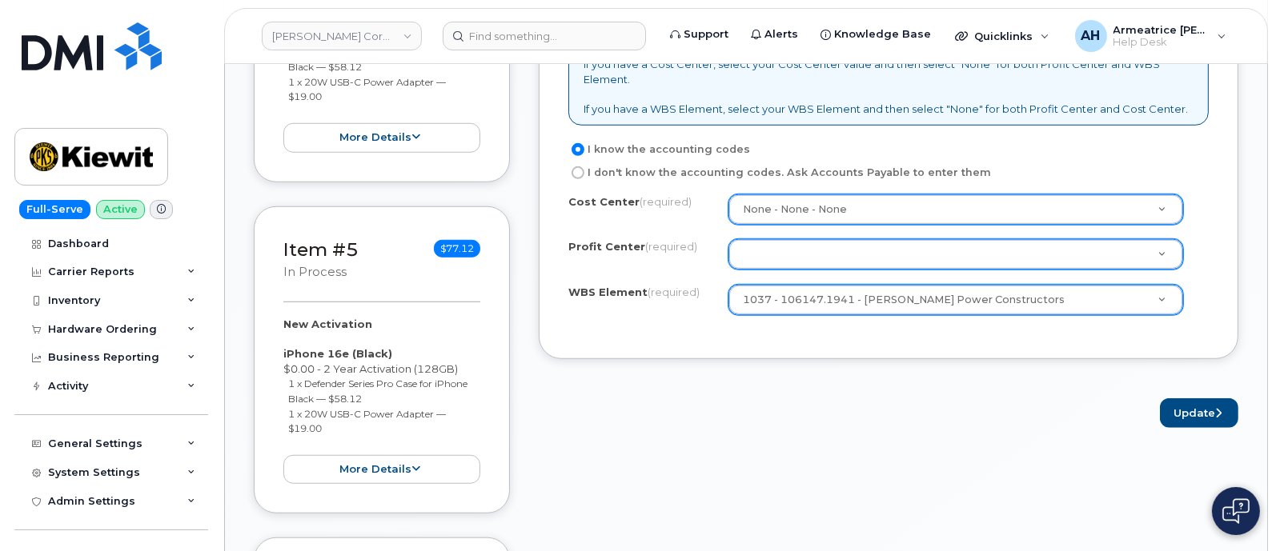
scroll to position [1400, 0]
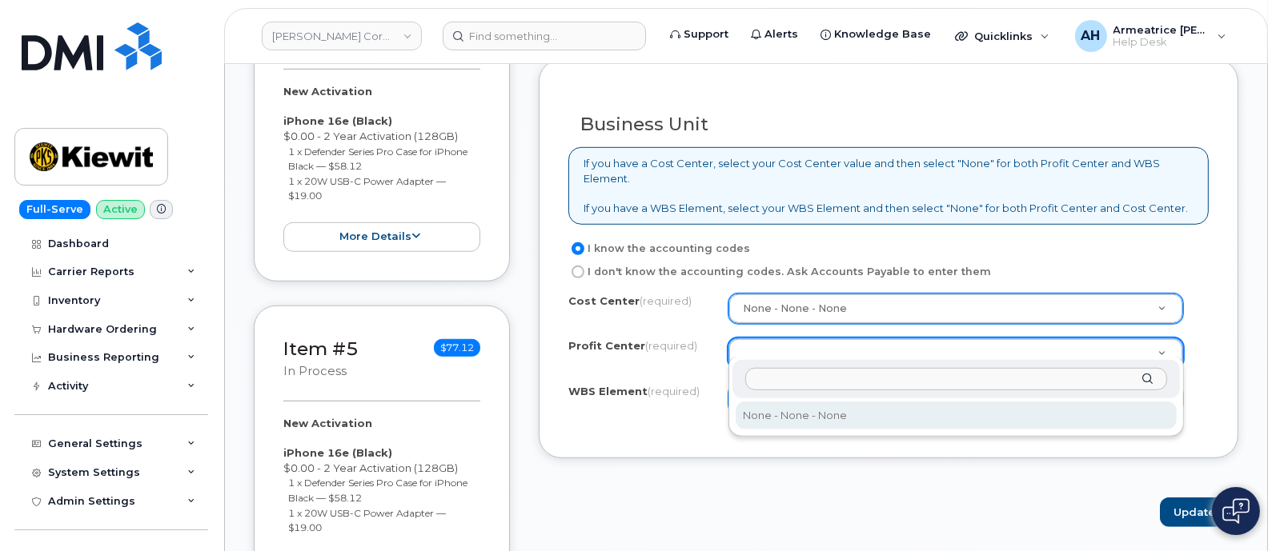
select select "None"
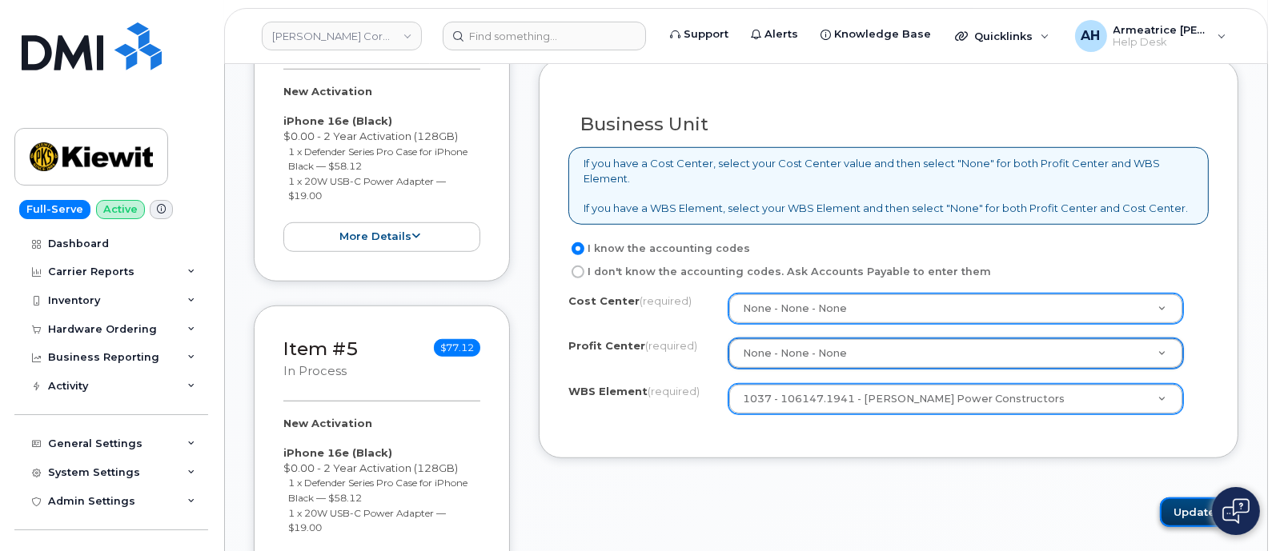
click at [1177, 498] on button "Update" at bounding box center [1199, 513] width 78 height 30
click at [632, 338] on label "Profit Center (required)" at bounding box center [632, 345] width 129 height 15
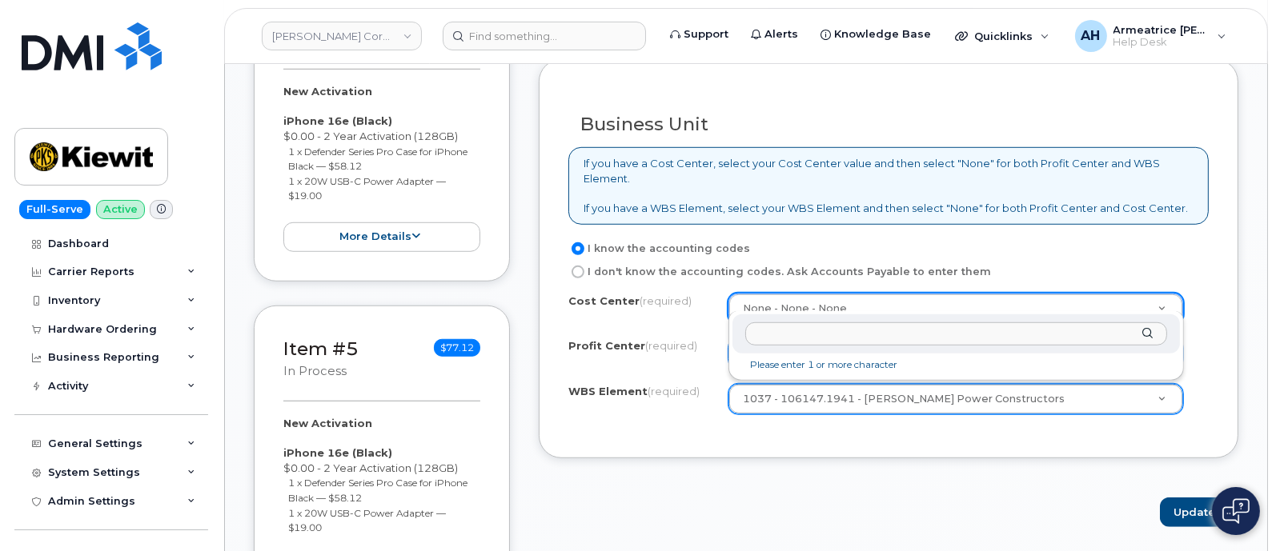
click at [776, 334] on input "text" at bounding box center [956, 333] width 422 height 23
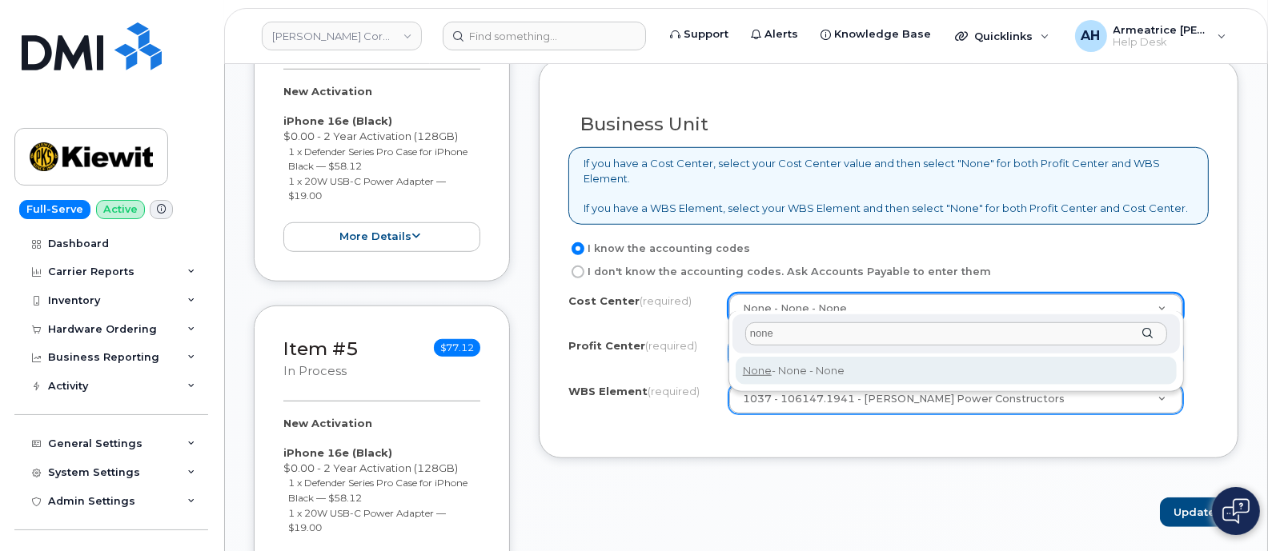
type input "none"
type input "None"
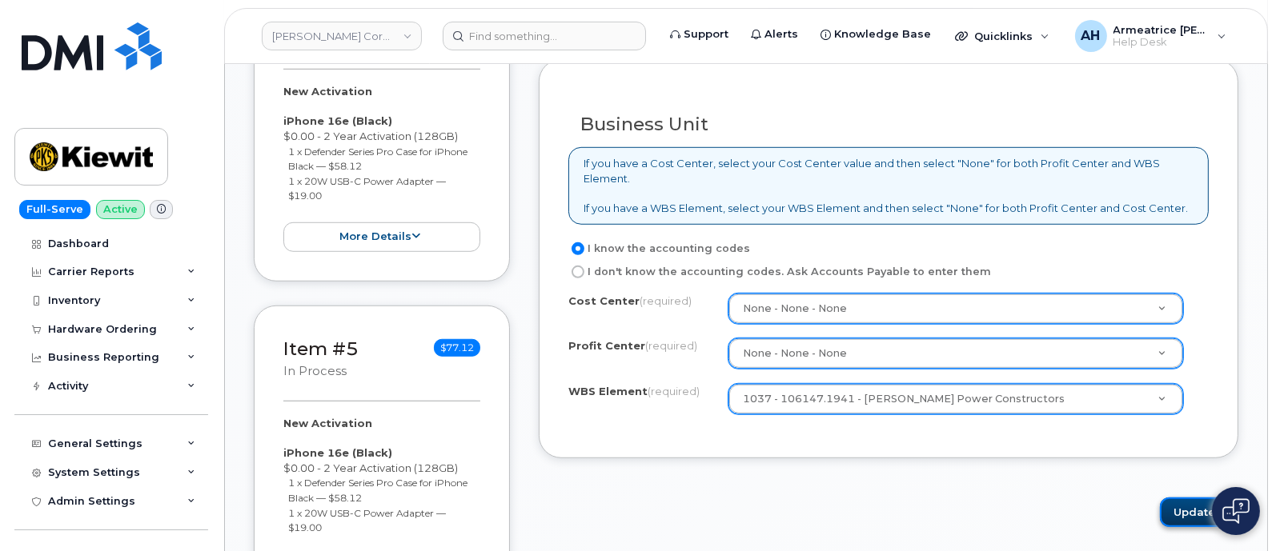
click at [1186, 498] on button "Update" at bounding box center [1199, 513] width 78 height 30
click at [825, 415] on div "Cost Center (required) None - None - None None Profit Center (required) None - …" at bounding box center [888, 362] width 640 height 136
drag, startPoint x: 1015, startPoint y: 382, endPoint x: 749, endPoint y: 387, distance: 265.7
click at [1180, 498] on button "Update" at bounding box center [1199, 513] width 78 height 30
click at [717, 390] on div "WBS Element (required)" at bounding box center [648, 395] width 160 height 22
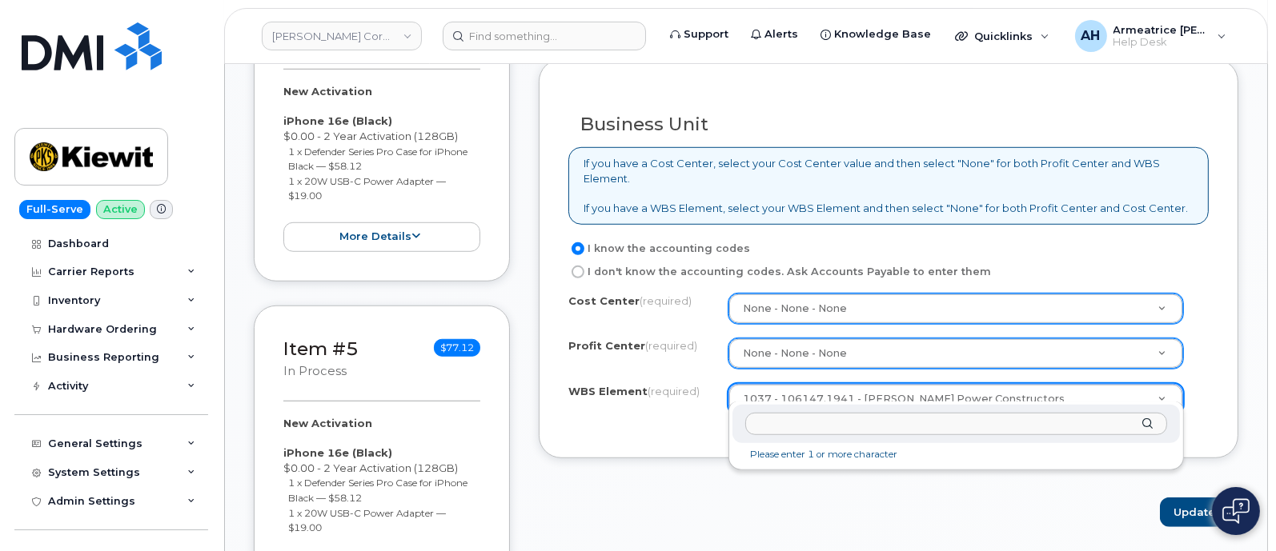
click at [788, 423] on input "text" at bounding box center [956, 424] width 422 height 23
paste input "106147.1941"
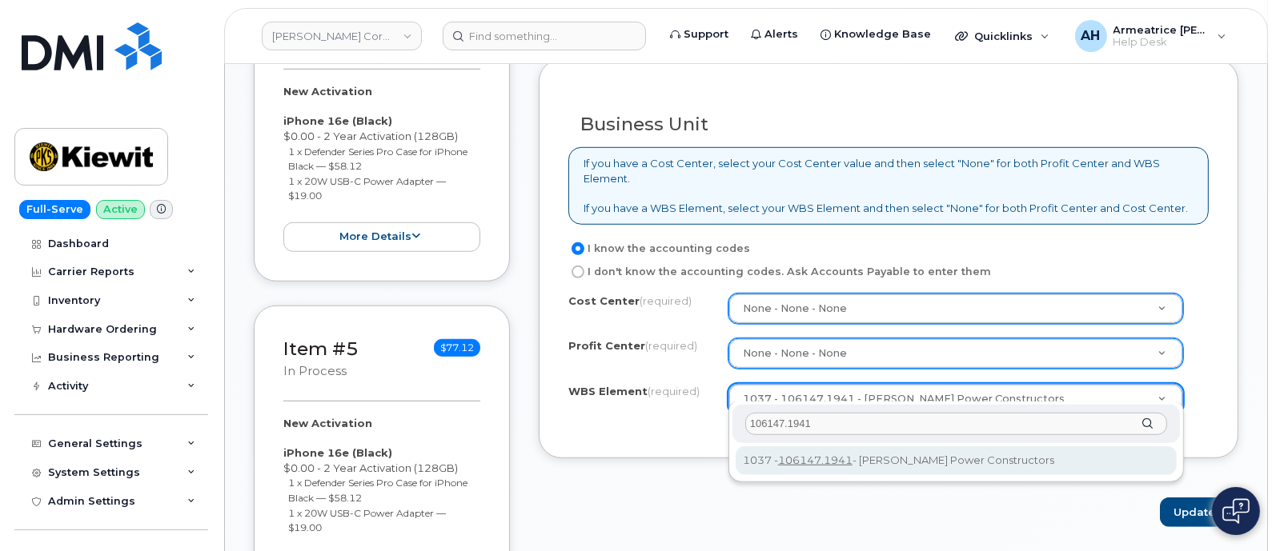
type input "106147.1941"
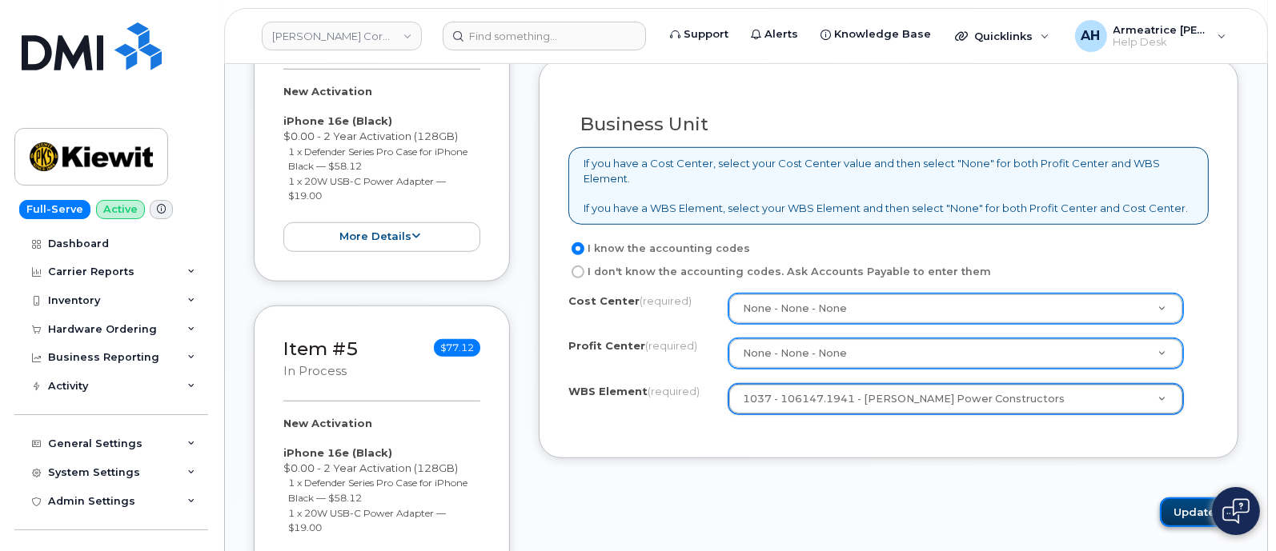
click at [1177, 498] on button "Update" at bounding box center [1199, 513] width 78 height 30
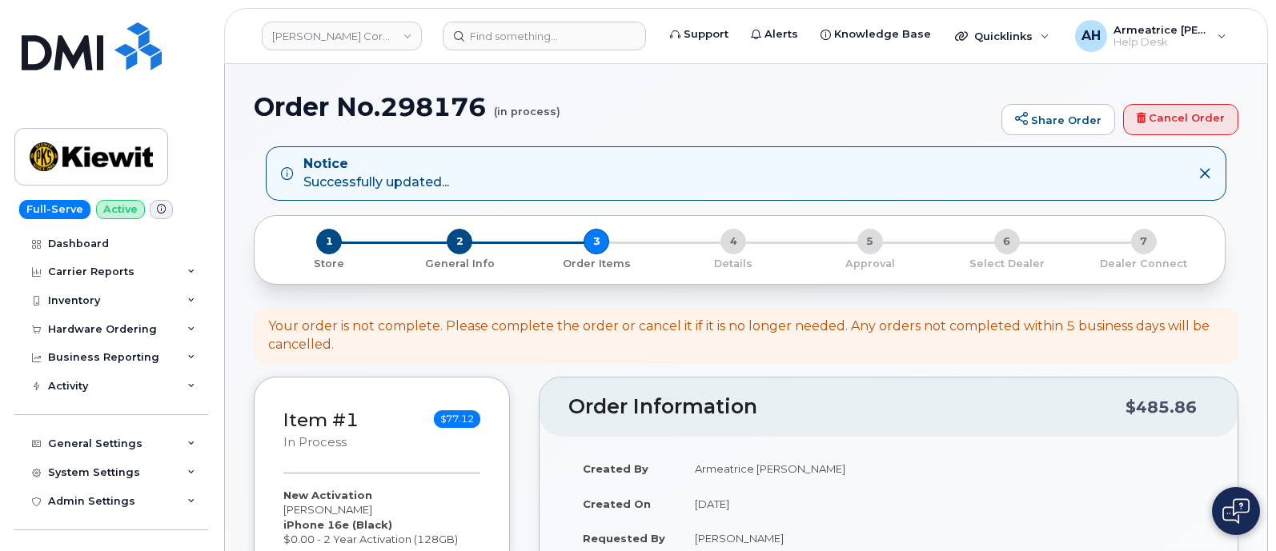
select select
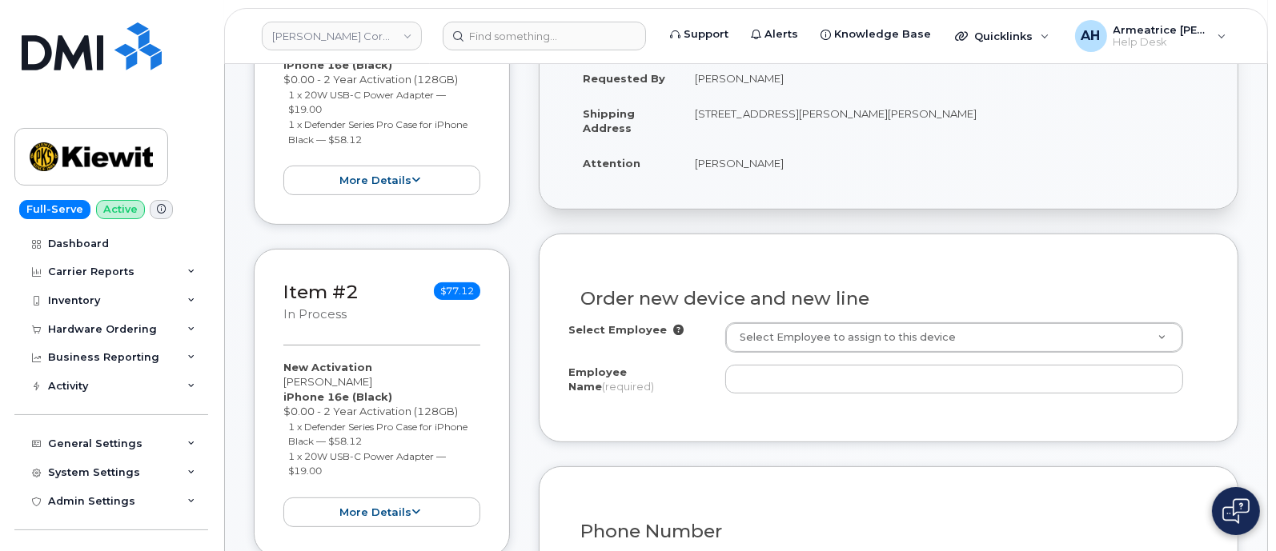
scroll to position [600, 0]
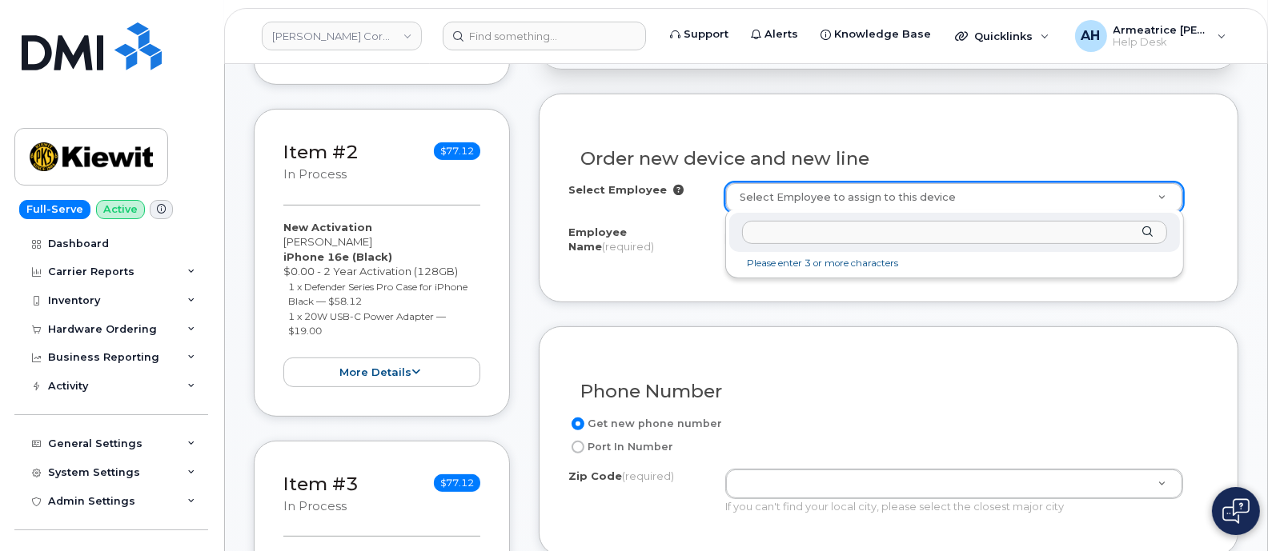
click at [808, 232] on input "text" at bounding box center [954, 232] width 425 height 23
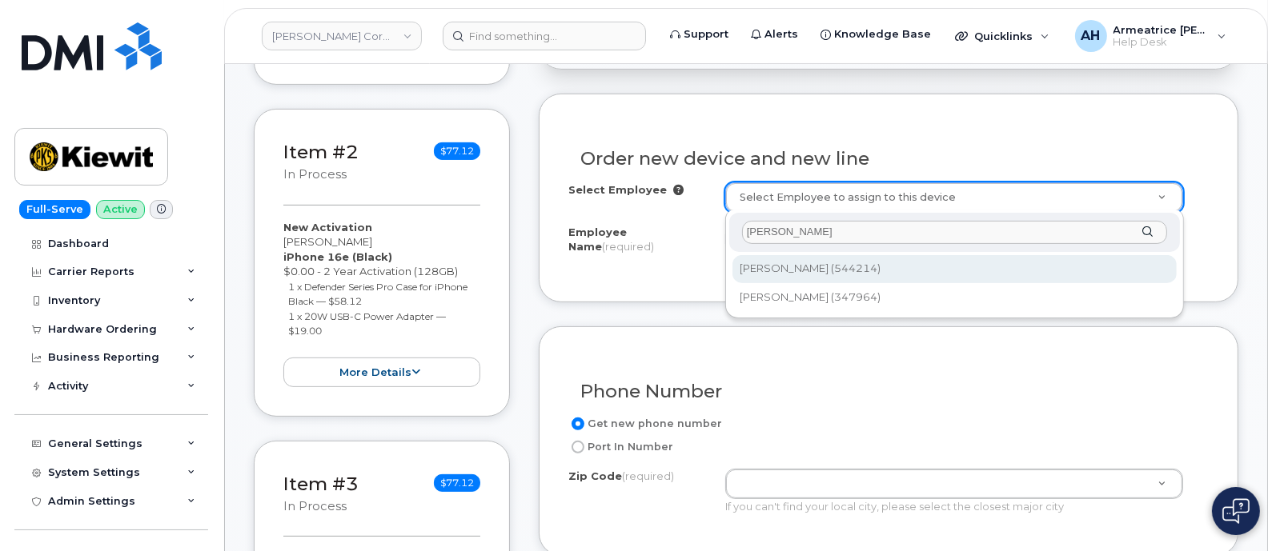
type input "miguel Baca"
type input "2170738"
type input "[PERSON_NAME]"
type input "[STREET_ADDRESS][PERSON_NAME][PERSON_NAME]"
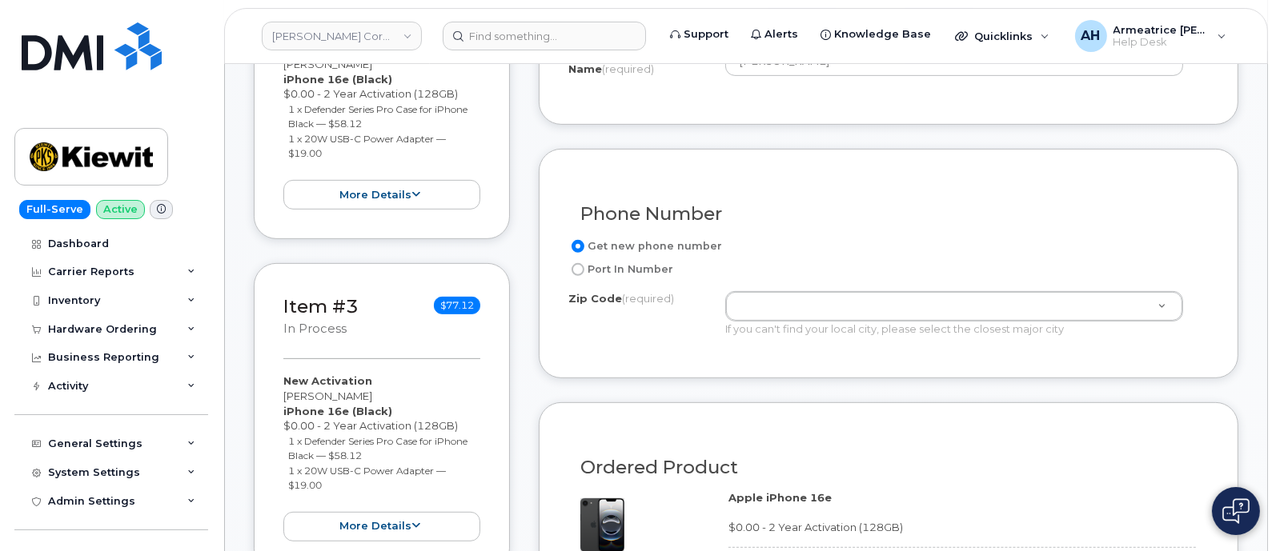
scroll to position [799, 0]
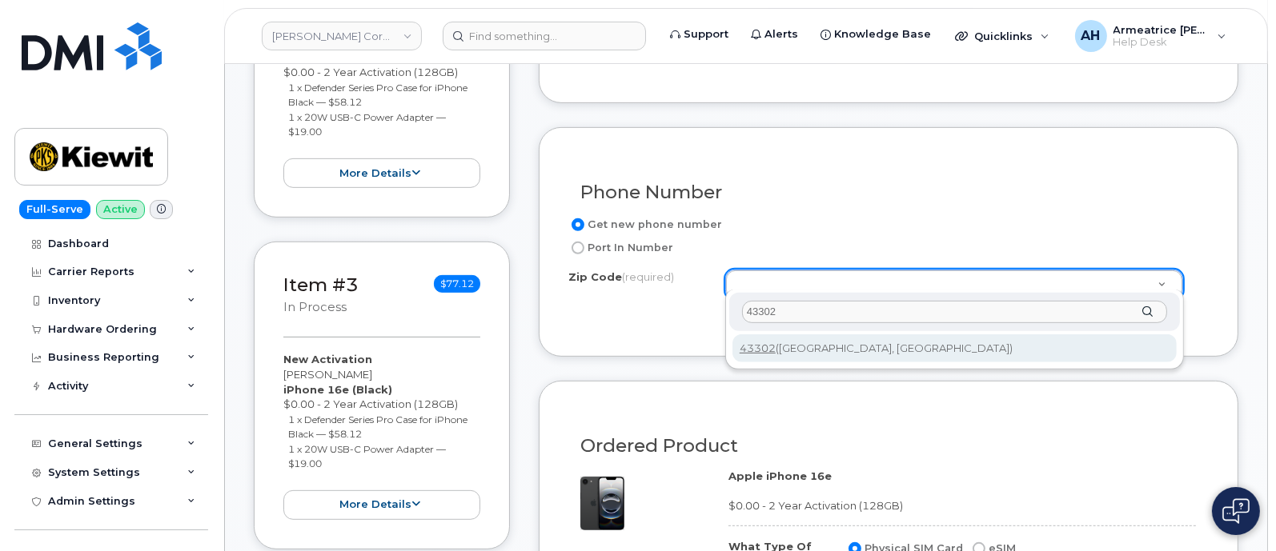
type input "43302"
type input "43302 ([GEOGRAPHIC_DATA], [GEOGRAPHIC_DATA])"
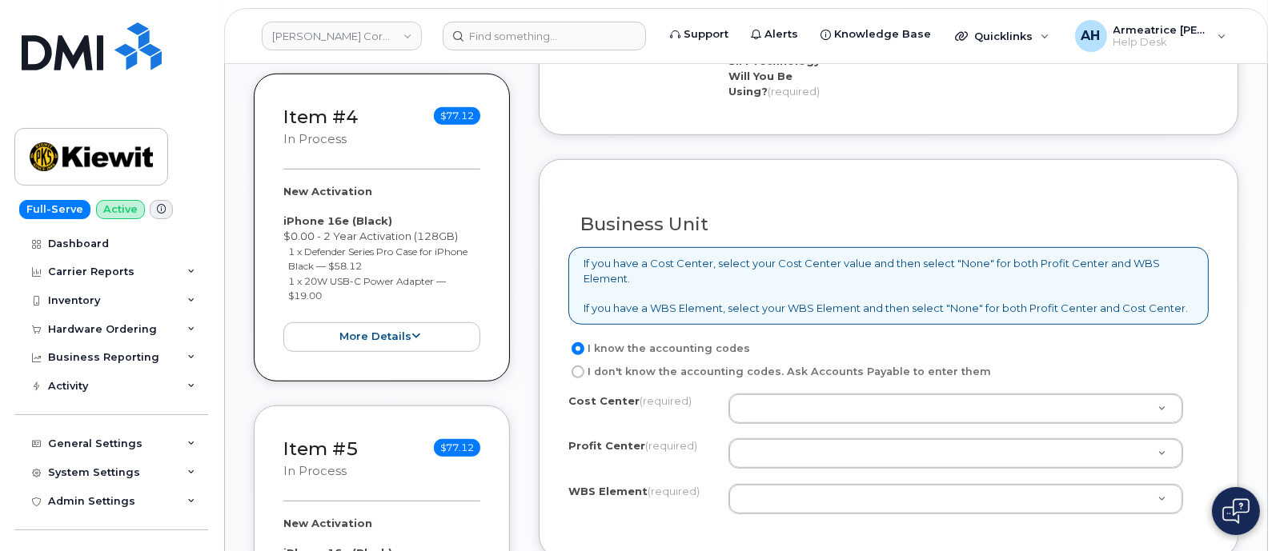
scroll to position [1400, 0]
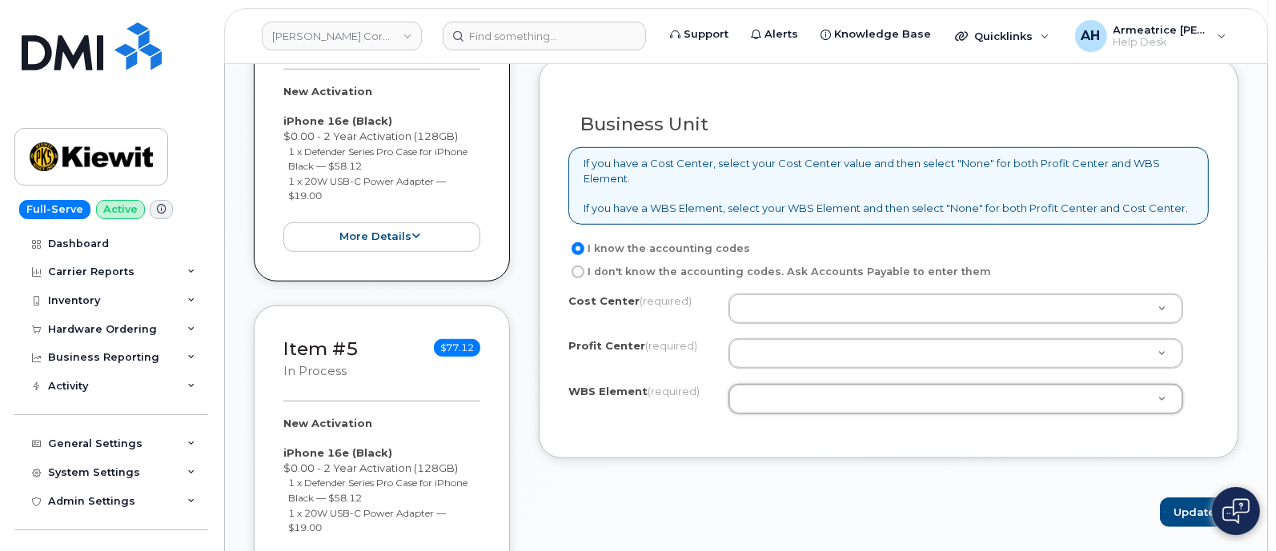
drag, startPoint x: 780, startPoint y: 391, endPoint x: 763, endPoint y: 387, distance: 17.5
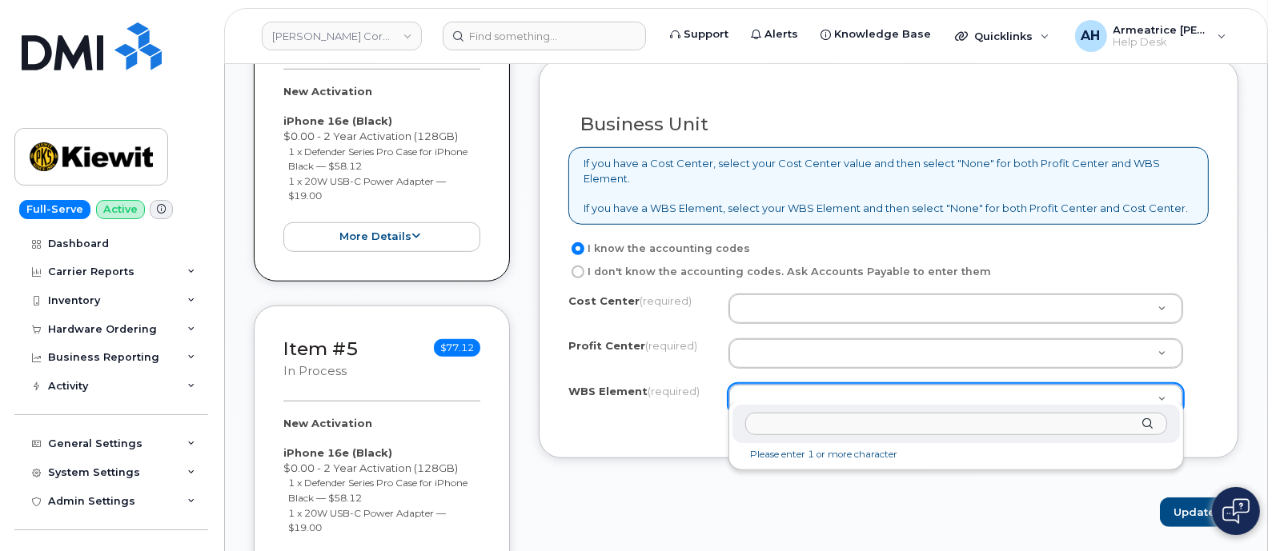
click at [780, 422] on input "text" at bounding box center [956, 424] width 422 height 23
paste input "S: EU wanted to ensure CC&R was completed correctly A: Password was recently re…"
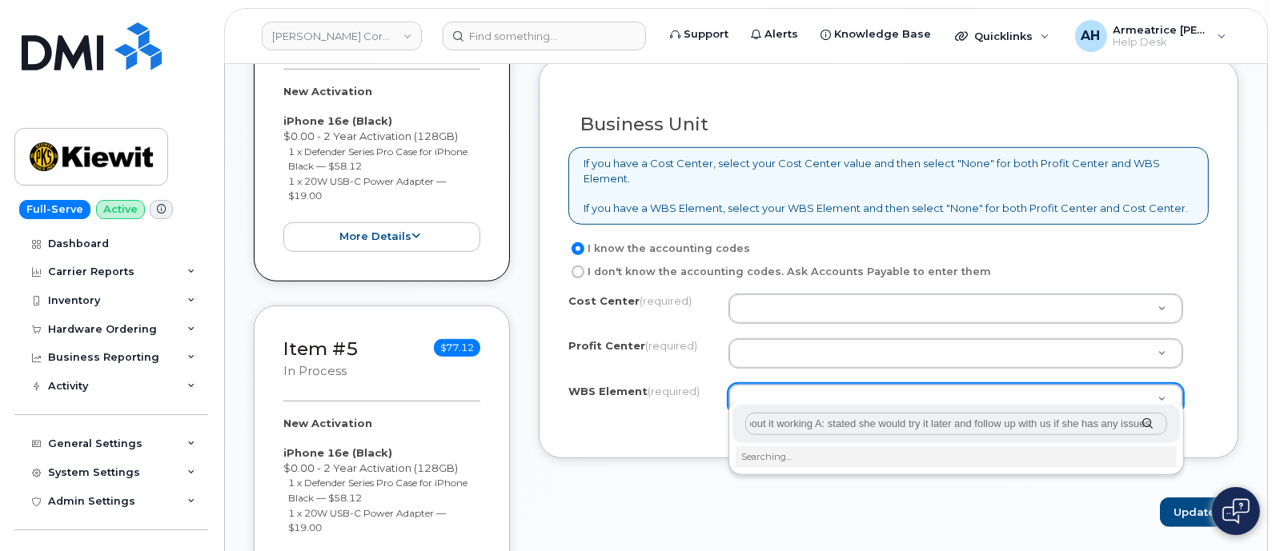
drag, startPoint x: 1158, startPoint y: 419, endPoint x: 661, endPoint y: 488, distance: 501.7
drag, startPoint x: 1154, startPoint y: 416, endPoint x: 727, endPoint y: 429, distance: 426.7
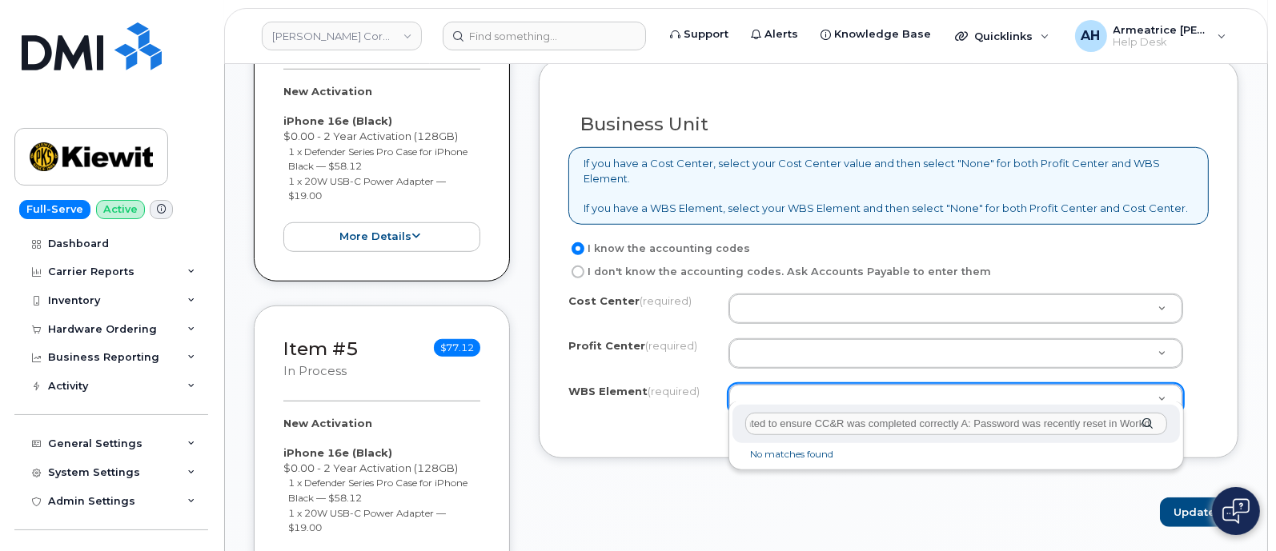
type input "S: EU"
drag, startPoint x: 822, startPoint y: 428, endPoint x: 644, endPoint y: 431, distance: 177.7
click at [758, 417] on input "text" at bounding box center [956, 424] width 422 height 23
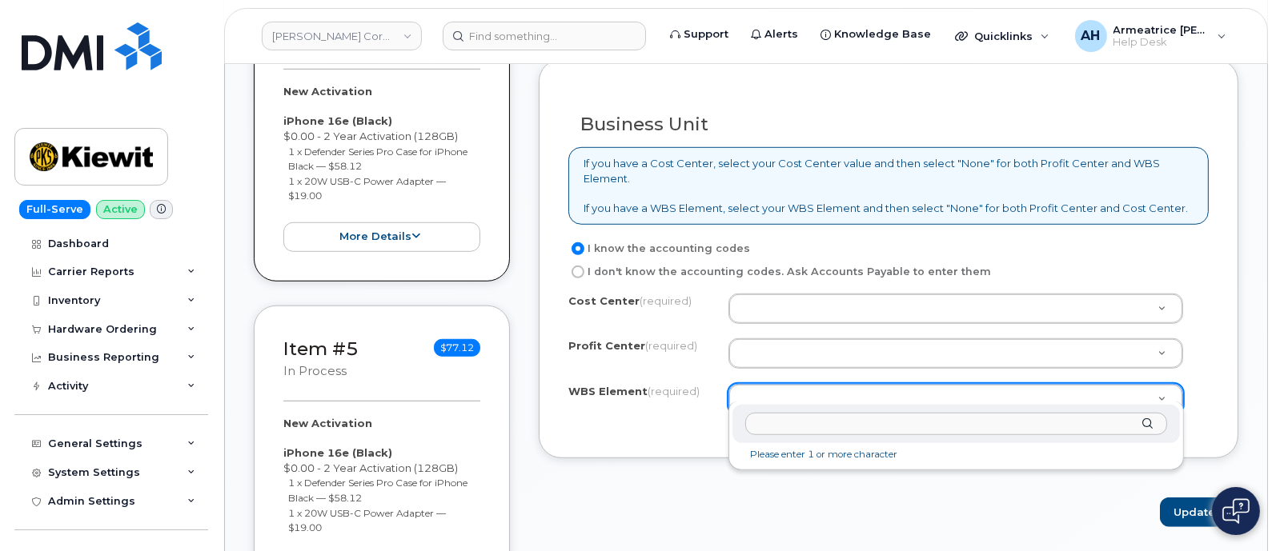
paste input "106147.1941"
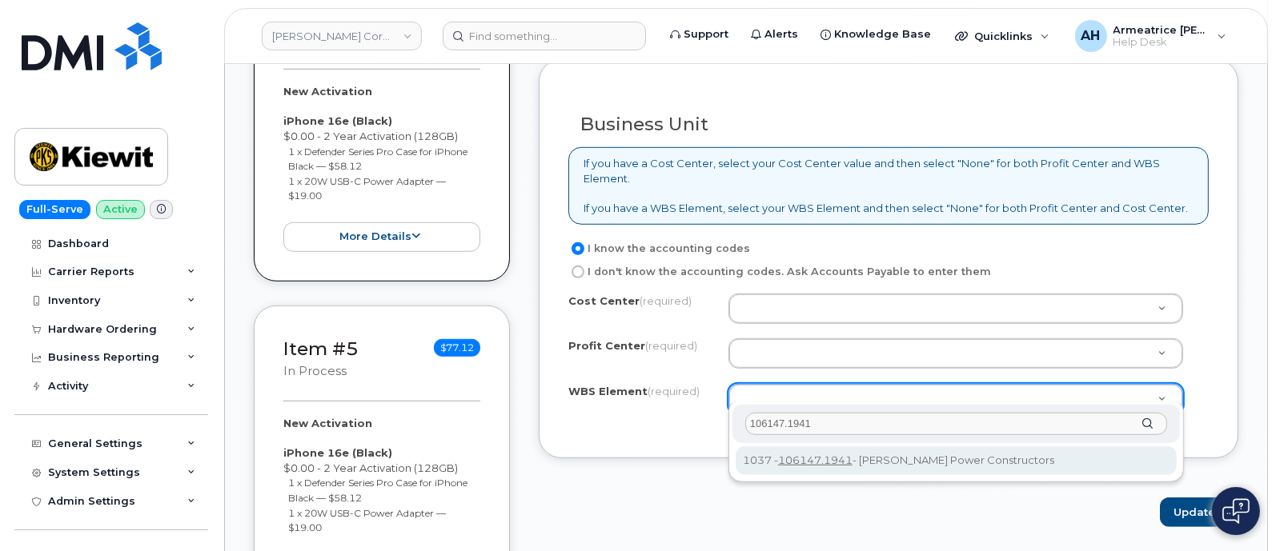
type input "106147.1941"
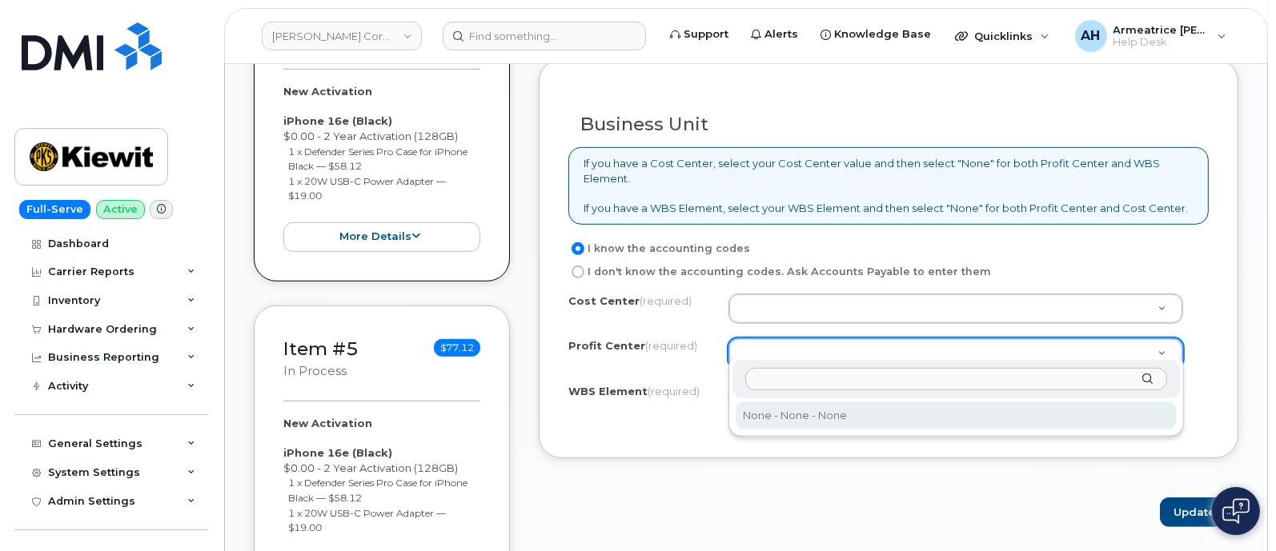
select select "None"
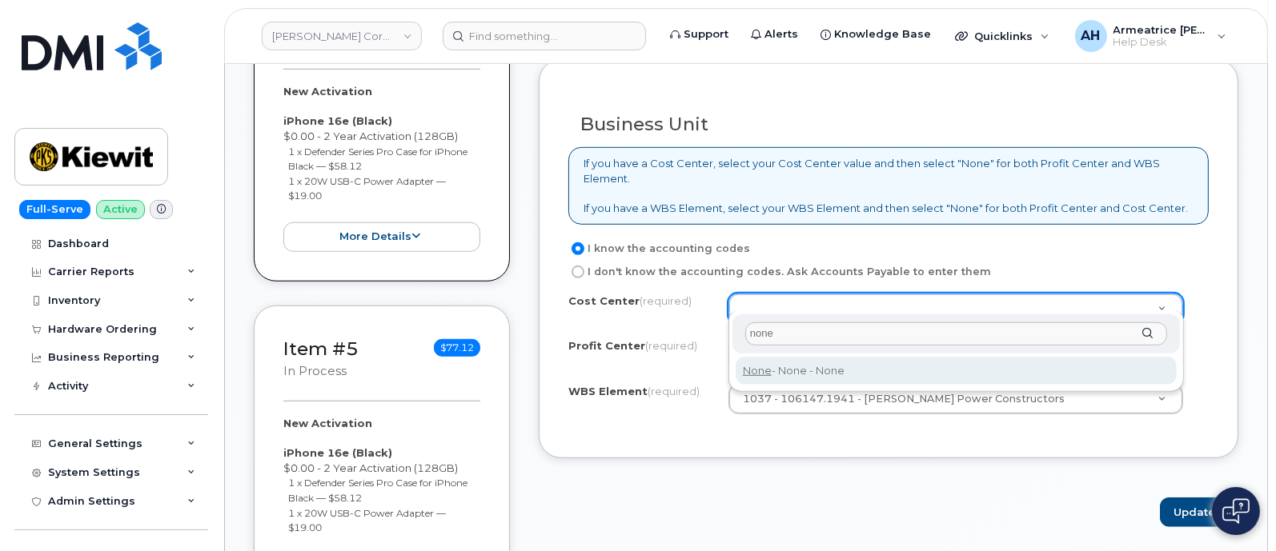
type input "none"
type input "None"
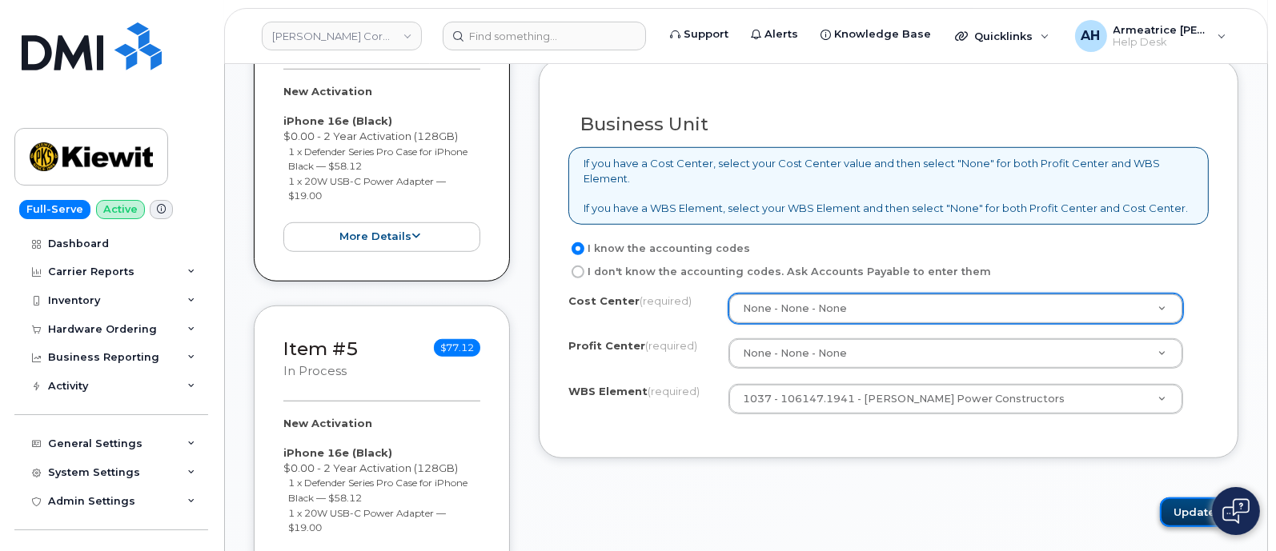
click at [1192, 498] on button "Update" at bounding box center [1199, 513] width 78 height 30
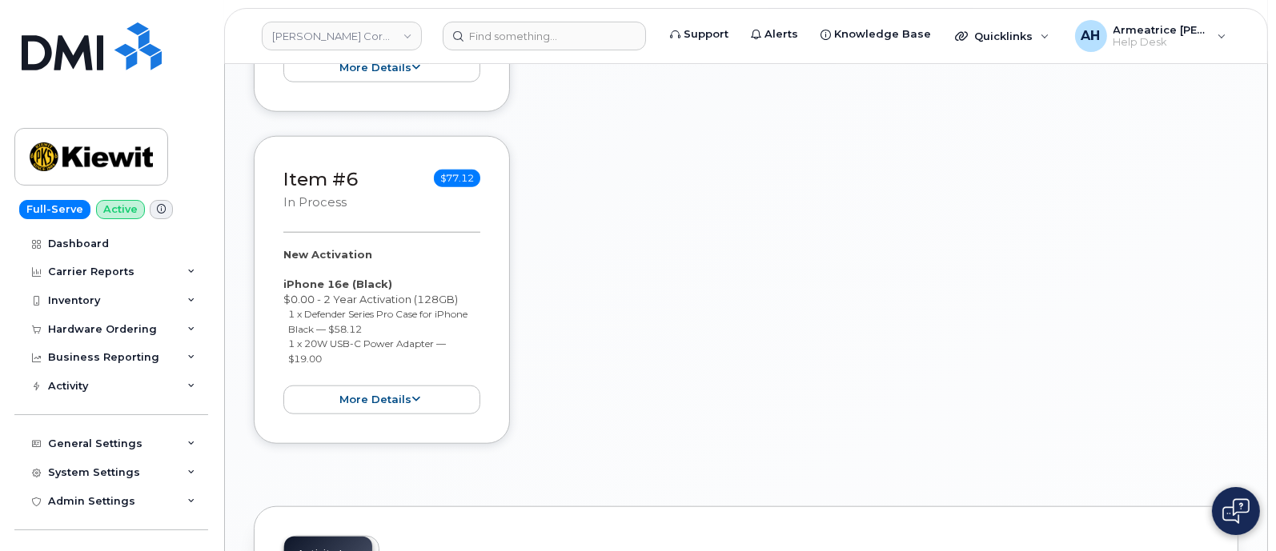
scroll to position [1969, 0]
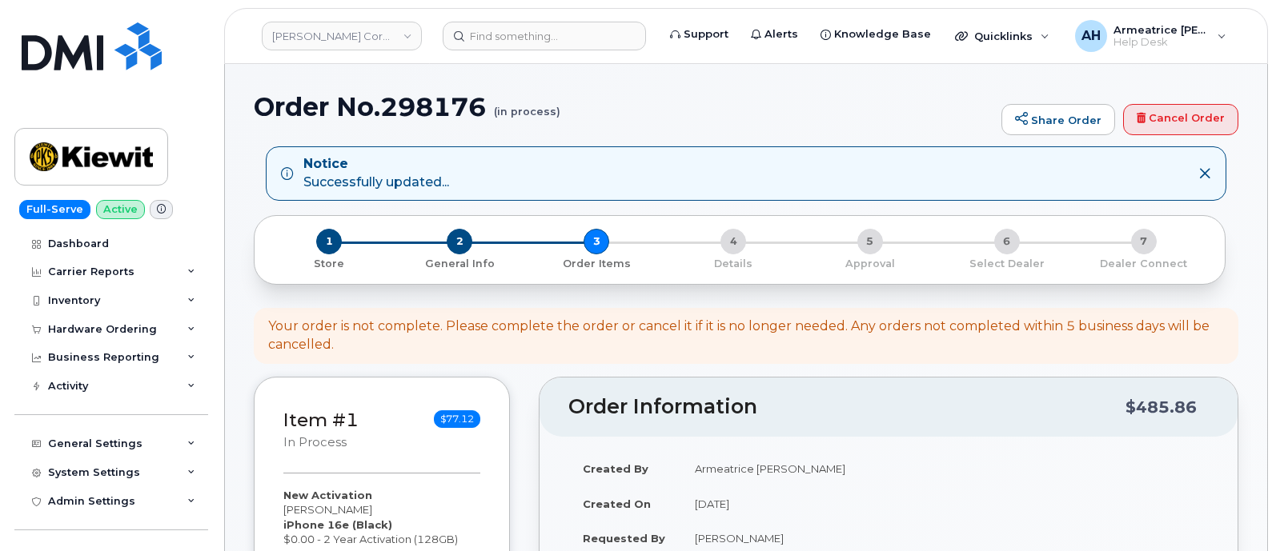
select select
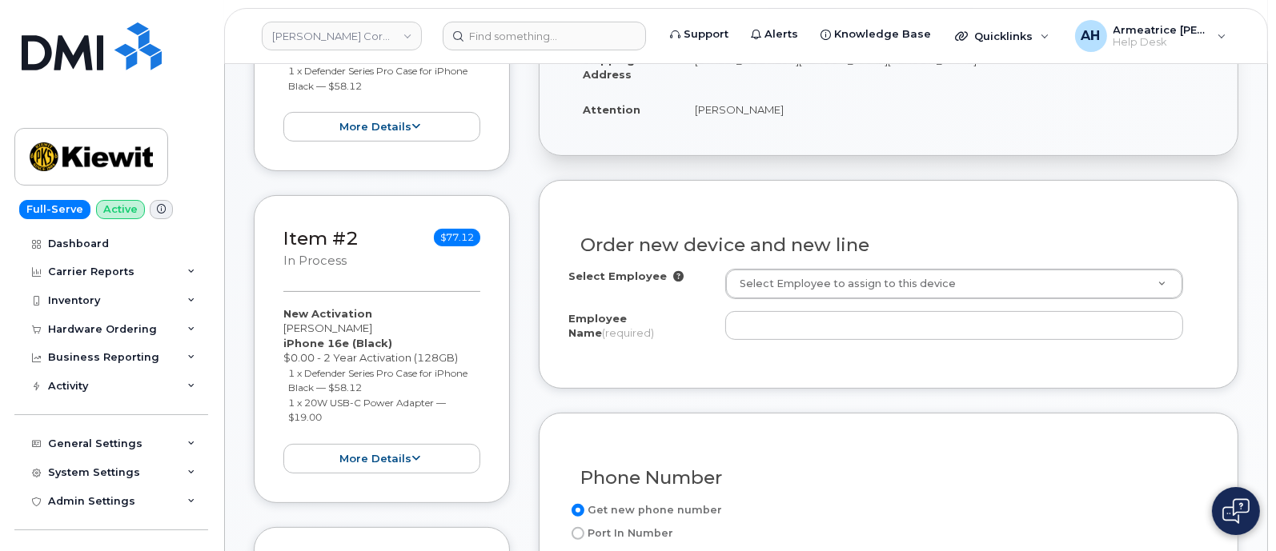
scroll to position [600, 0]
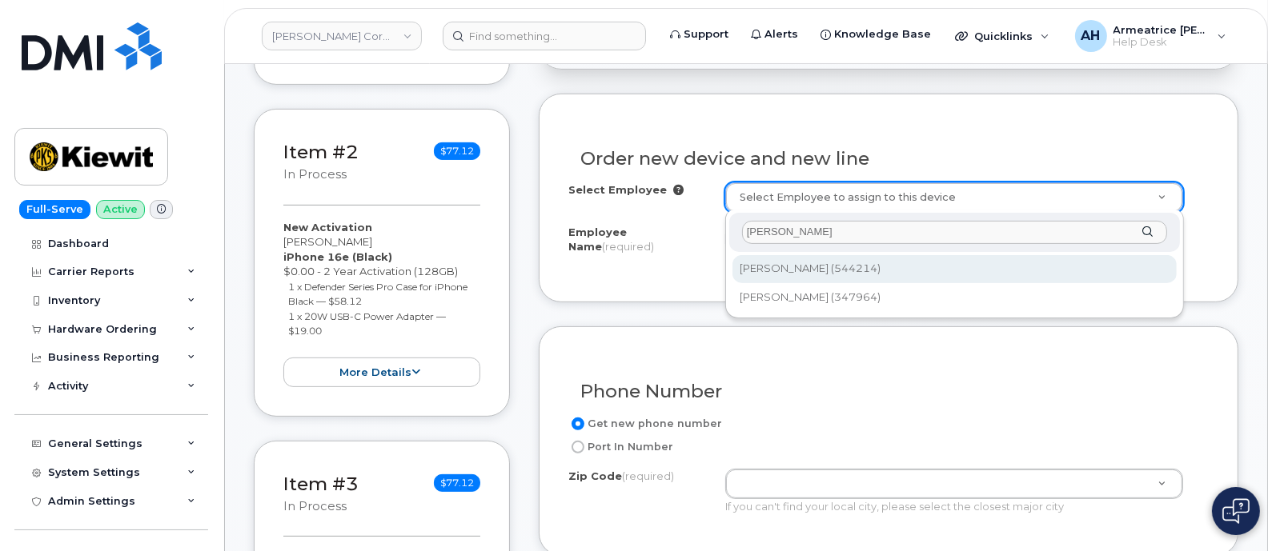
type input "[PERSON_NAME]"
type input "2170738"
type input "[PERSON_NAME]"
type input "[STREET_ADDRESS][PERSON_NAME][PERSON_NAME]"
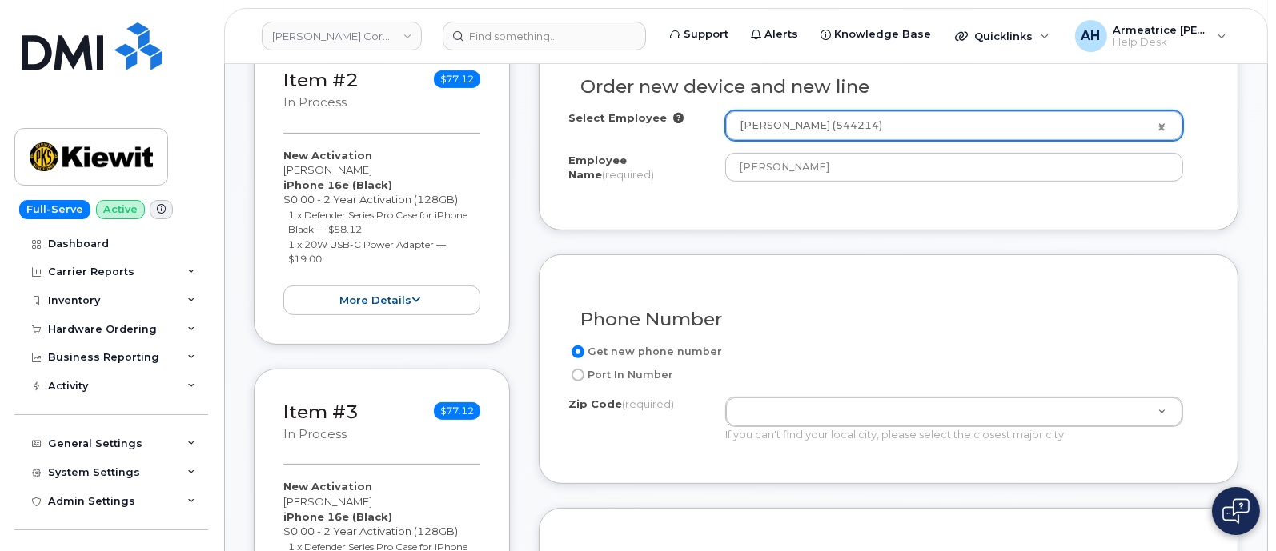
scroll to position [799, 0]
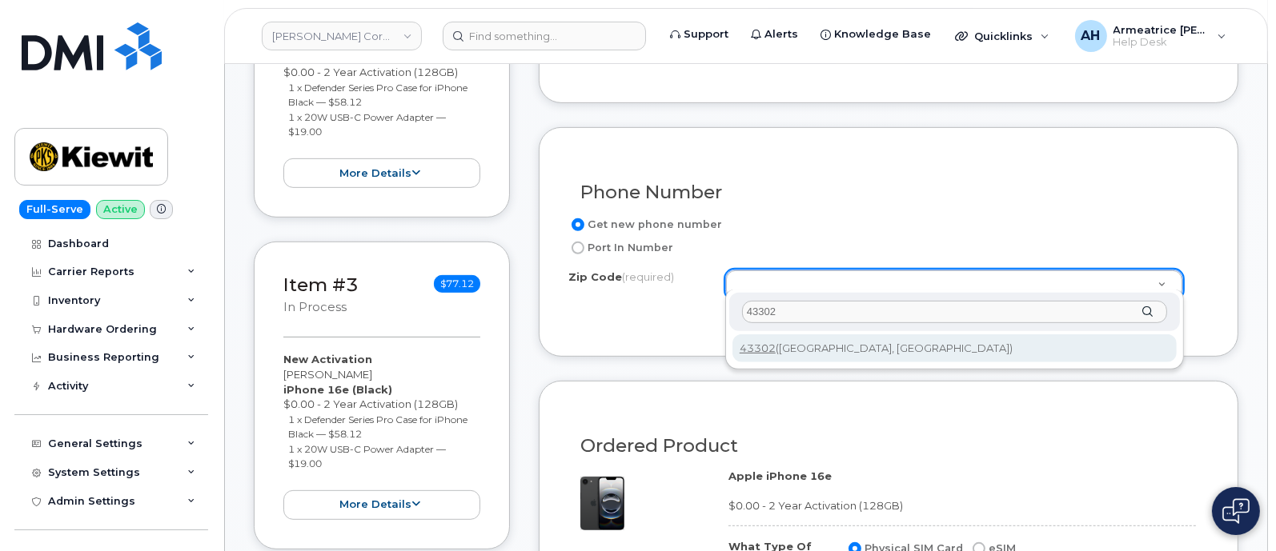
type input "43302"
type input "43302 ([GEOGRAPHIC_DATA], [GEOGRAPHIC_DATA])"
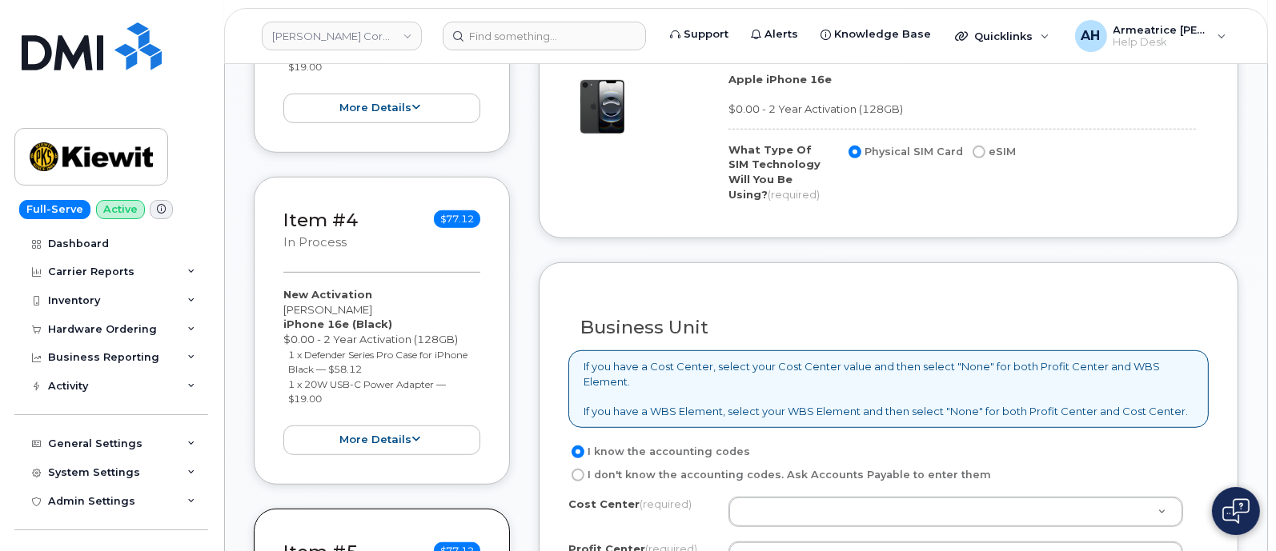
scroll to position [1100, 0]
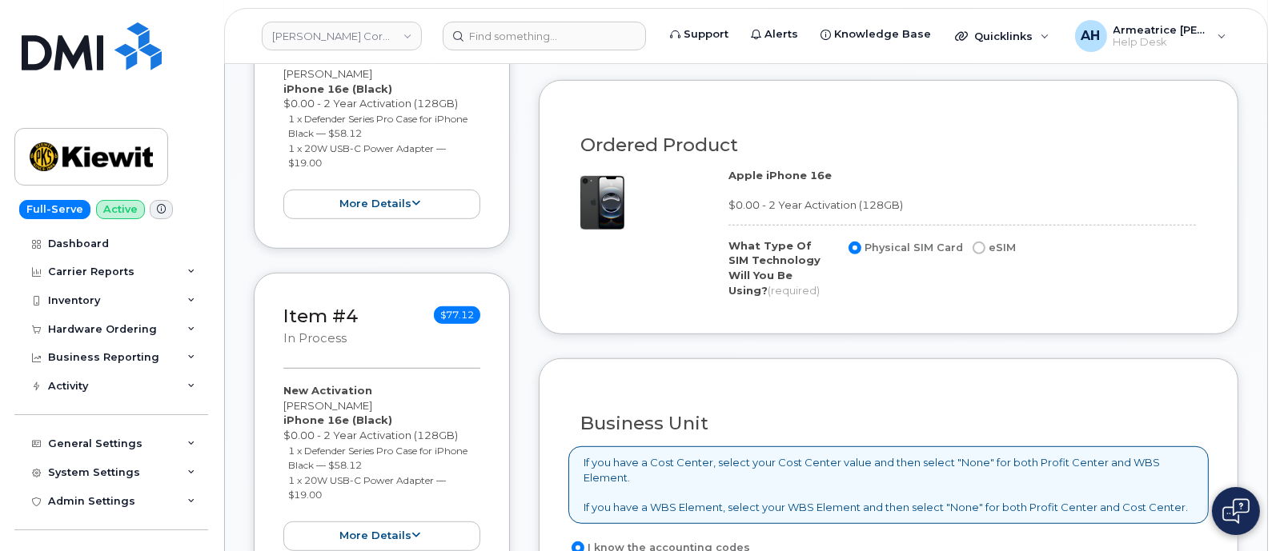
click at [975, 242] on input "eSIM" at bounding box center [978, 248] width 13 height 13
radio input "true"
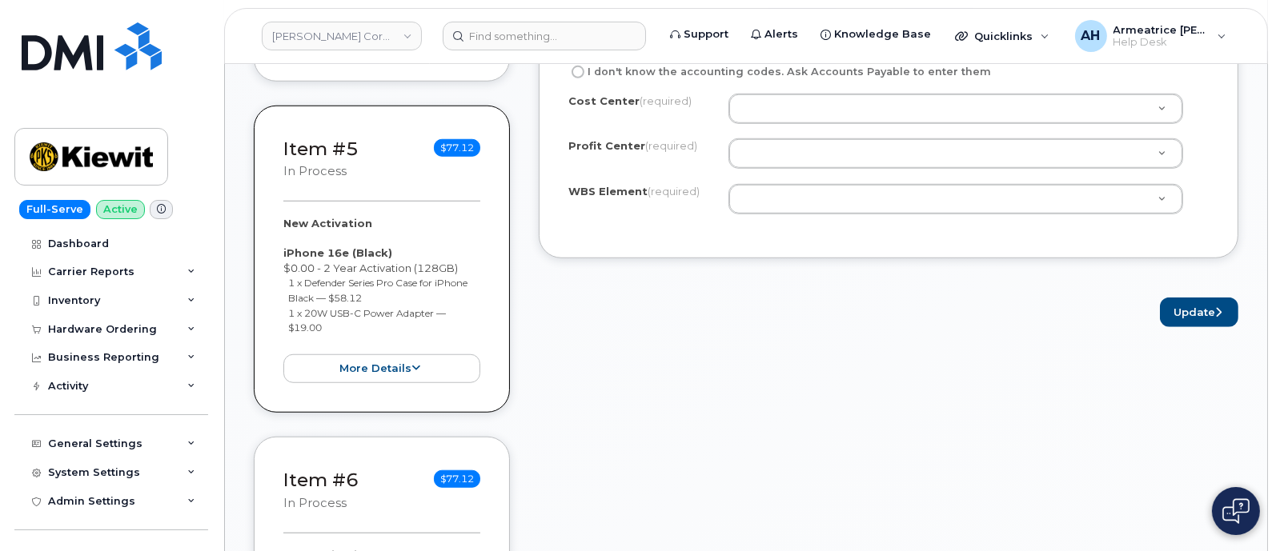
scroll to position [1600, 0]
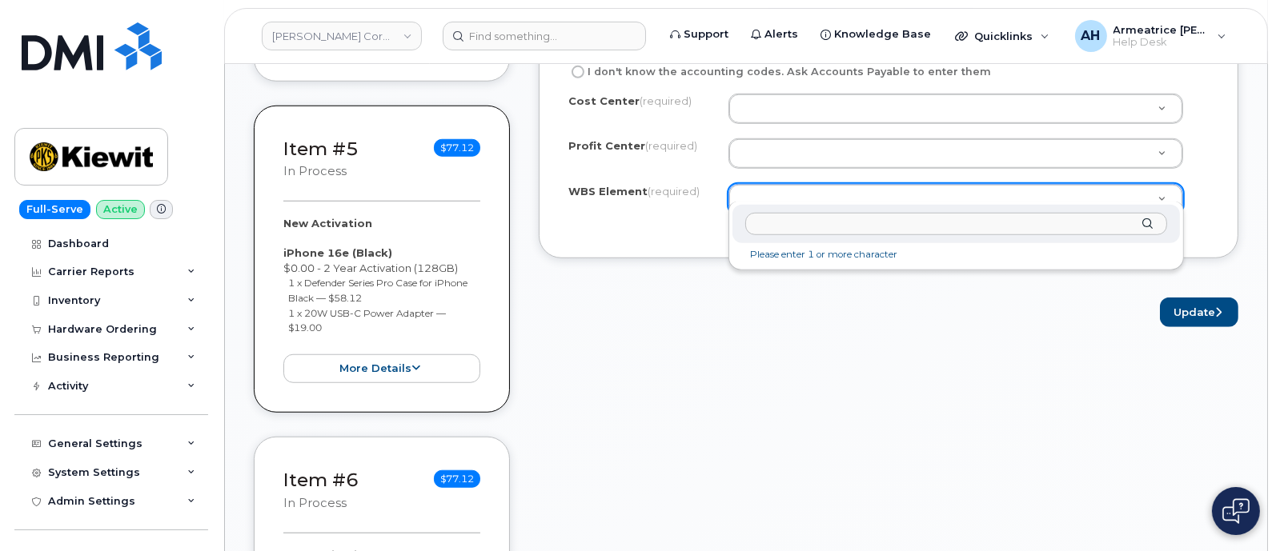
click at [783, 222] on input "text" at bounding box center [956, 224] width 422 height 23
type input "106147.1941"
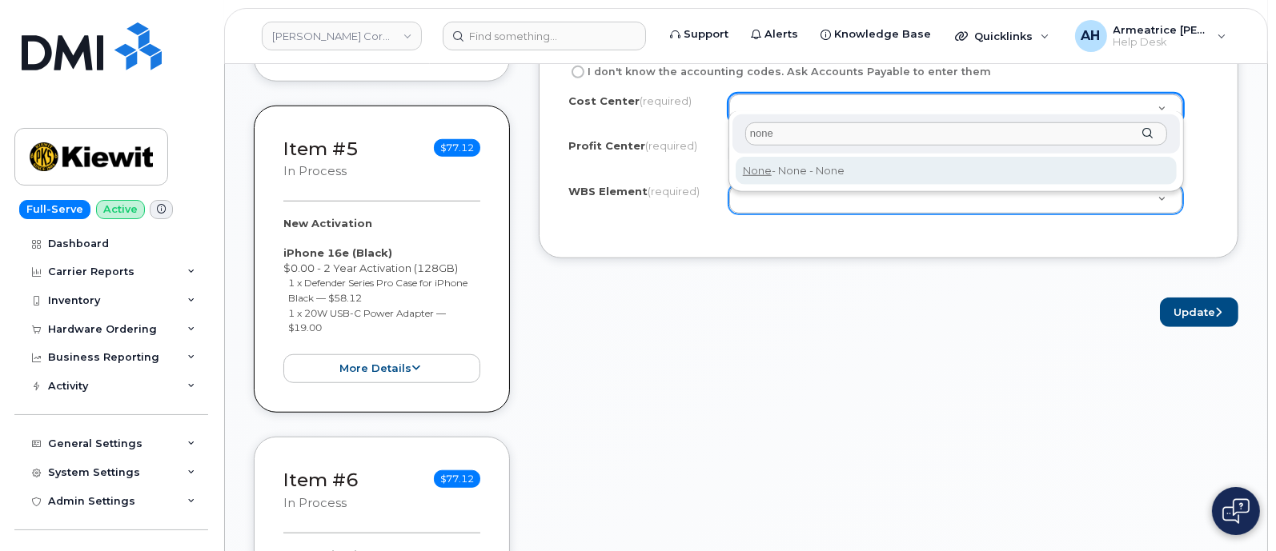
type input "none"
type input "None"
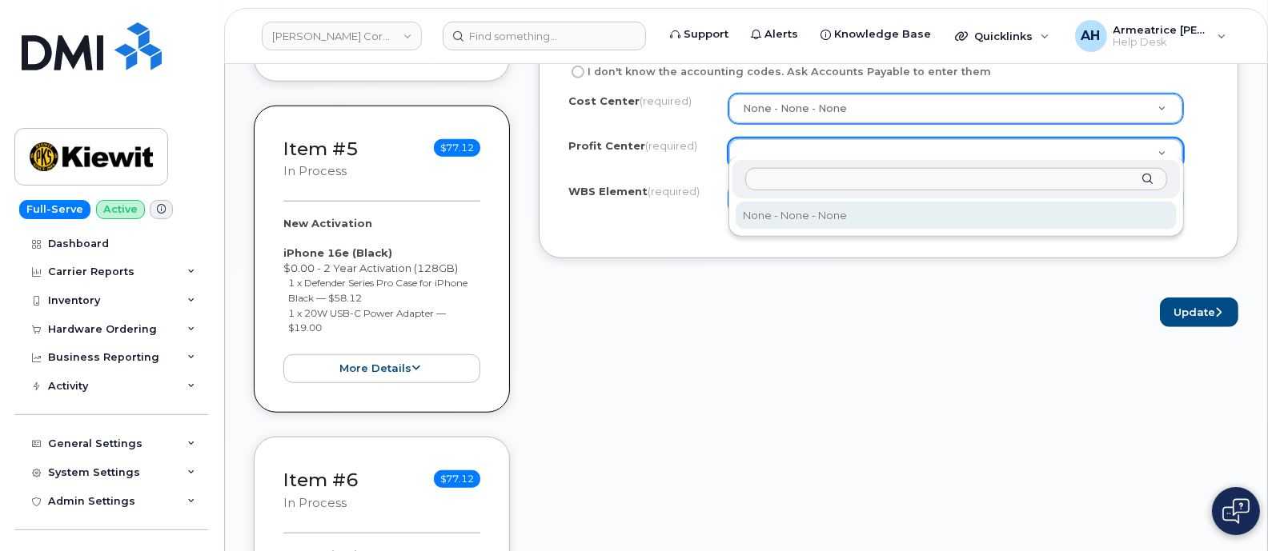
select select "None"
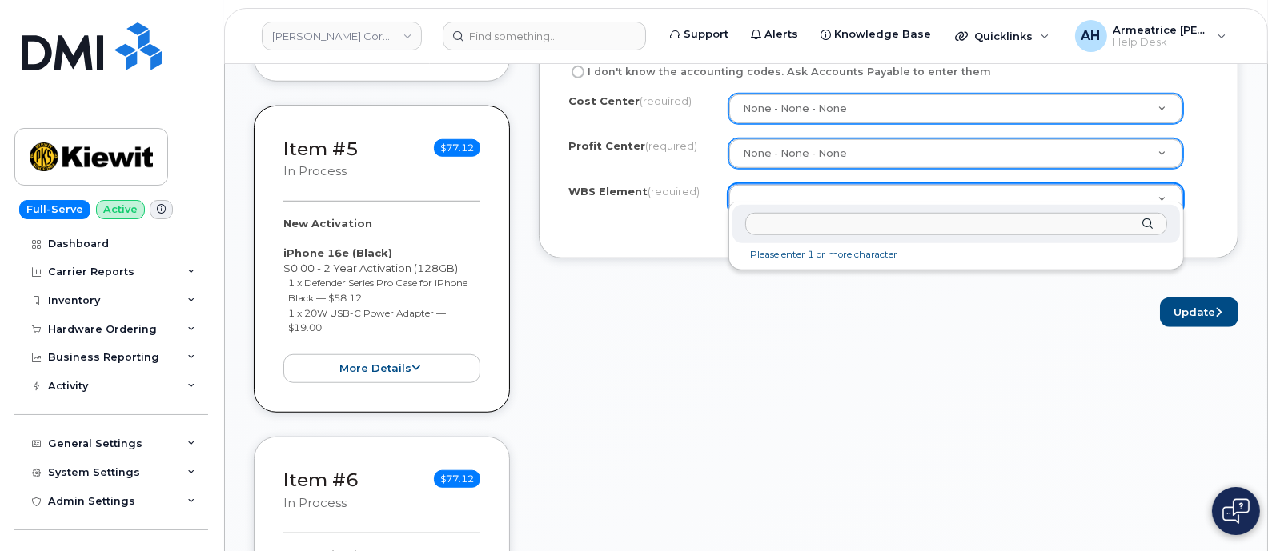
click at [831, 226] on input "text" at bounding box center [956, 224] width 422 height 23
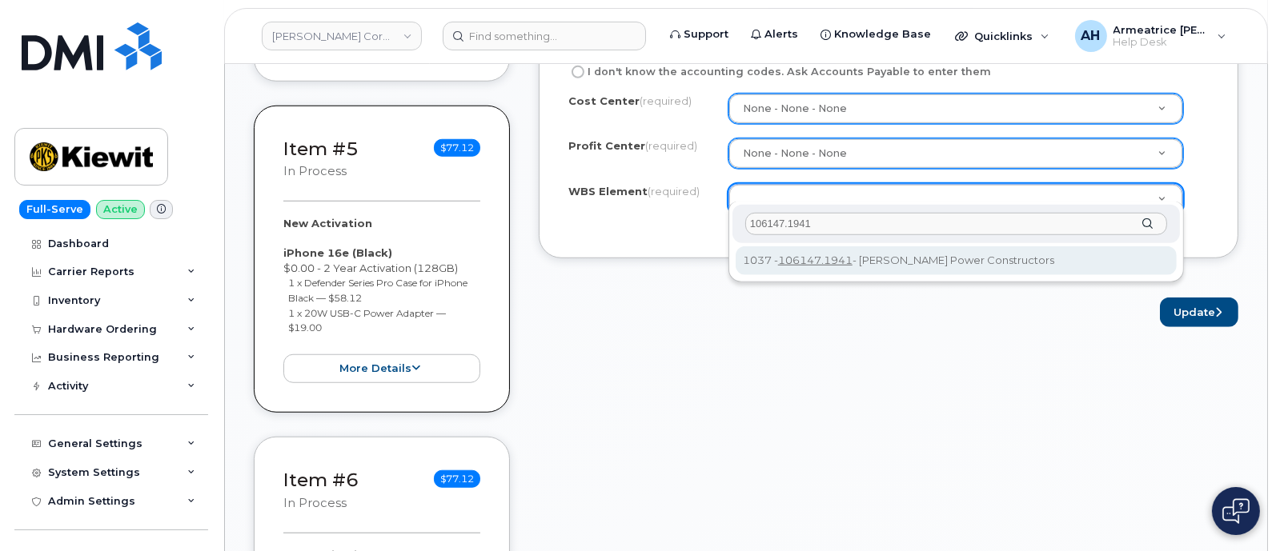
type input "106147.1941"
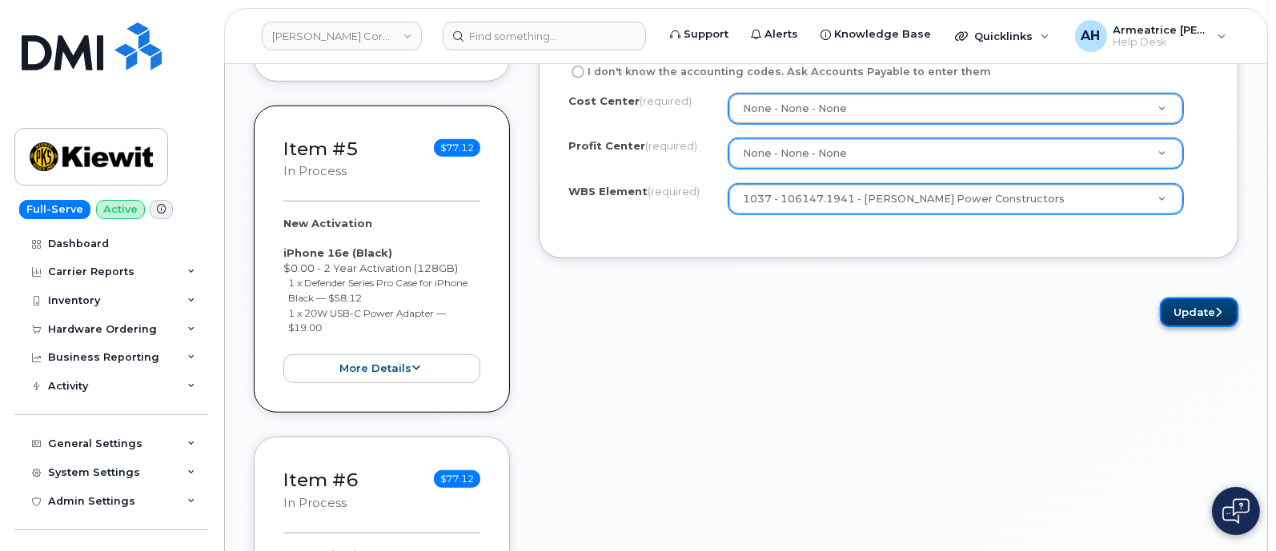
click at [1200, 303] on button "Update" at bounding box center [1199, 313] width 78 height 30
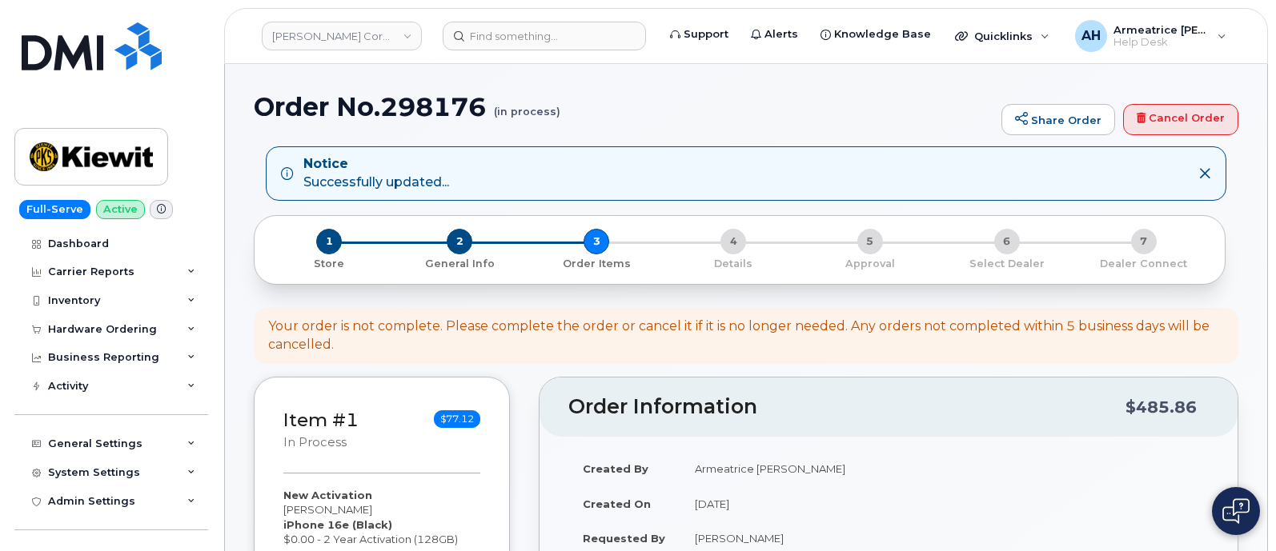
select select
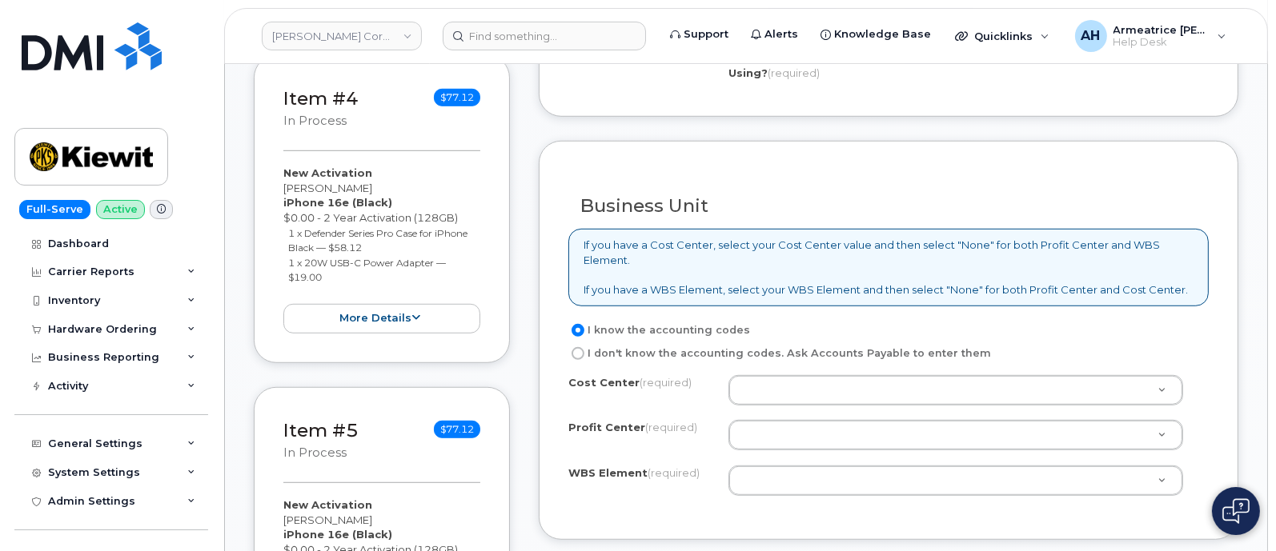
scroll to position [1400, 0]
